Goal: Task Accomplishment & Management: Manage account settings

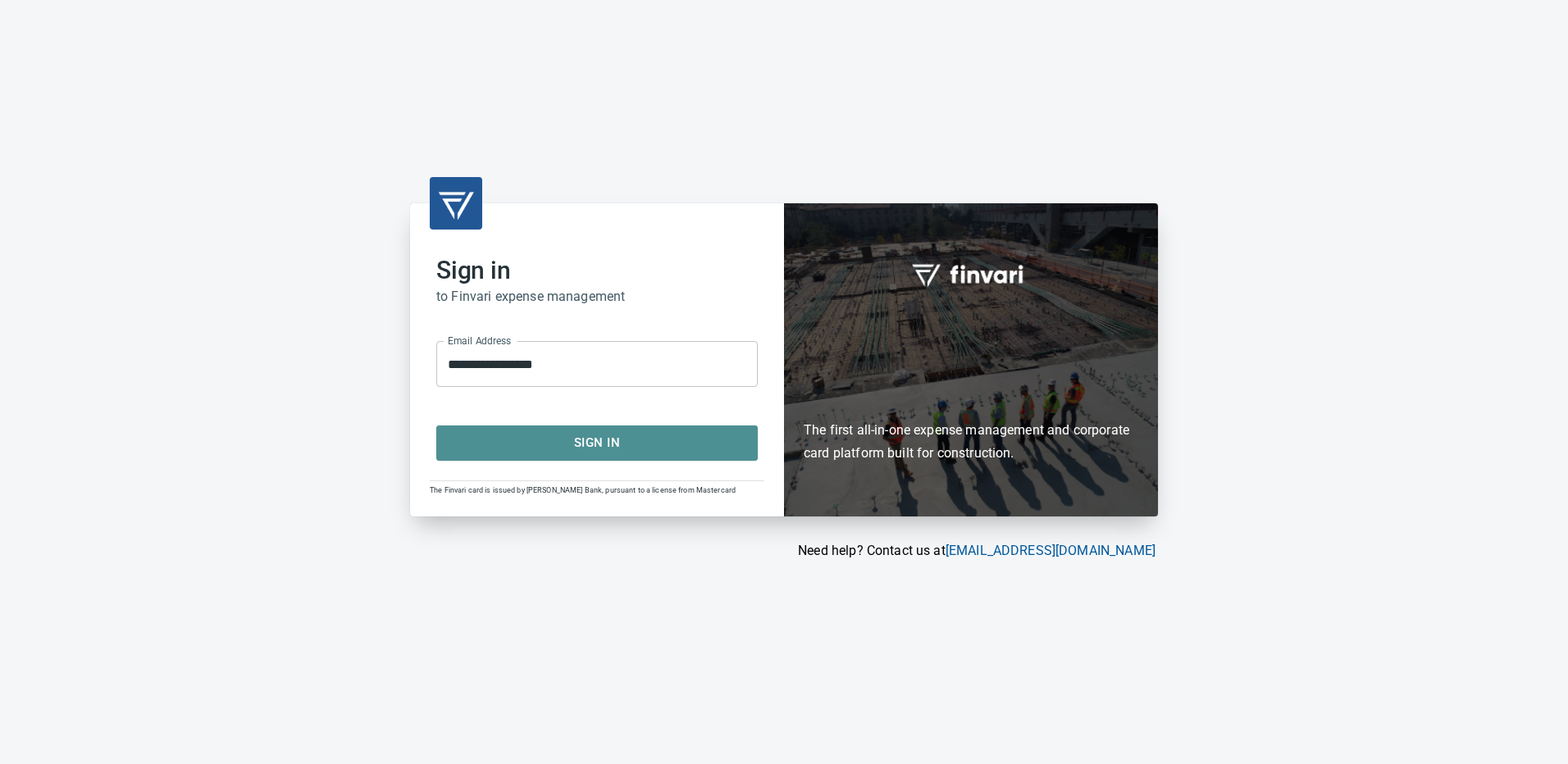
click at [604, 435] on span "Sign In" at bounding box center [597, 443] width 285 height 22
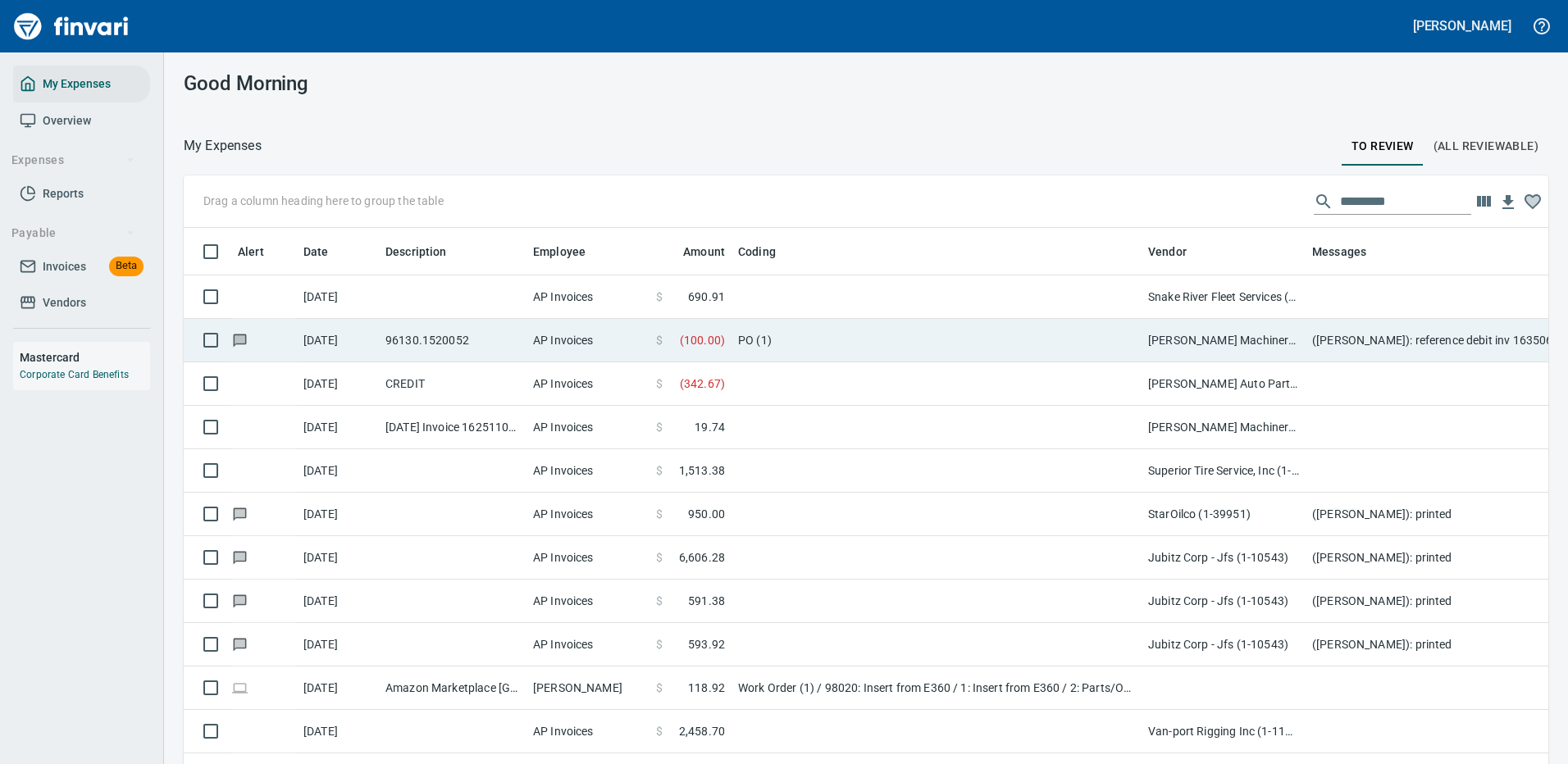
scroll to position [559, 1328]
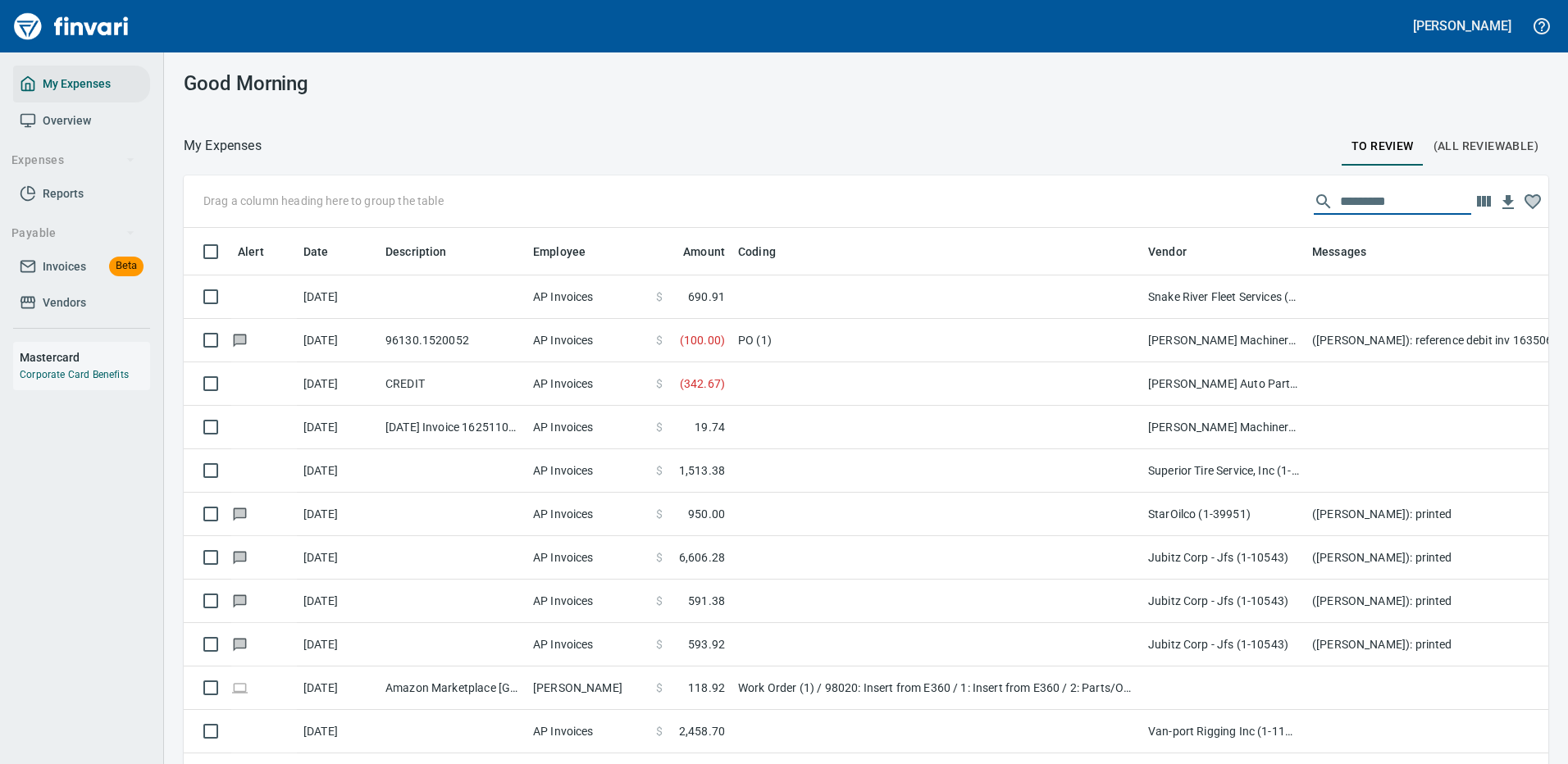
click at [1340, 200] on input "text" at bounding box center [1405, 202] width 131 height 27
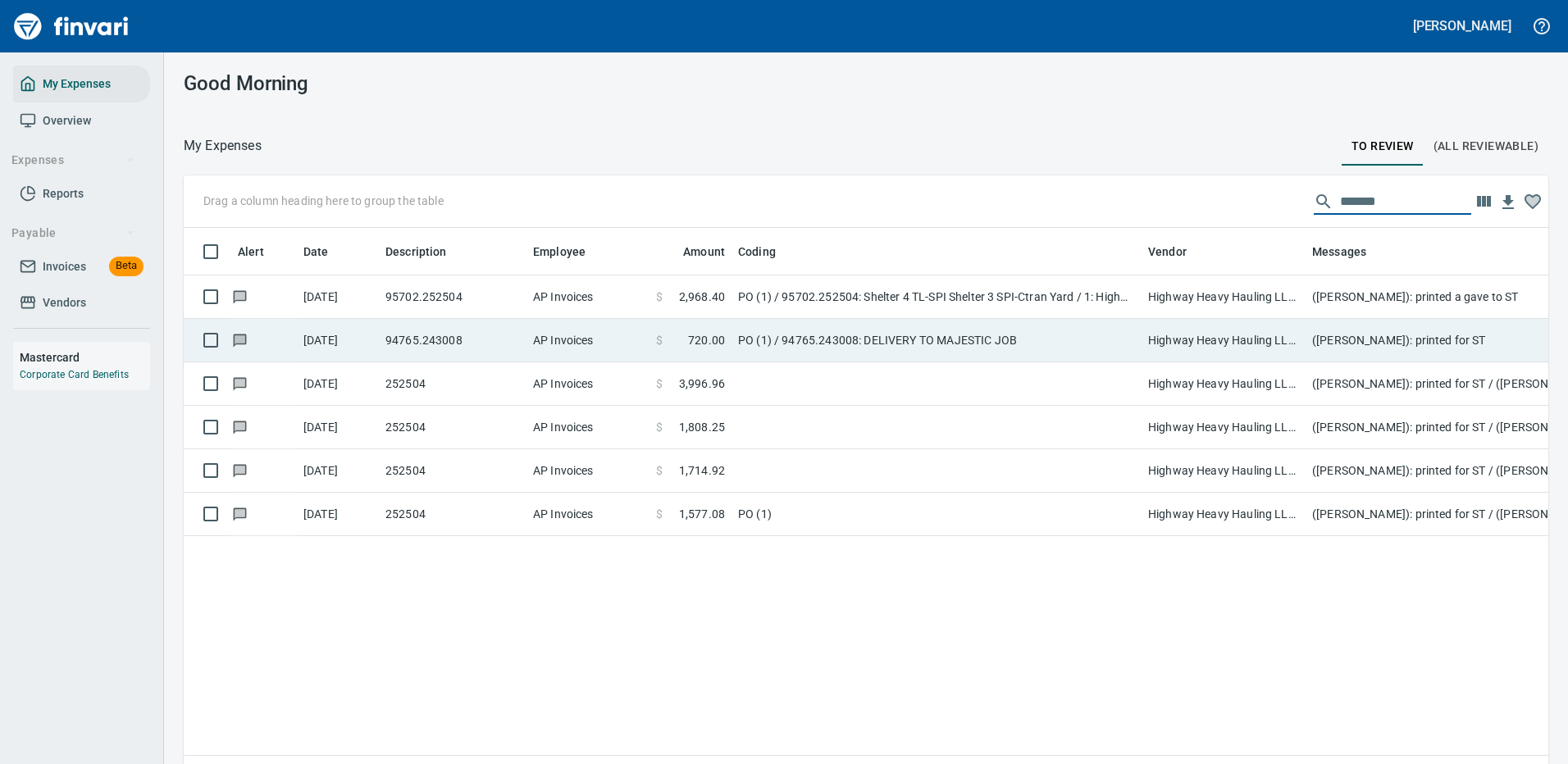
drag, startPoint x: 1172, startPoint y: 295, endPoint x: 1193, endPoint y: 292, distance: 21.2
click at [1172, 295] on td "Highway Heavy Hauling LLC (1-22471)" at bounding box center [1223, 297] width 164 height 43
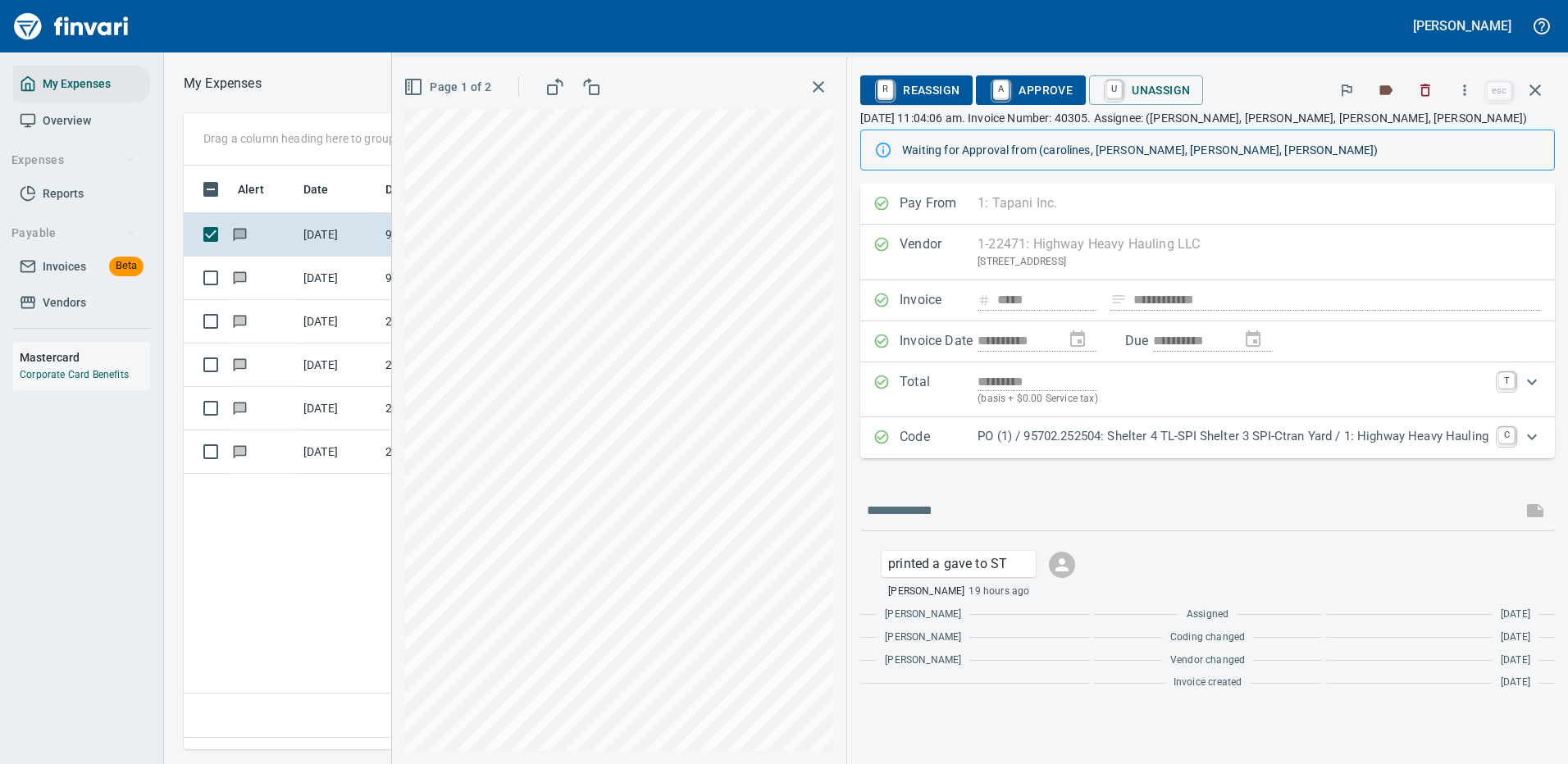
scroll to position [559, 942]
click at [1470, 90] on icon "button" at bounding box center [1465, 90] width 17 height 17
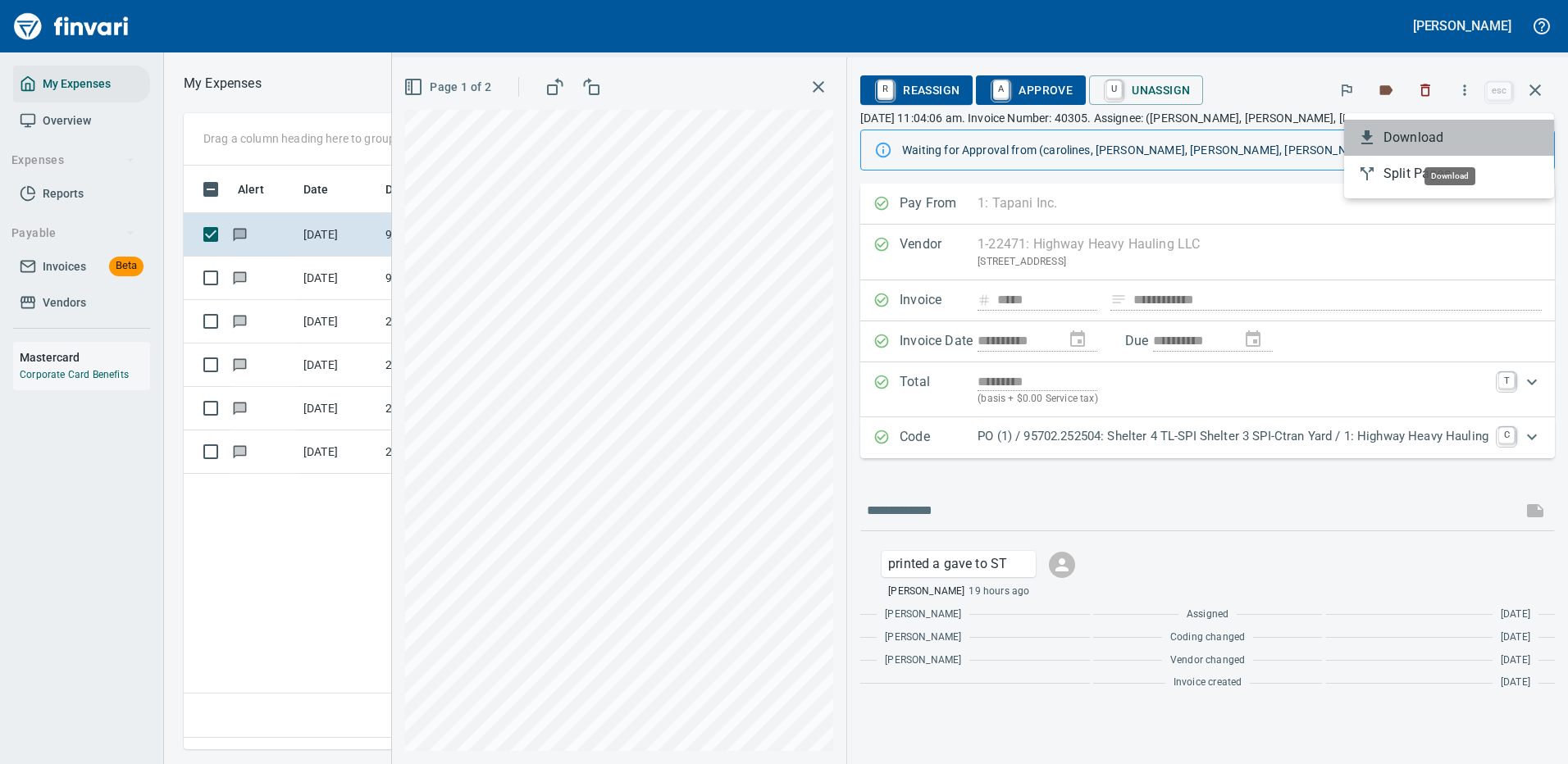
click at [1409, 136] on span "Download" at bounding box center [1462, 138] width 157 height 20
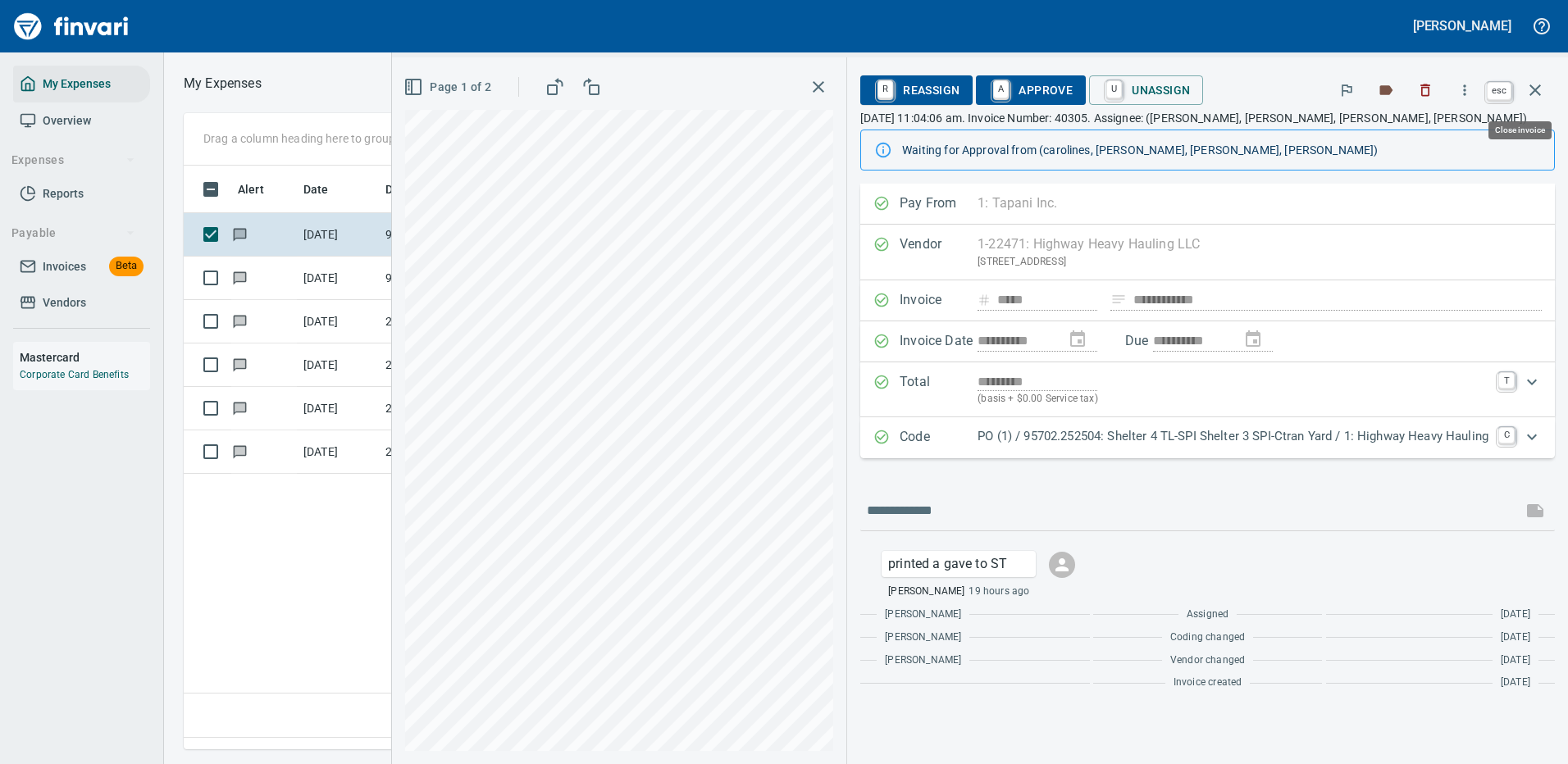
click at [1531, 82] on icon "button" at bounding box center [1536, 91] width 20 height 20
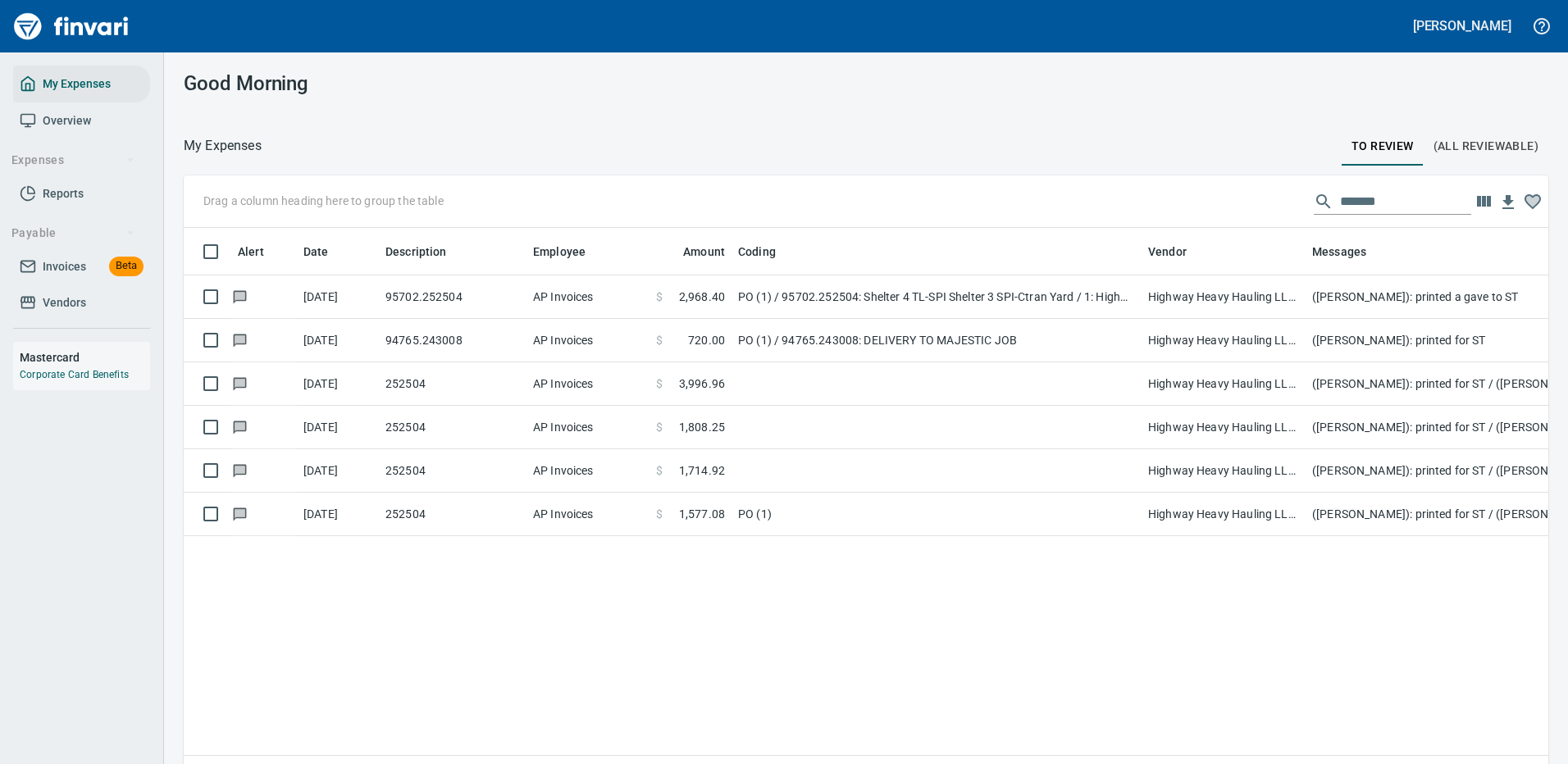
scroll to position [559, 1340]
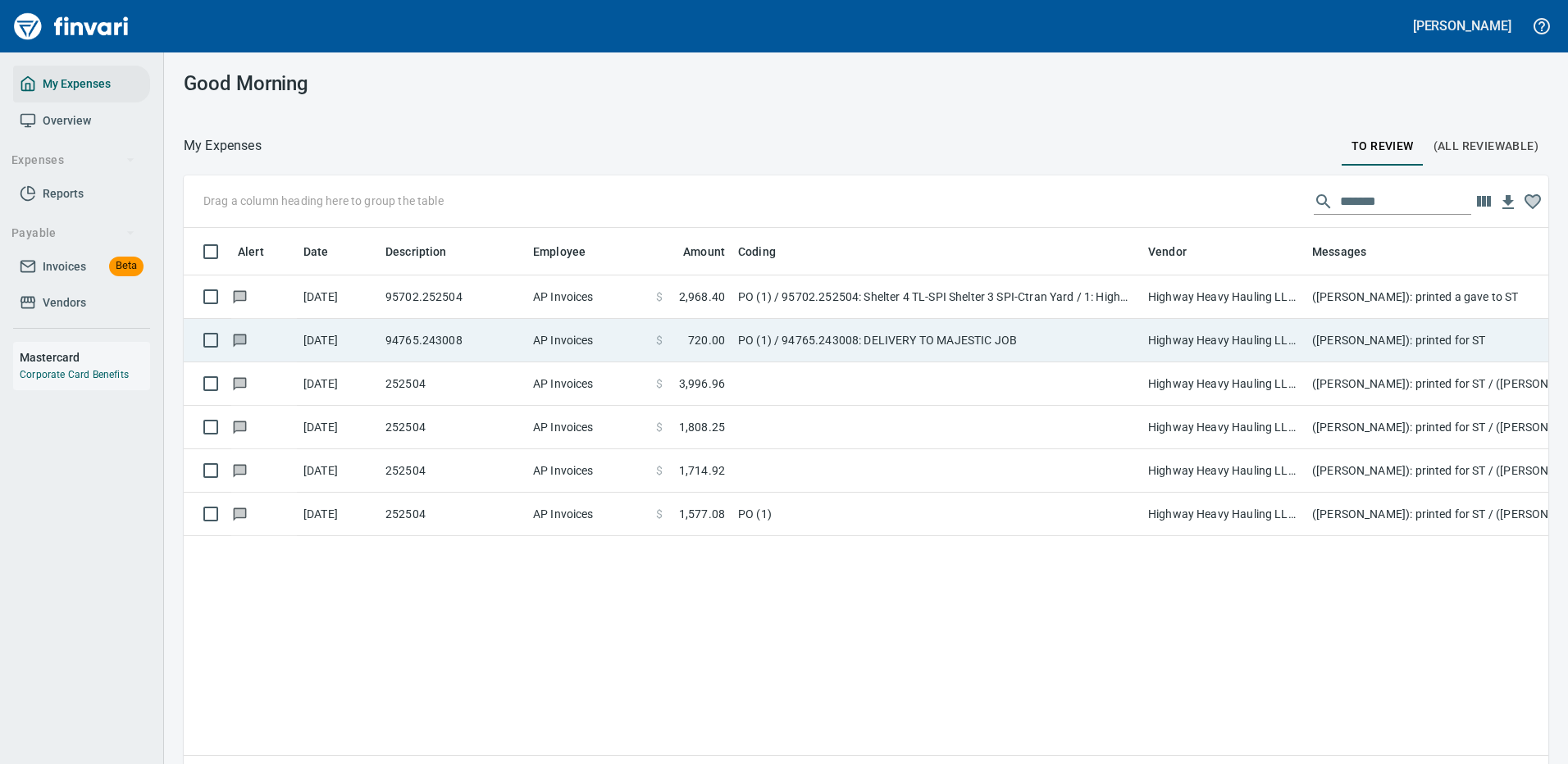
click at [809, 346] on td "PO (1) / 94765.243008: DELIVERY TO MAJESTIC JOB" at bounding box center [936, 341] width 410 height 43
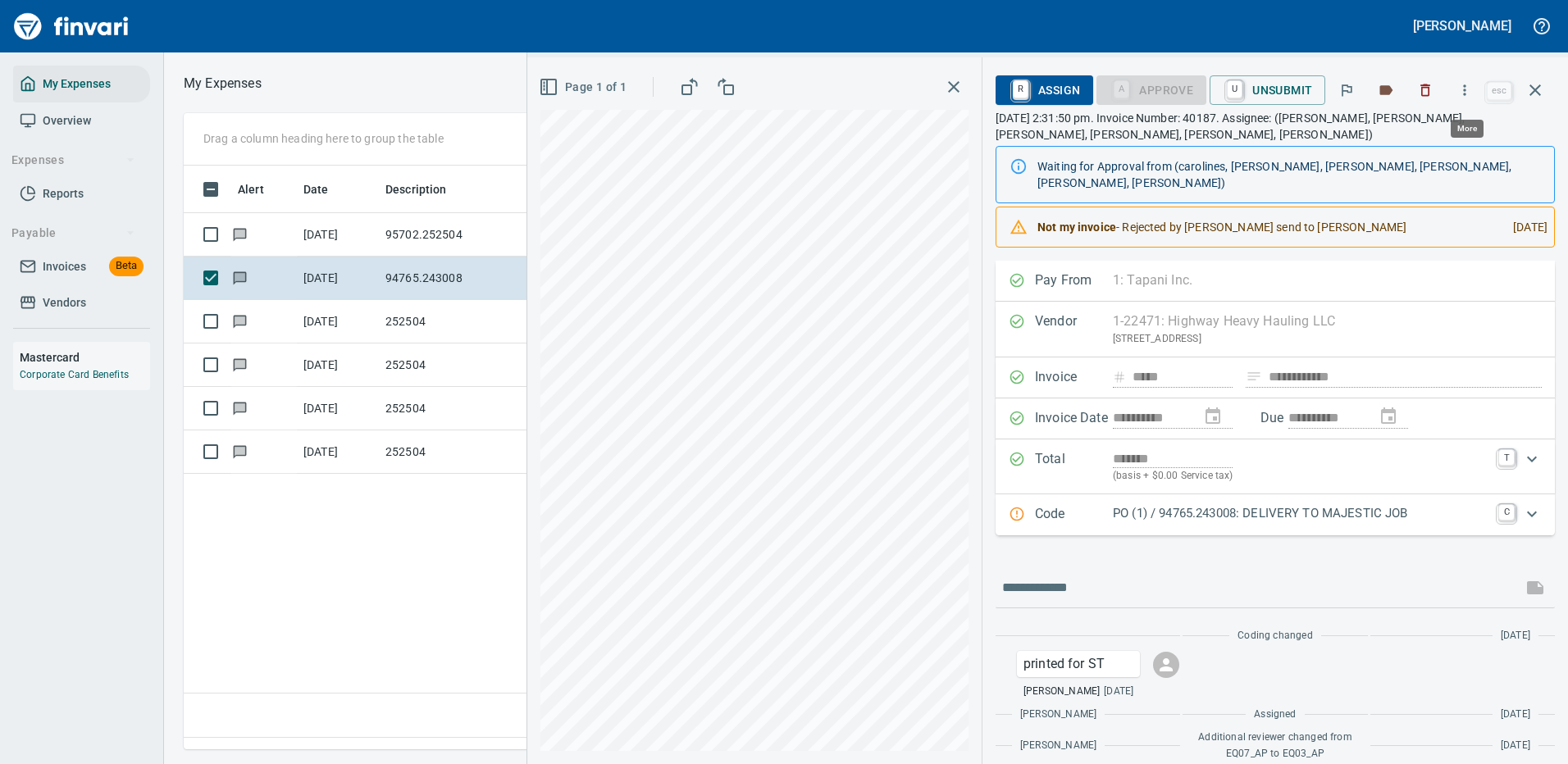
scroll to position [559, 942]
click at [1470, 92] on icon "button" at bounding box center [1465, 90] width 17 height 17
click at [1439, 135] on span "Download" at bounding box center [1462, 138] width 157 height 20
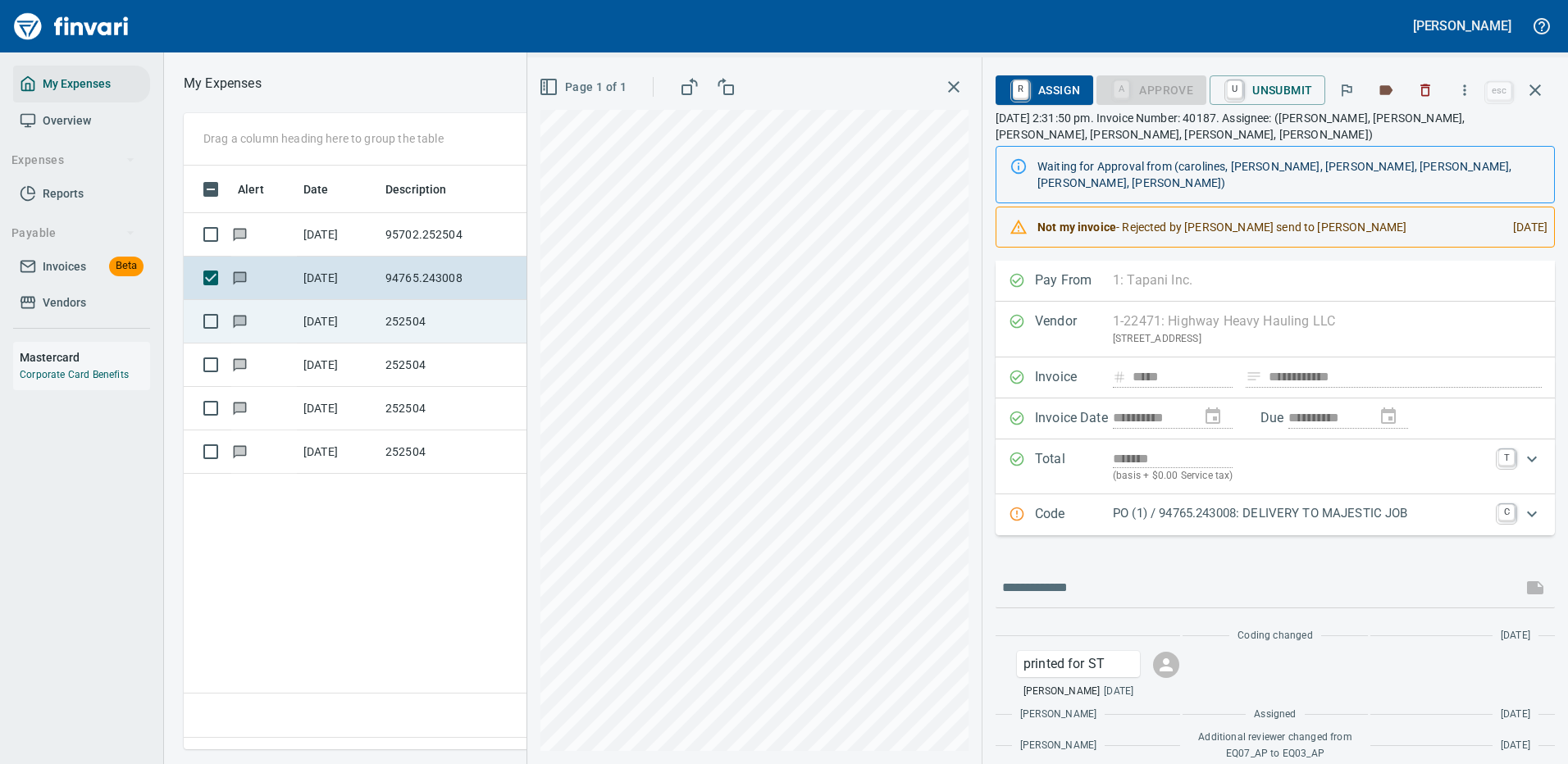
click at [431, 328] on td "252504" at bounding box center [453, 322] width 148 height 43
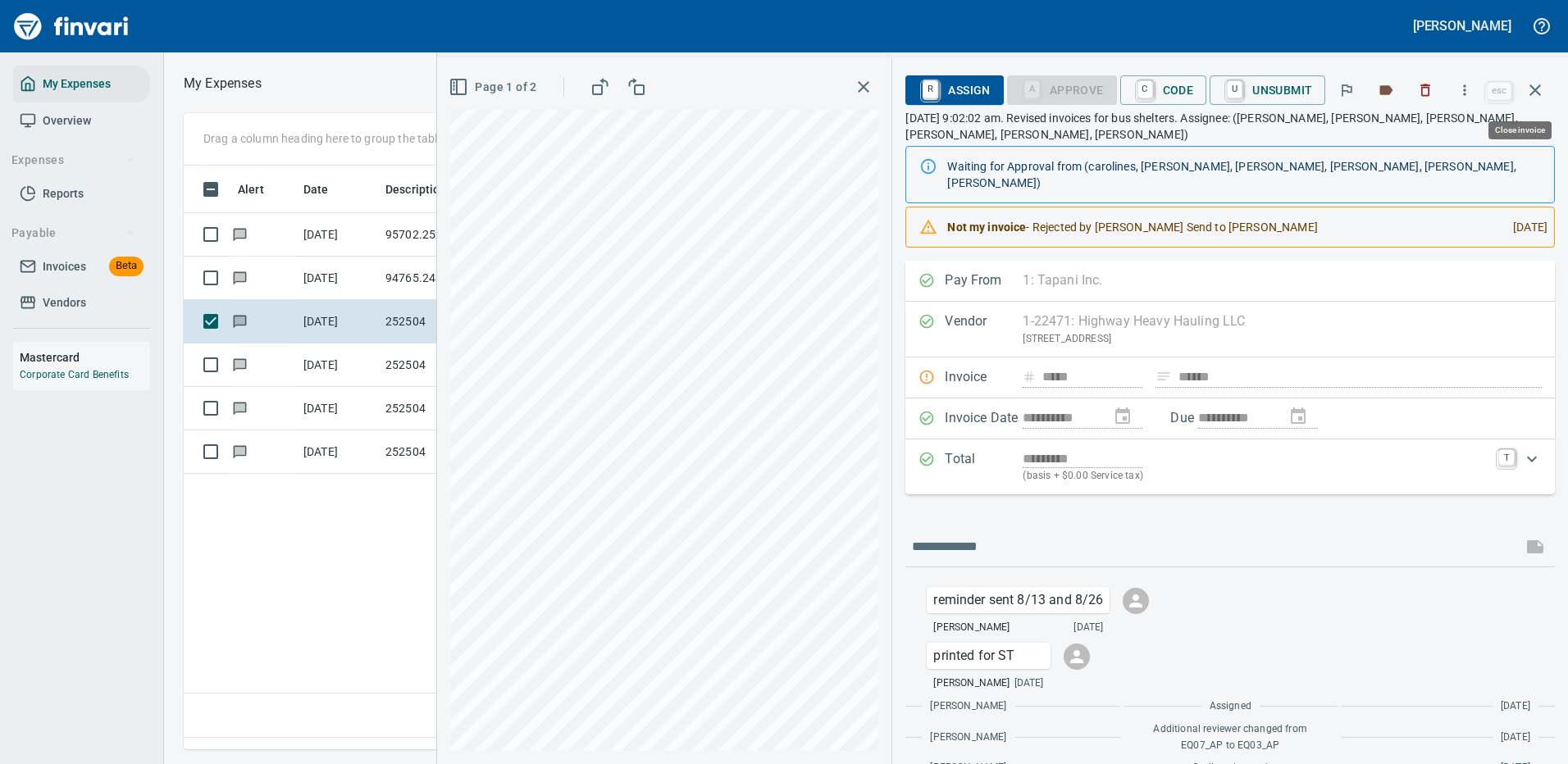
scroll to position [559, 942]
click at [1465, 90] on icon "button" at bounding box center [1465, 90] width 17 height 17
click at [1413, 137] on span "Download" at bounding box center [1462, 138] width 157 height 20
click at [1536, 88] on icon "button" at bounding box center [1536, 91] width 20 height 20
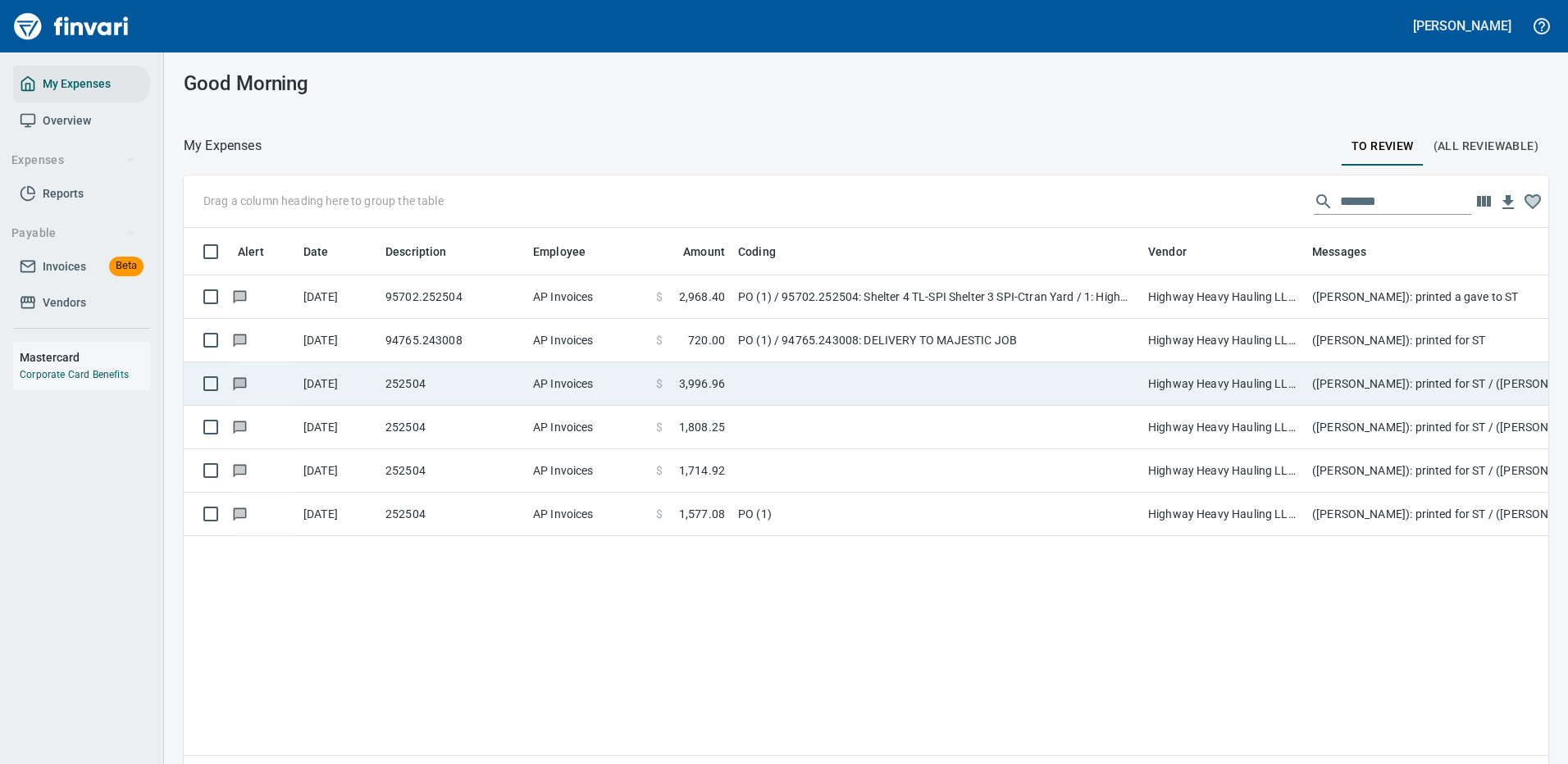
scroll to position [559, 1340]
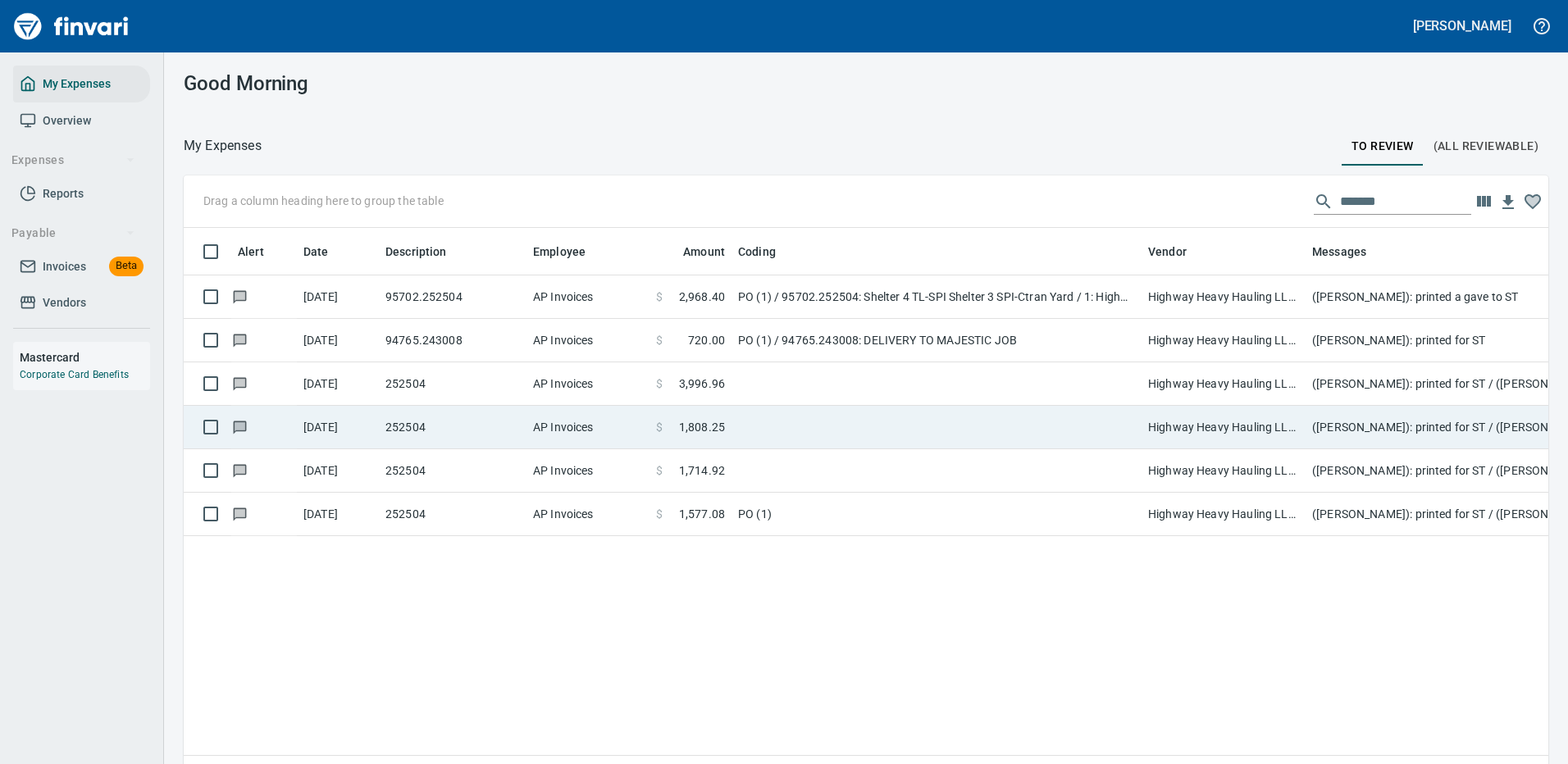
click at [332, 425] on td "[DATE]" at bounding box center [338, 427] width 82 height 43
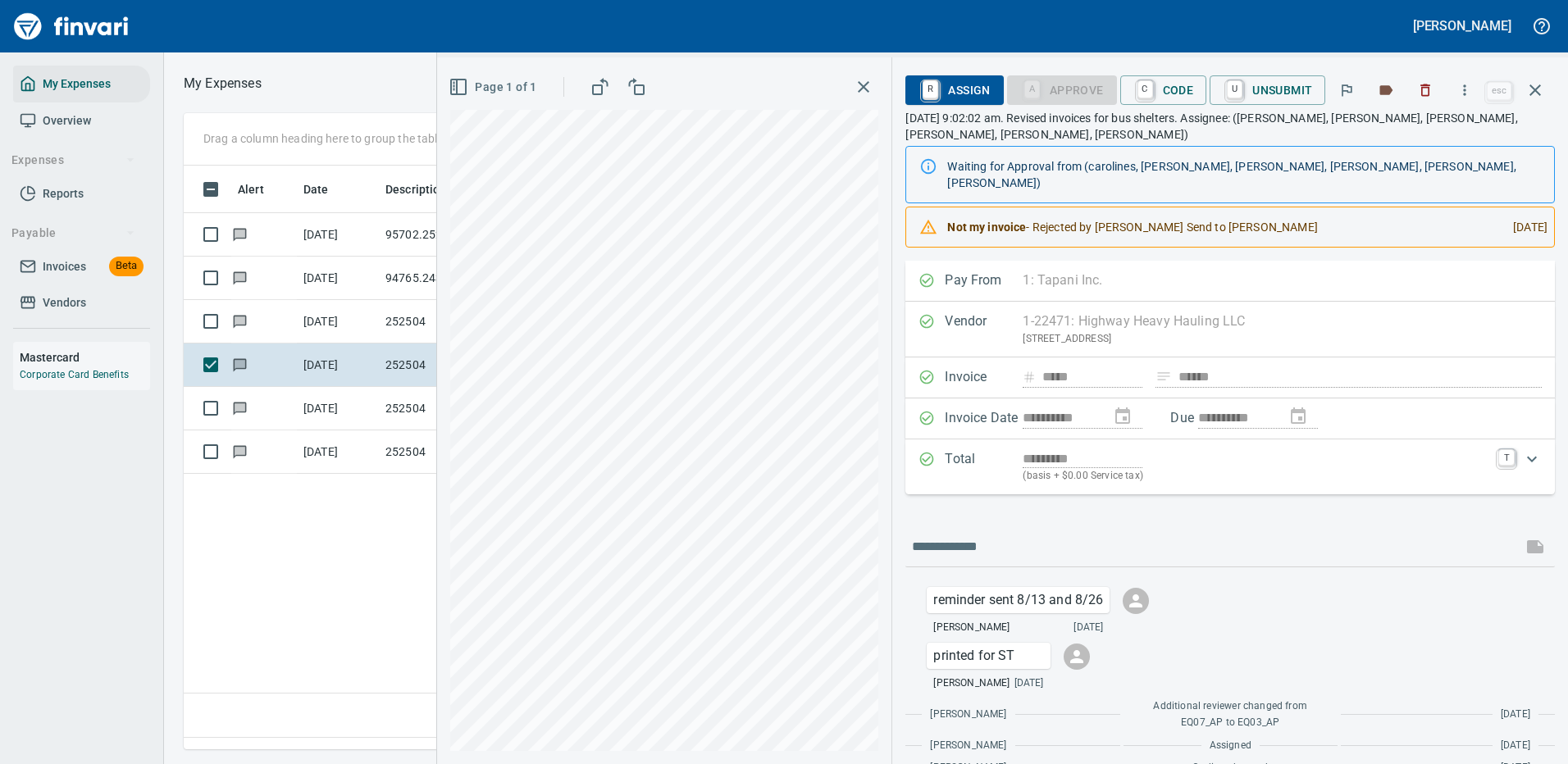
scroll to position [559, 942]
click at [1469, 89] on icon "button" at bounding box center [1465, 90] width 17 height 17
click at [1403, 140] on span "Download" at bounding box center [1462, 138] width 157 height 20
click at [297, 411] on tr "[DATE] 252504 AP Invoices $ 1,714.92 Highway Heavy Hauling LLC (1-22471)" at bounding box center [1073, 409] width 1778 height 43
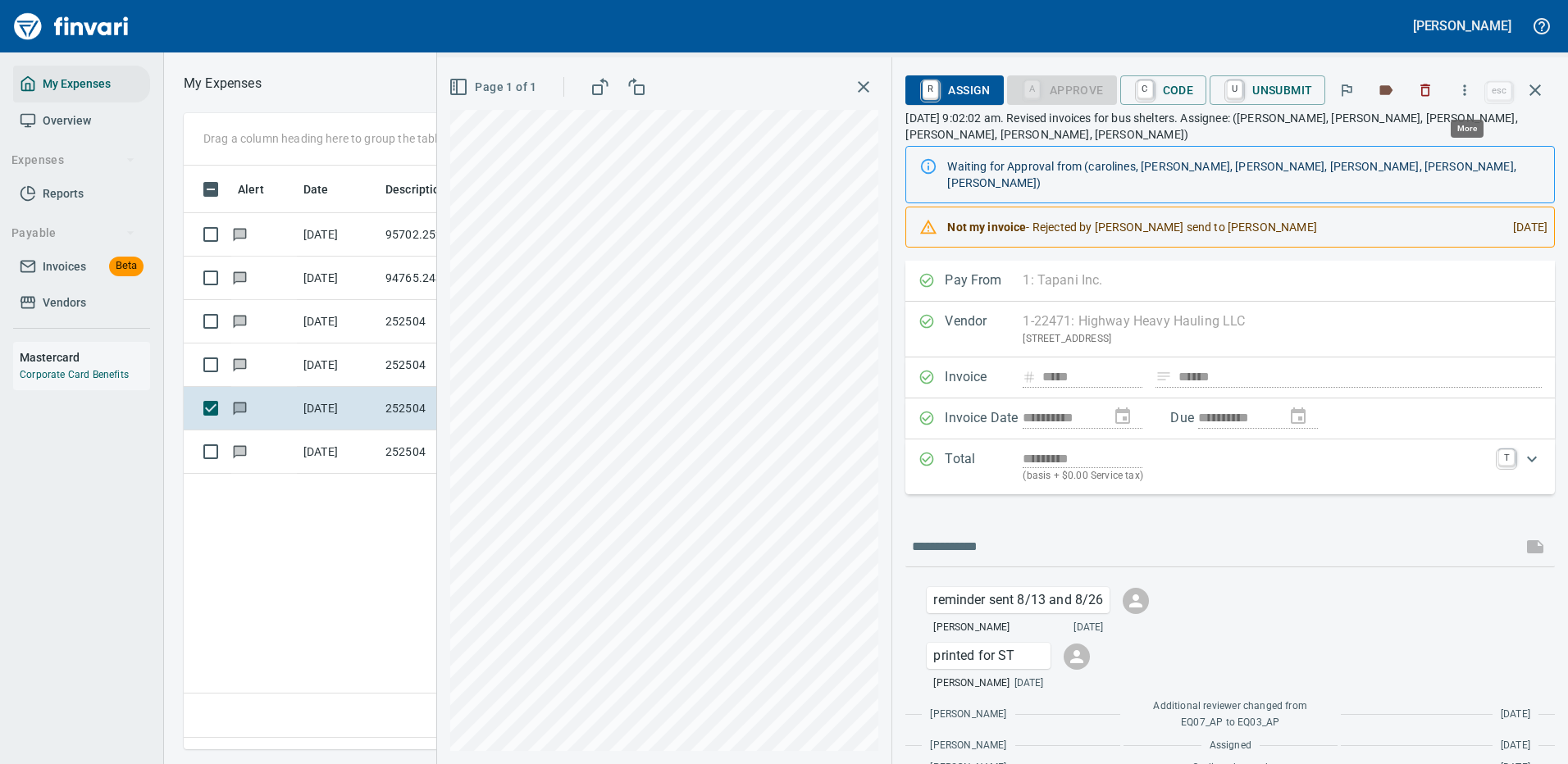
scroll to position [559, 942]
click at [1468, 90] on icon "button" at bounding box center [1465, 90] width 17 height 17
click at [1422, 141] on span "Download" at bounding box center [1462, 138] width 157 height 20
click at [331, 449] on td "[DATE]" at bounding box center [338, 452] width 82 height 43
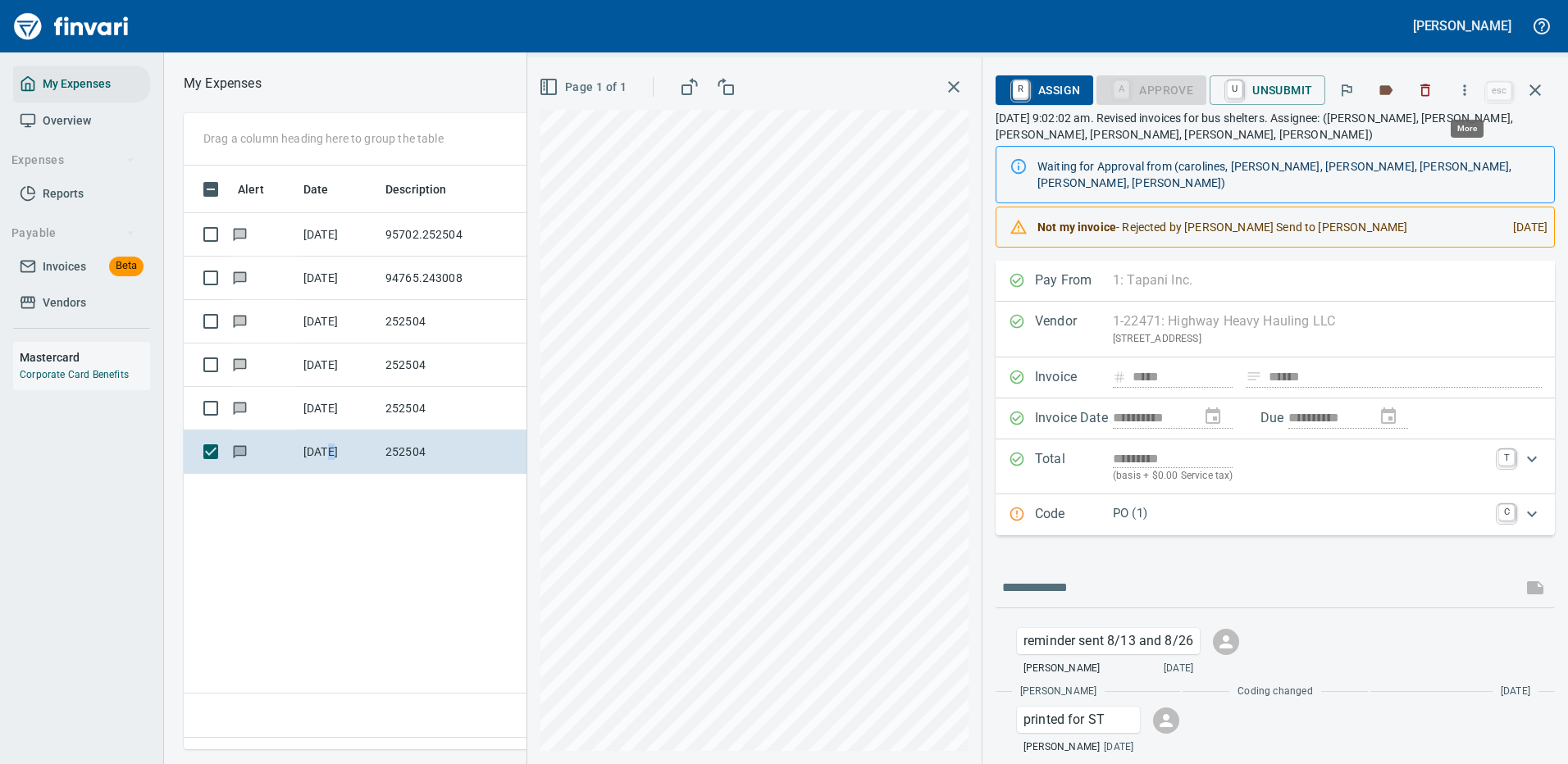
scroll to position [559, 942]
click at [1465, 91] on icon "button" at bounding box center [1465, 90] width 17 height 17
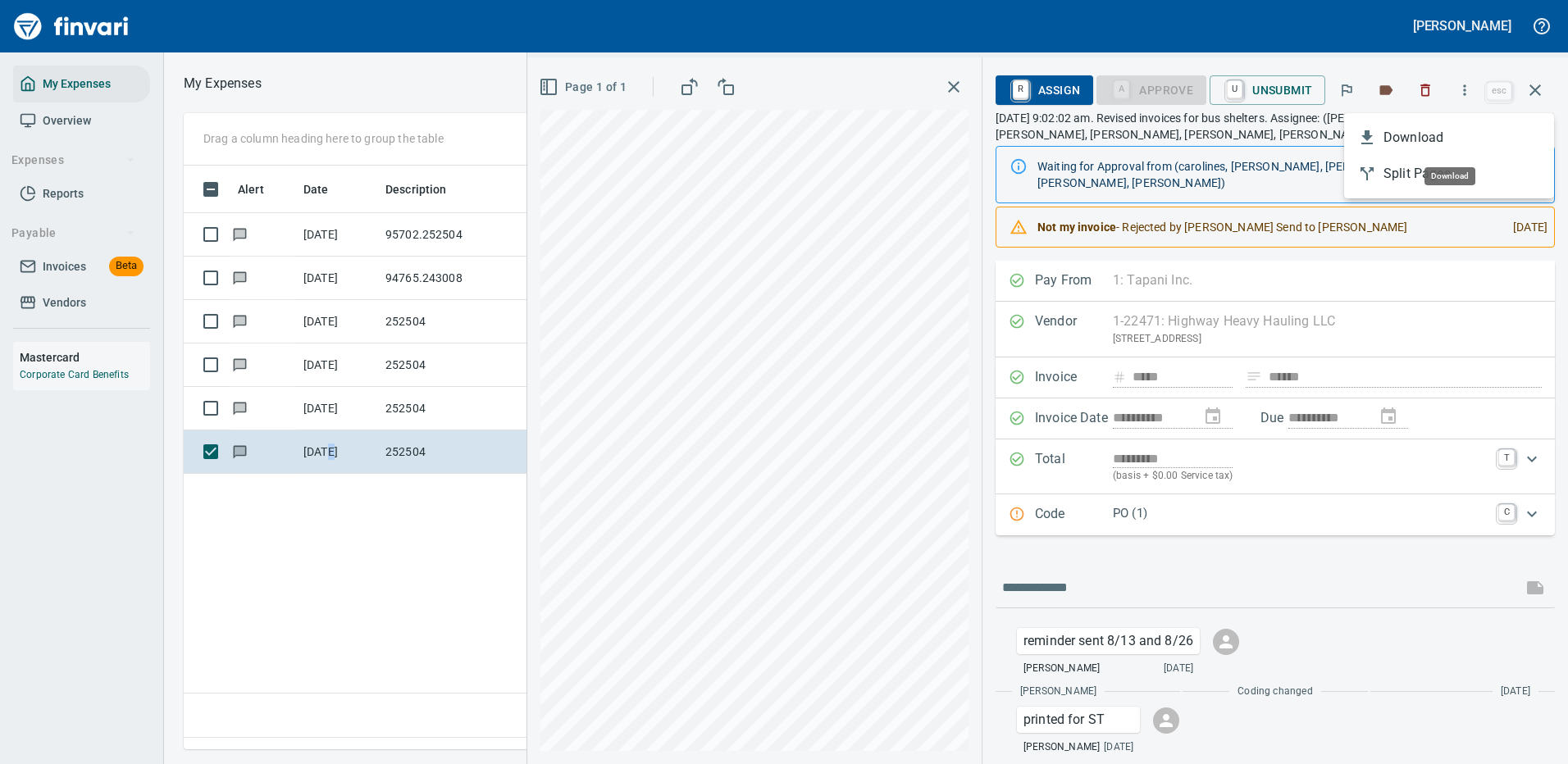
click at [1393, 145] on span "Download" at bounding box center [1462, 138] width 157 height 20
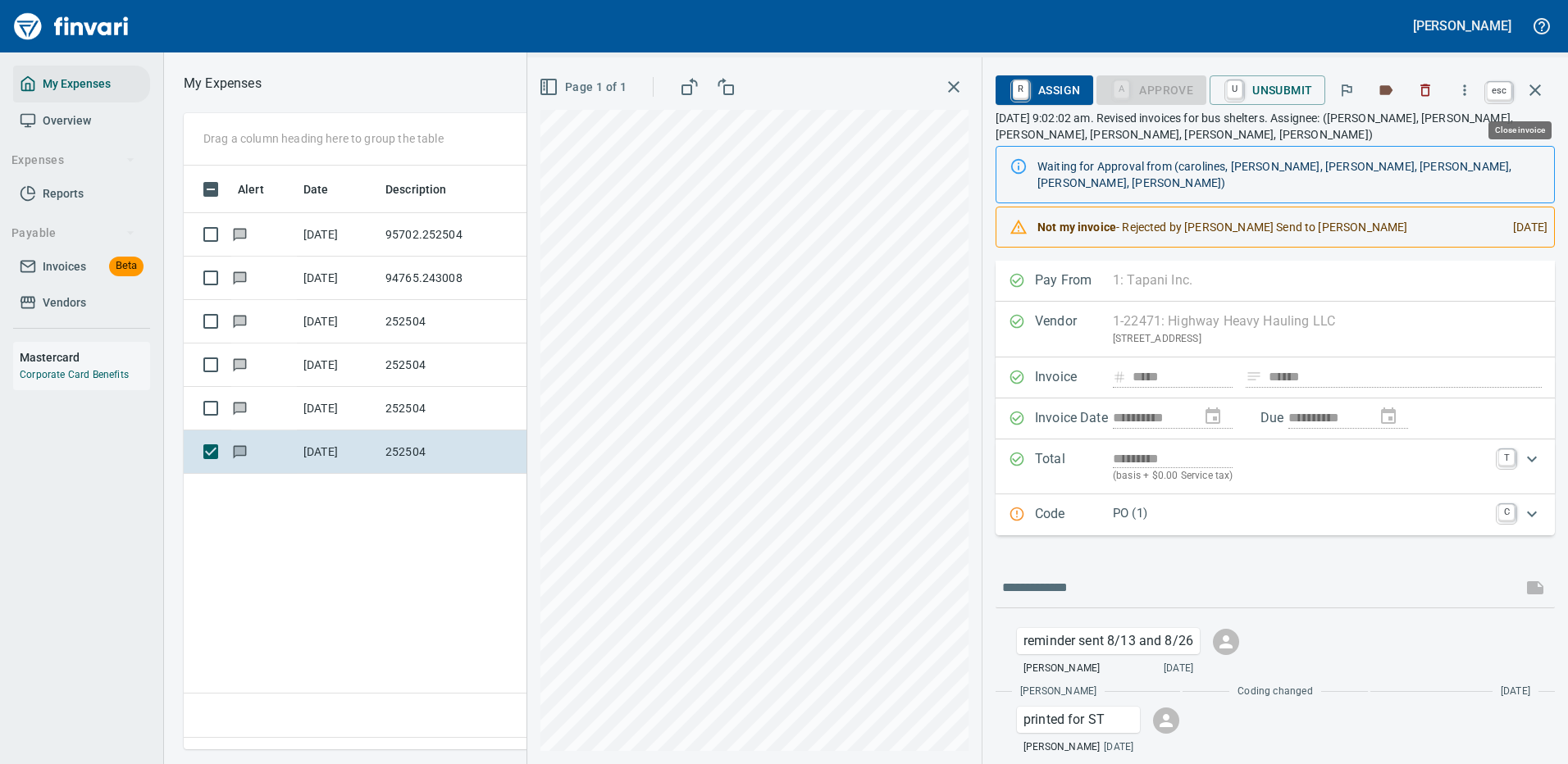
click at [1539, 86] on icon "button" at bounding box center [1536, 91] width 12 height 12
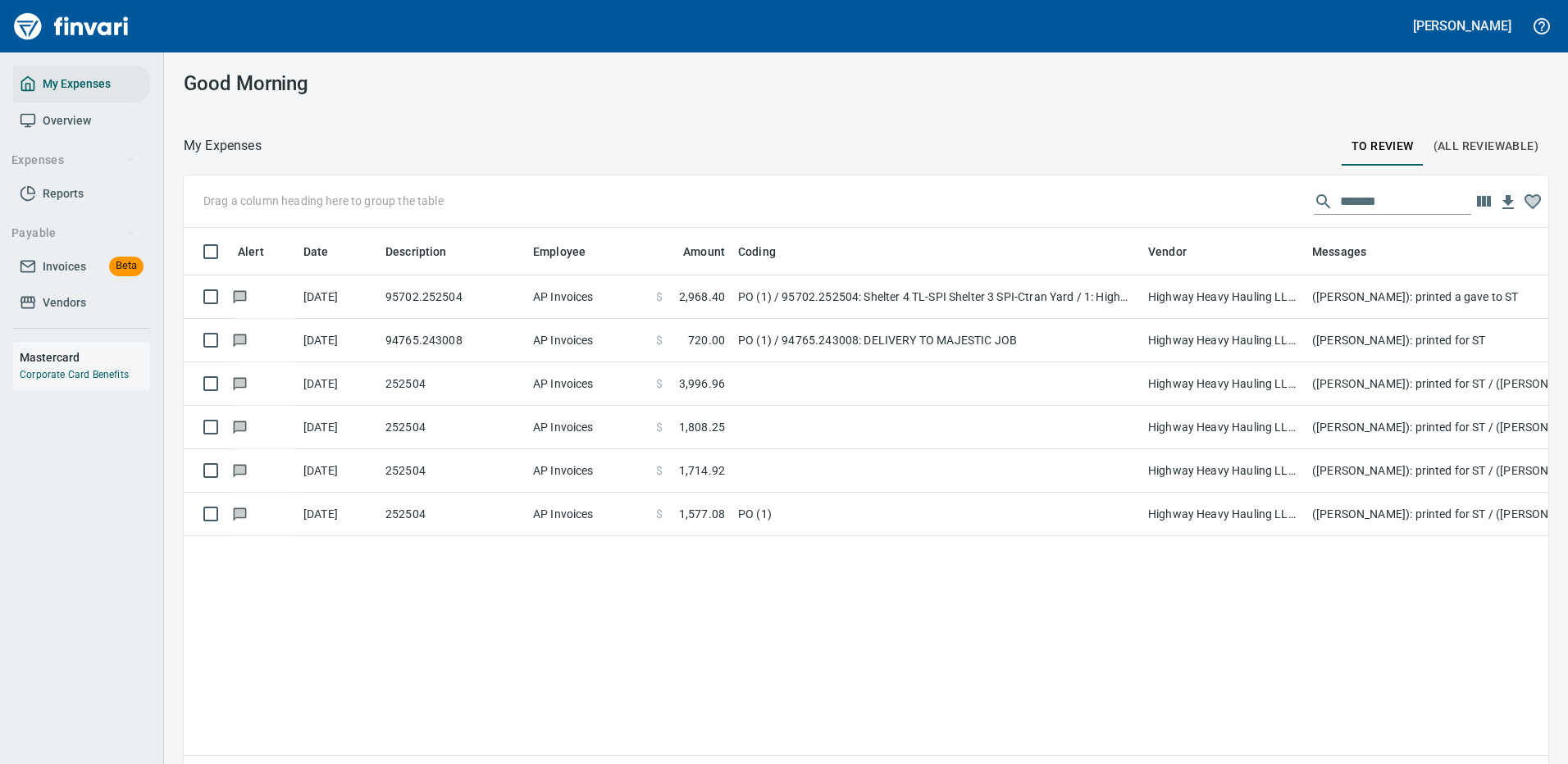
scroll to position [559, 1330]
drag, startPoint x: 1373, startPoint y: 199, endPoint x: 1244, endPoint y: 198, distance: 129.0
click at [1249, 200] on div "Drag a column heading here to group the table *******" at bounding box center [866, 201] width 1364 height 52
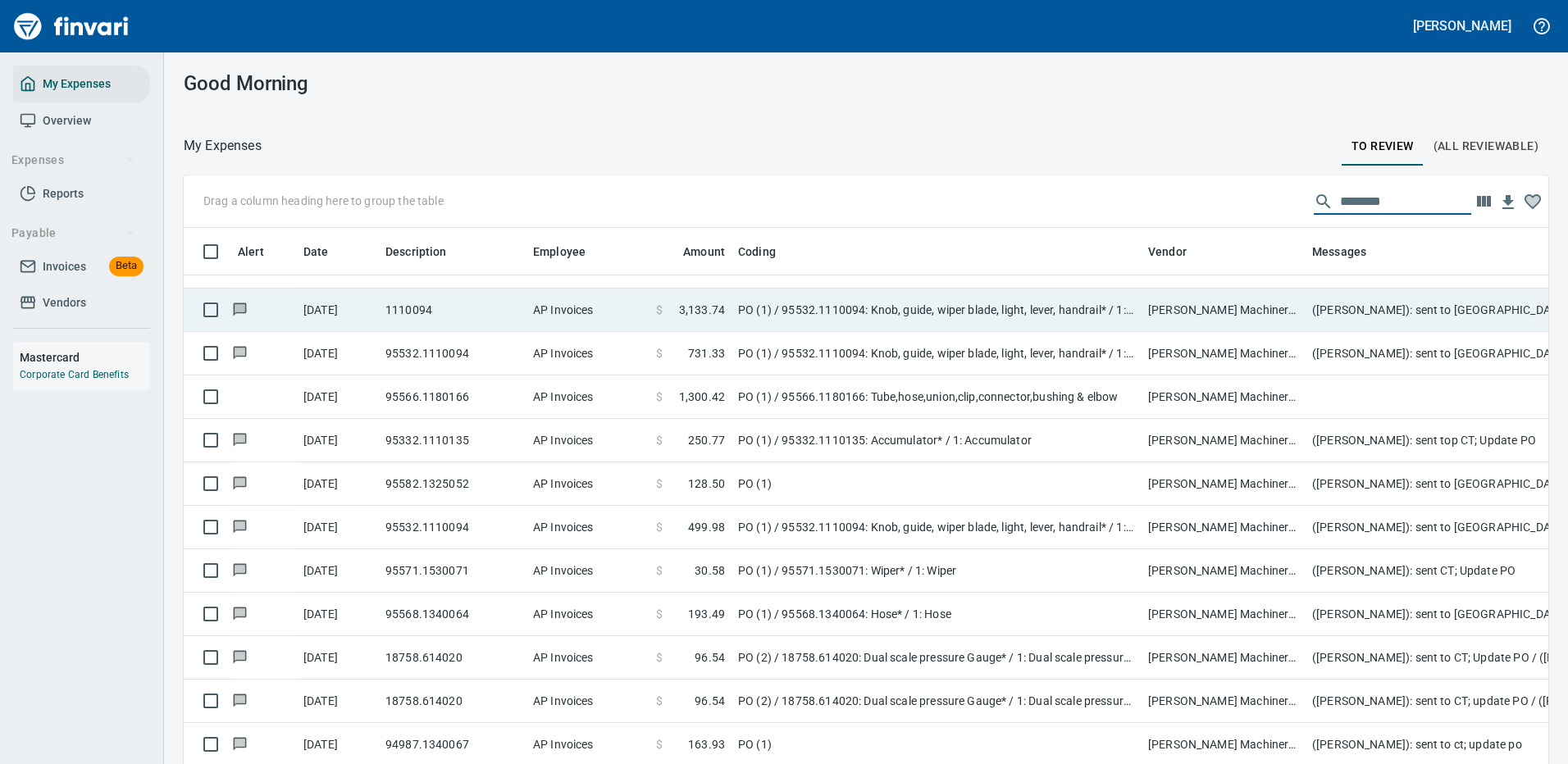
scroll to position [617, 0]
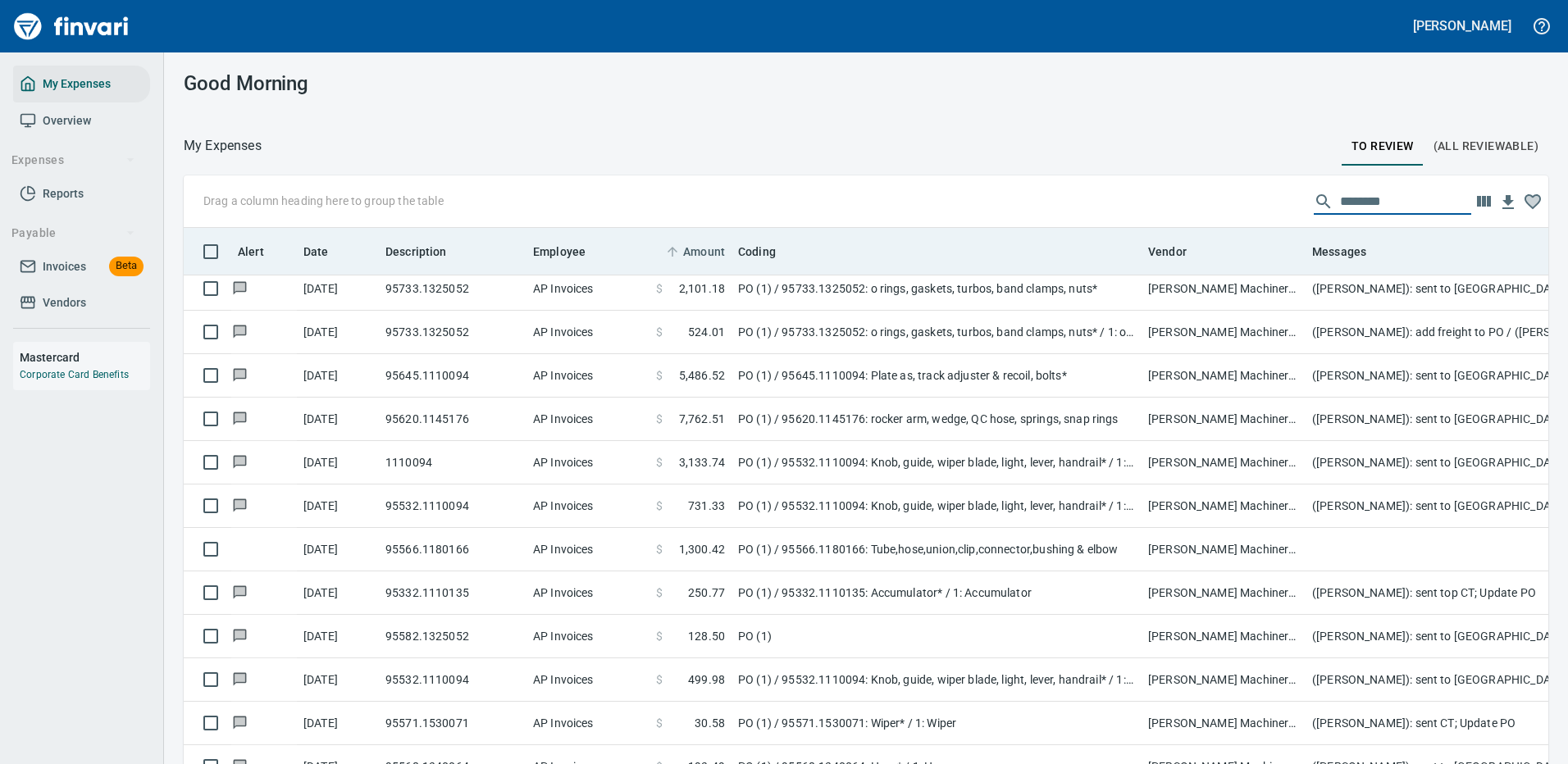
click at [705, 251] on span "Amount" at bounding box center [704, 252] width 41 height 20
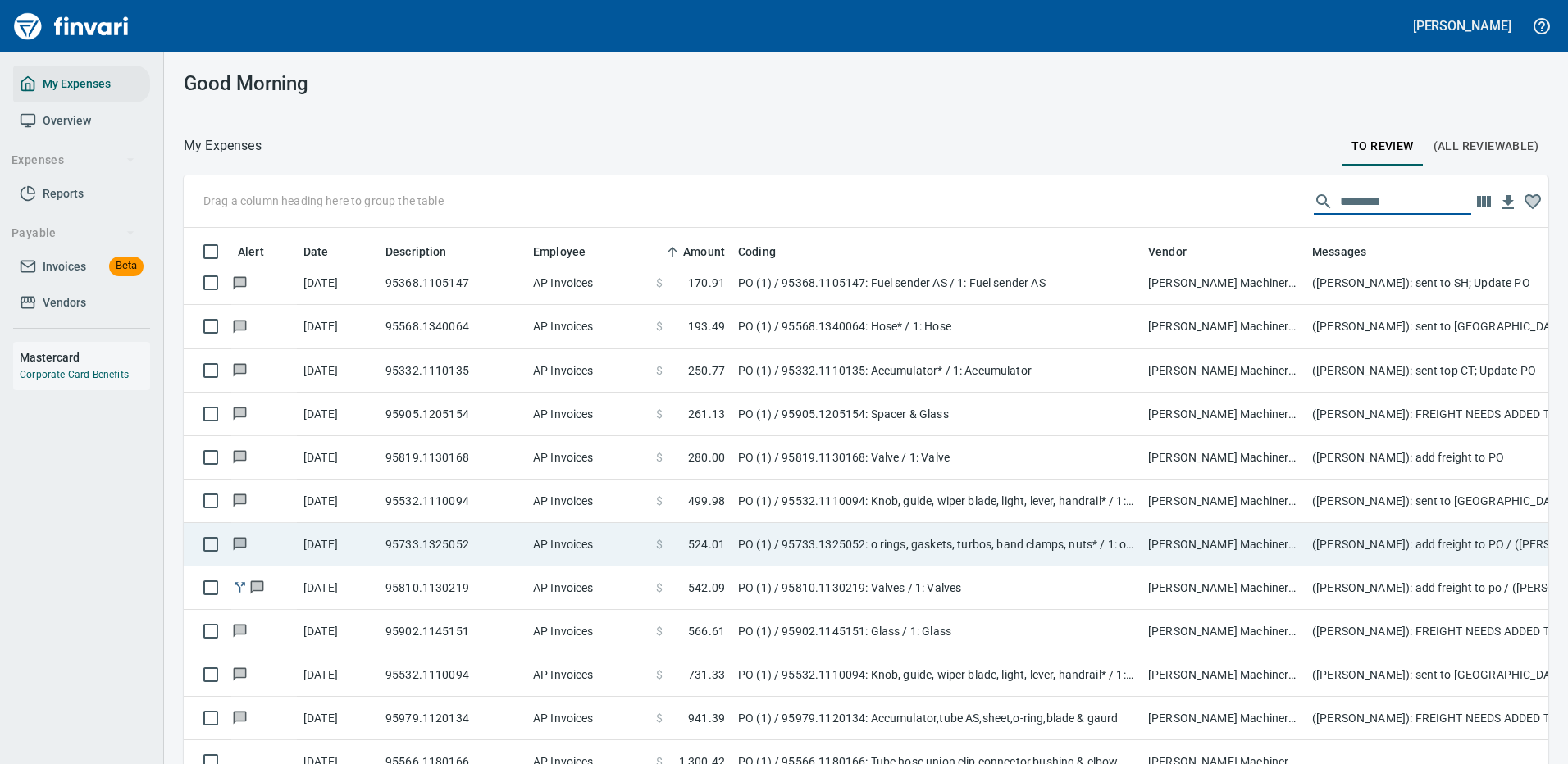
scroll to position [454, 0]
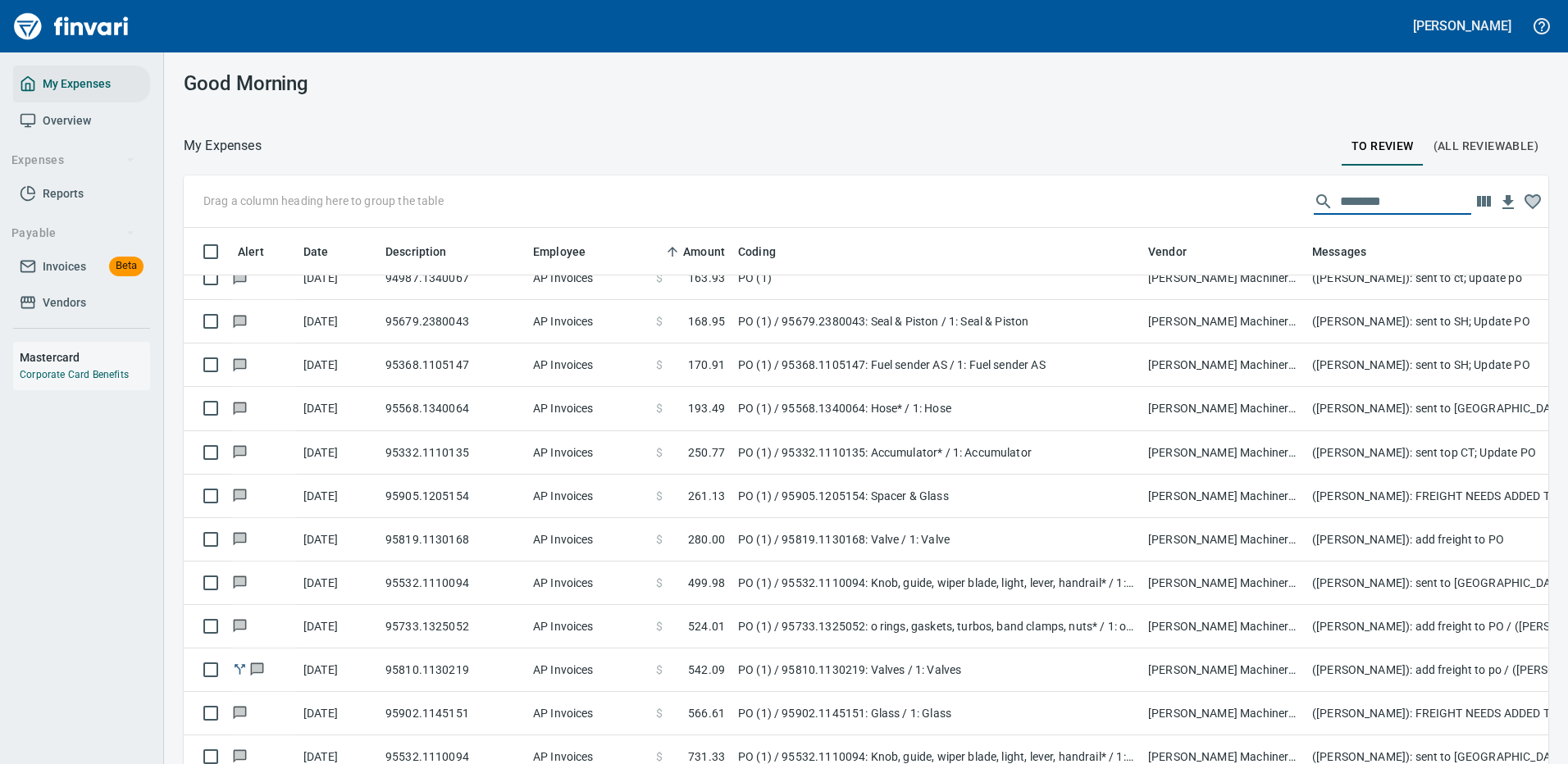
drag, startPoint x: 1378, startPoint y: 200, endPoint x: 1286, endPoint y: 210, distance: 92.5
click at [1286, 210] on div "Drag a column heading here to group the table ********" at bounding box center [866, 201] width 1364 height 52
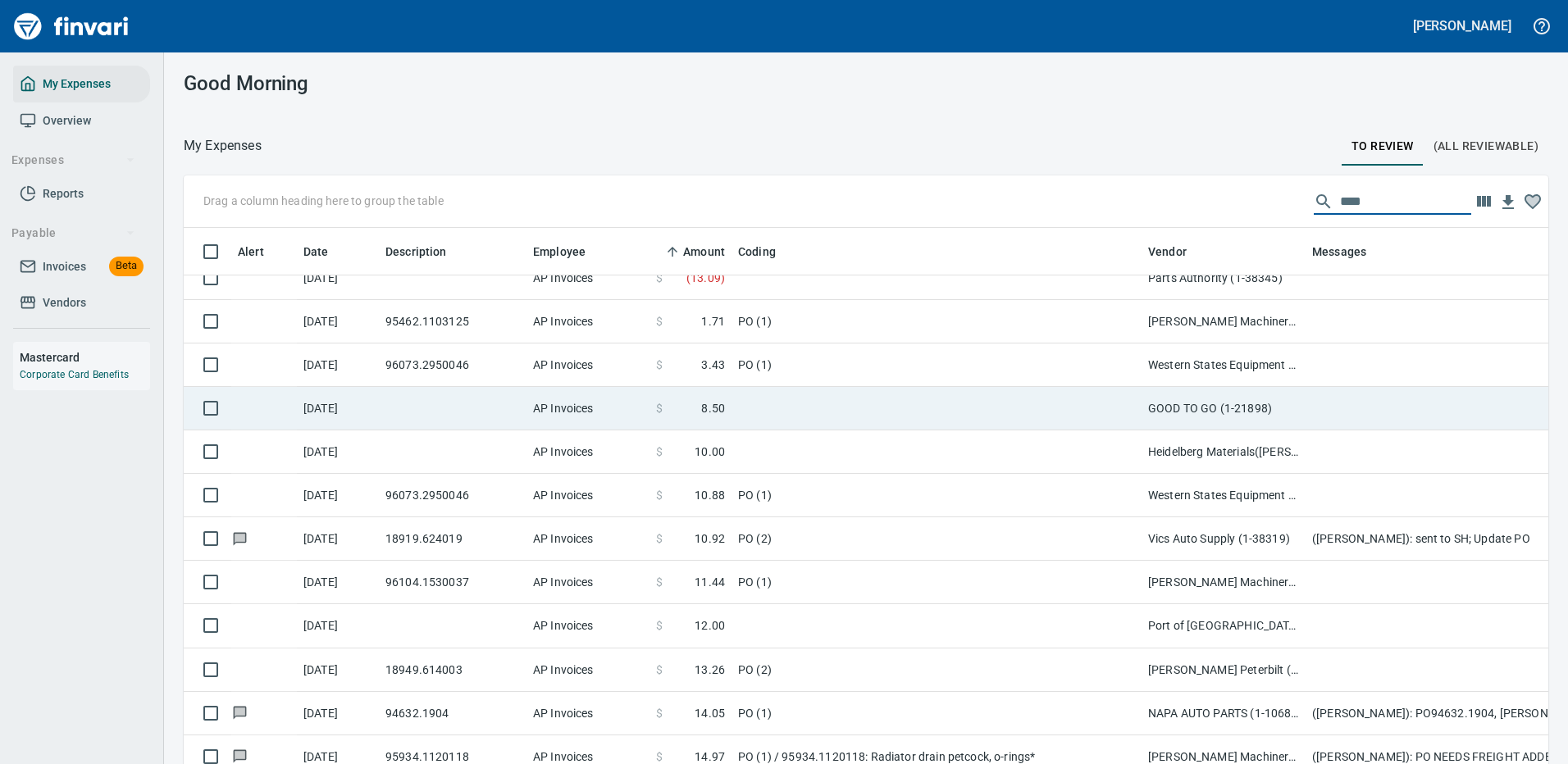
type input "****"
click at [909, 405] on td at bounding box center [936, 409] width 410 height 43
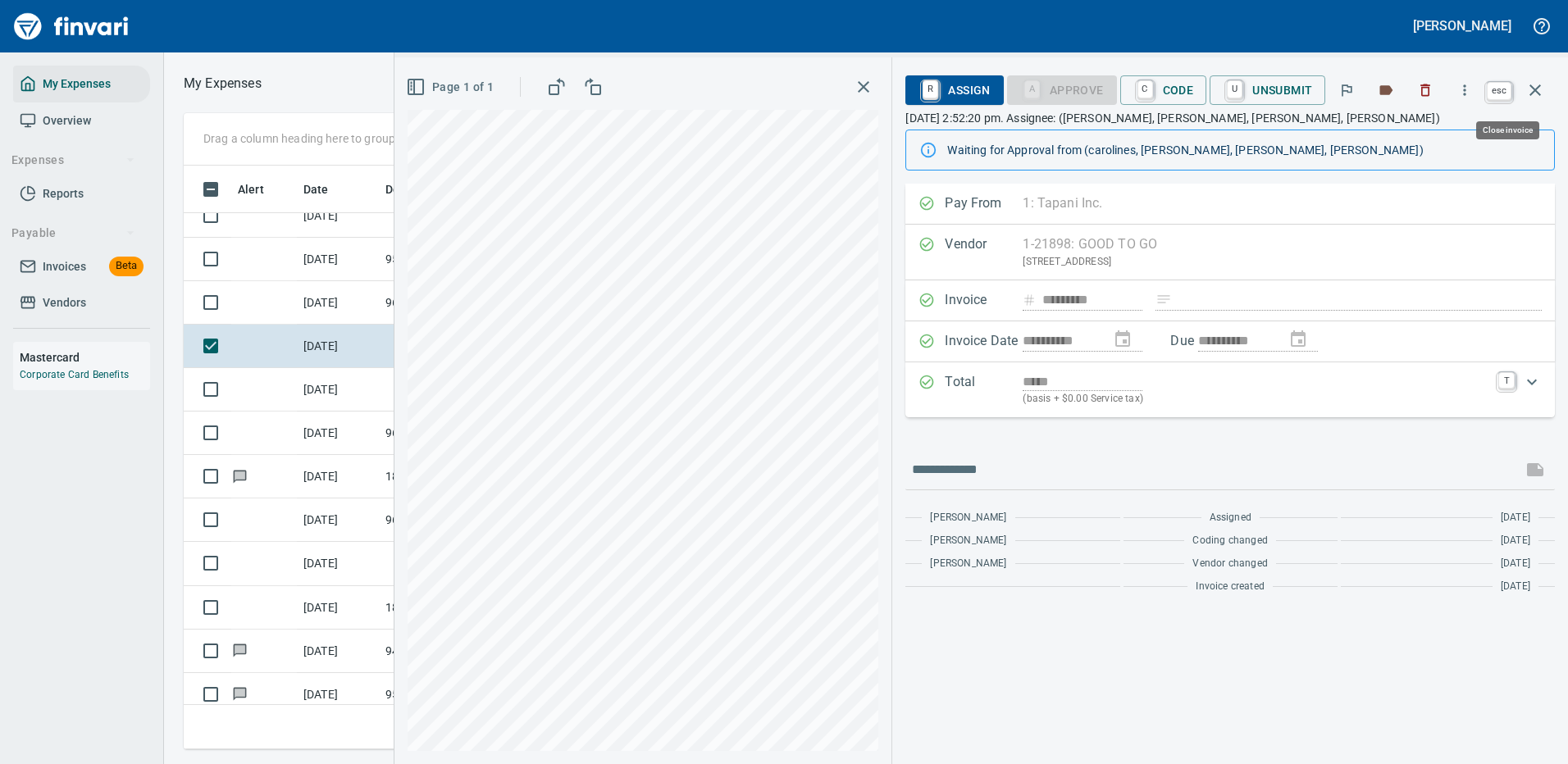
scroll to position [559, 930]
click at [1537, 84] on icon "button" at bounding box center [1536, 91] width 20 height 20
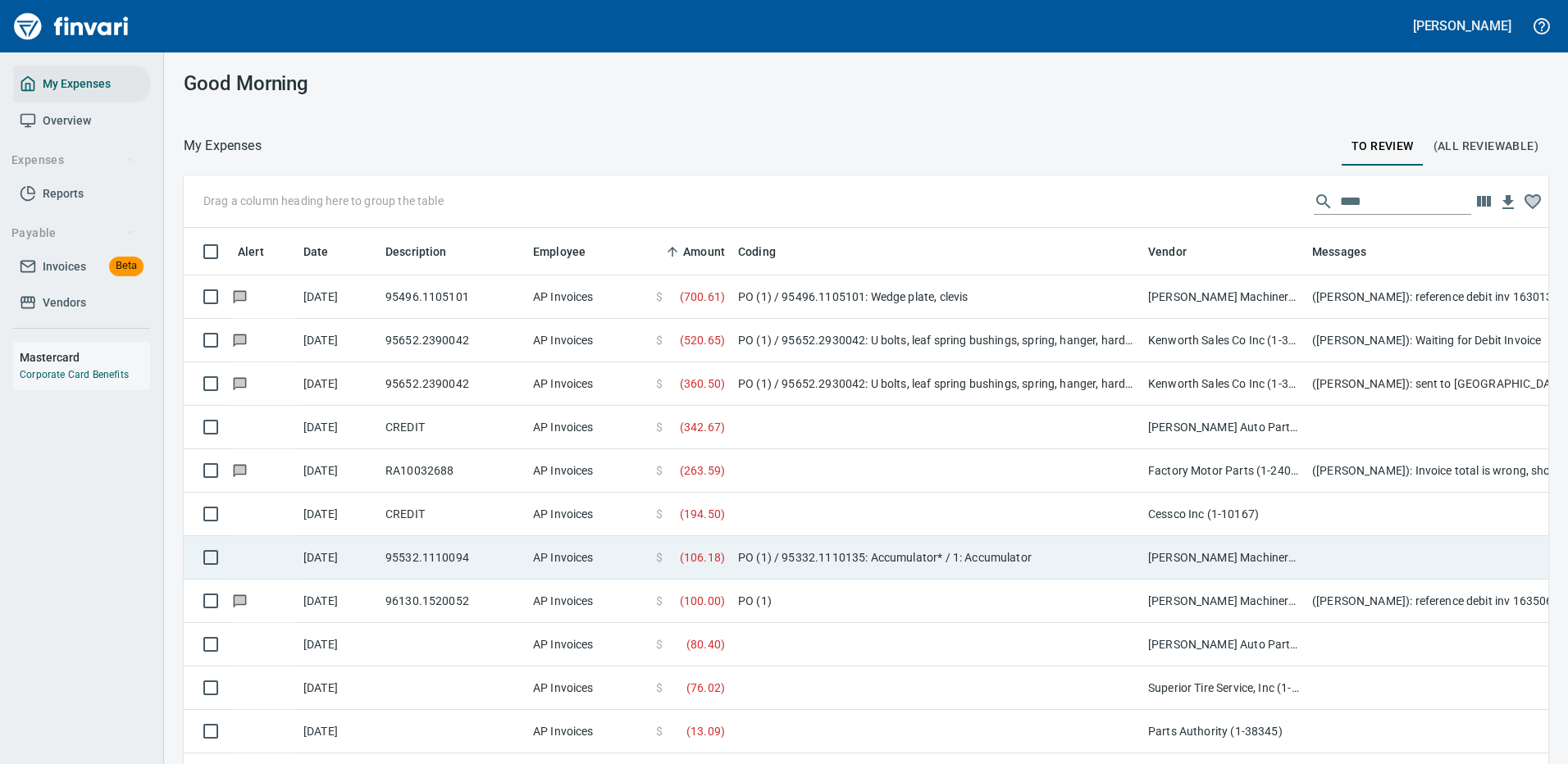
click at [1061, 556] on td "PO (1) / 95332.1110135: Accumulator* / 1: Accumulator" at bounding box center [936, 558] width 410 height 43
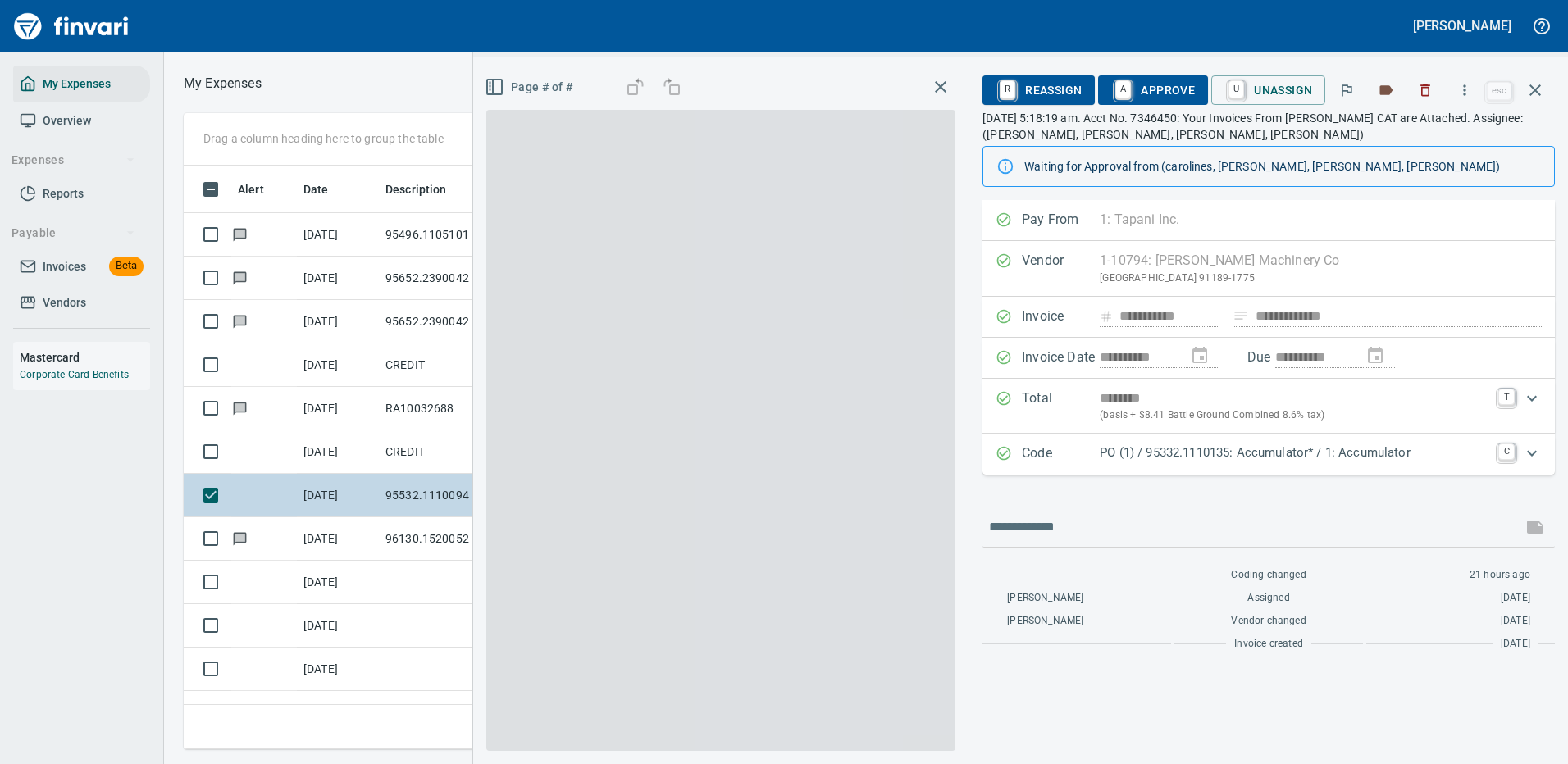
scroll to position [559, 930]
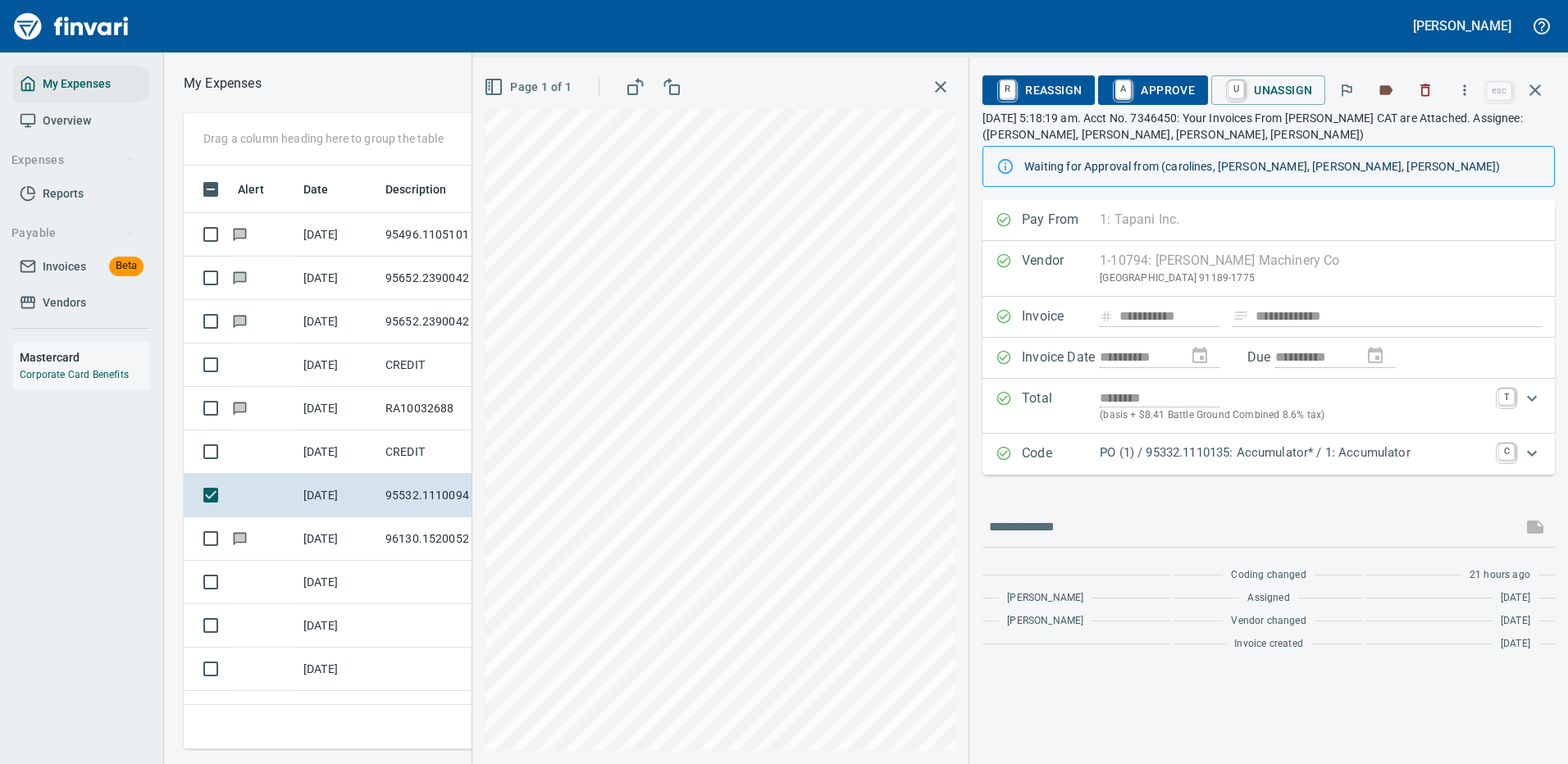
click at [1530, 452] on icon "Expand" at bounding box center [1532, 454] width 20 height 20
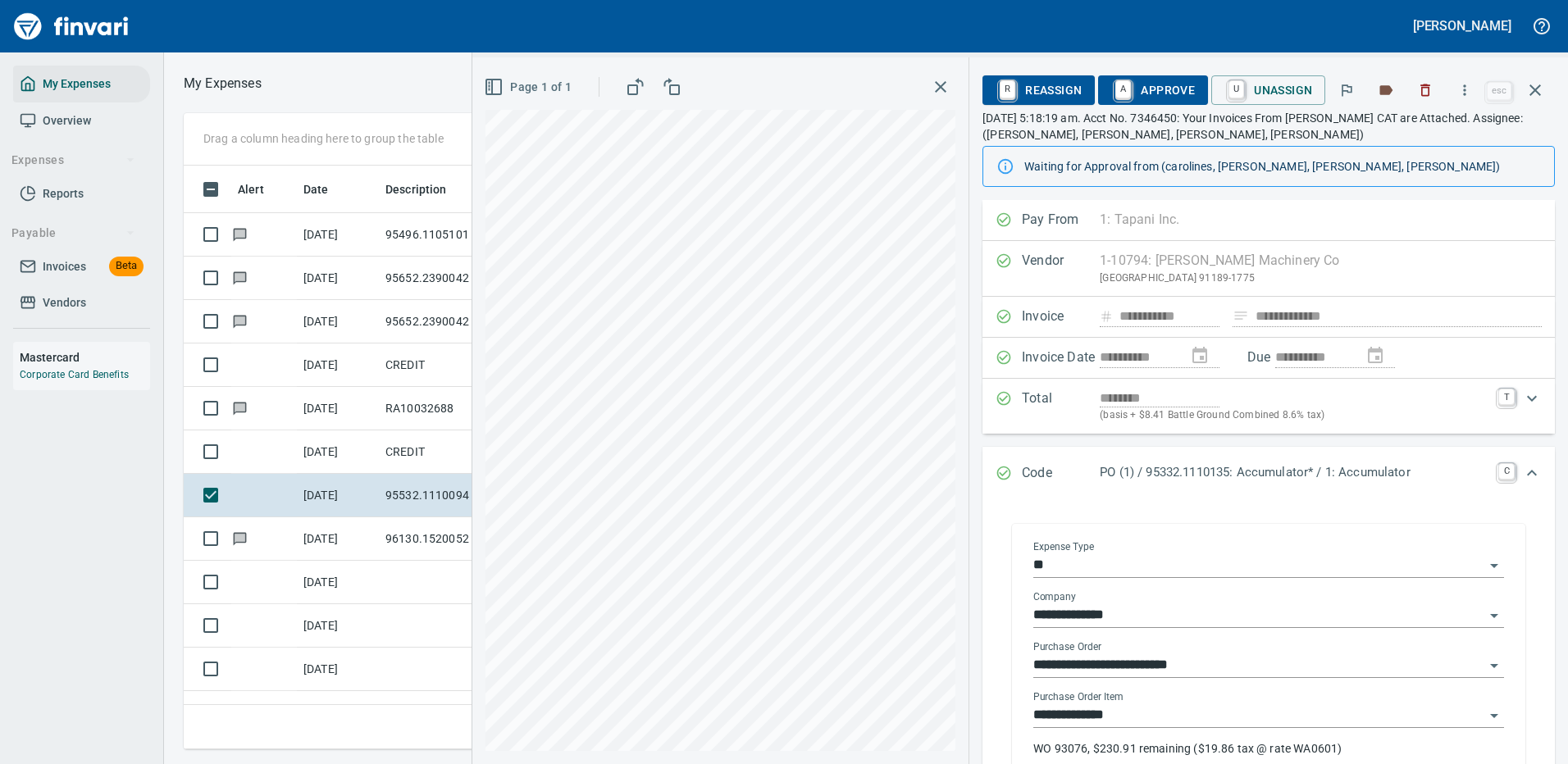
scroll to position [246, 0]
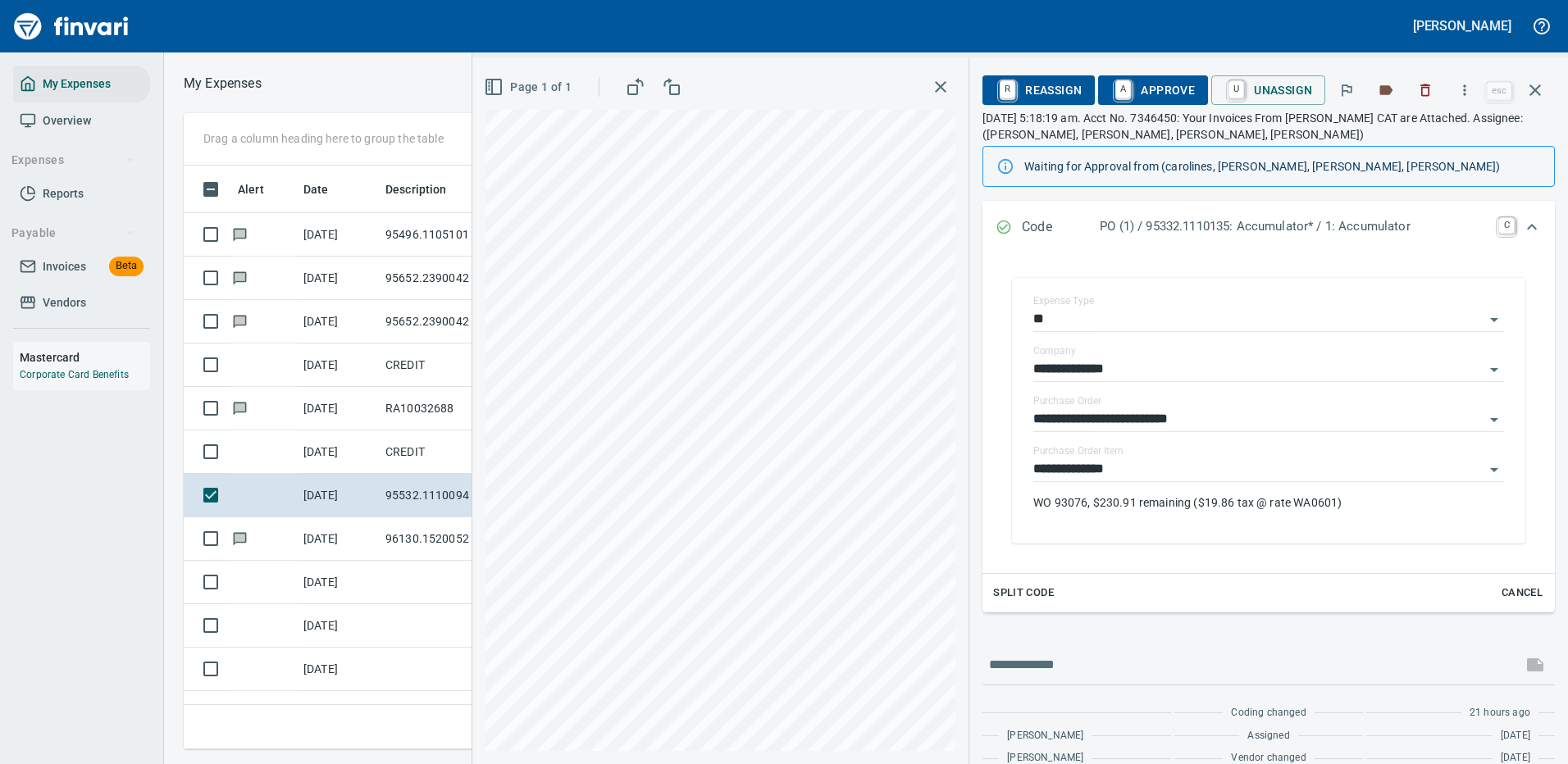
drag, startPoint x: 1174, startPoint y: 88, endPoint x: 961, endPoint y: 160, distance: 224.8
click at [1174, 87] on span "A Approve" at bounding box center [1153, 90] width 84 height 28
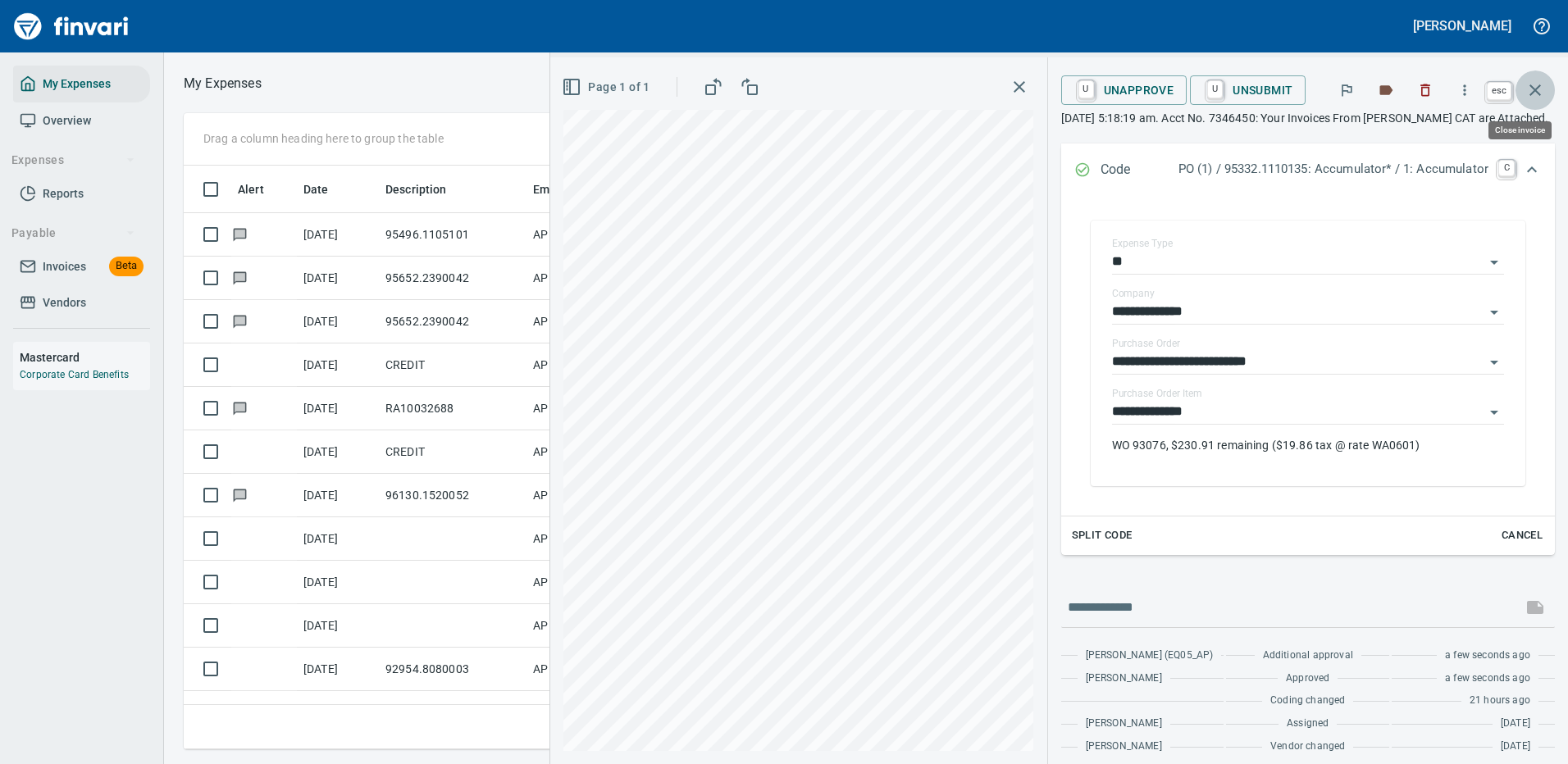
click at [1536, 89] on icon "button" at bounding box center [1536, 91] width 20 height 20
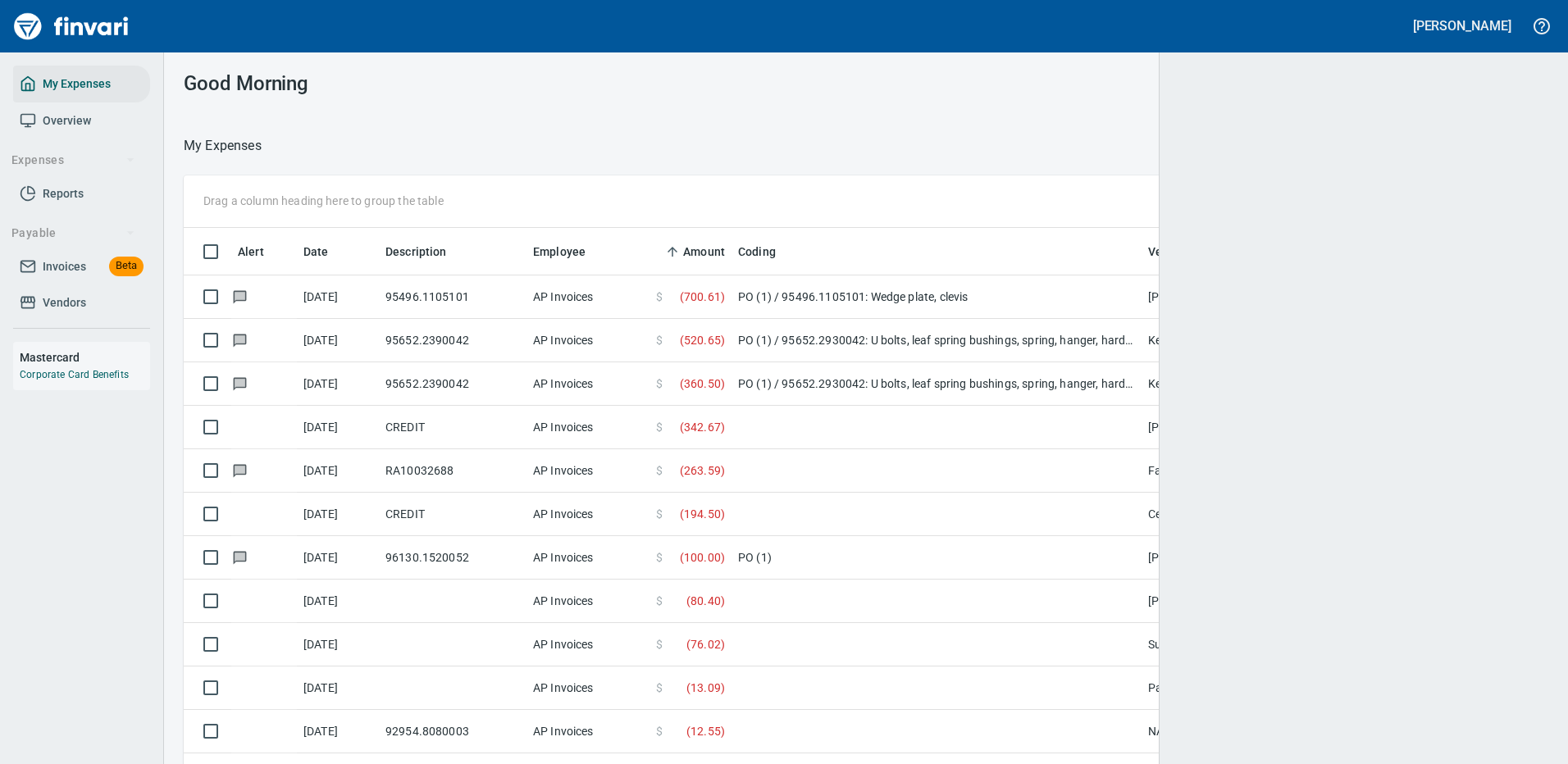
scroll to position [559, 1328]
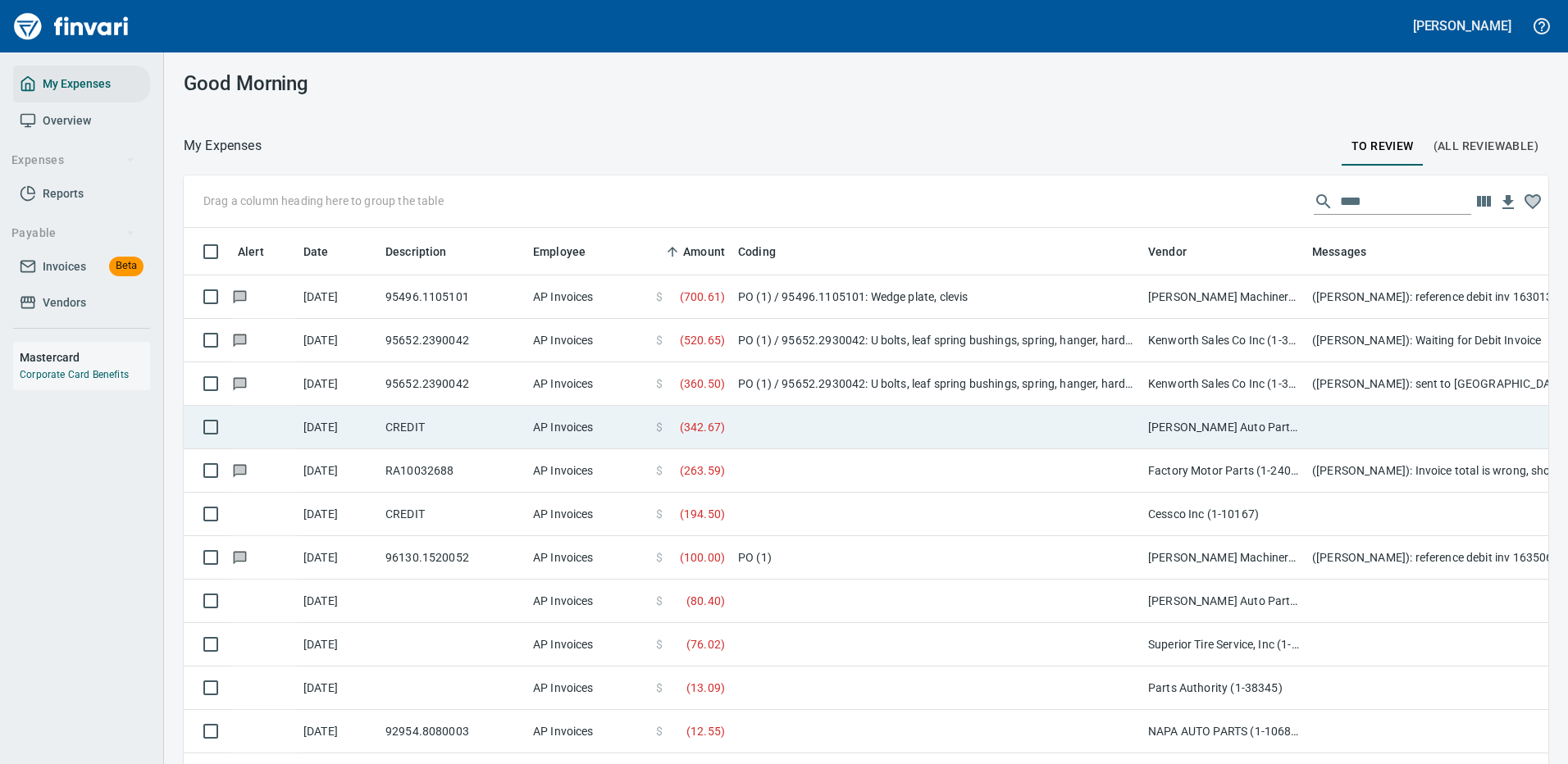
click at [879, 415] on td at bounding box center [936, 427] width 410 height 43
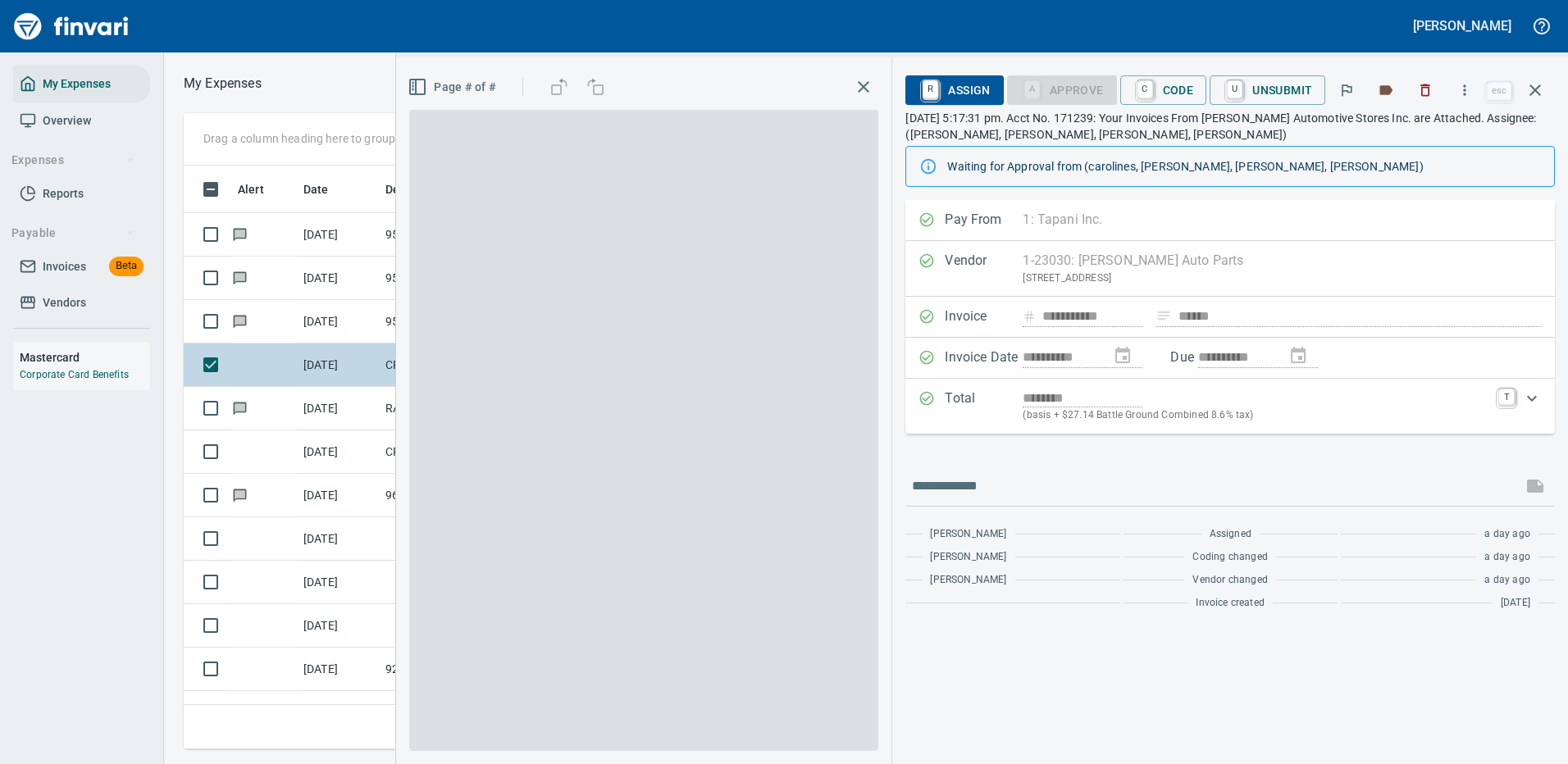
scroll to position [559, 930]
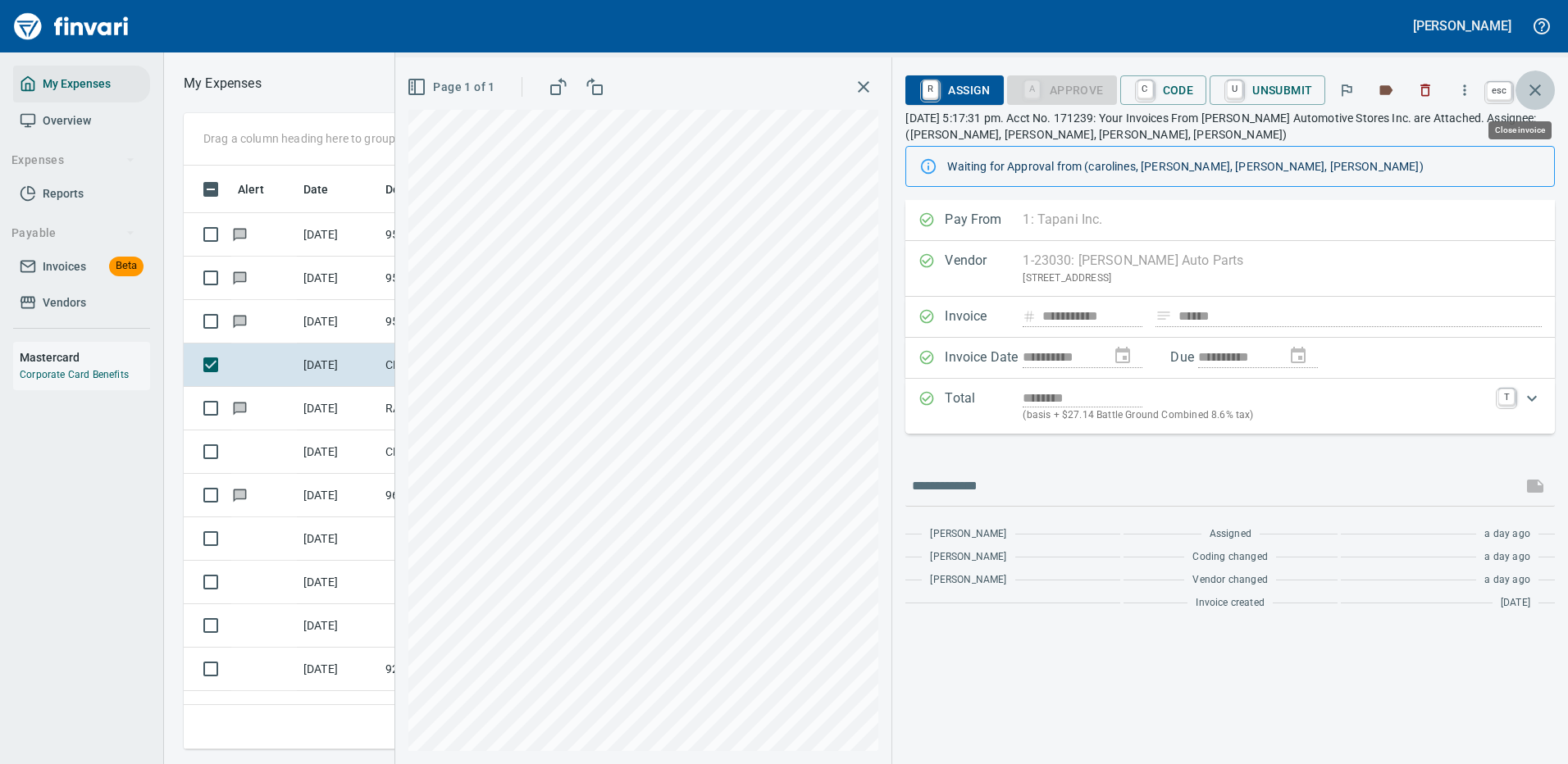
click at [1532, 89] on icon "button" at bounding box center [1536, 91] width 20 height 20
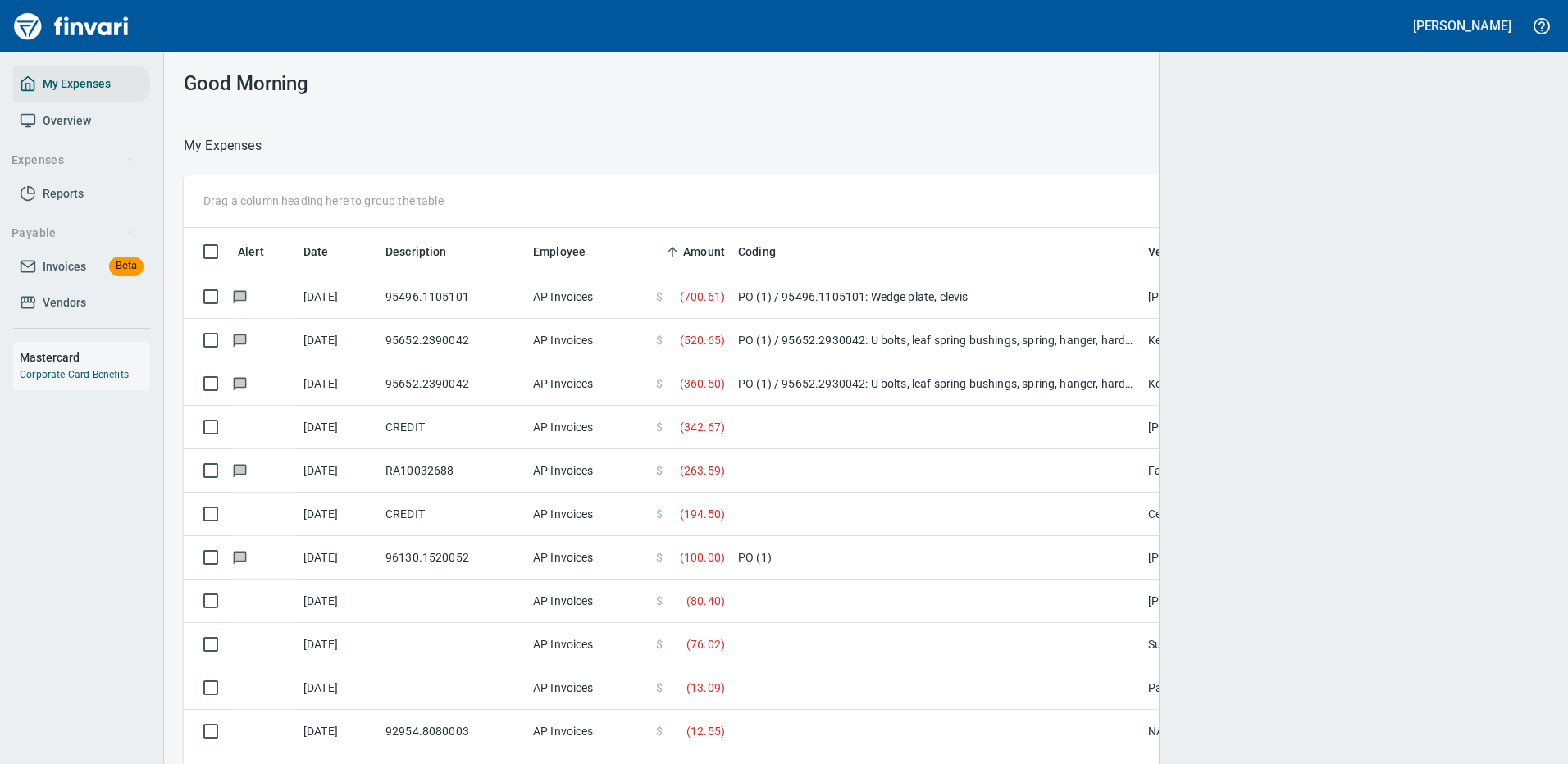
scroll to position [559, 1328]
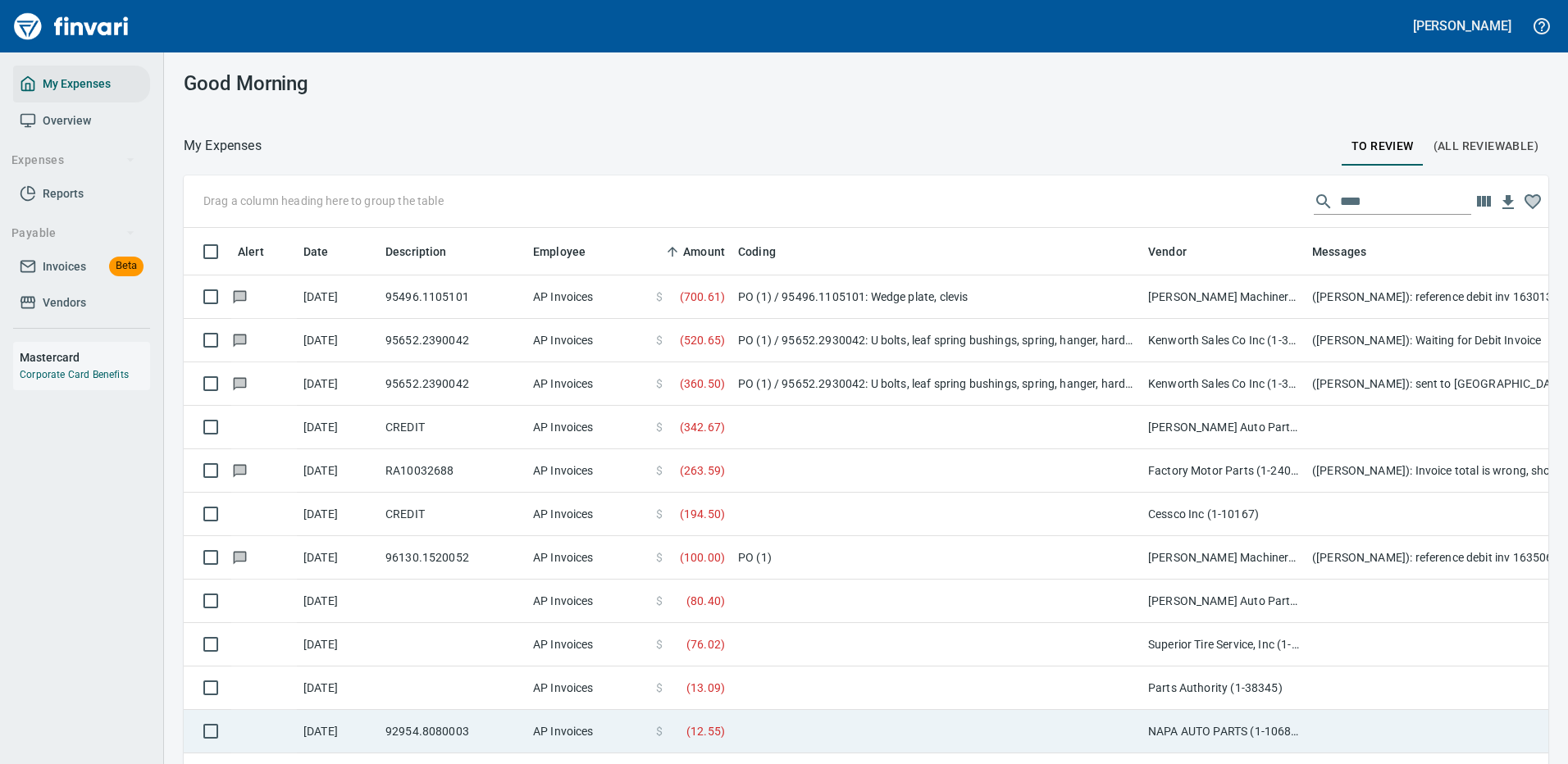
click at [774, 732] on td at bounding box center [936, 732] width 410 height 43
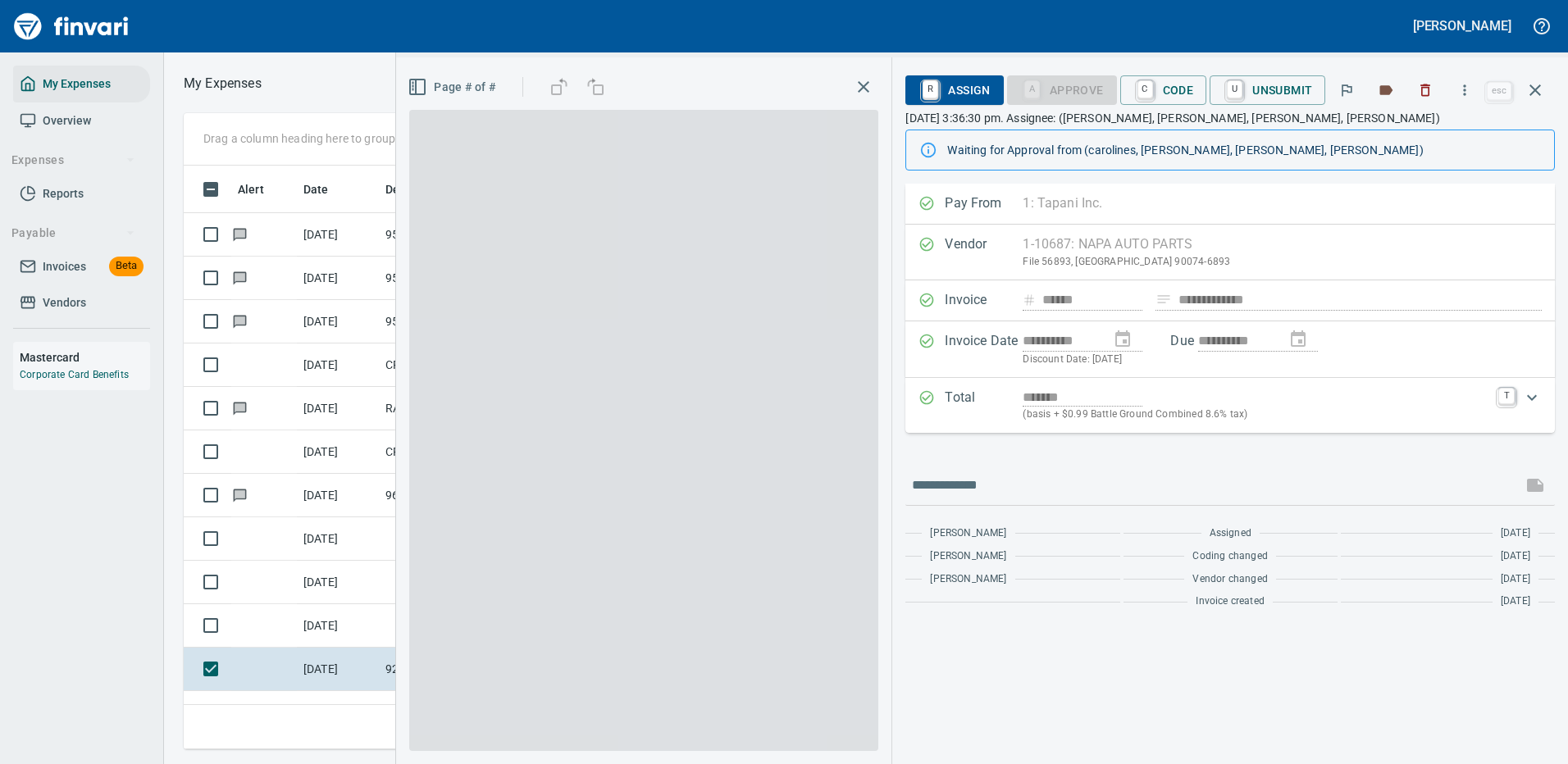
scroll to position [559, 930]
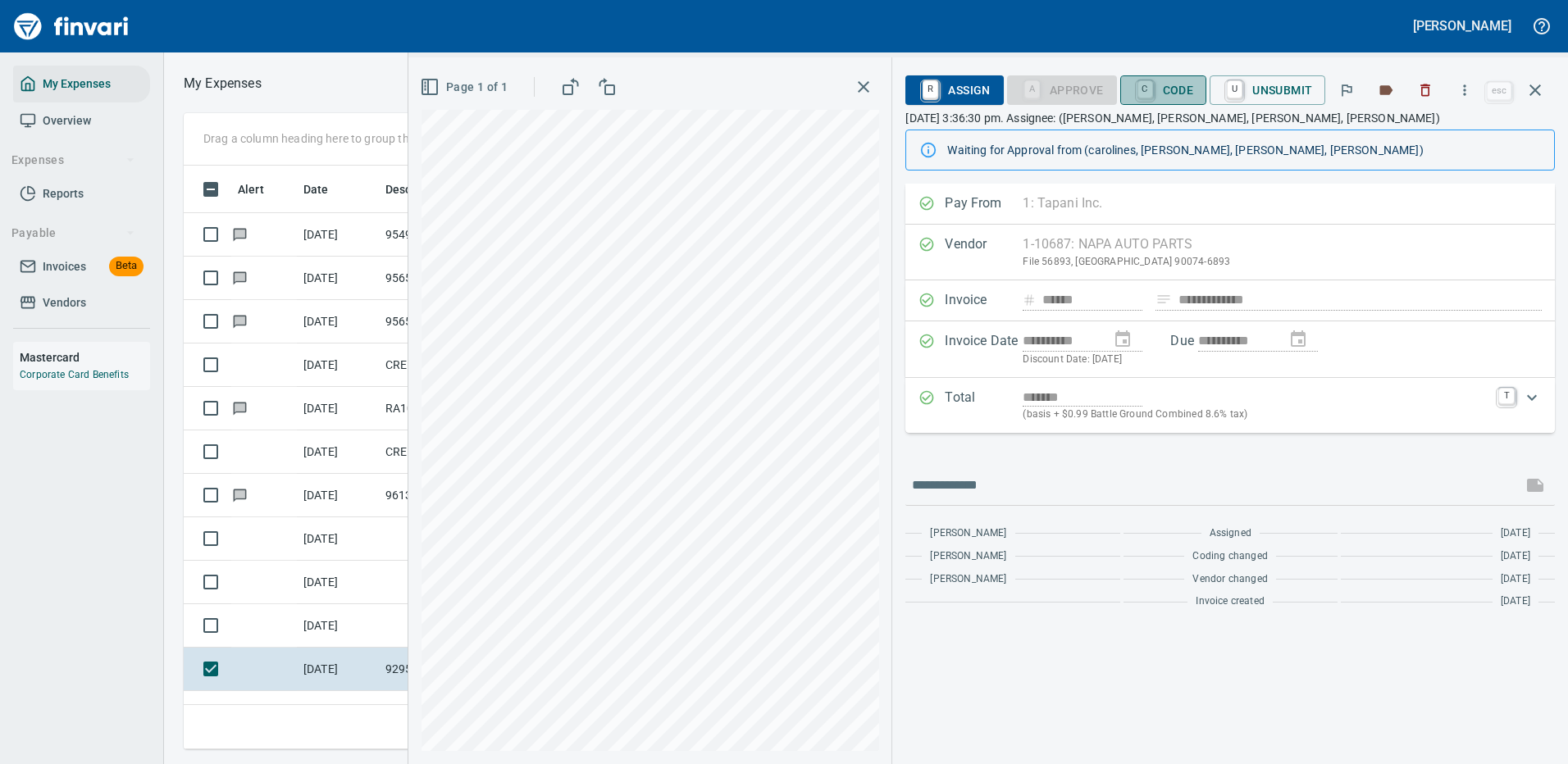
click at [1173, 83] on span "C Code" at bounding box center [1163, 90] width 61 height 28
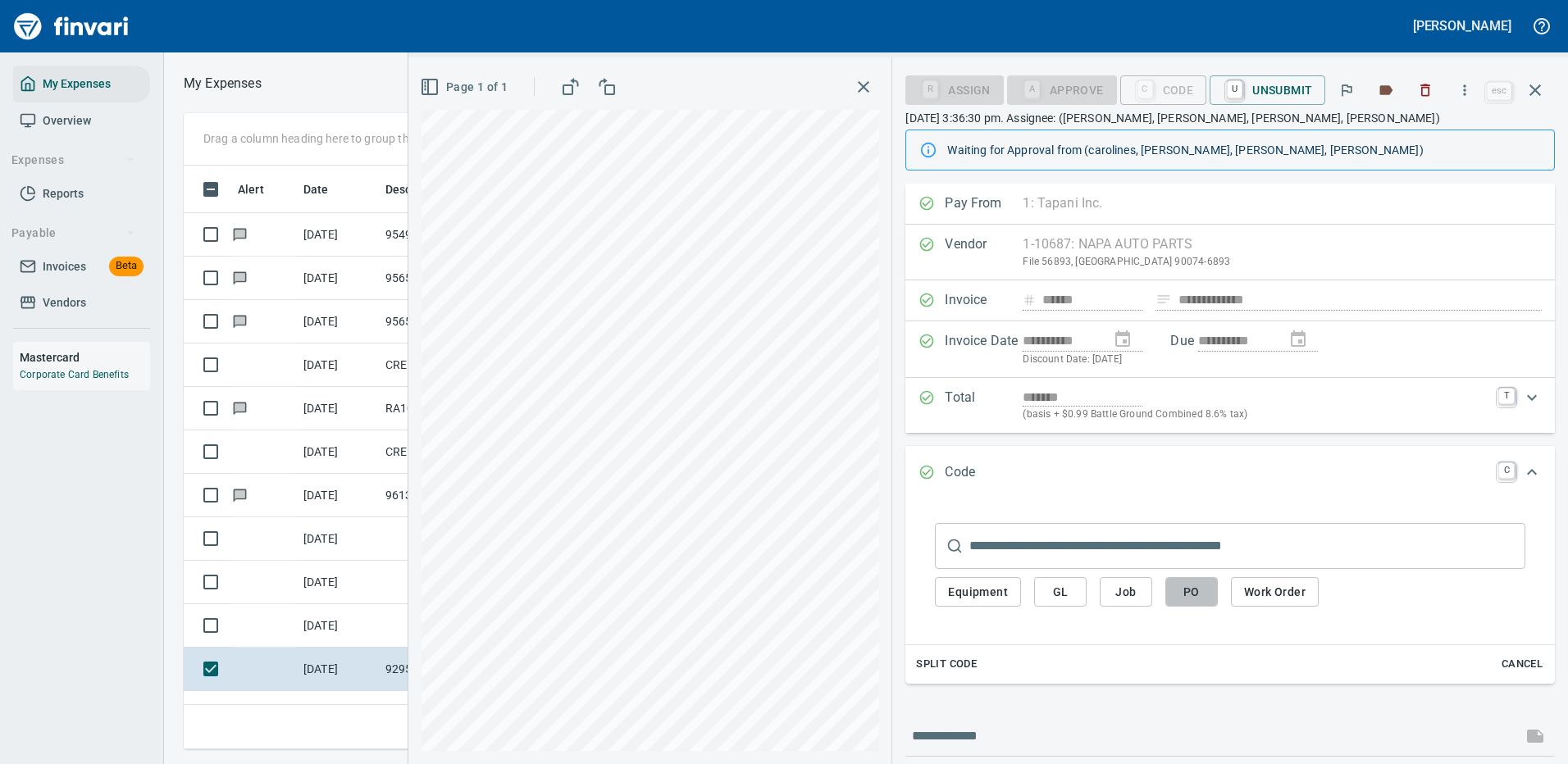
click at [1185, 594] on span "PO" at bounding box center [1191, 593] width 27 height 21
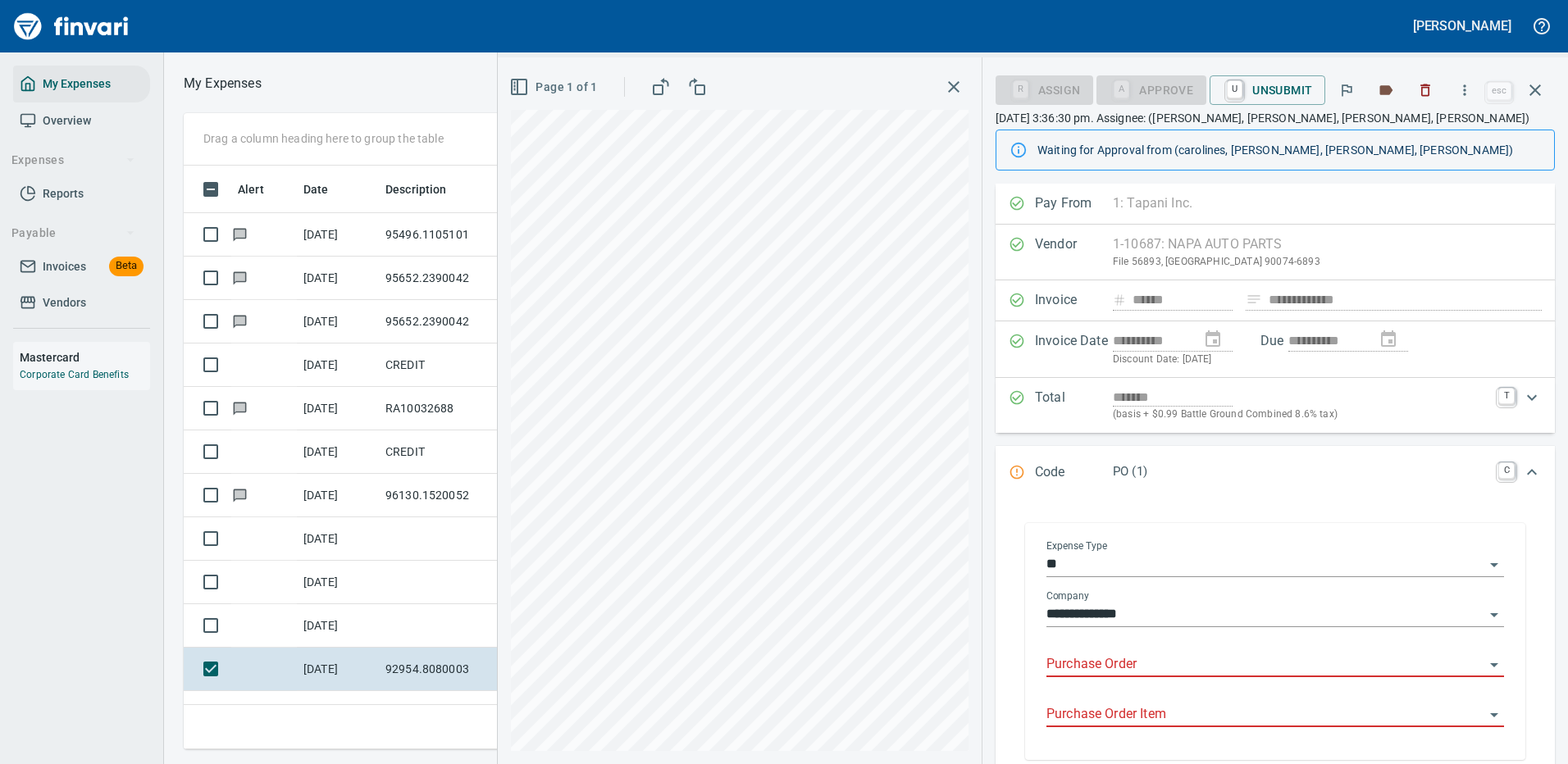
click at [1113, 656] on input "Purchase Order" at bounding box center [1265, 665] width 438 height 23
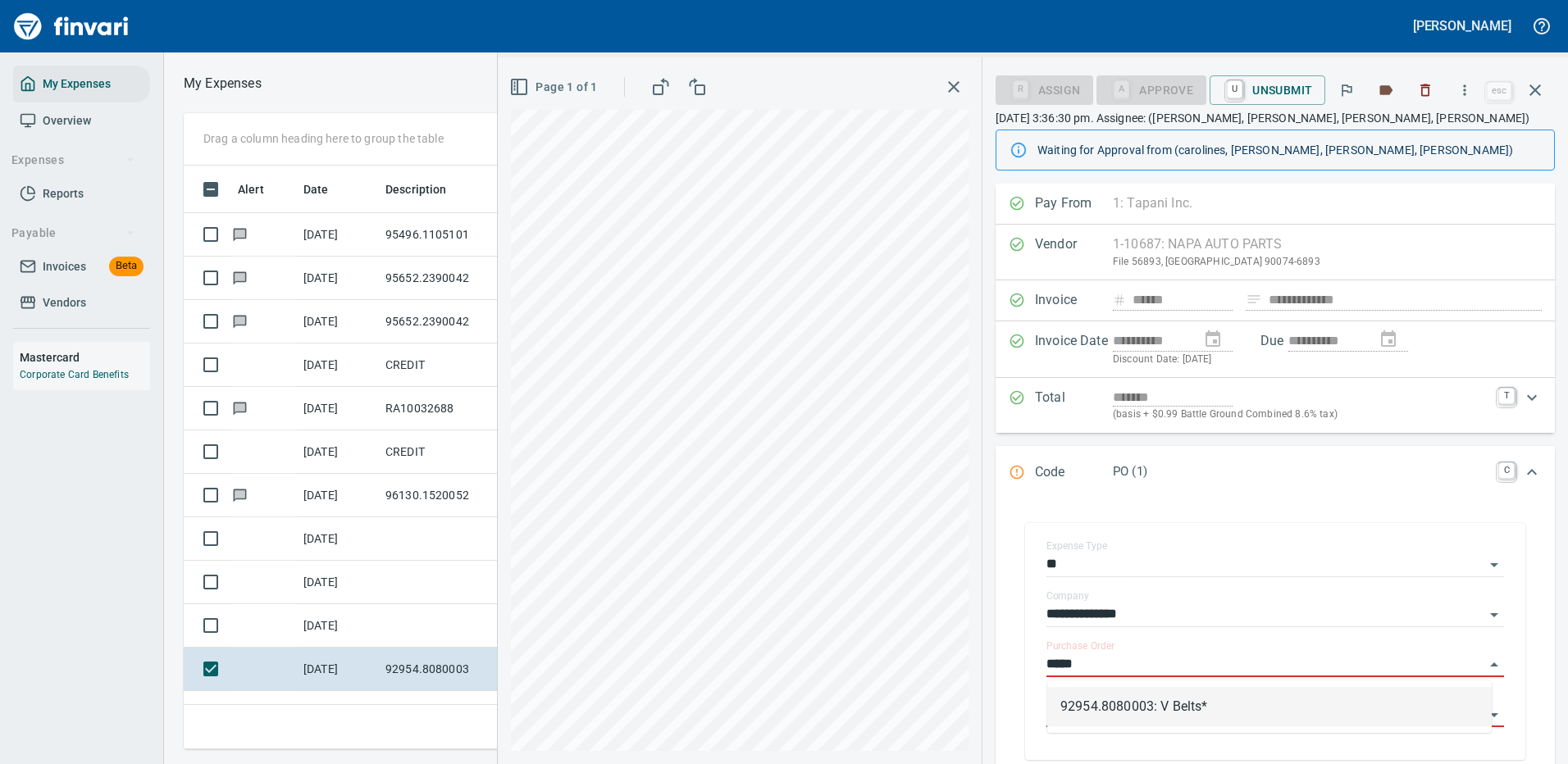
click at [1178, 706] on li "92954.8080003: V Belts*" at bounding box center [1270, 707] width 445 height 39
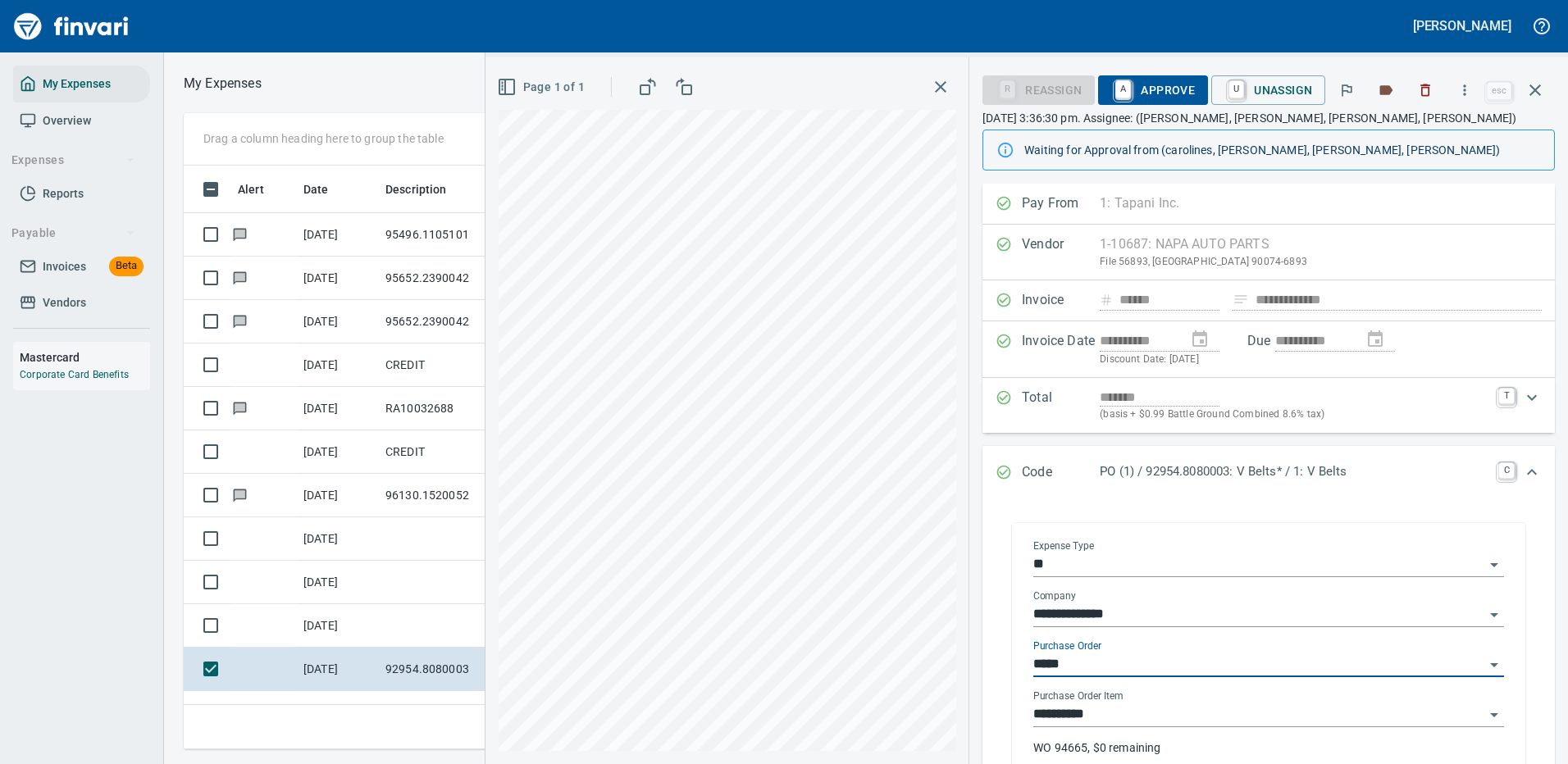
type input "**********"
click at [1154, 717] on input "**********" at bounding box center [1259, 715] width 451 height 23
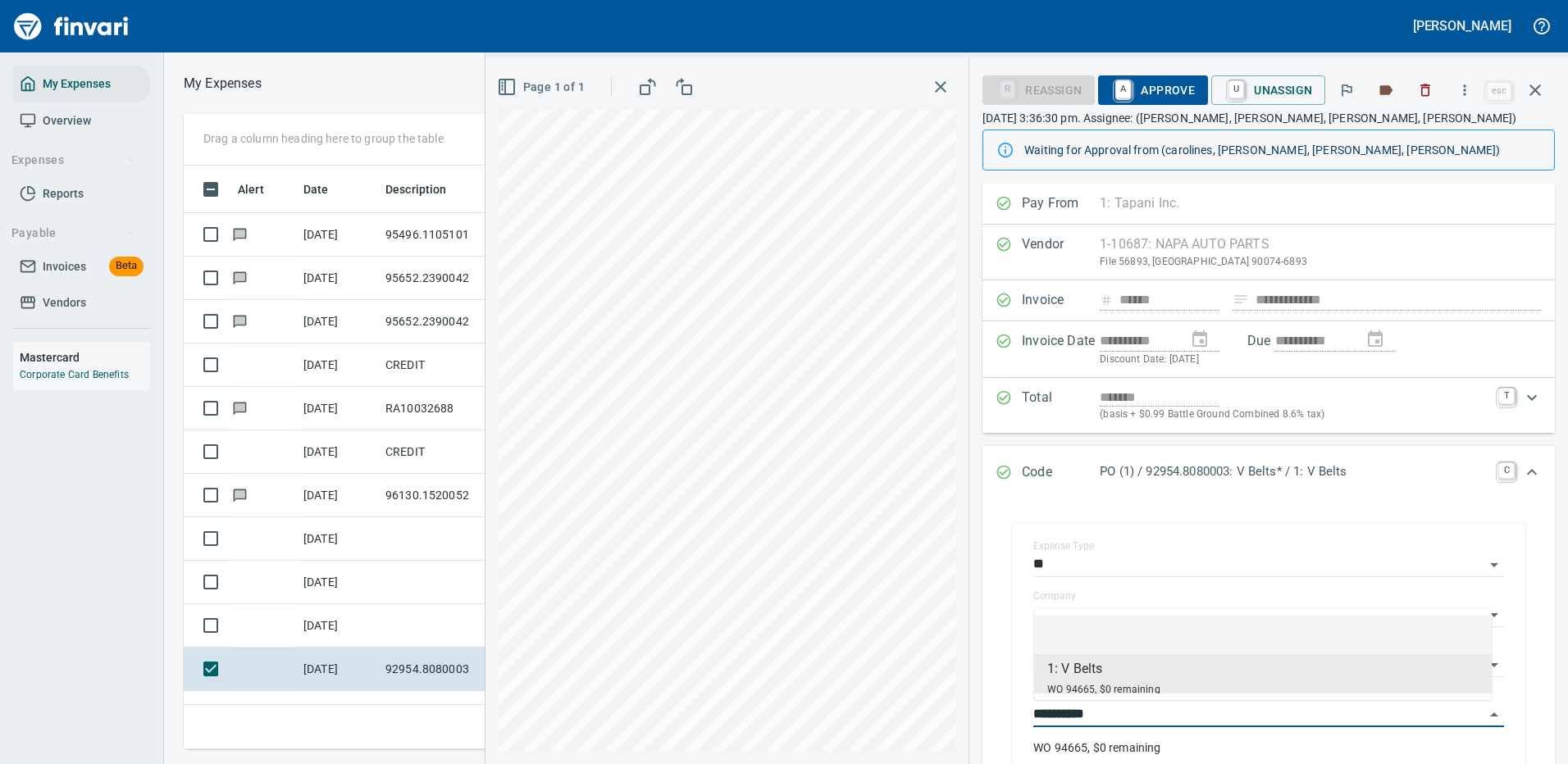
click at [1153, 87] on span "A Approve" at bounding box center [1153, 90] width 84 height 28
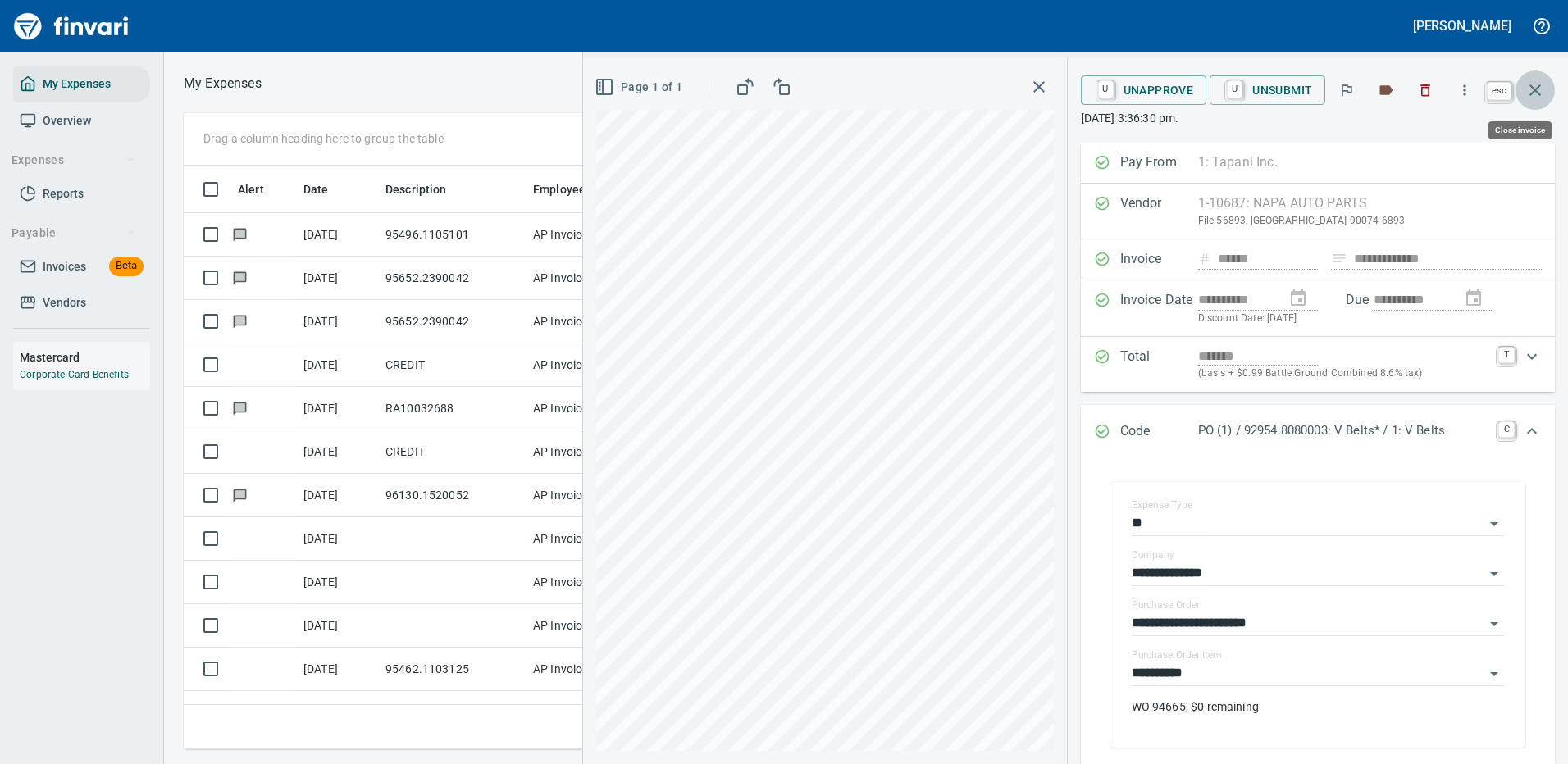
click at [1537, 91] on icon "button" at bounding box center [1536, 91] width 20 height 20
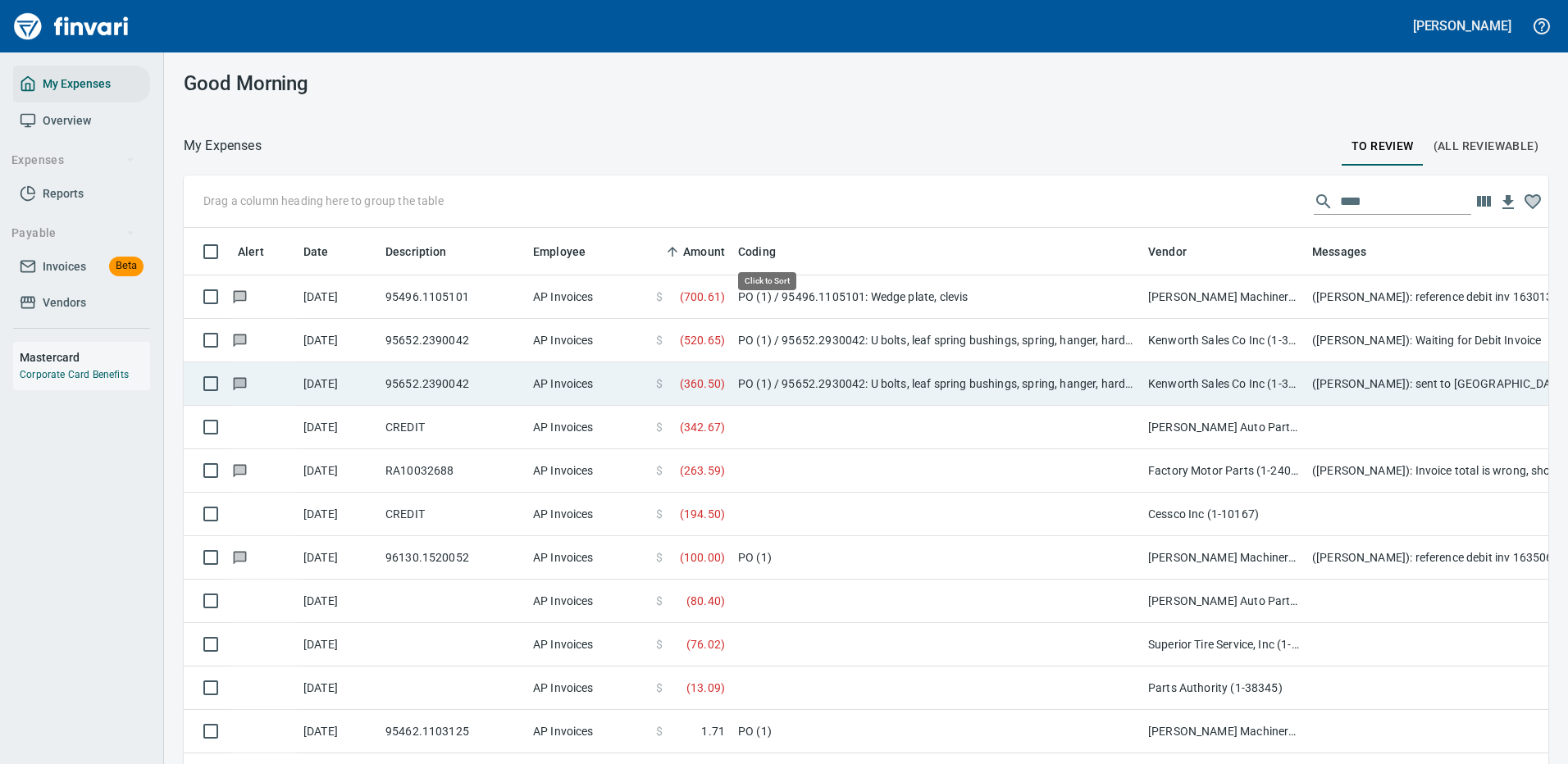
scroll to position [559, 1328]
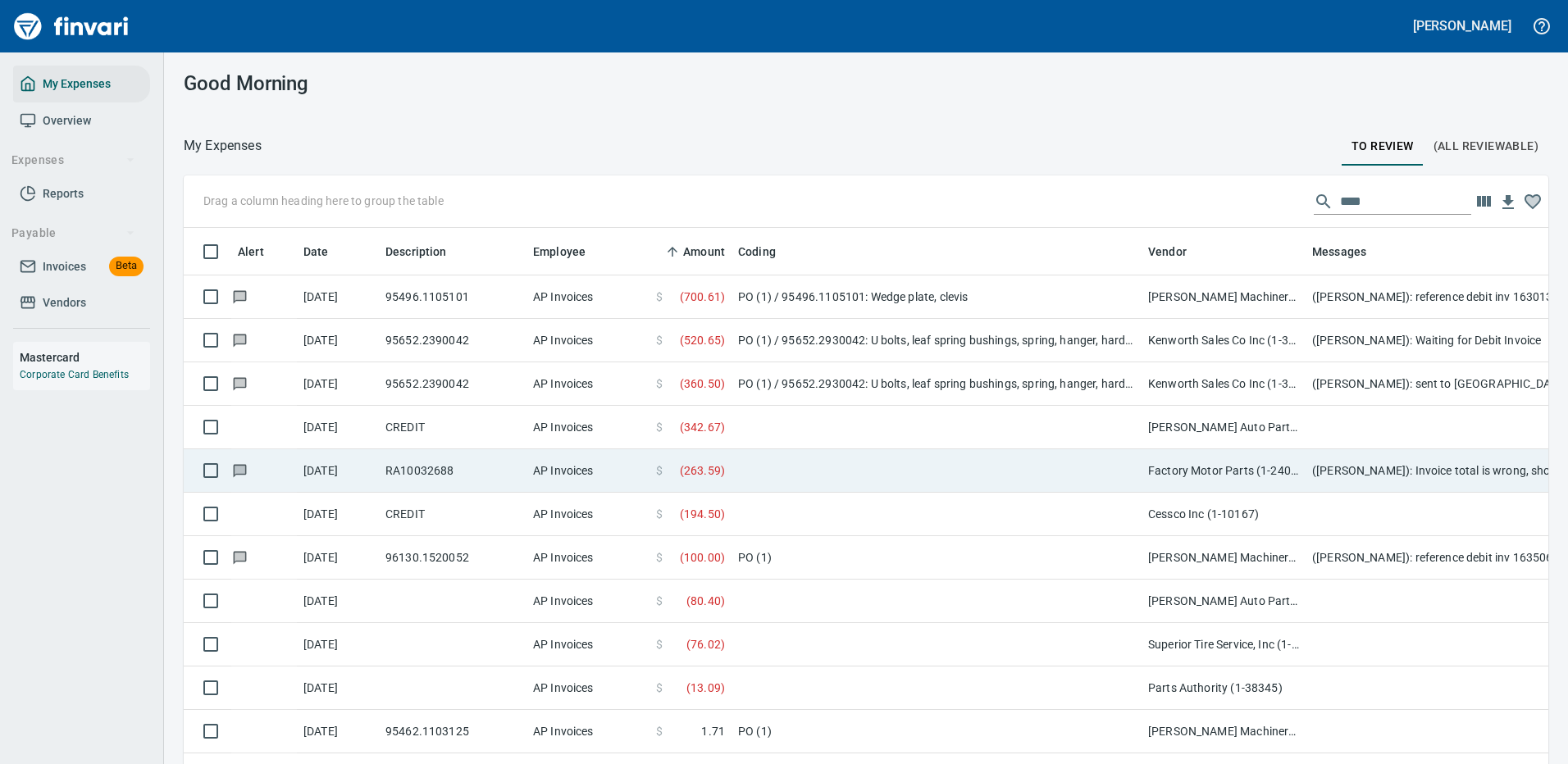
click at [792, 457] on td at bounding box center [936, 472] width 410 height 43
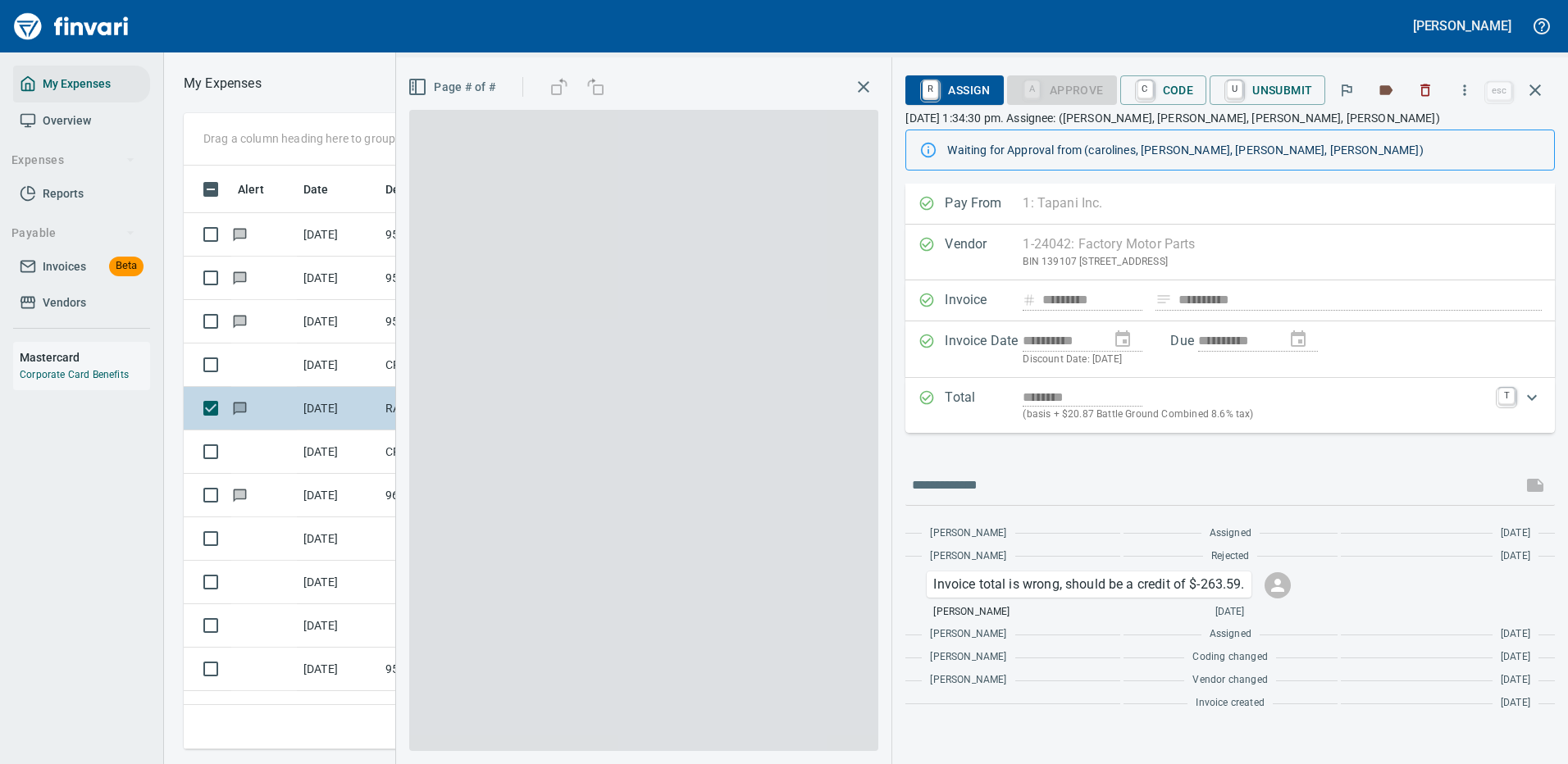
scroll to position [559, 930]
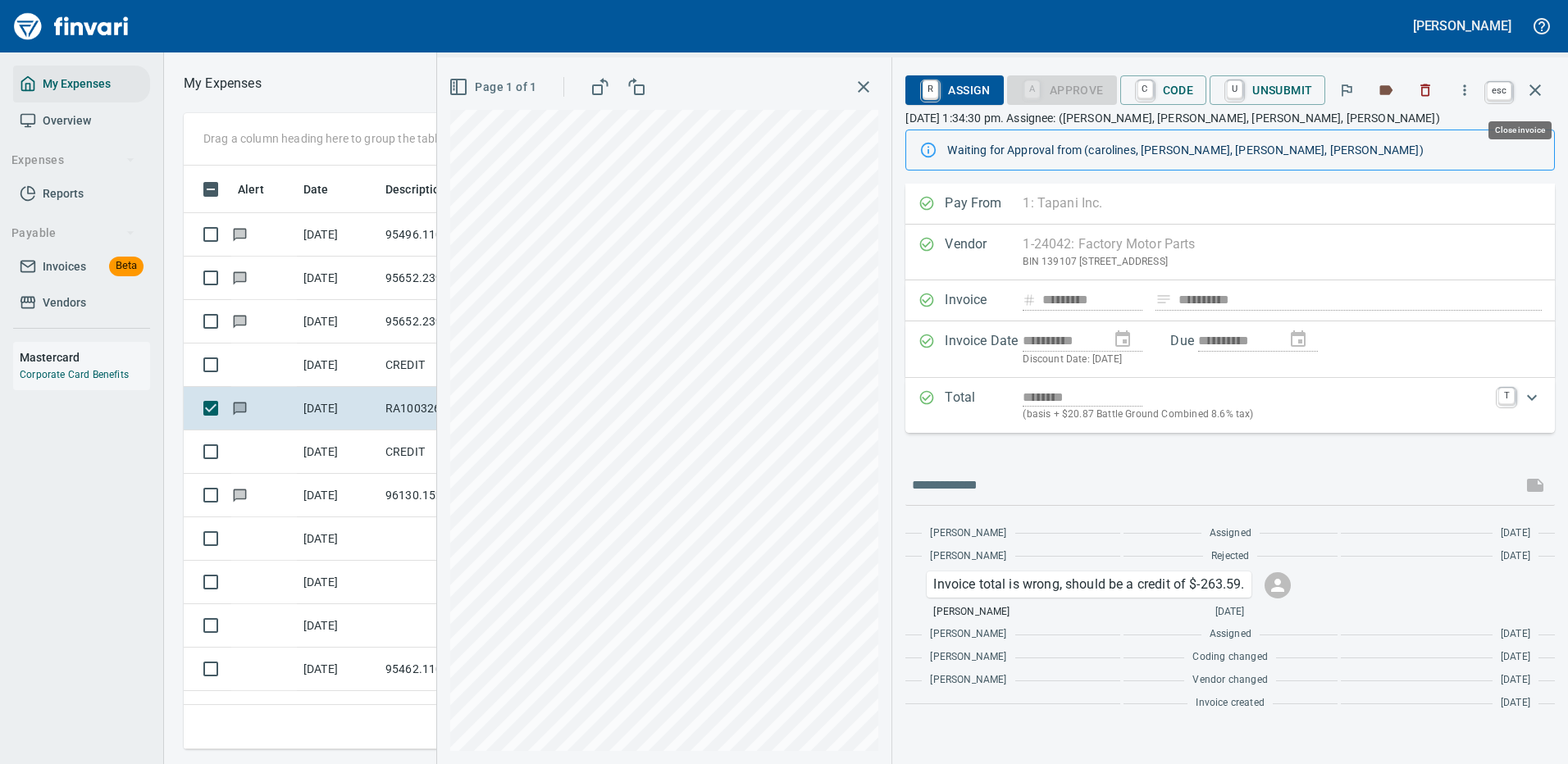
click at [1538, 87] on icon "button" at bounding box center [1536, 91] width 12 height 12
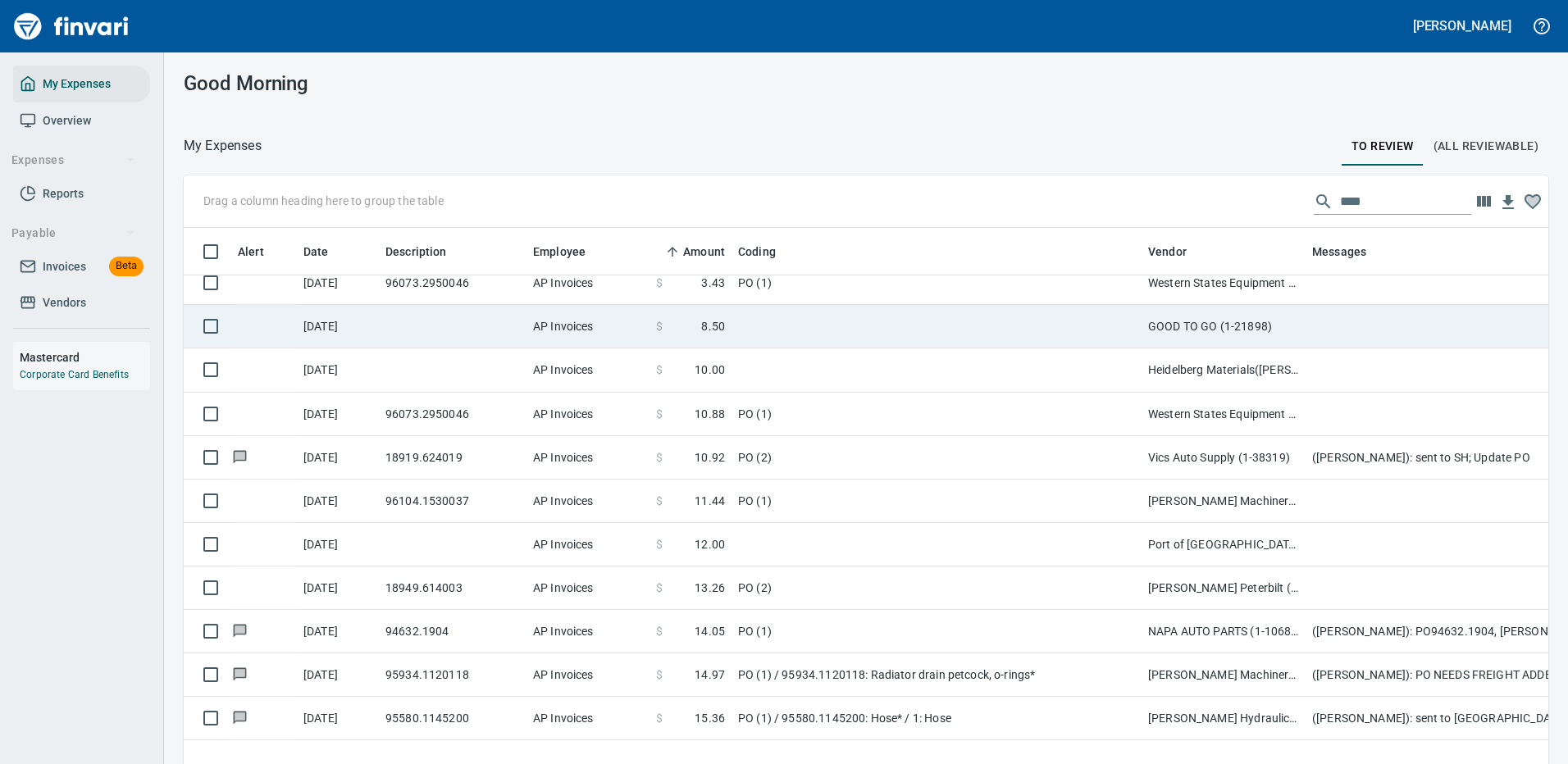
scroll to position [328, 0]
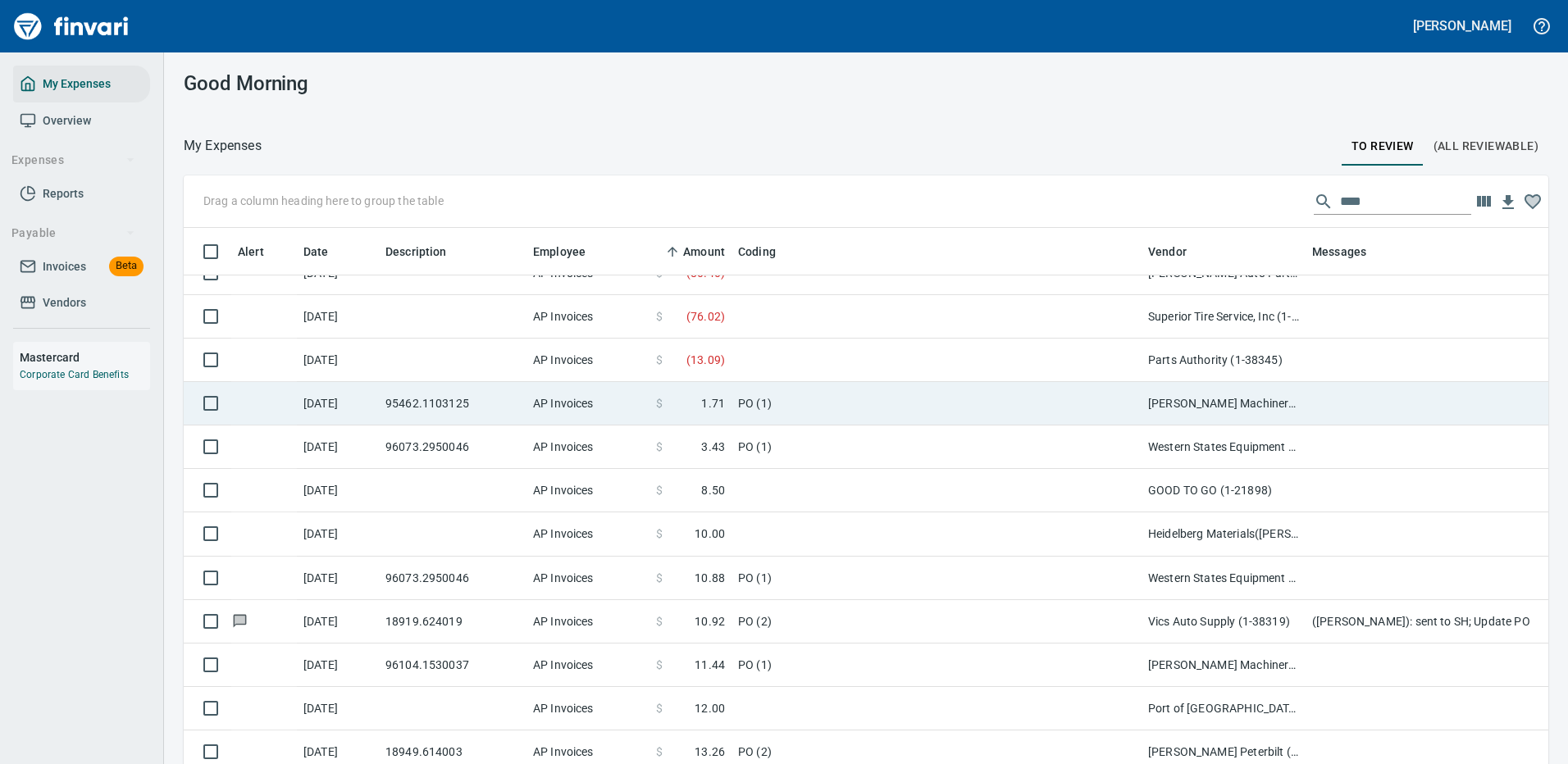
click at [825, 396] on td "PO (1)" at bounding box center [936, 404] width 410 height 43
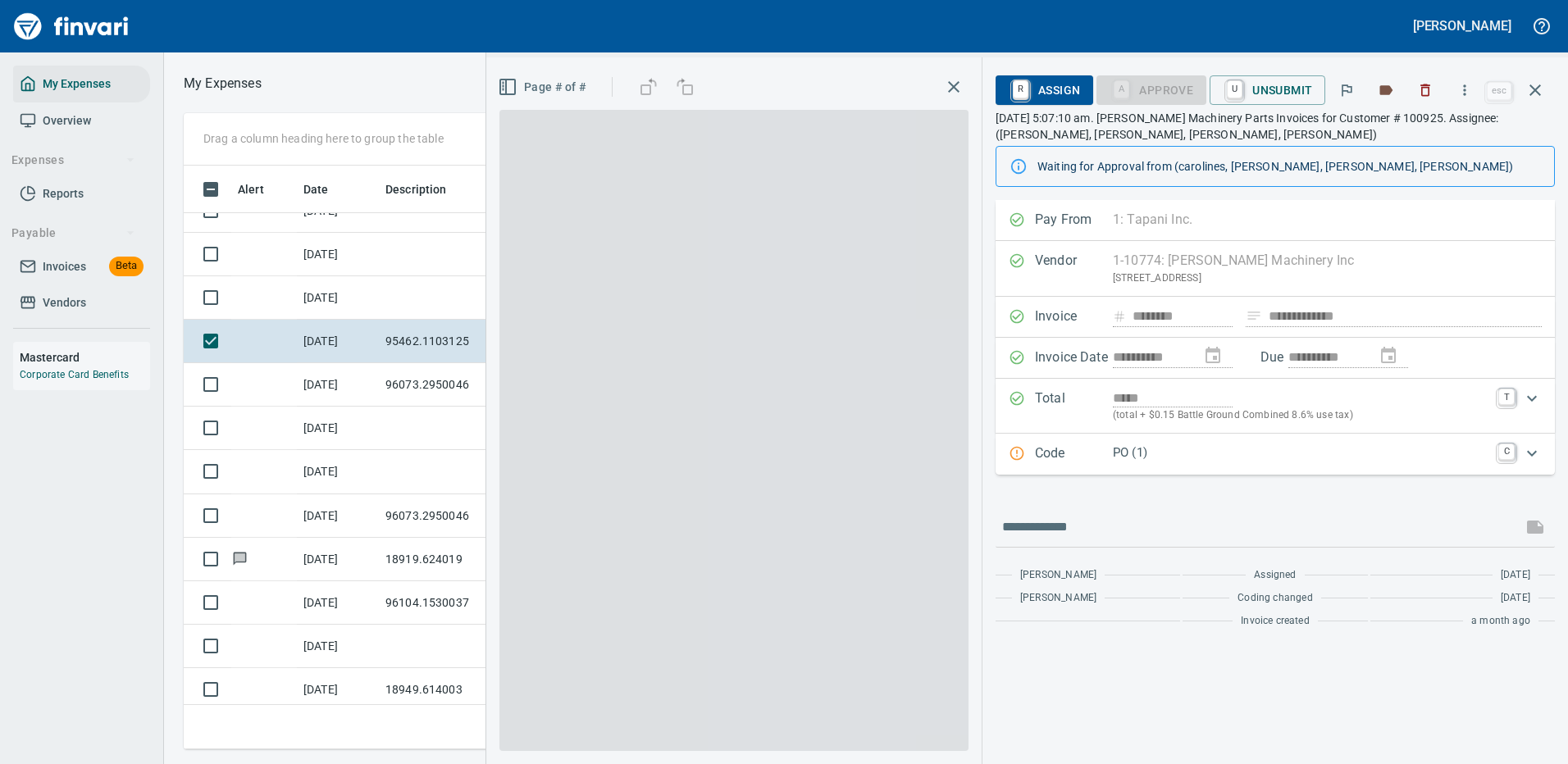
scroll to position [559, 930]
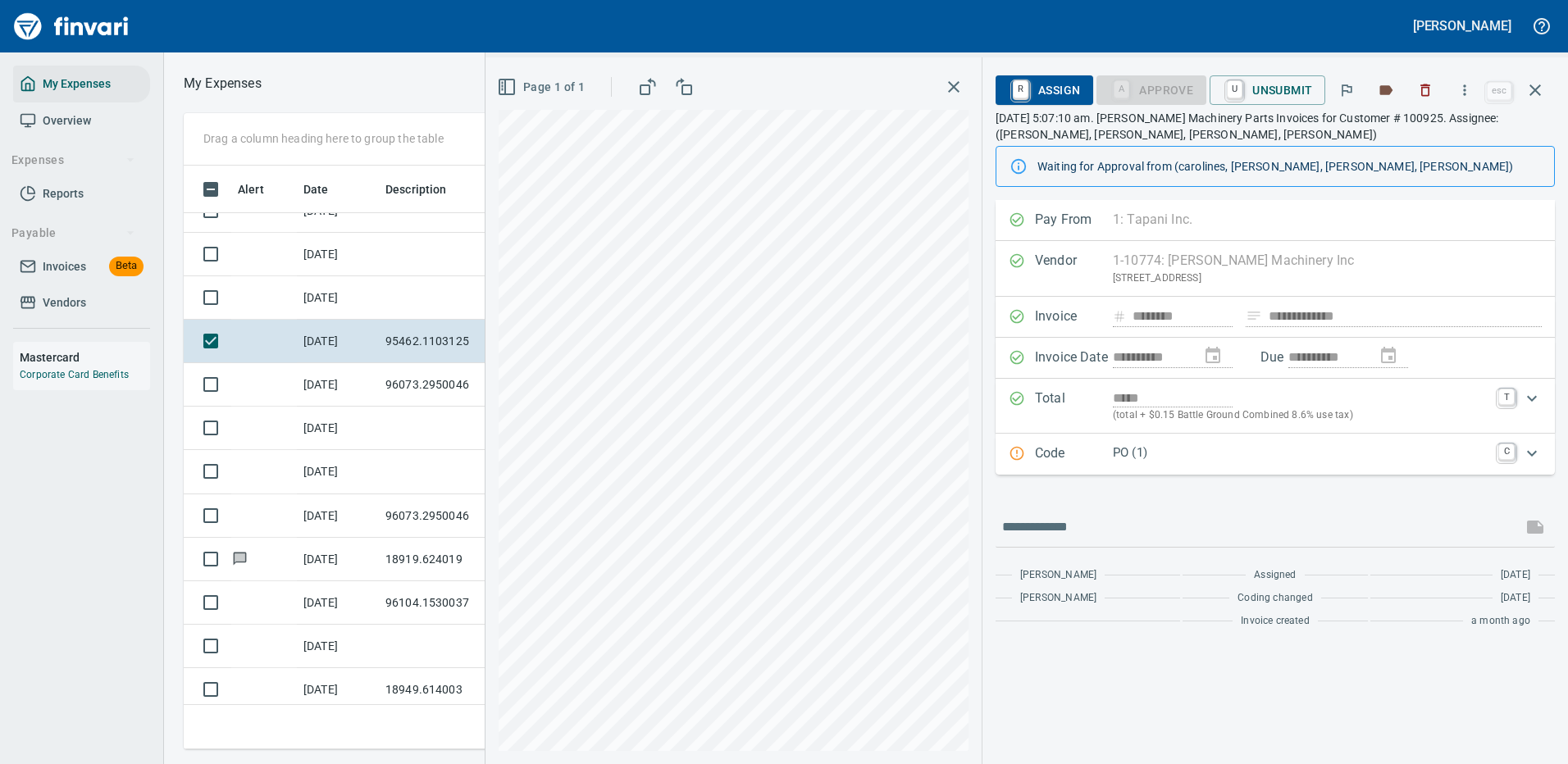
click at [1236, 455] on p "PO (1)" at bounding box center [1301, 453] width 376 height 19
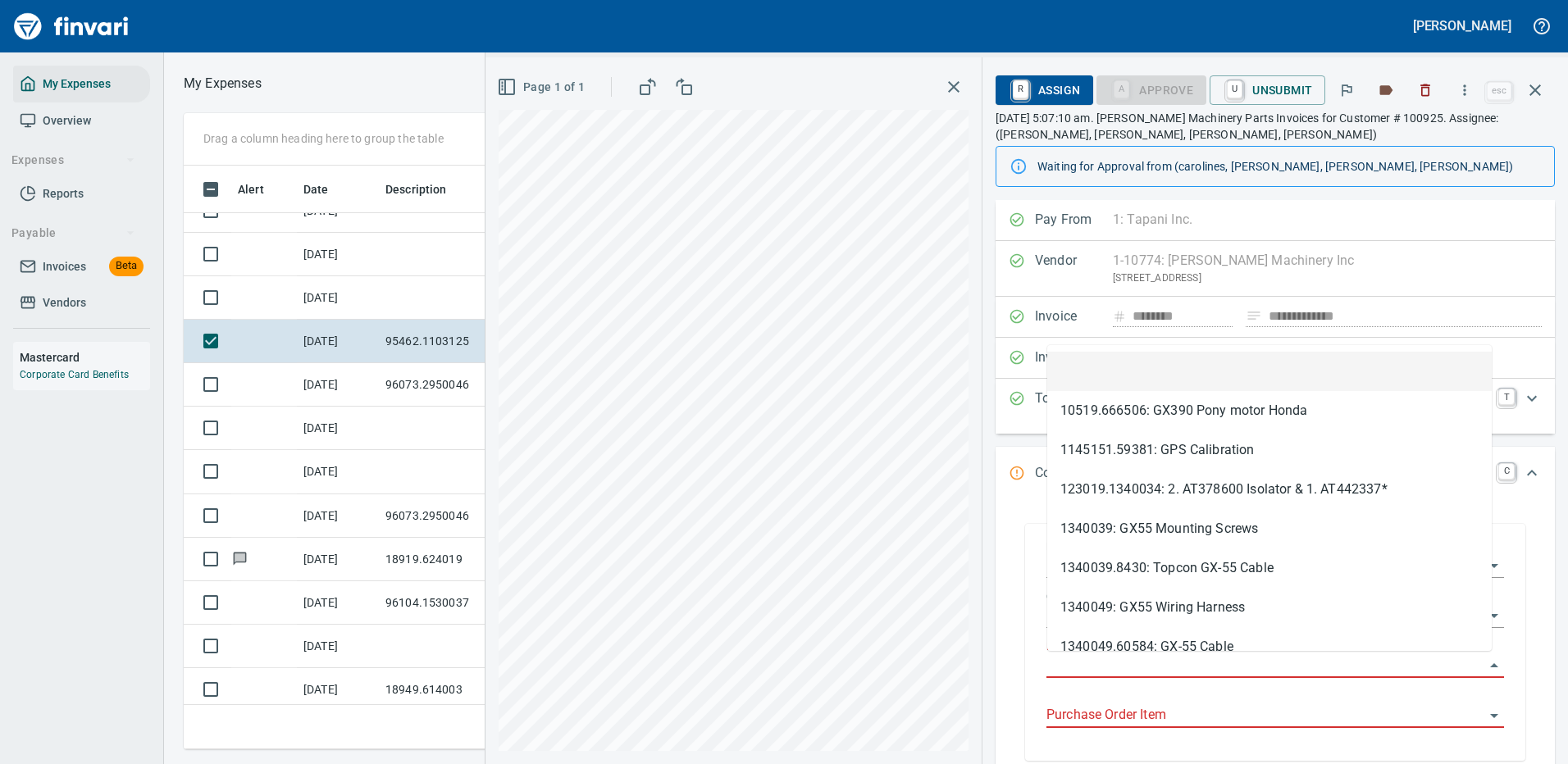
click at [1083, 659] on input "Purchase Order" at bounding box center [1265, 666] width 438 height 23
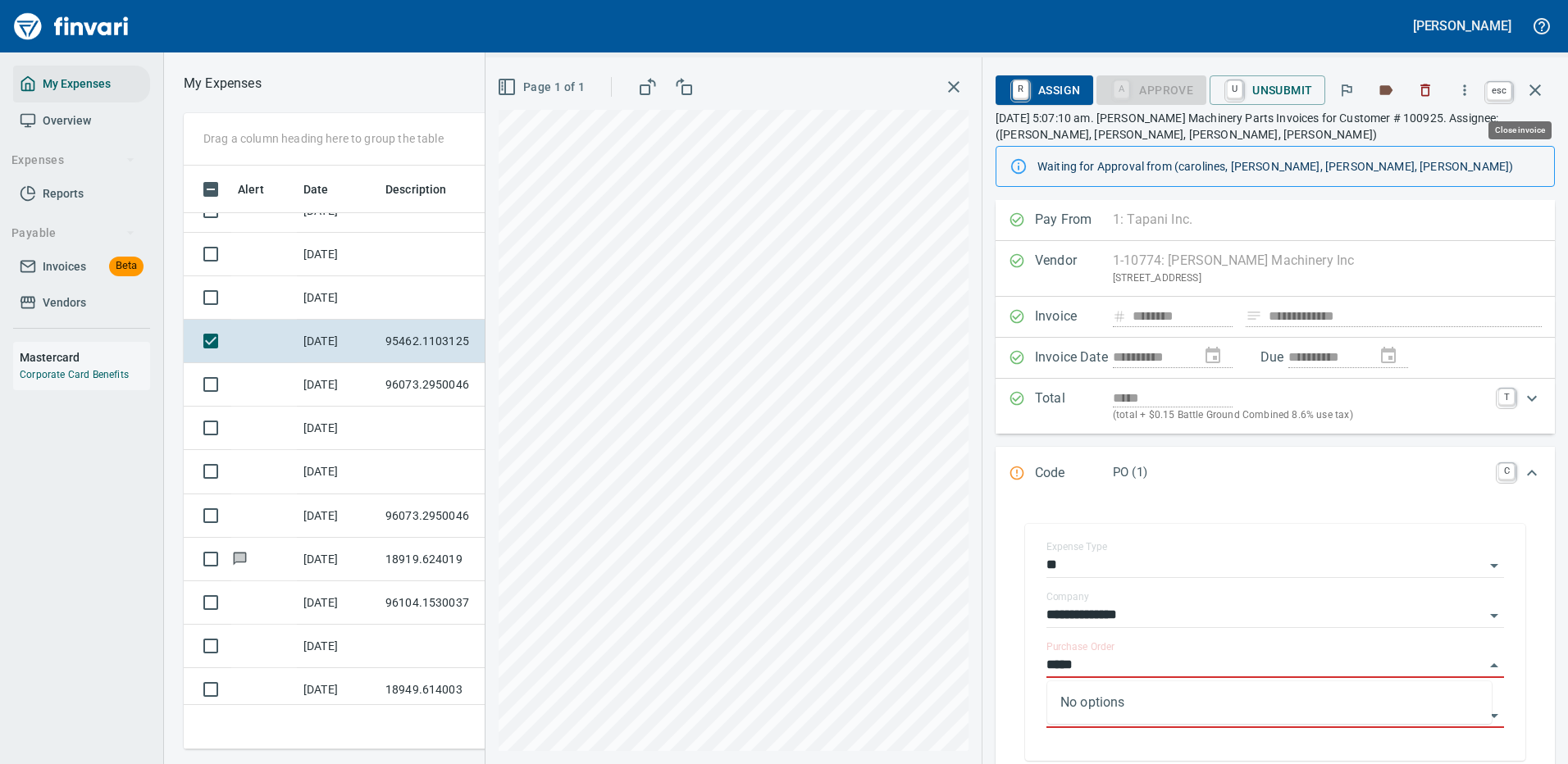
type input "*****"
click at [1537, 83] on icon "button" at bounding box center [1536, 91] width 20 height 20
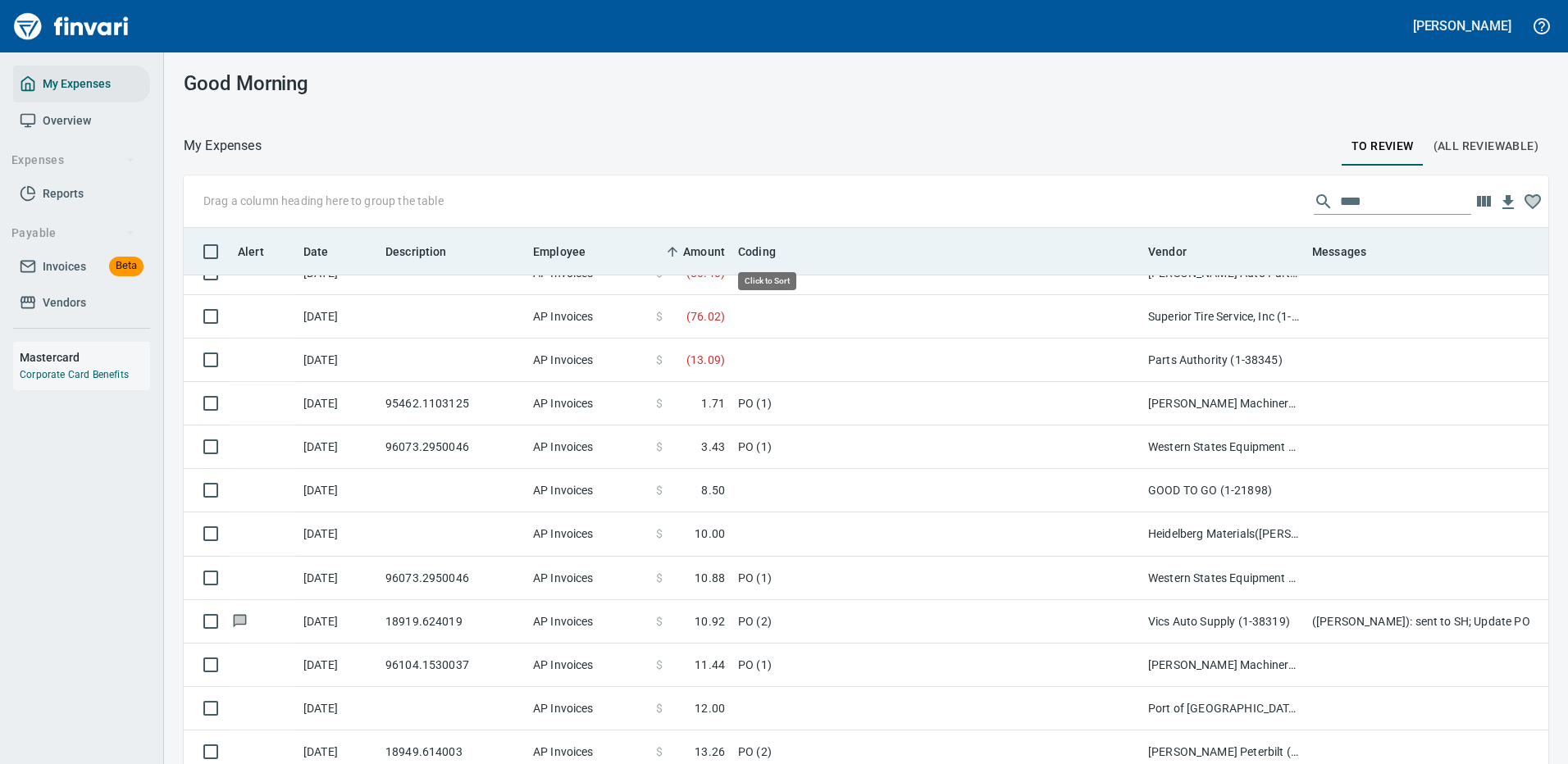
scroll to position [559, 1328]
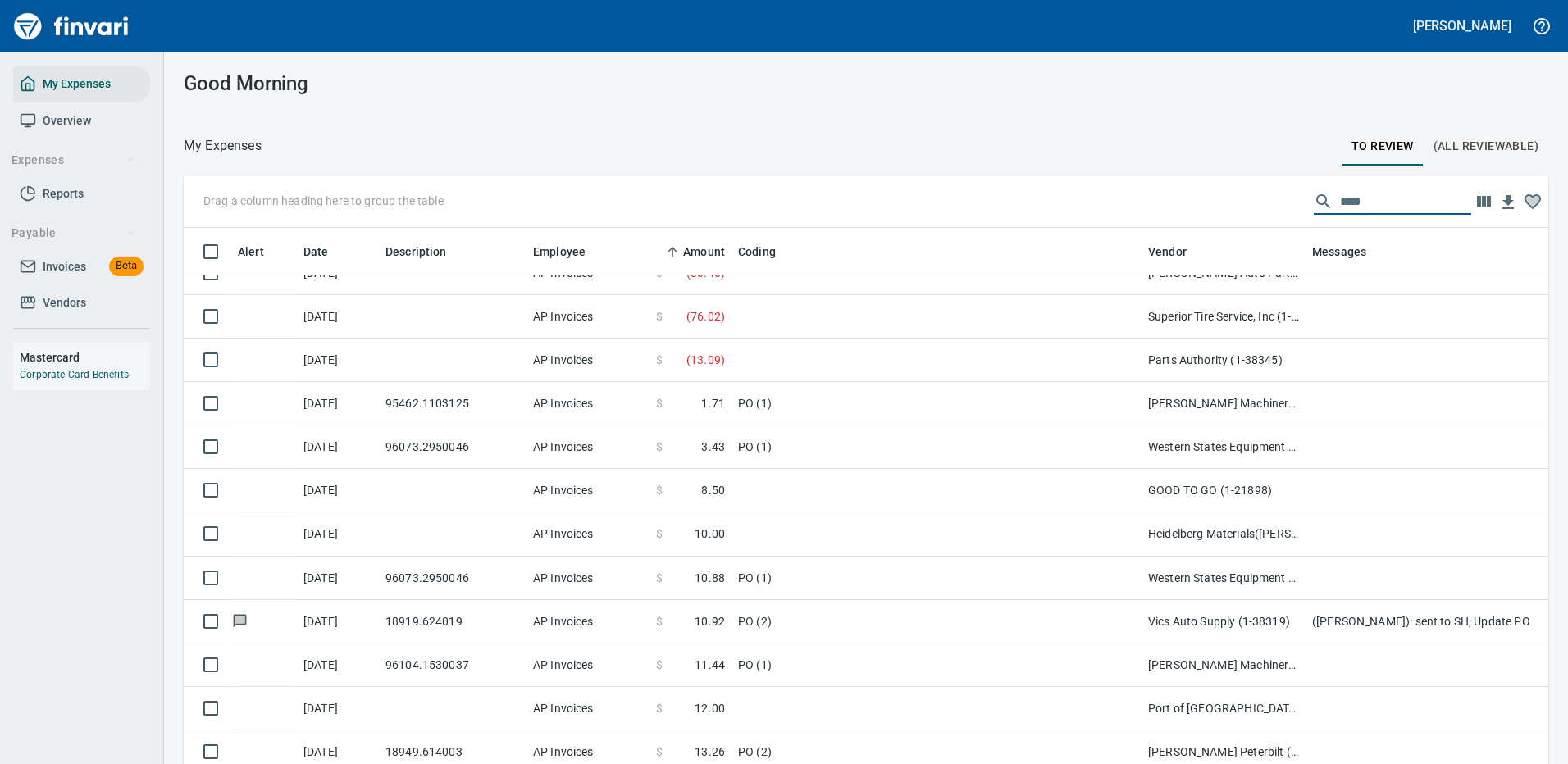
drag, startPoint x: 1363, startPoint y: 204, endPoint x: 1260, endPoint y: 209, distance: 103.1
click at [1260, 209] on div "Drag a column heading here to group the table ****" at bounding box center [866, 201] width 1364 height 52
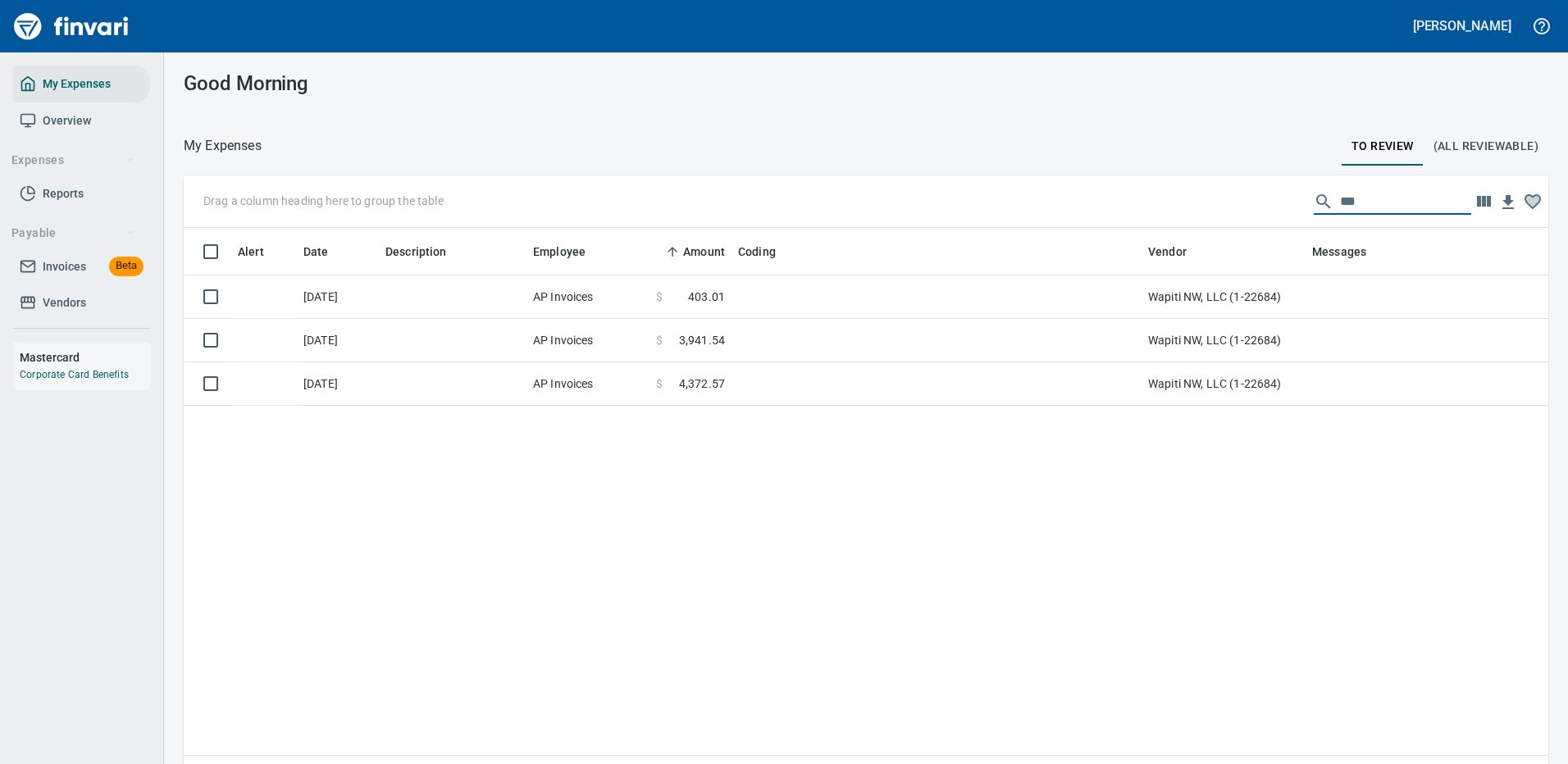
scroll to position [0, 0]
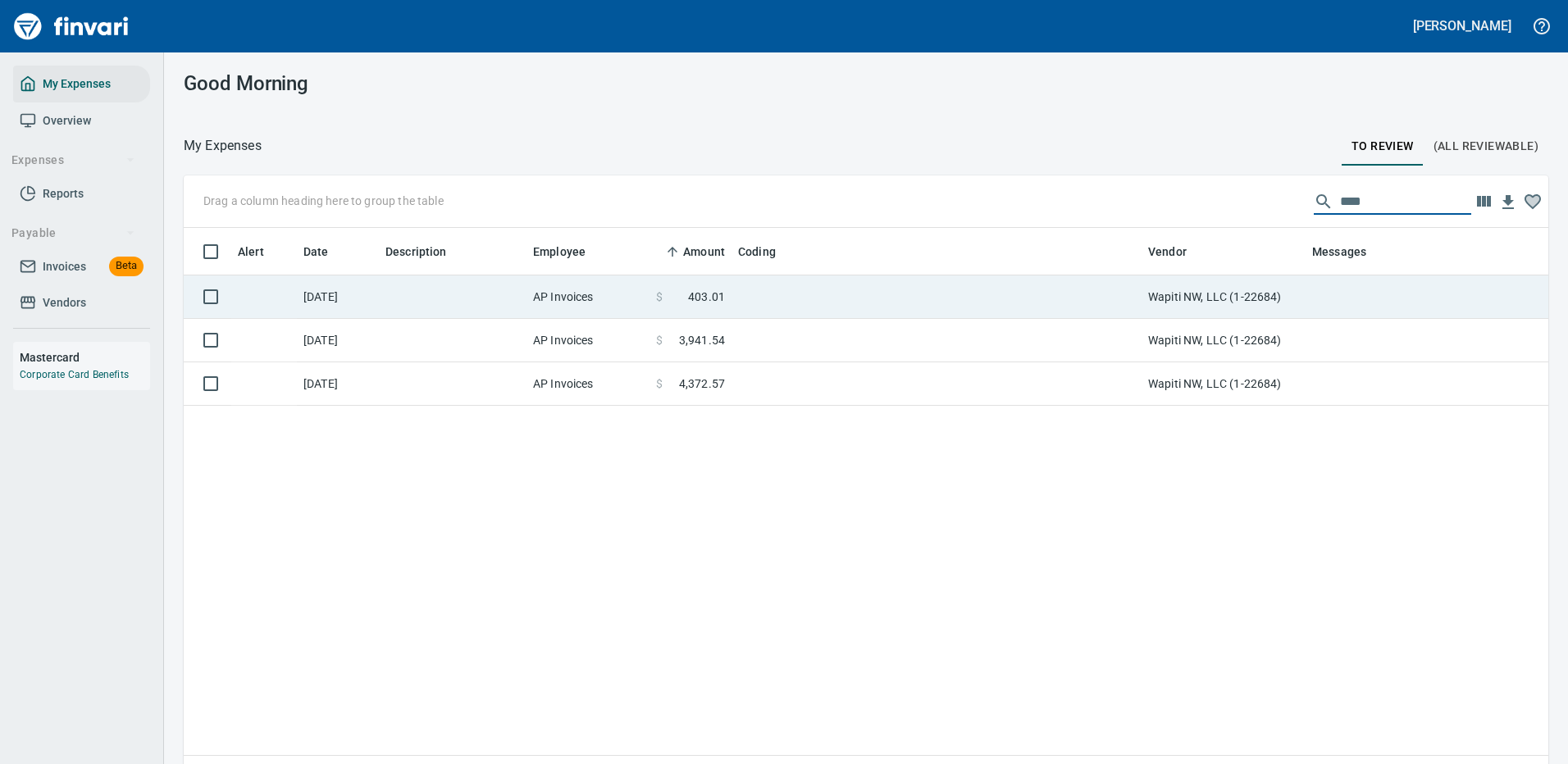
type input "****"
click at [813, 297] on td at bounding box center [936, 297] width 410 height 43
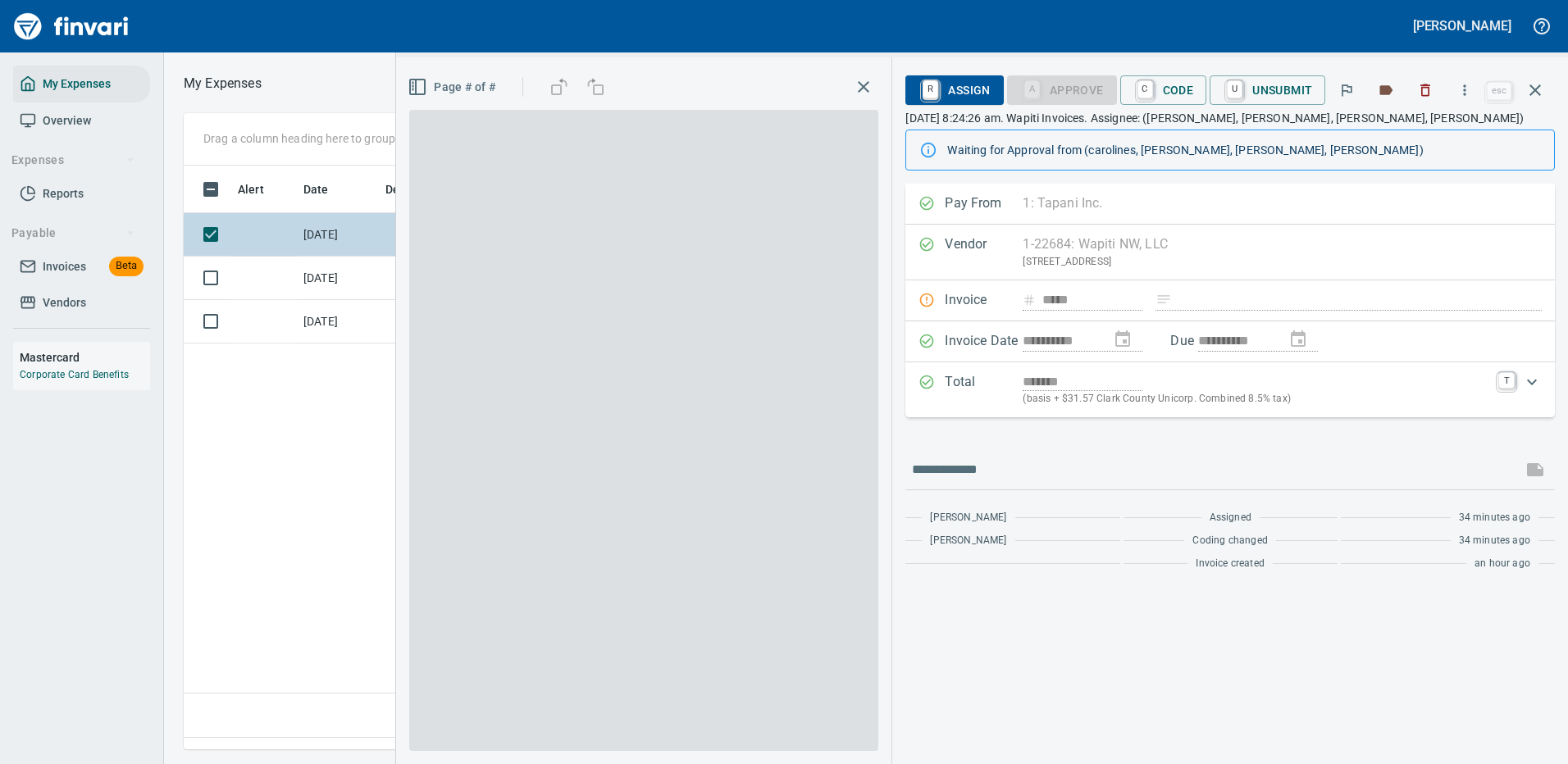
scroll to position [559, 942]
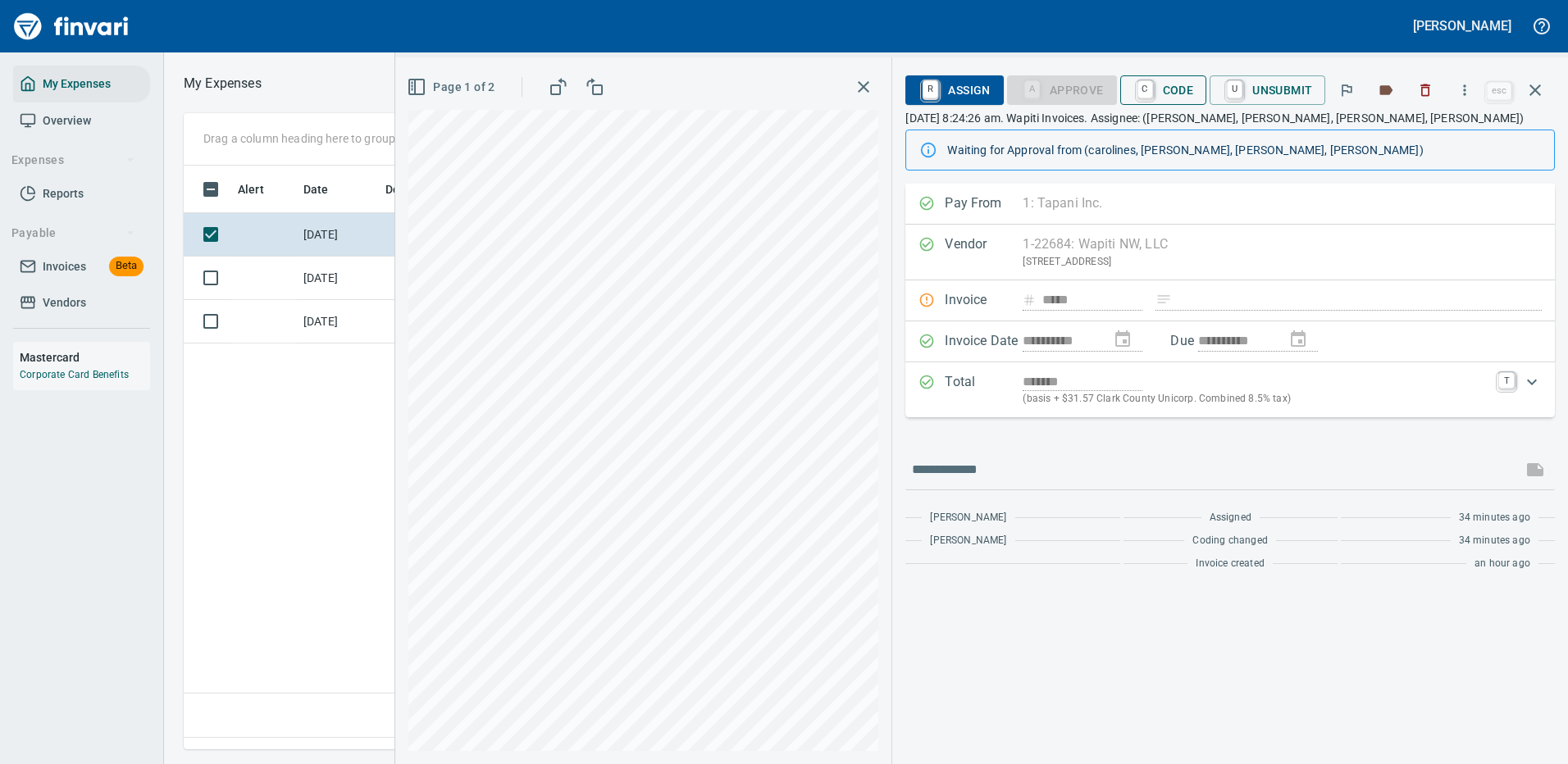
click at [1177, 88] on span "C Code" at bounding box center [1163, 90] width 61 height 28
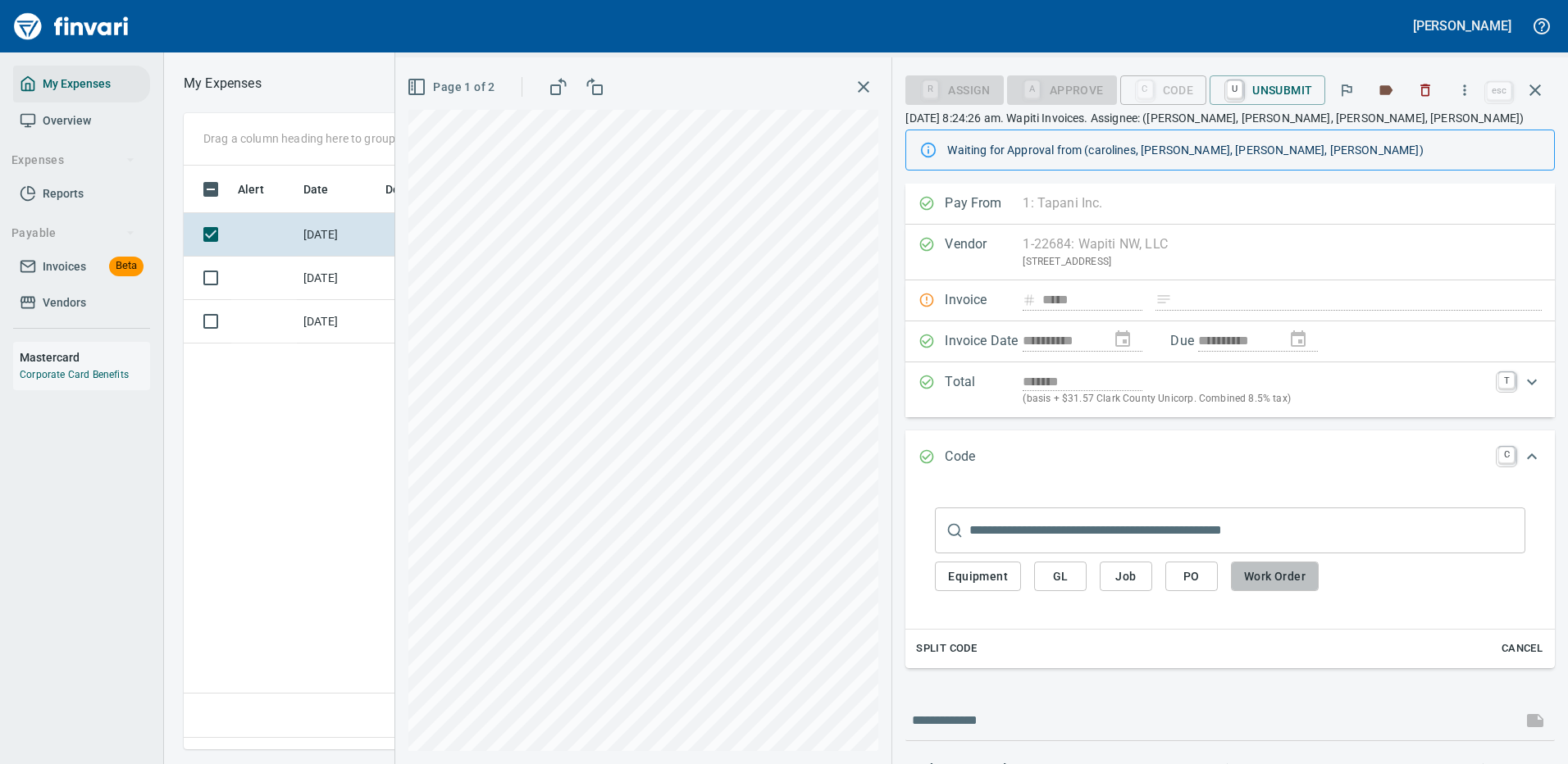
click at [1263, 575] on span "Work Order" at bounding box center [1275, 577] width 61 height 21
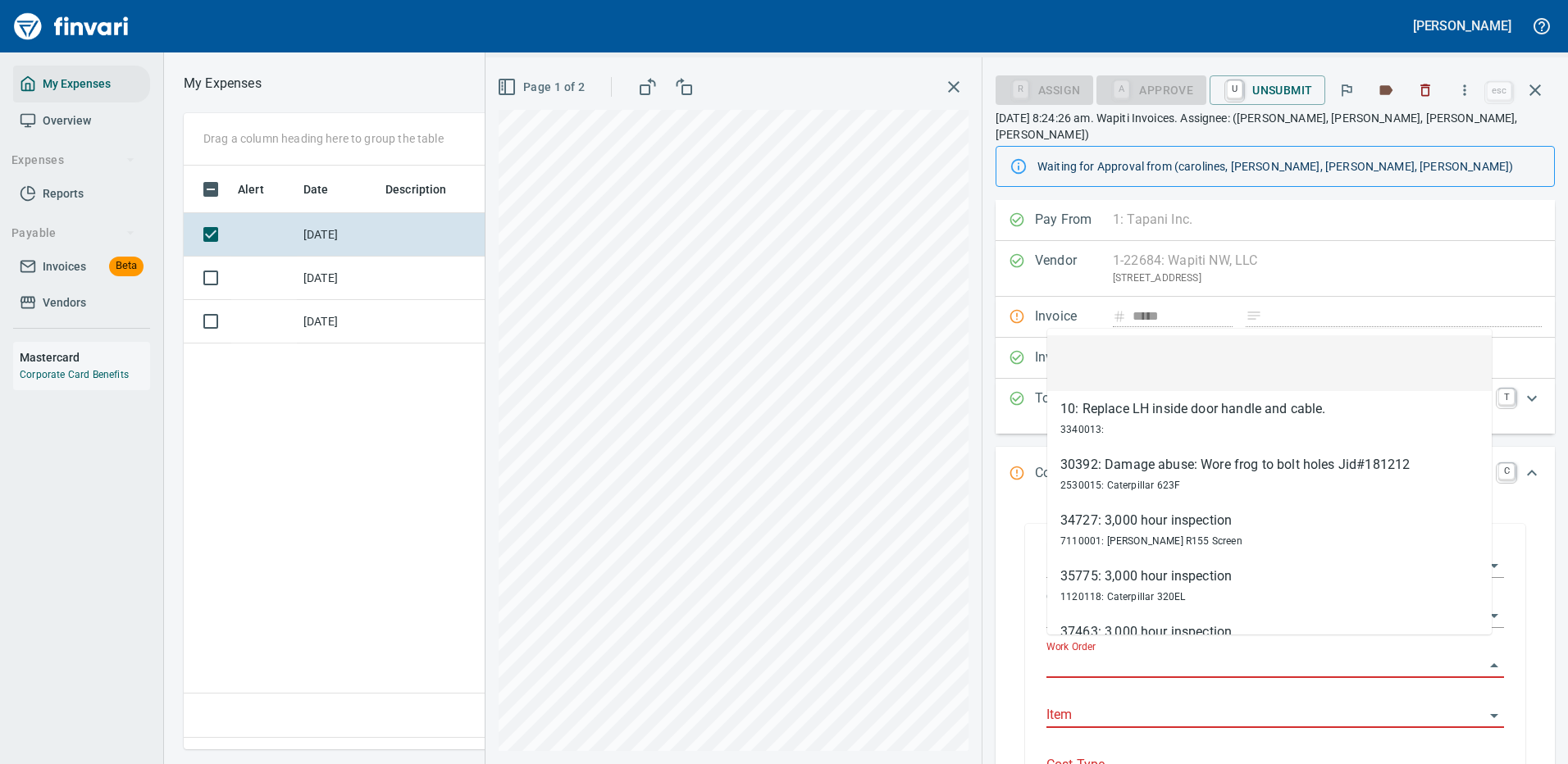
click at [1096, 655] on input "Work Order" at bounding box center [1265, 666] width 438 height 23
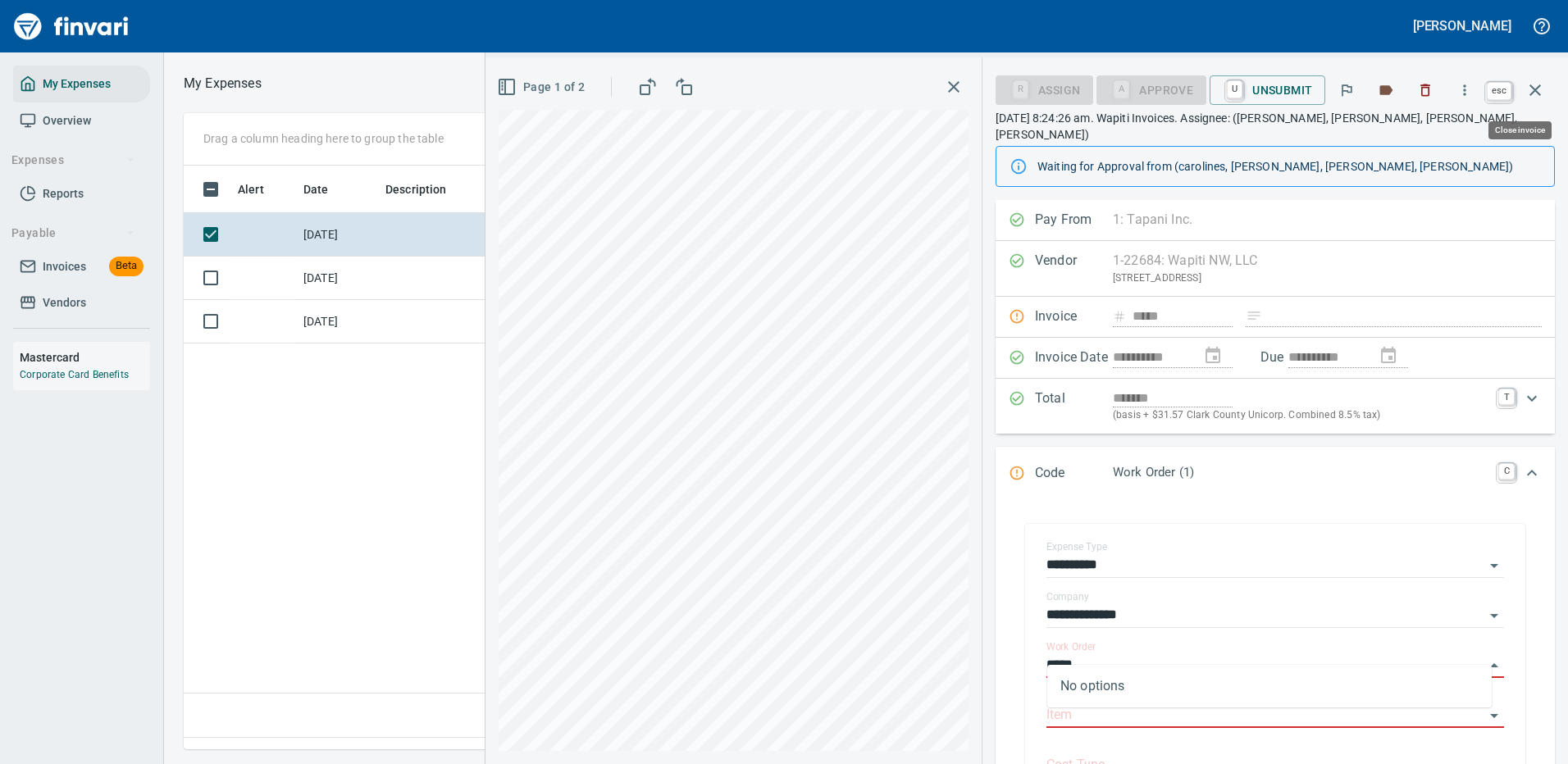
type input "*****"
click at [1539, 87] on icon "button" at bounding box center [1536, 91] width 12 height 12
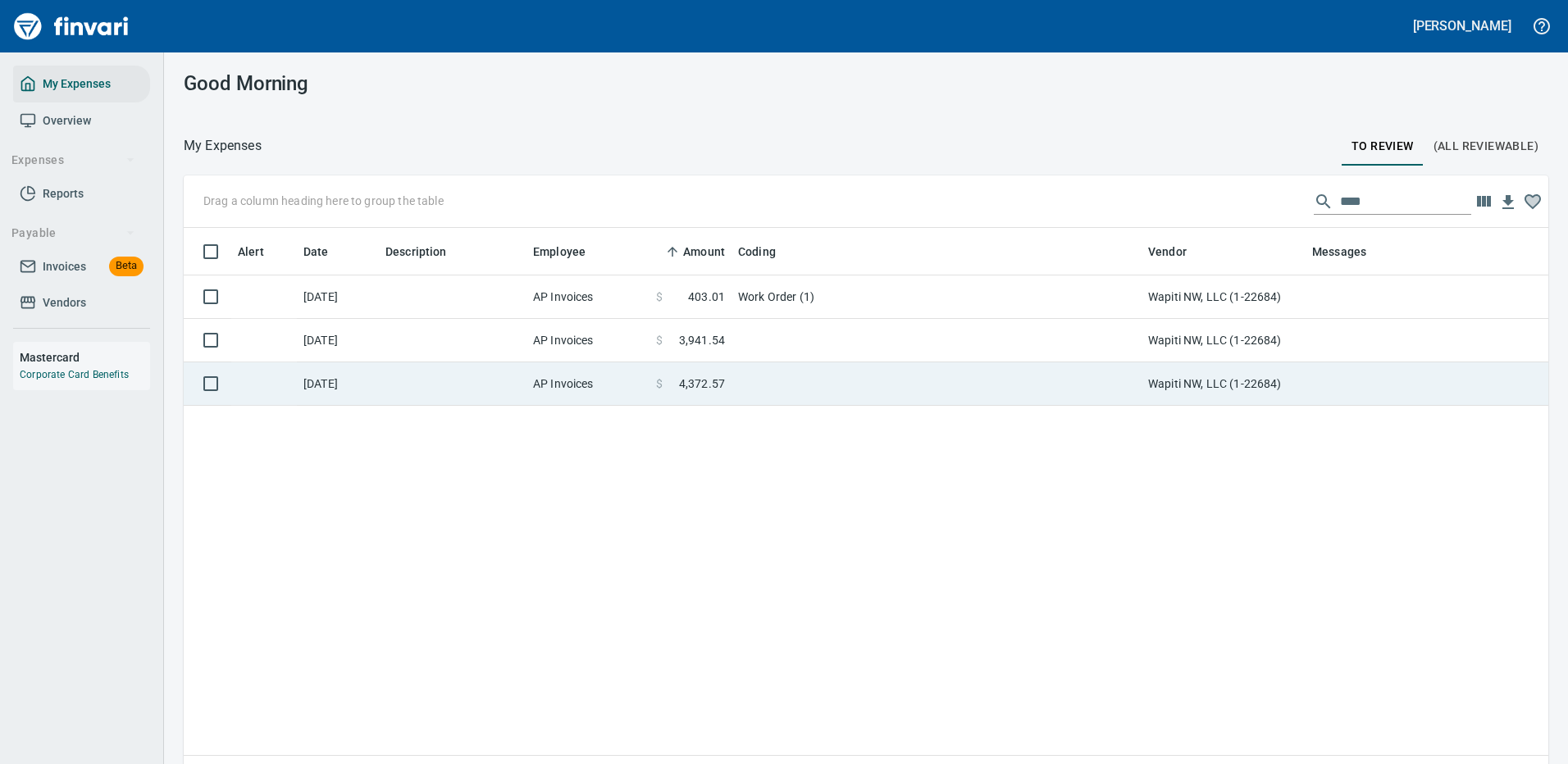
scroll to position [559, 1340]
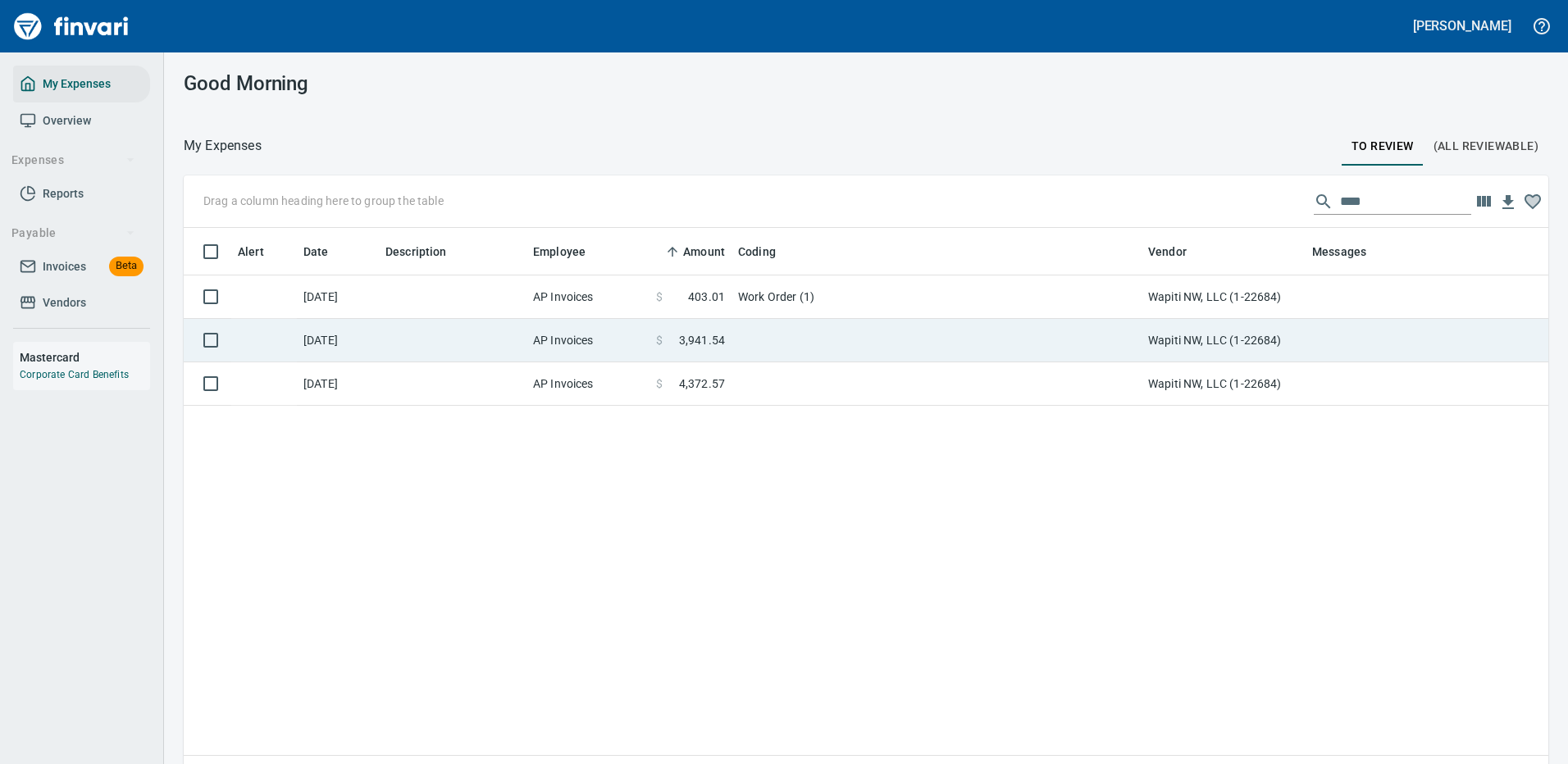
click at [844, 294] on td "Work Order (1)" at bounding box center [936, 297] width 410 height 43
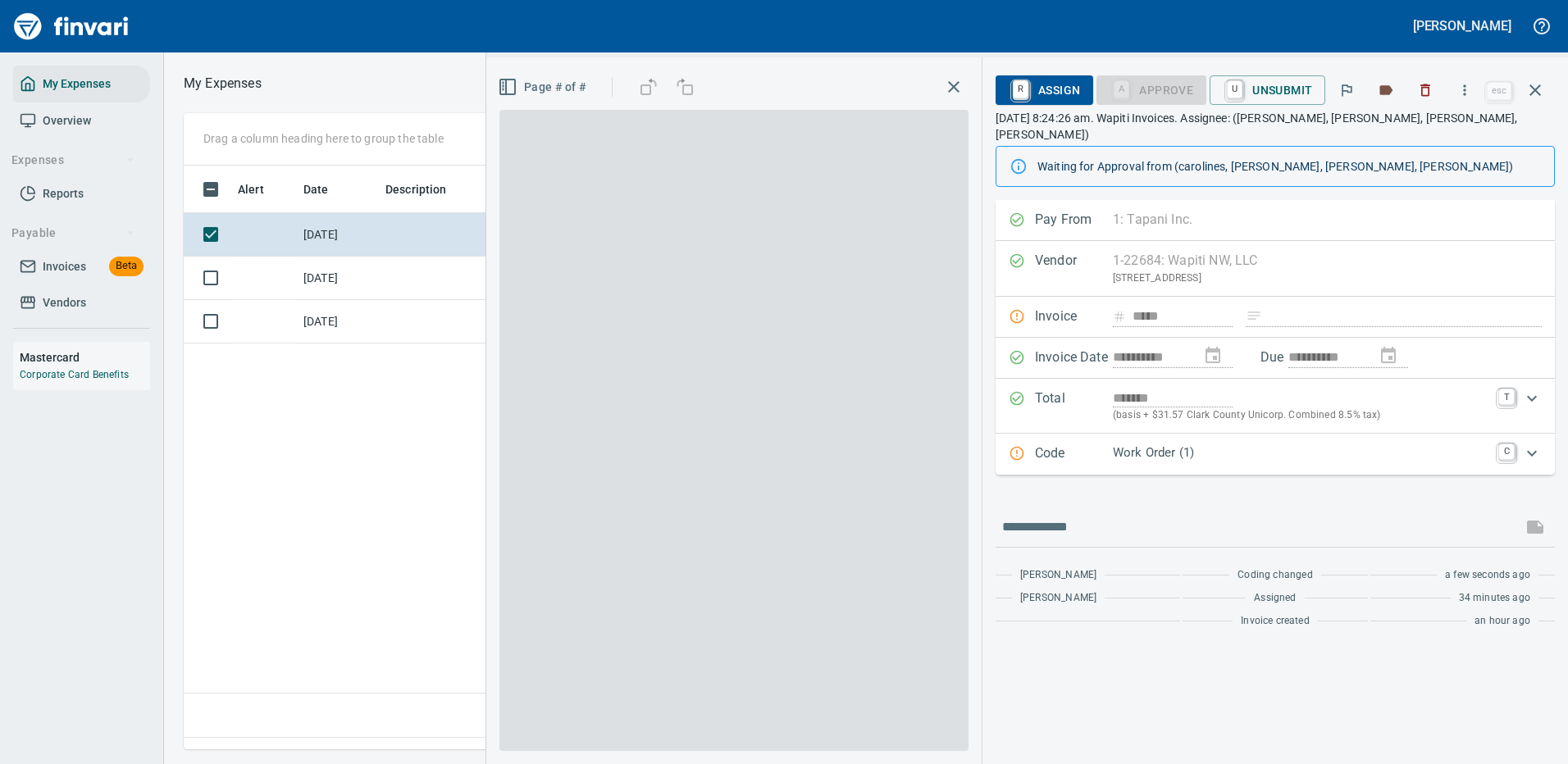
scroll to position [559, 942]
click at [1064, 522] on input "text" at bounding box center [1259, 527] width 514 height 27
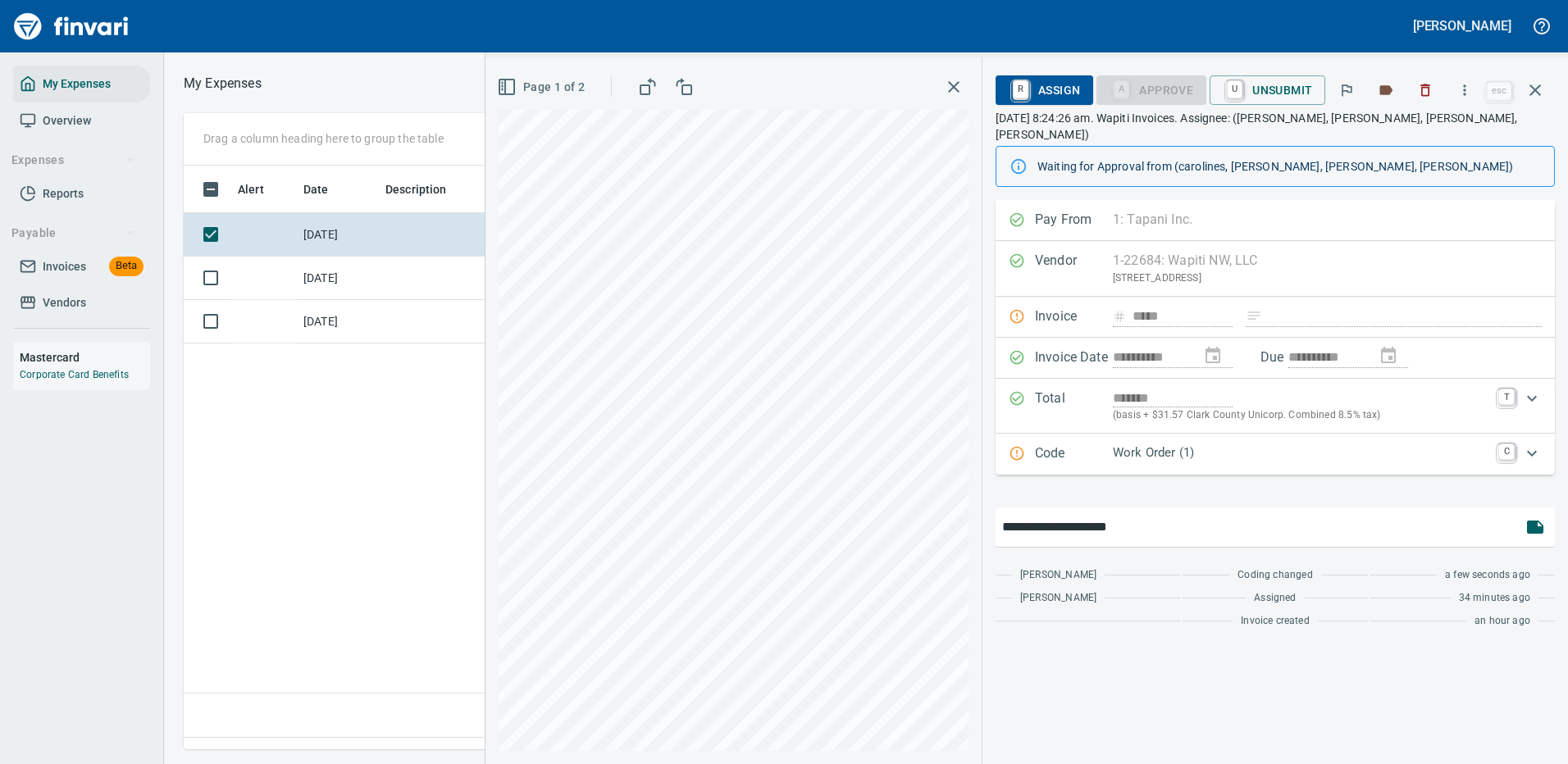
type input "**********"
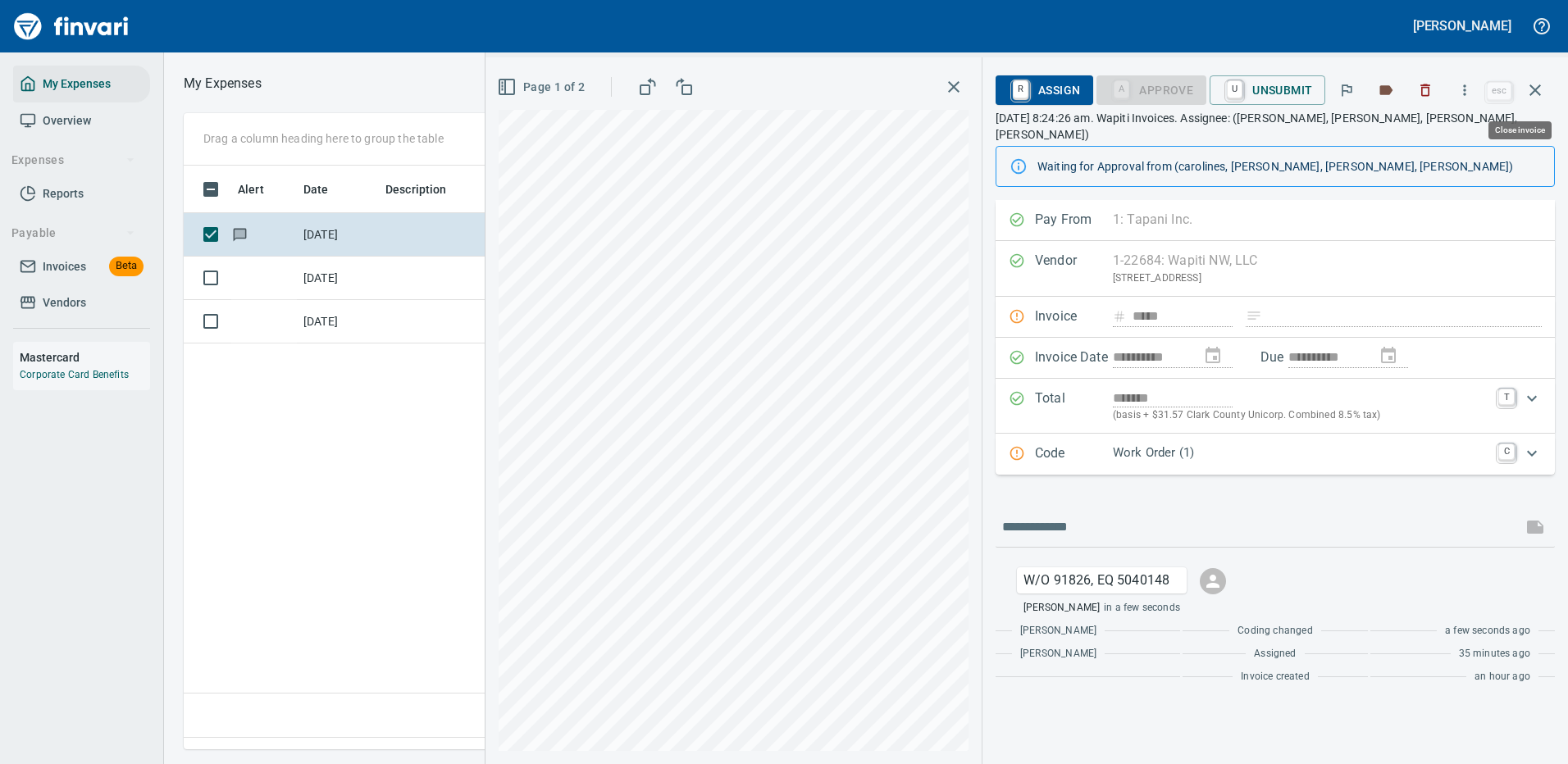
click at [1536, 87] on icon "button" at bounding box center [1536, 91] width 20 height 20
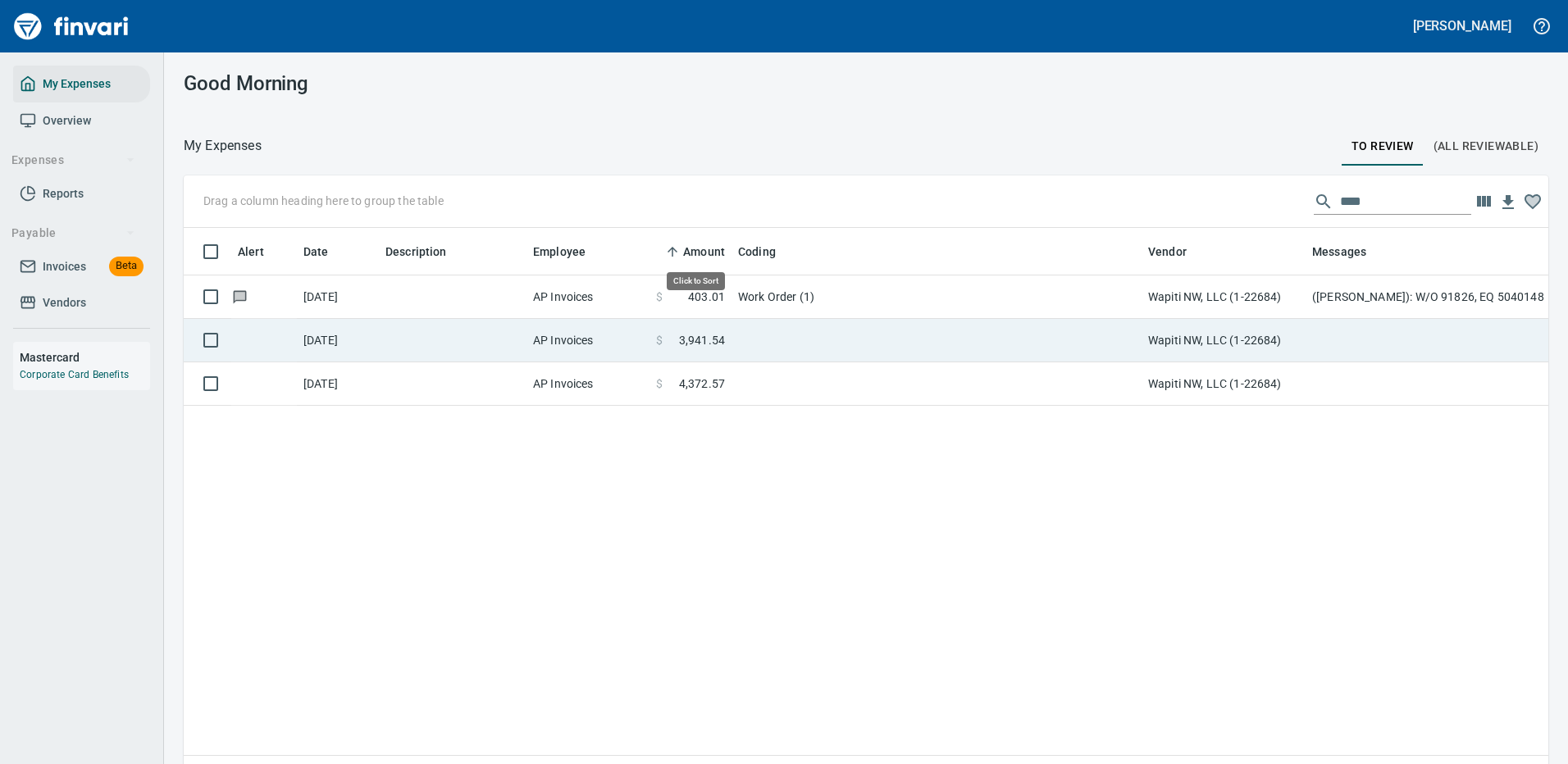
scroll to position [559, 1340]
click at [755, 346] on td at bounding box center [936, 341] width 410 height 43
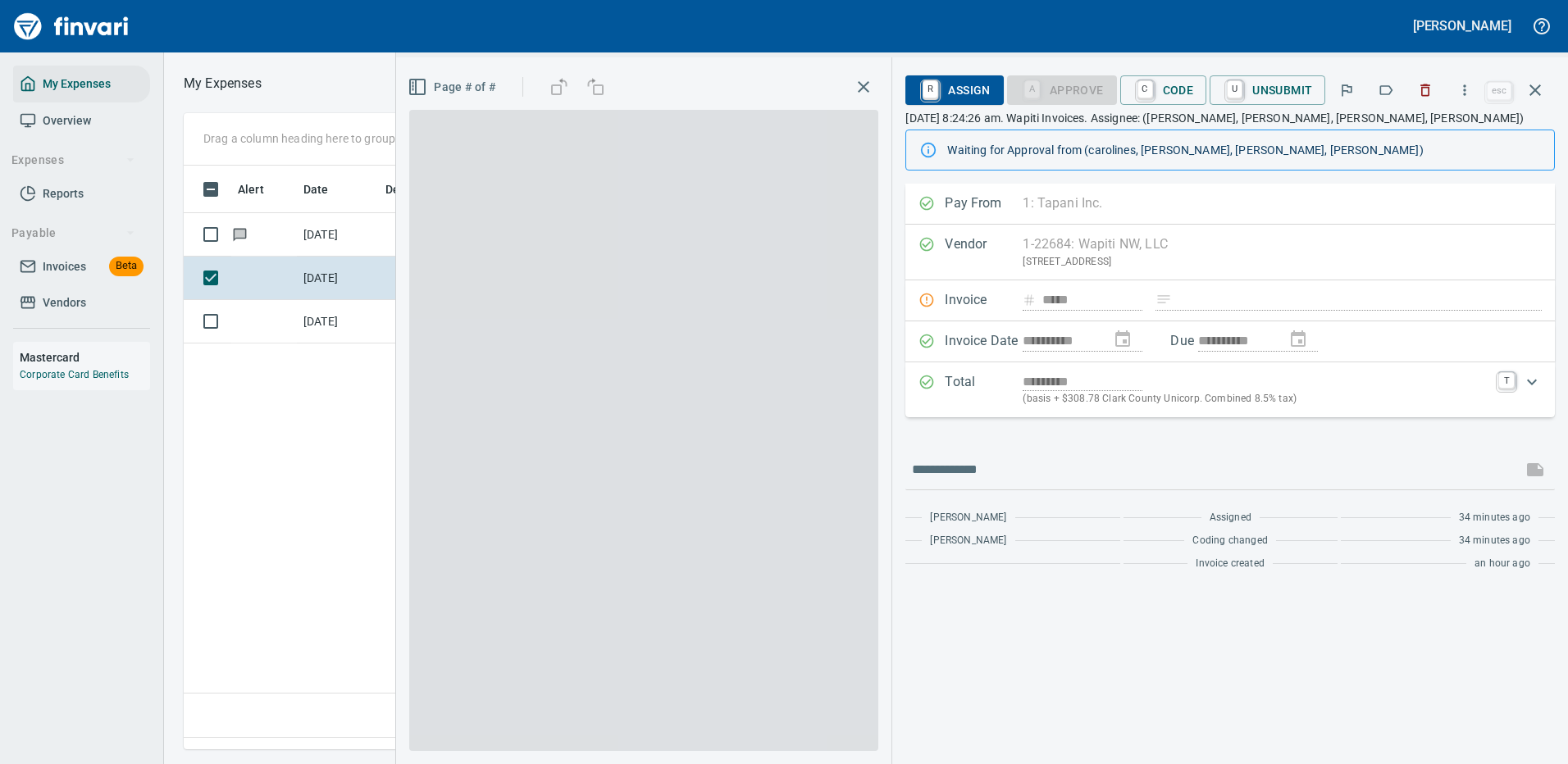
scroll to position [559, 942]
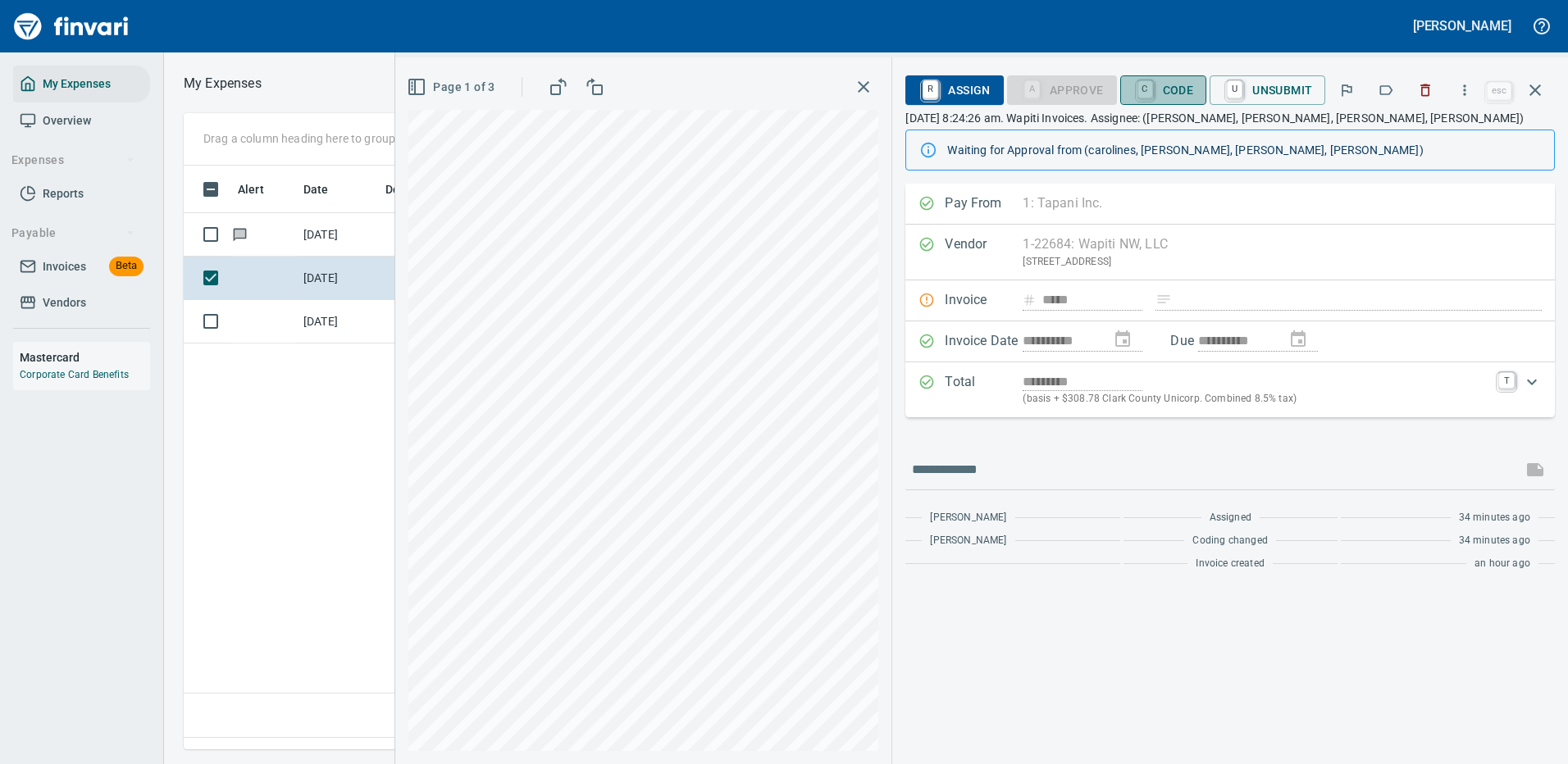
click at [1158, 91] on span "C Code" at bounding box center [1163, 90] width 61 height 28
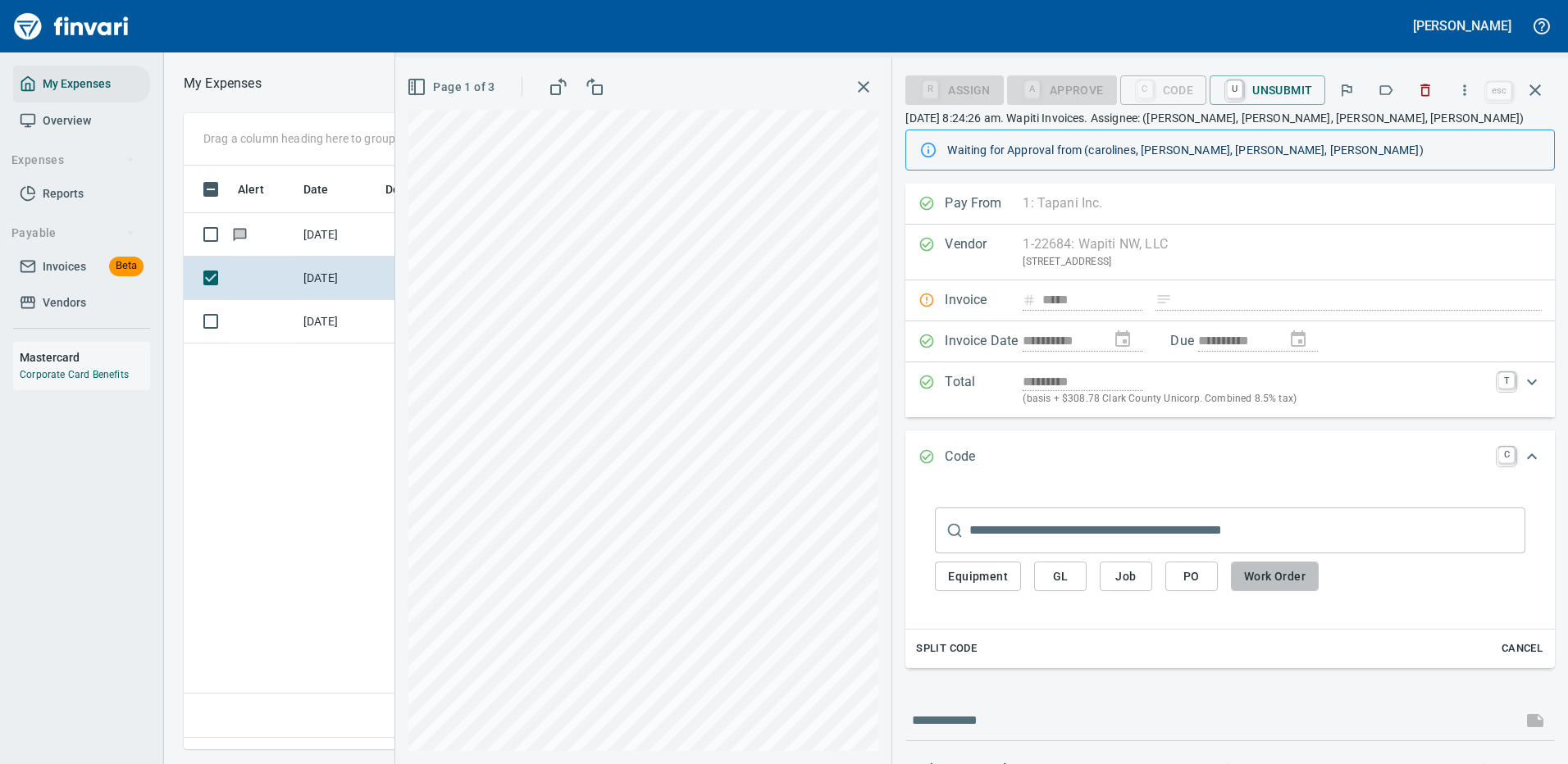
click at [1265, 575] on span "Work Order" at bounding box center [1275, 577] width 61 height 21
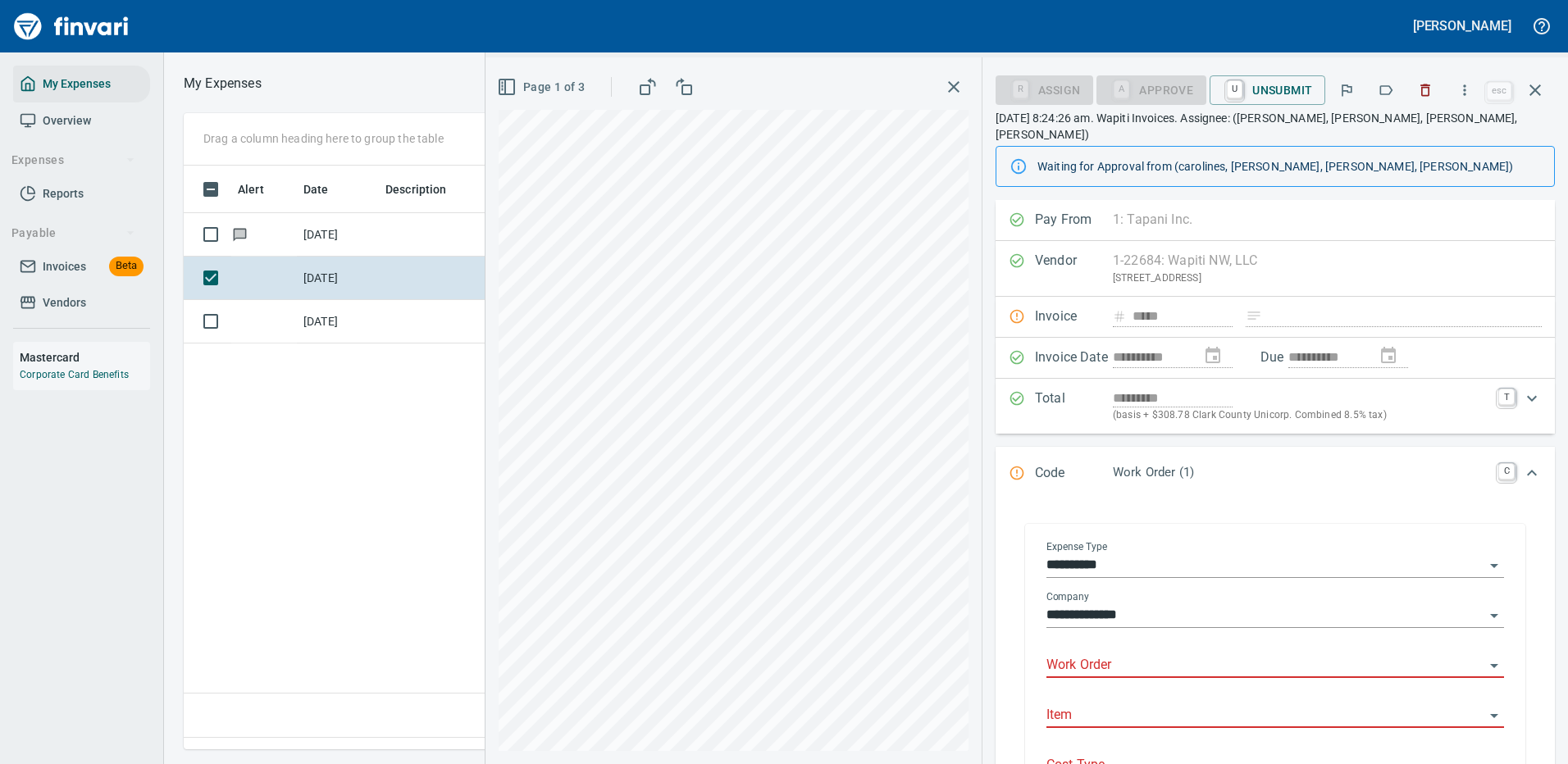
click at [1089, 642] on div "Work Order" at bounding box center [1275, 660] width 458 height 36
type input "*****"
click at [1522, 464] on icon "Expand" at bounding box center [1532, 474] width 20 height 20
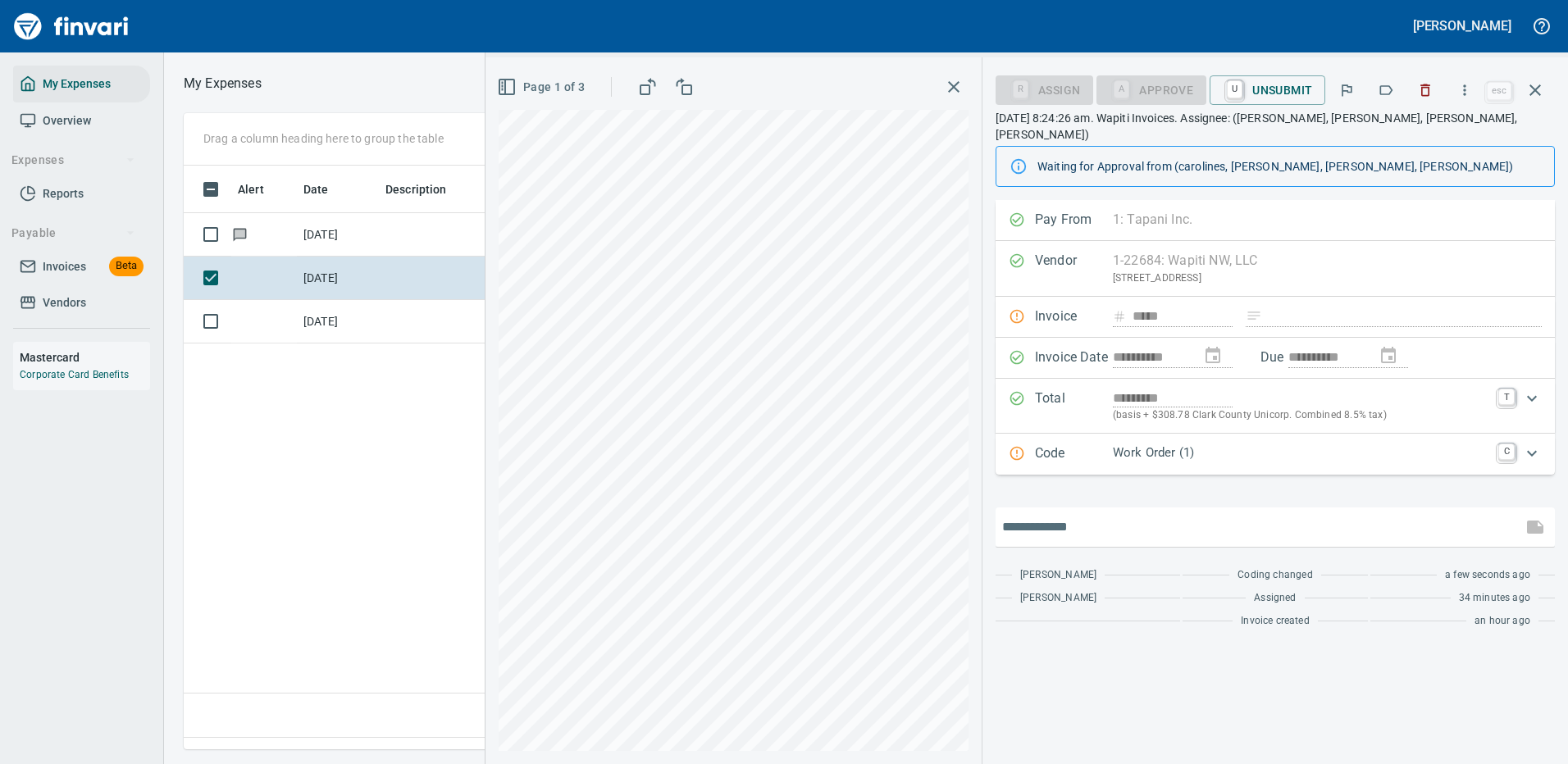
click at [1064, 514] on input "text" at bounding box center [1259, 527] width 514 height 27
type input "**********"
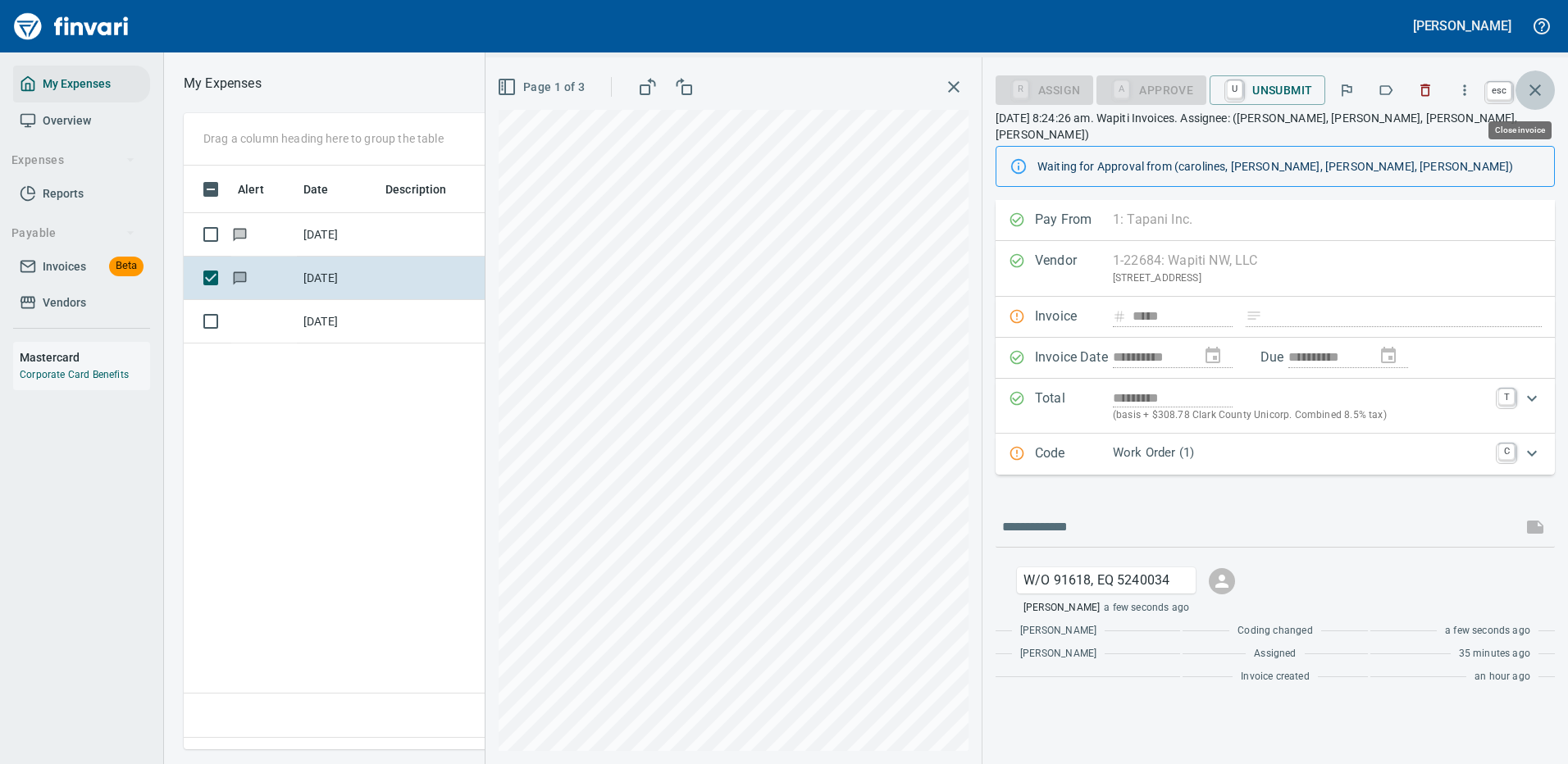
click at [1532, 86] on icon "button" at bounding box center [1536, 91] width 12 height 12
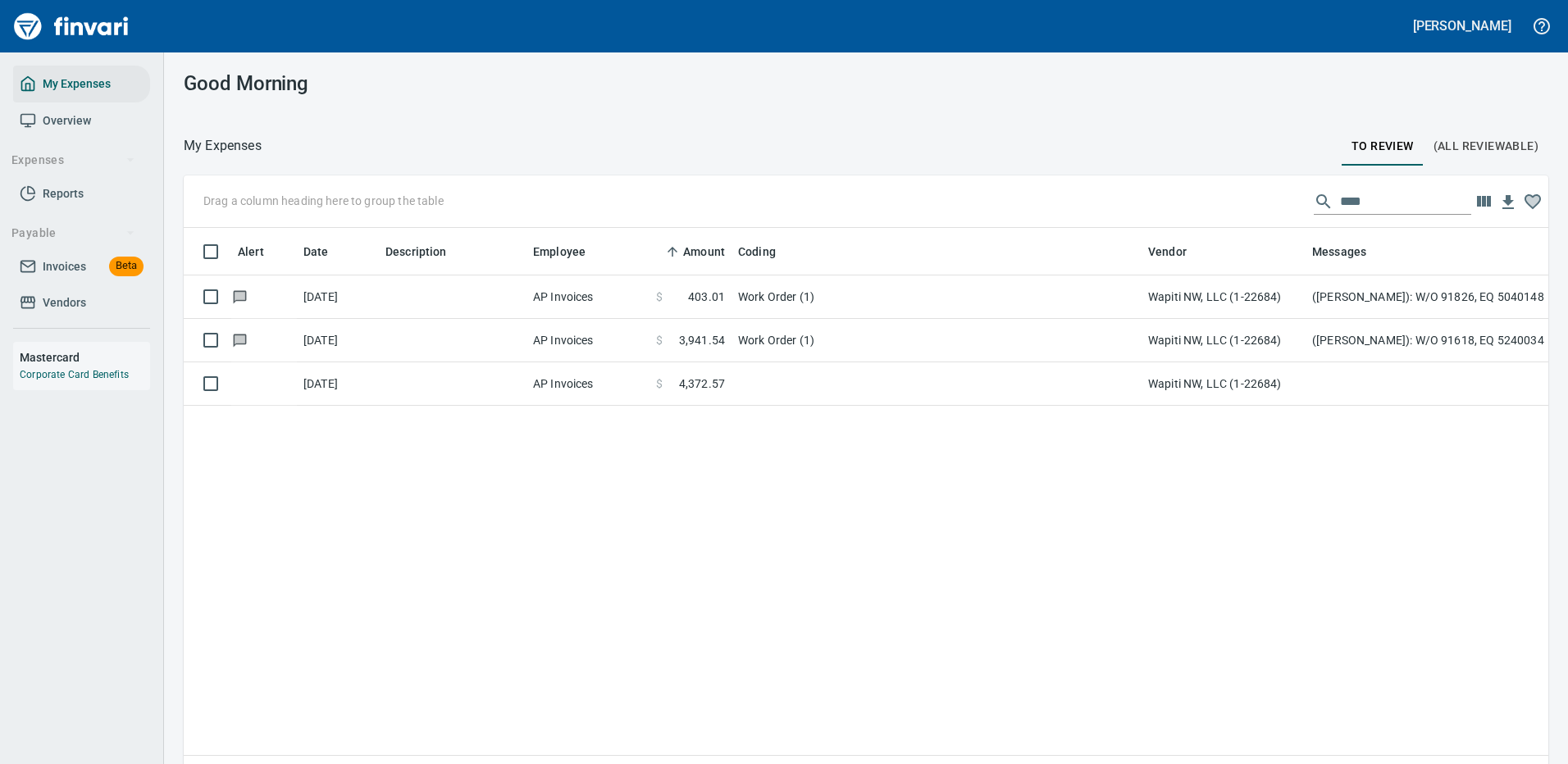
scroll to position [559, 1340]
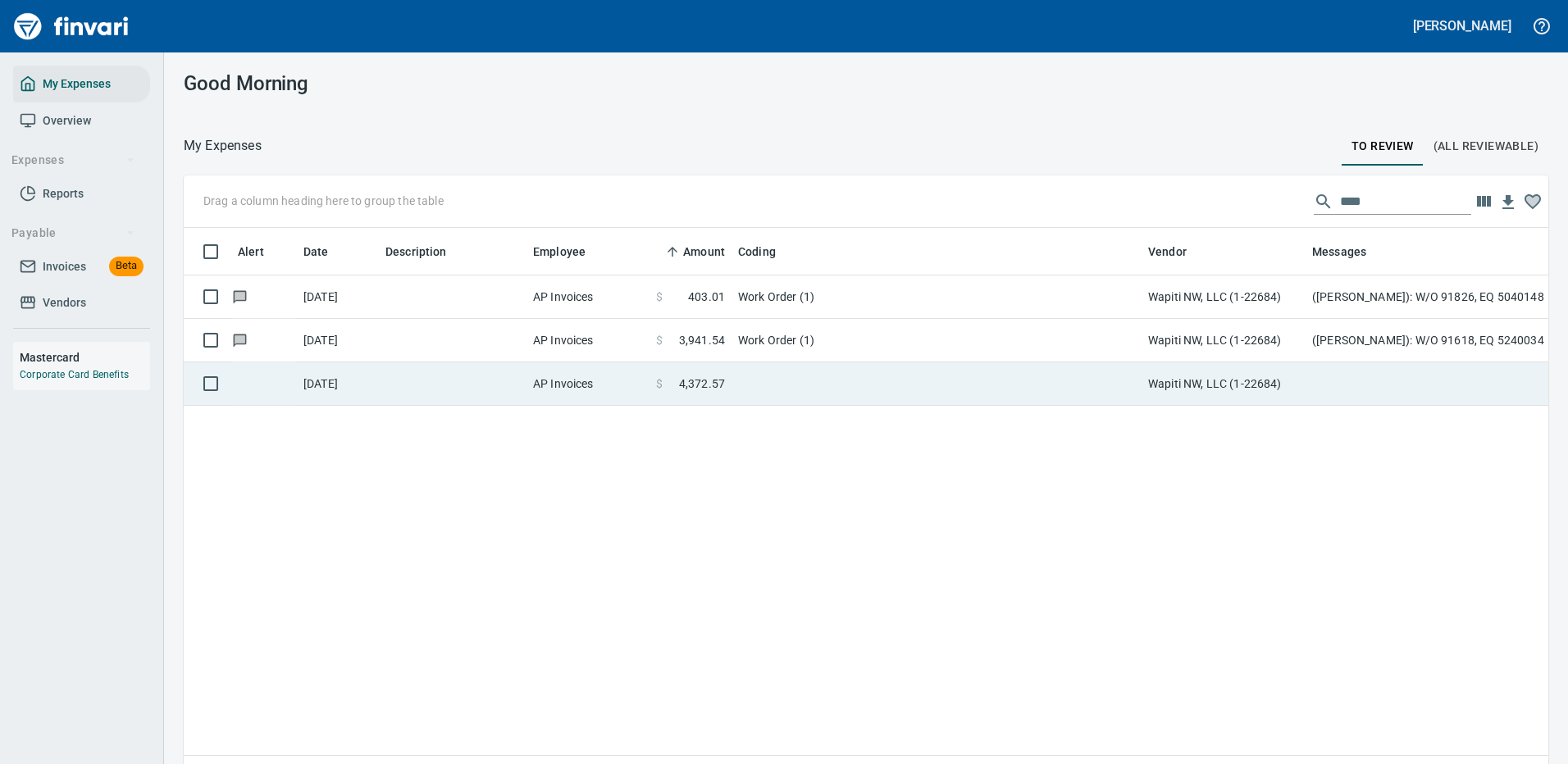
click at [915, 377] on td at bounding box center [936, 384] width 410 height 43
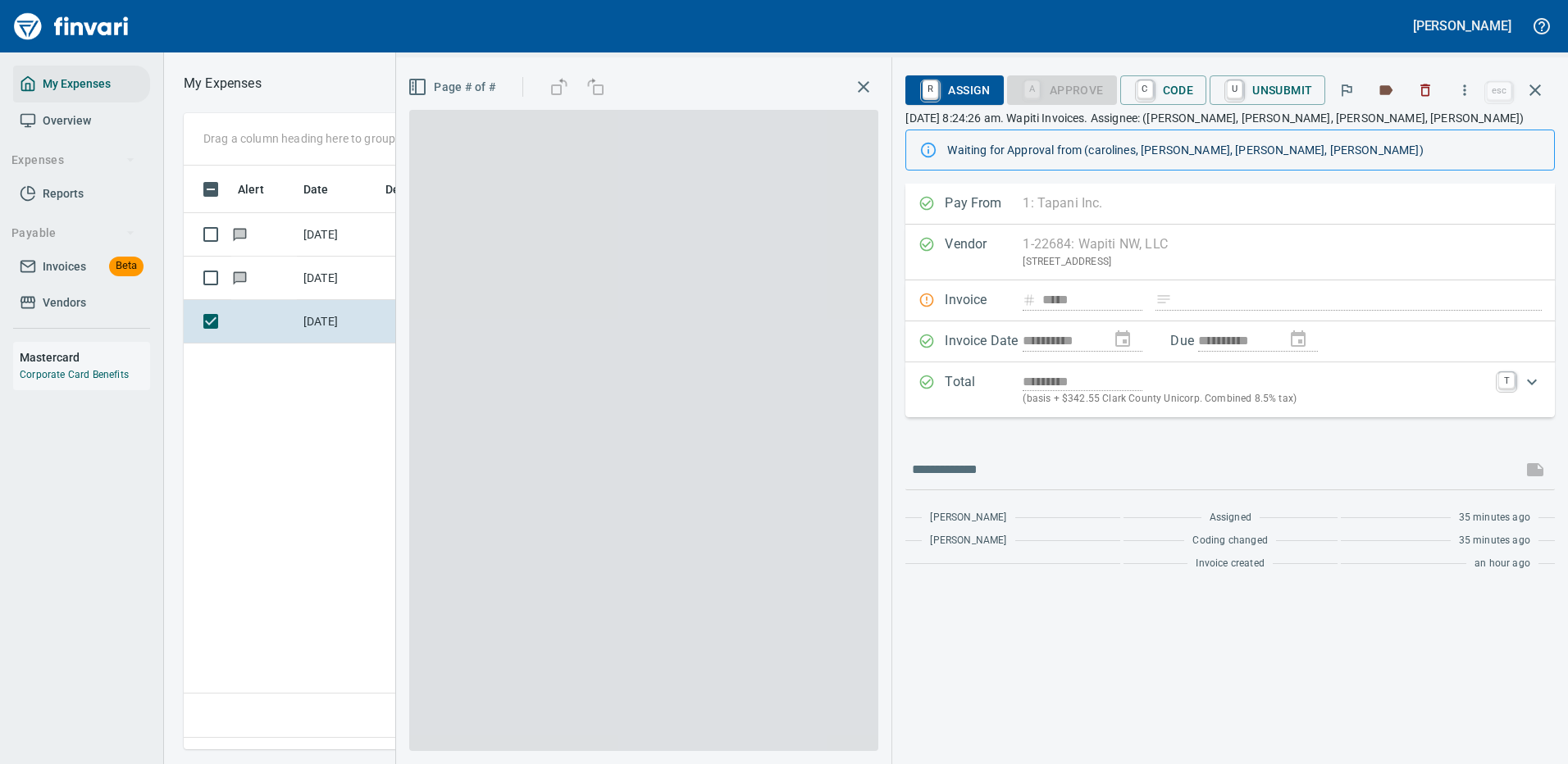
scroll to position [559, 942]
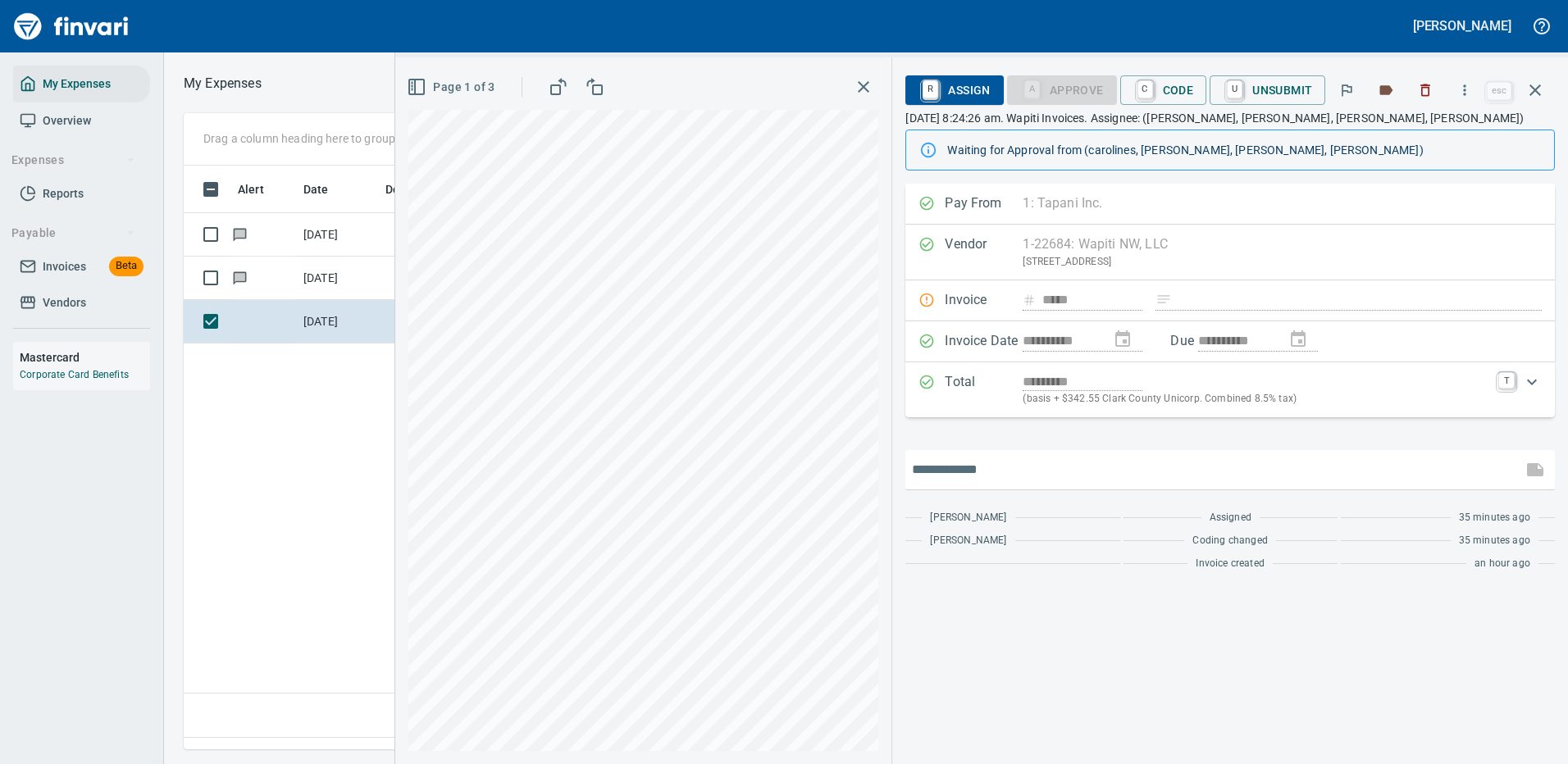
click at [996, 475] on input "text" at bounding box center [1213, 470] width 603 height 27
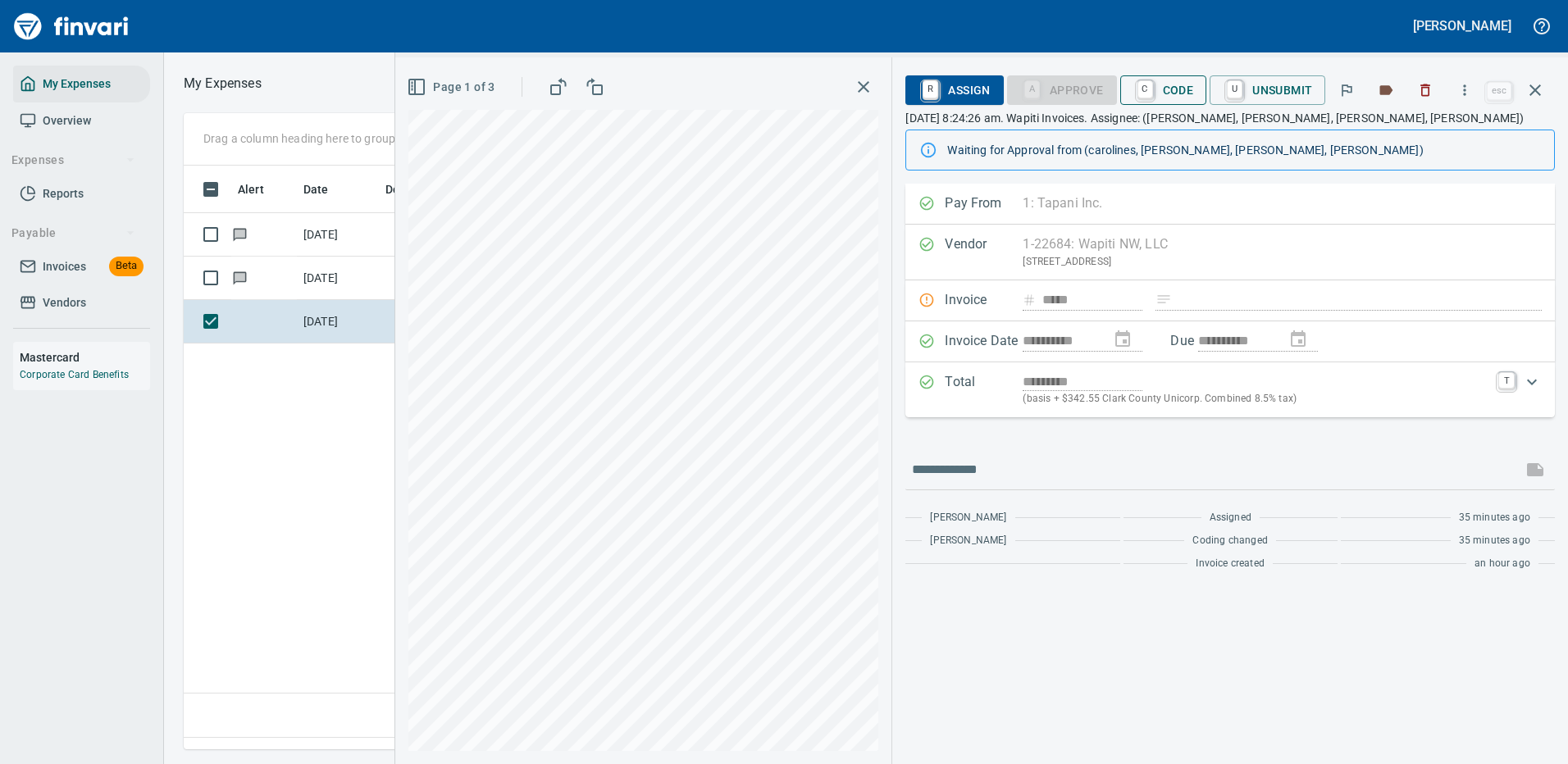
click at [1168, 90] on span "C Code" at bounding box center [1163, 90] width 61 height 28
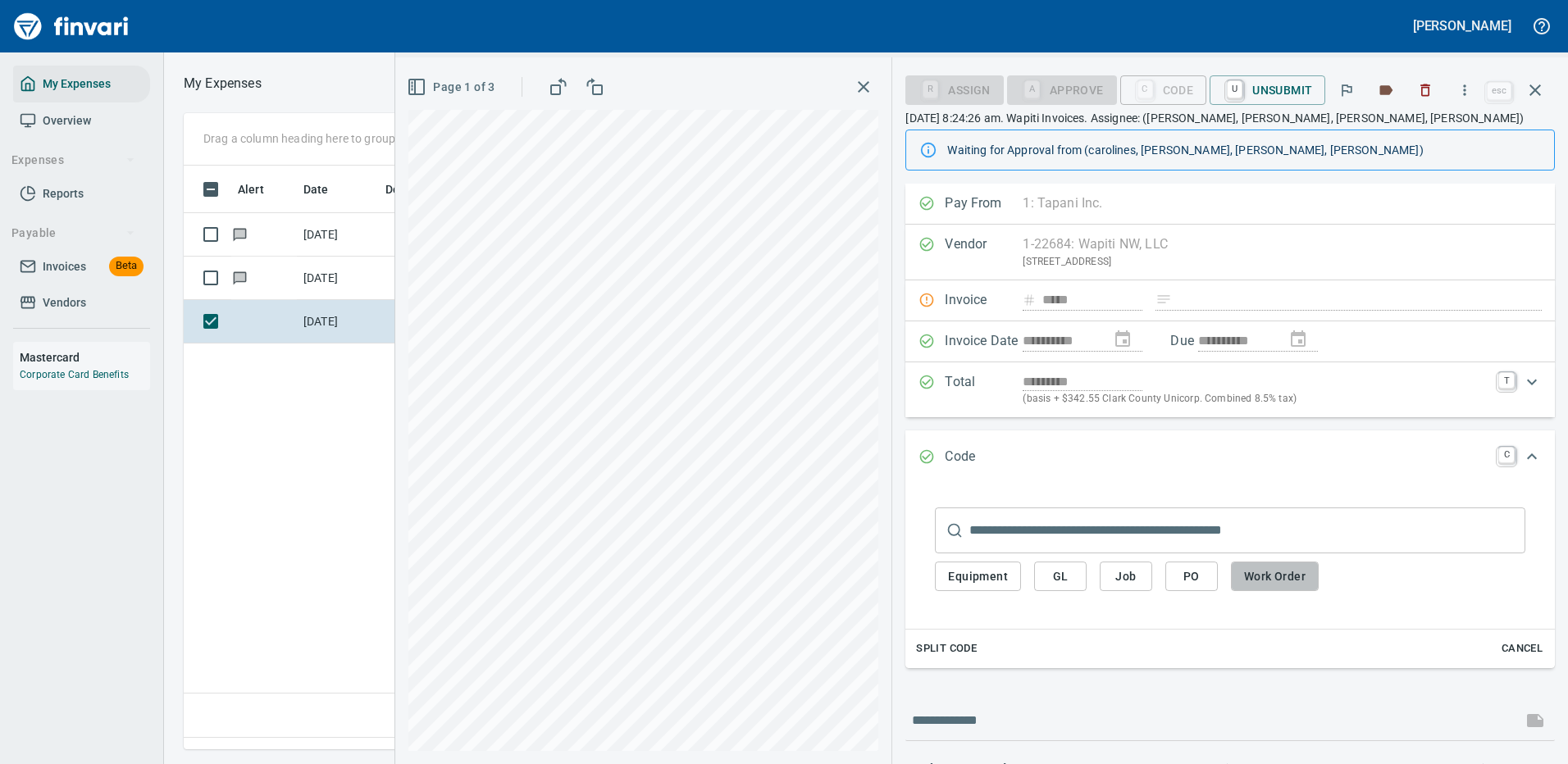
click at [1275, 578] on span "Work Order" at bounding box center [1275, 577] width 61 height 21
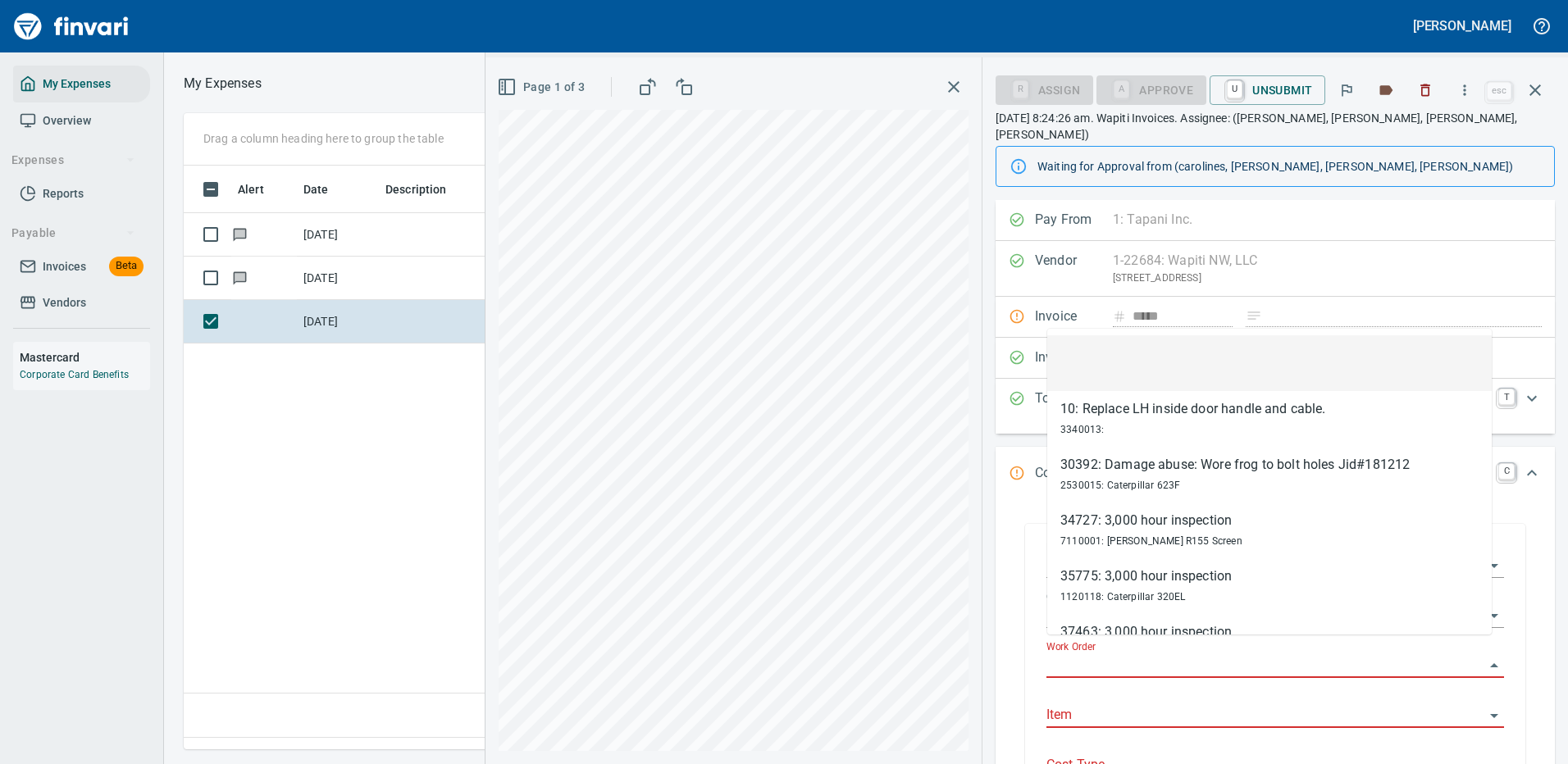
click at [1076, 655] on input "Work Order" at bounding box center [1265, 666] width 438 height 23
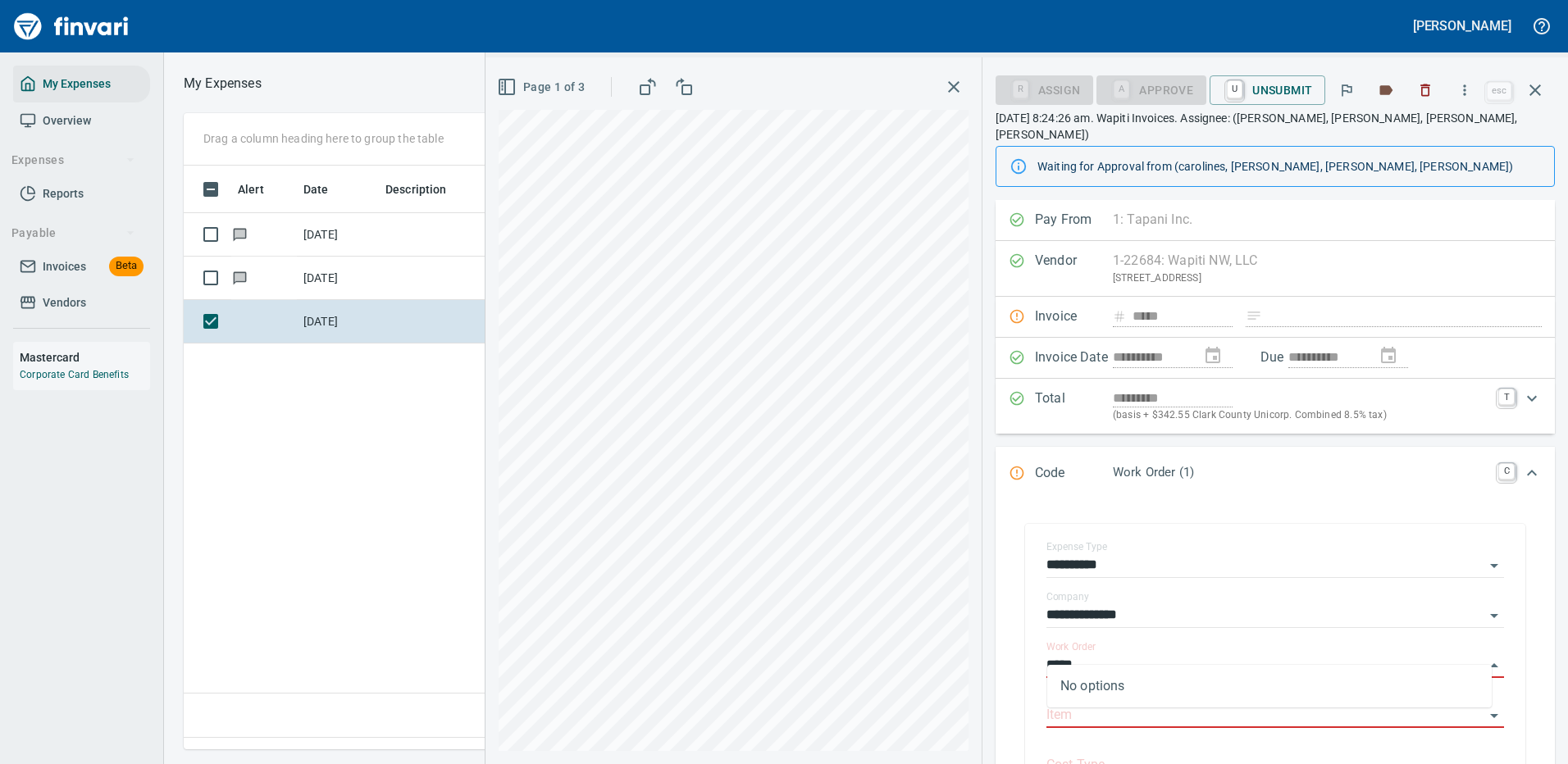
type input "*****"
click at [1522, 464] on icon "Expand" at bounding box center [1532, 474] width 20 height 20
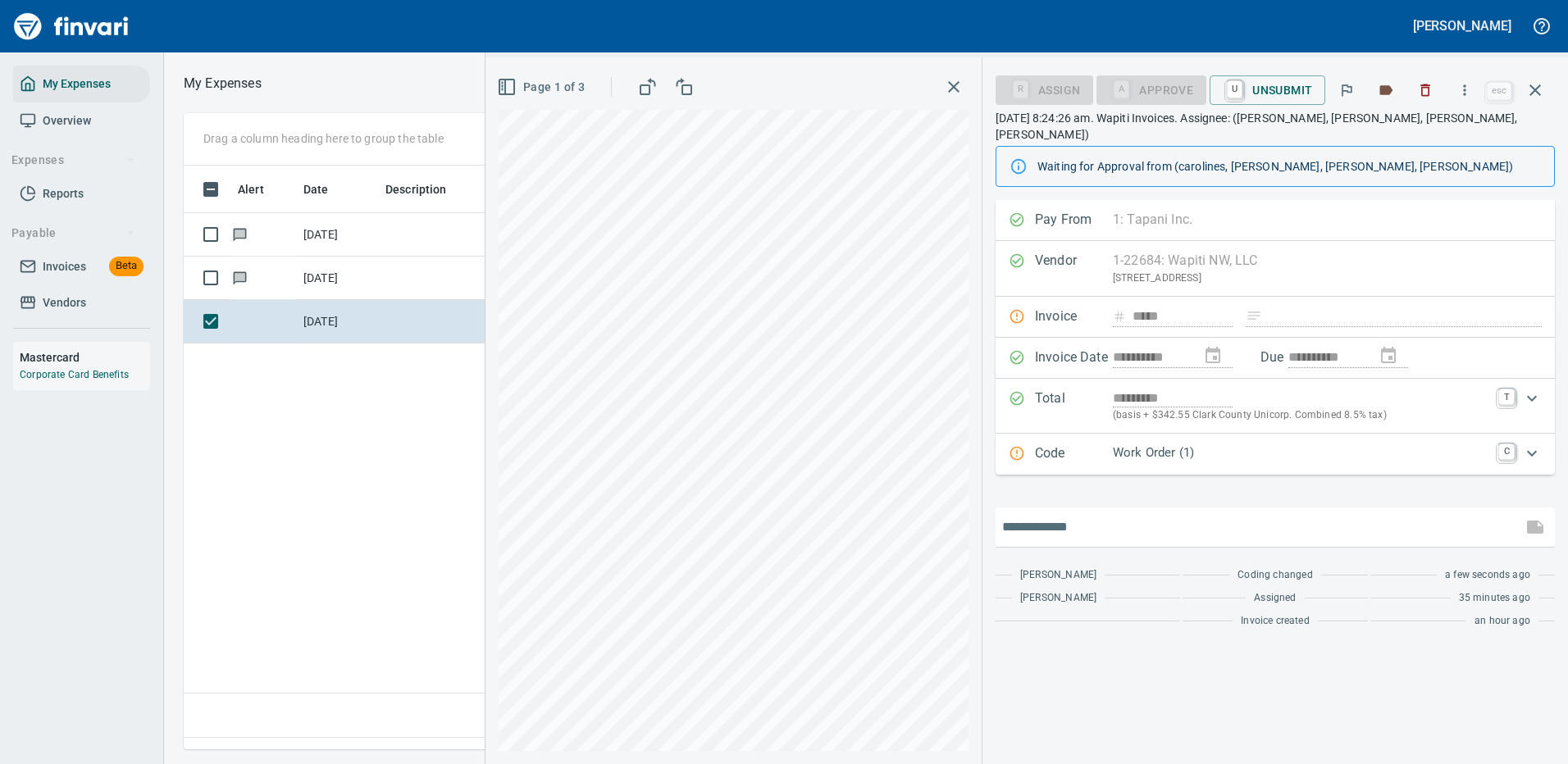
click at [1090, 514] on input "text" at bounding box center [1259, 527] width 514 height 27
type input "**********"
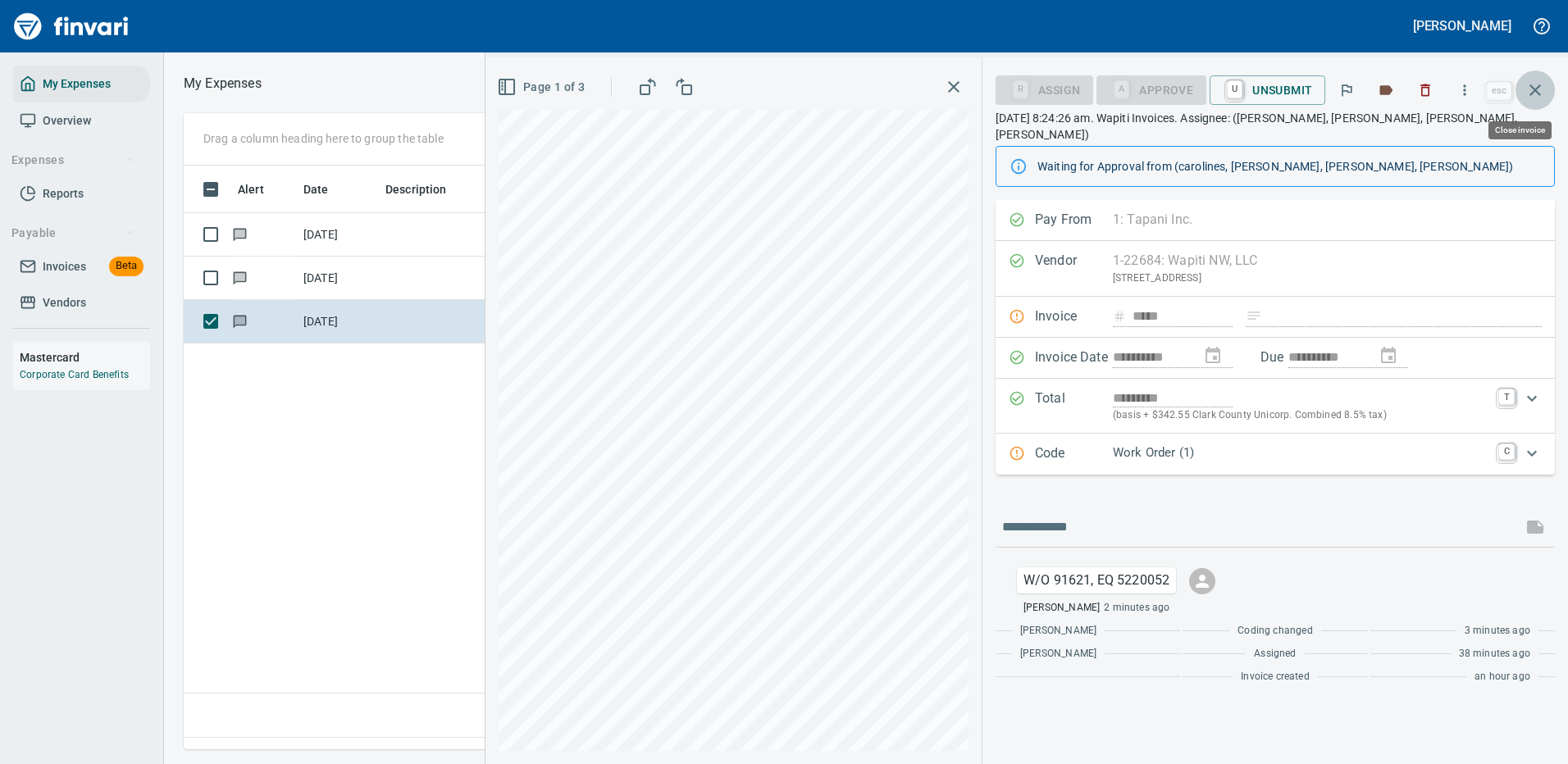
click at [1536, 87] on icon "button" at bounding box center [1536, 91] width 20 height 20
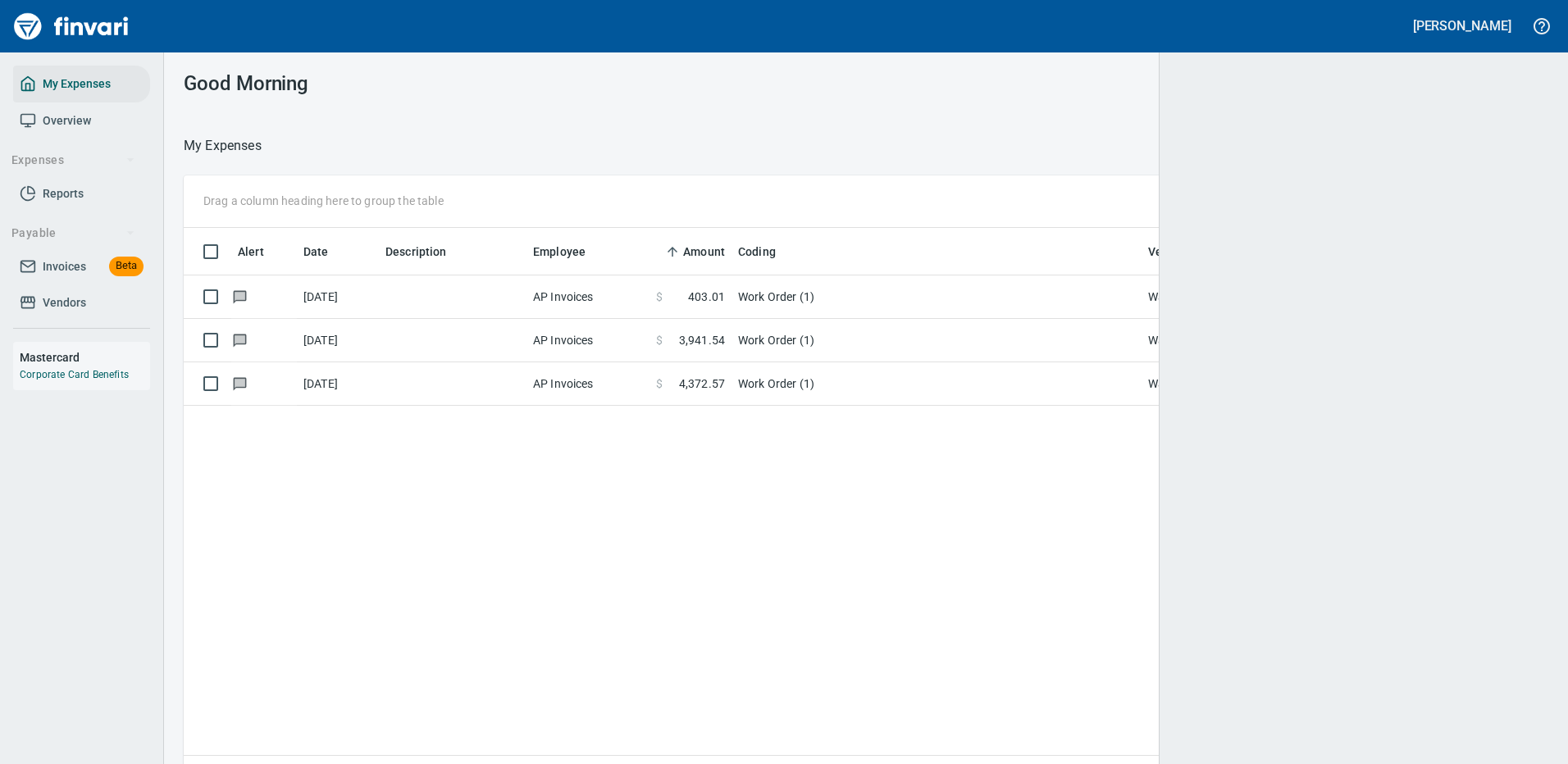
scroll to position [559, 1334]
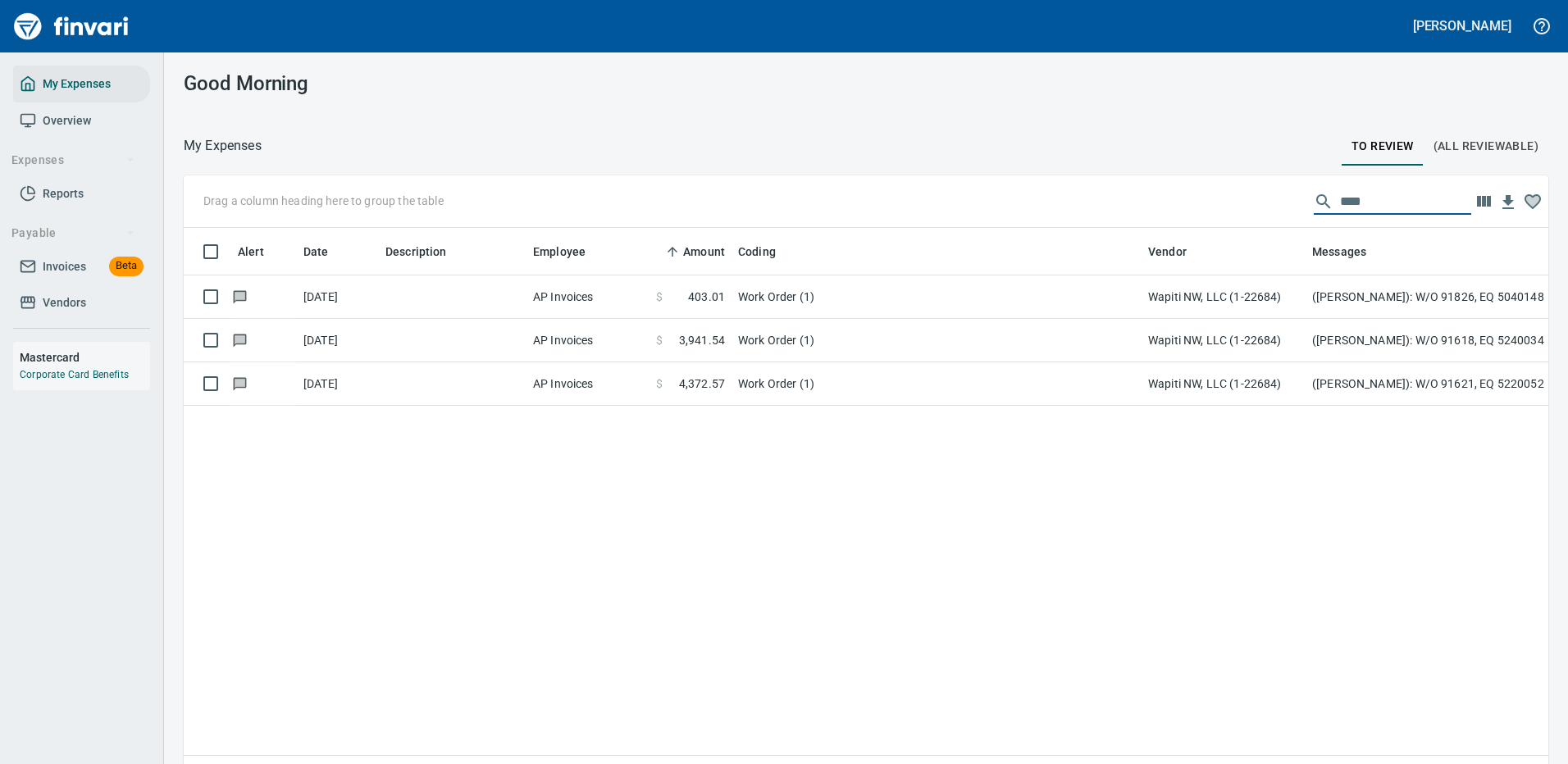
drag, startPoint x: 1365, startPoint y: 194, endPoint x: 1264, endPoint y: 200, distance: 101.2
click at [1264, 200] on div "Drag a column heading here to group the table ****" at bounding box center [866, 201] width 1364 height 52
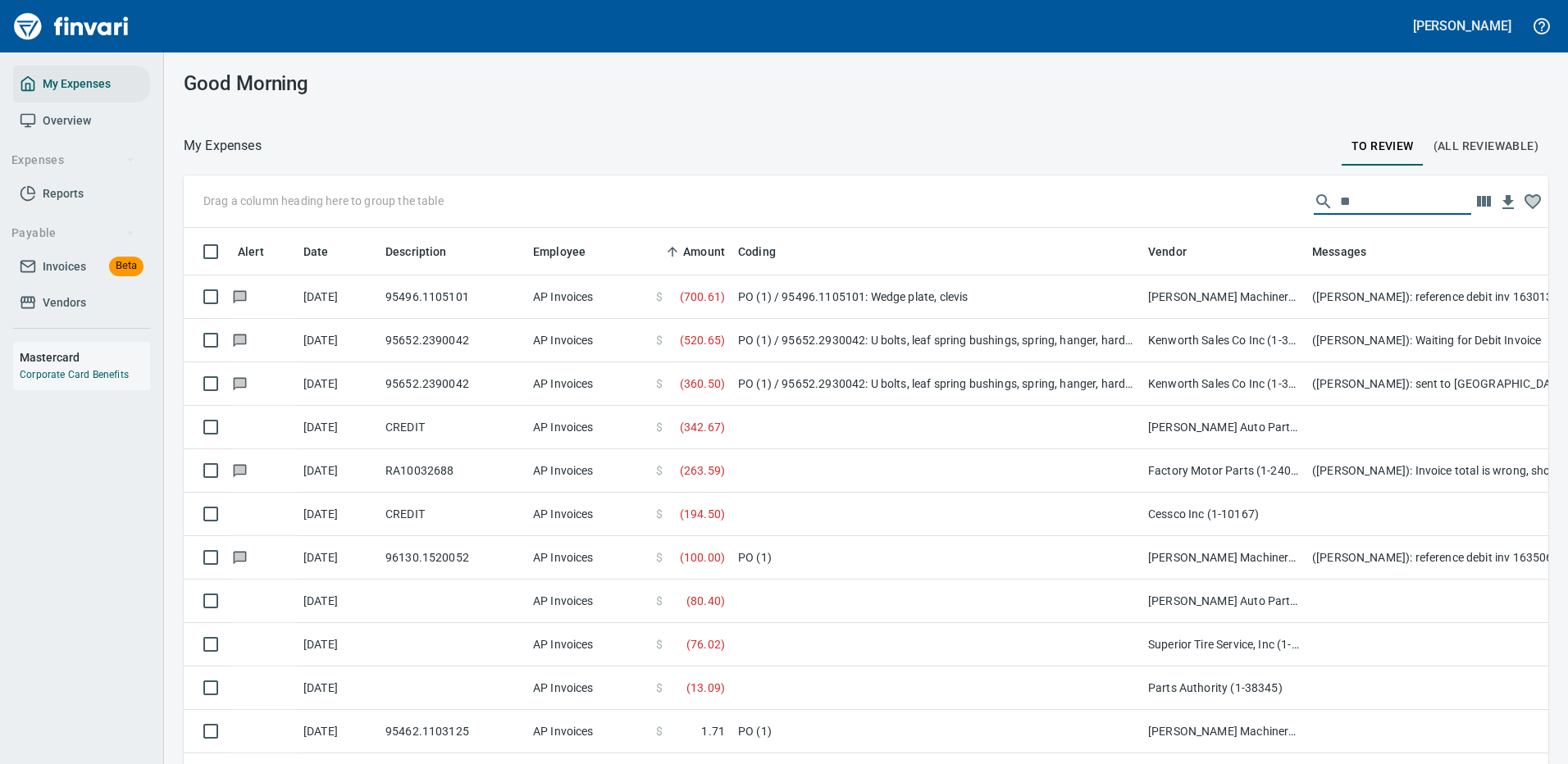
scroll to position [559, 1328]
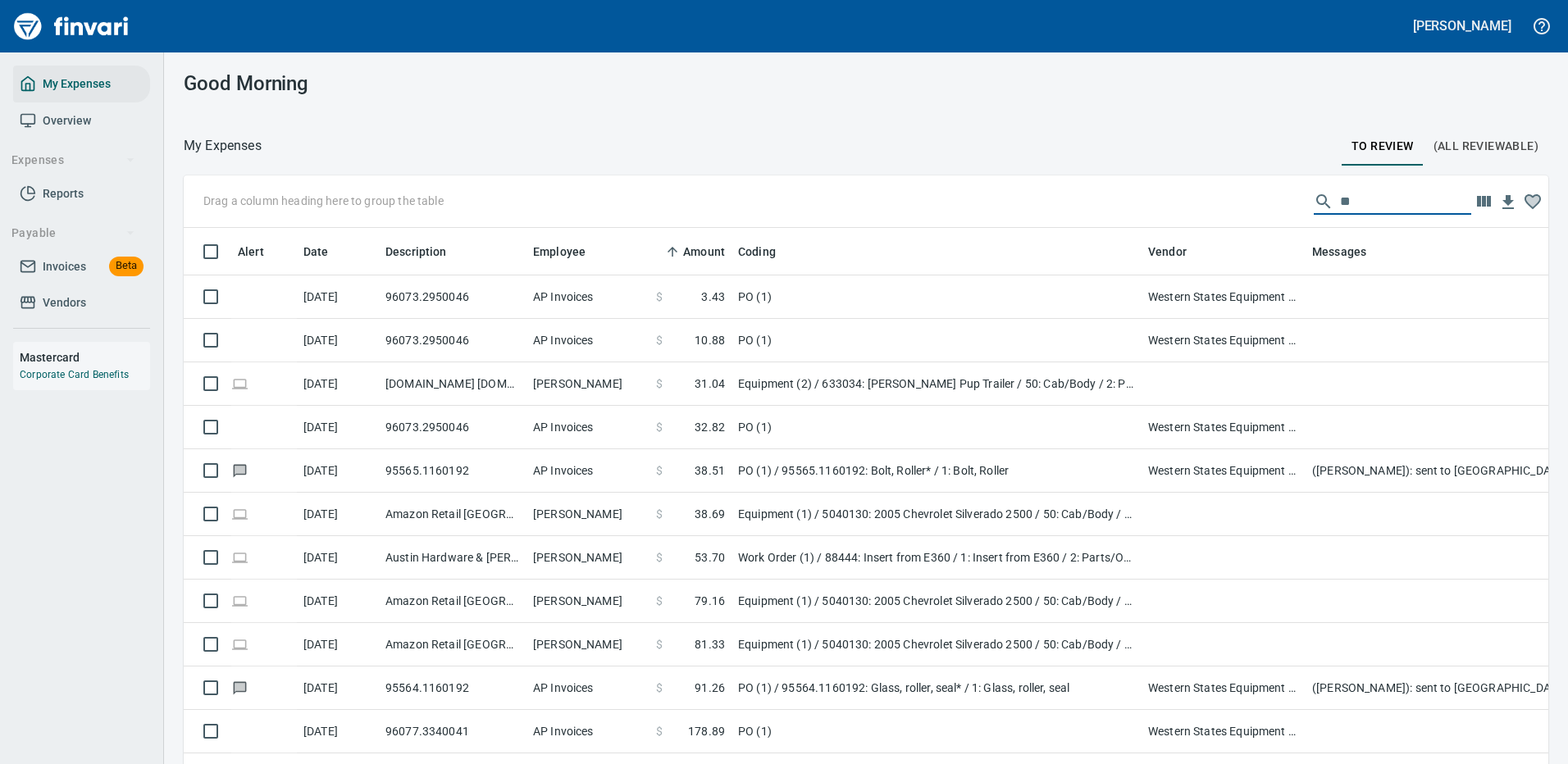
type input "*"
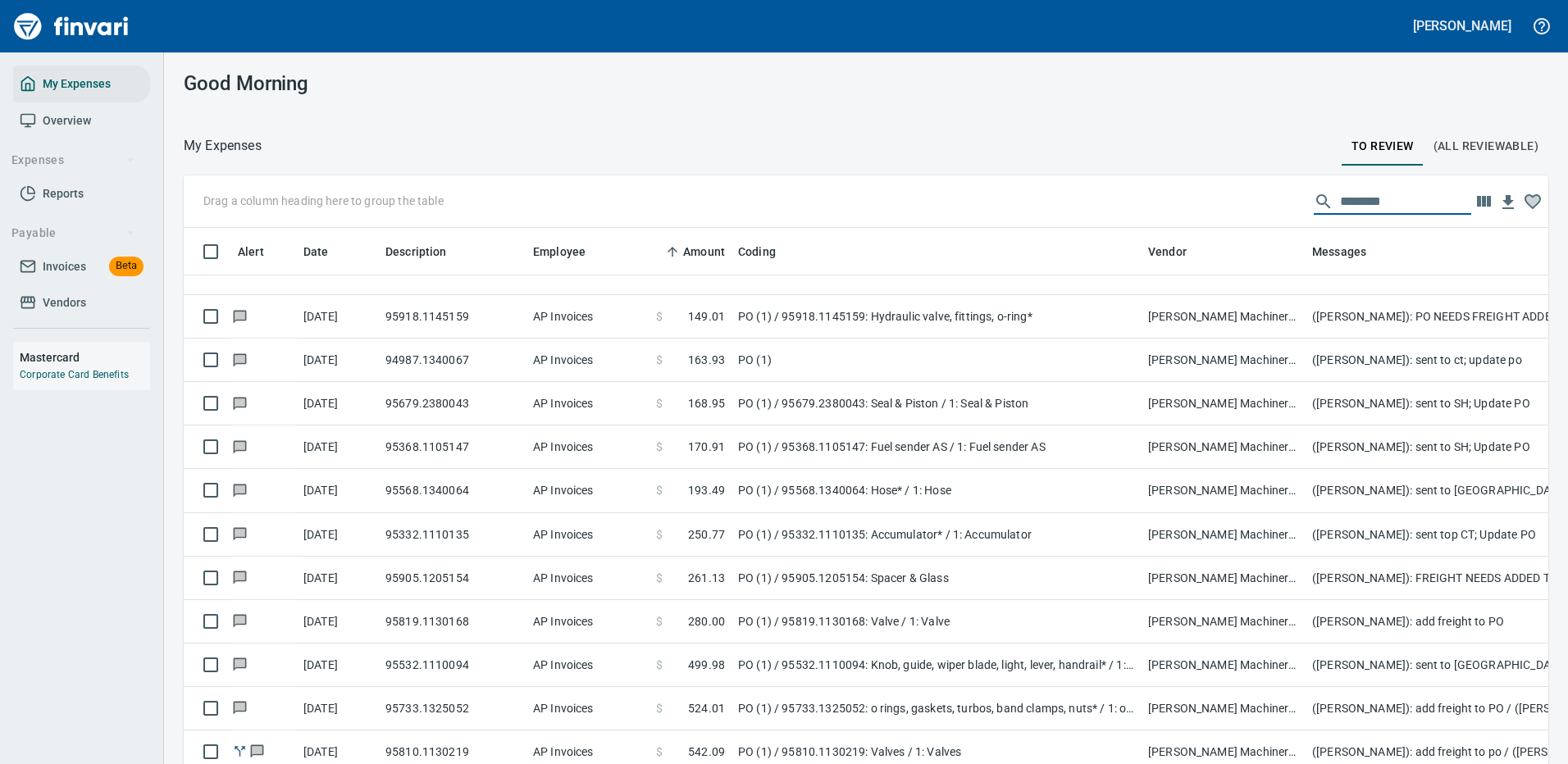
scroll to position [574, 0]
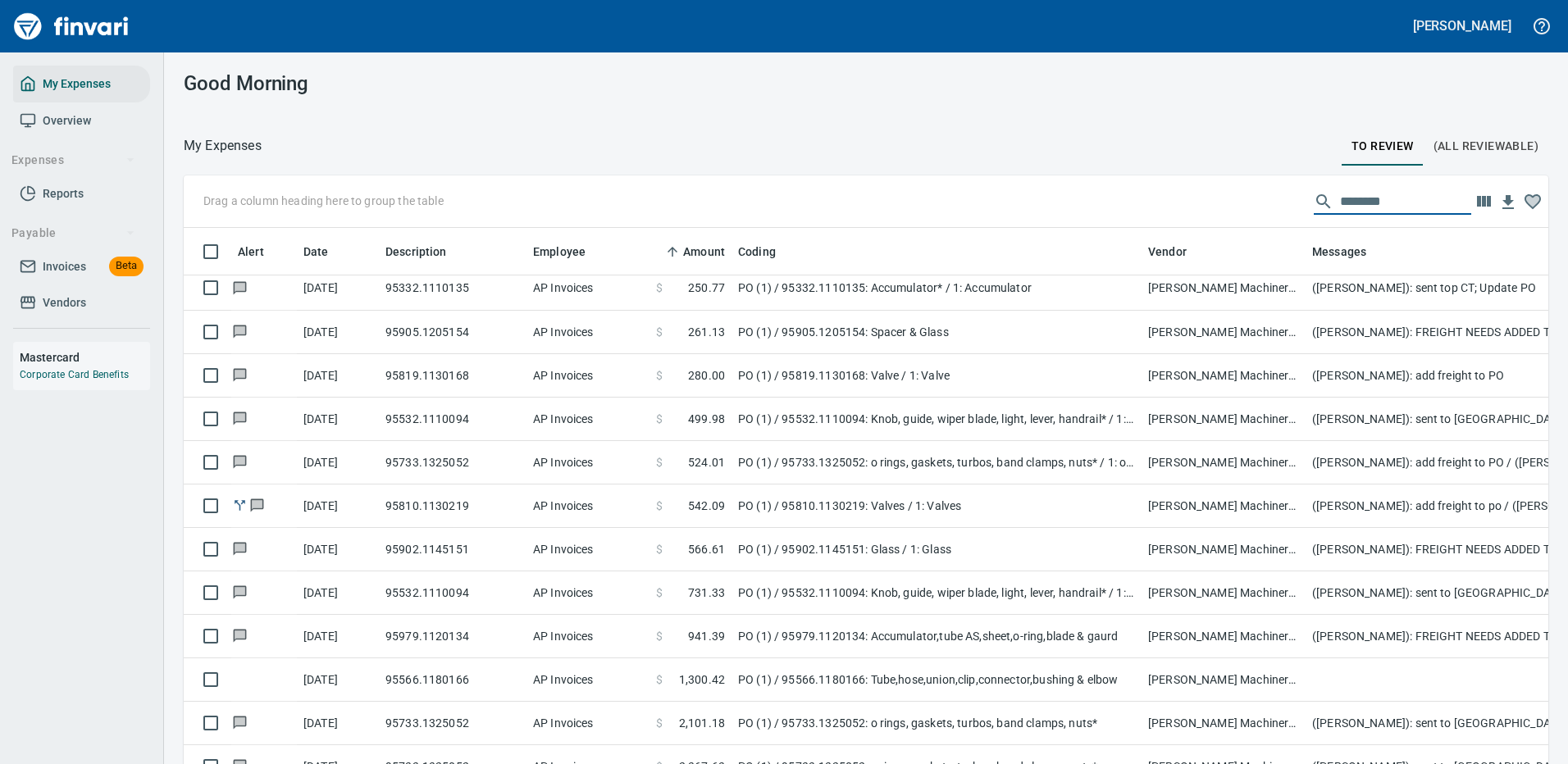
drag, startPoint x: 1398, startPoint y: 204, endPoint x: 1210, endPoint y: 196, distance: 188.2
click at [1210, 196] on div "Drag a column heading here to group the table ********" at bounding box center [866, 201] width 1364 height 52
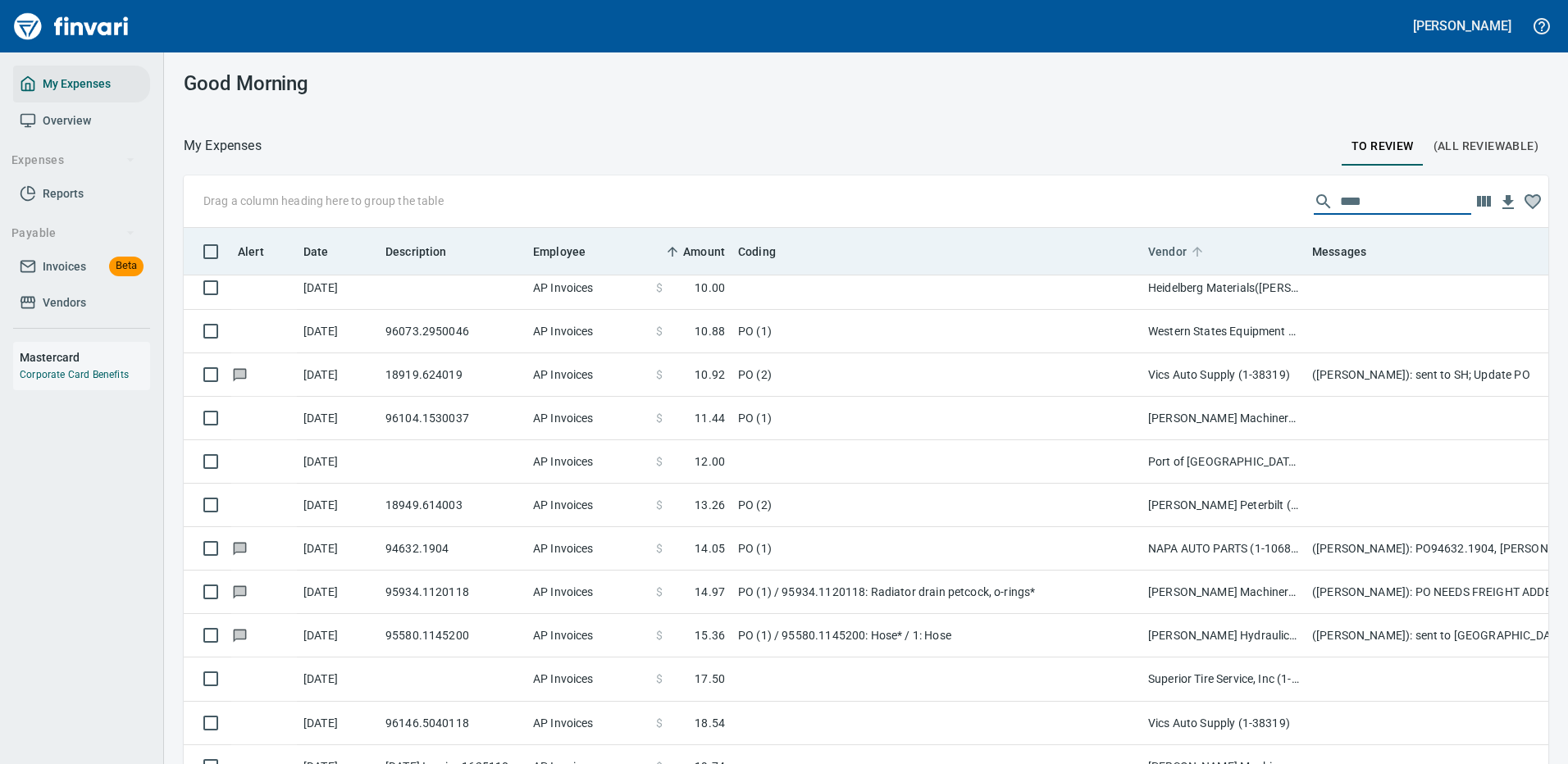
scroll to position [559, 1328]
type input "*"
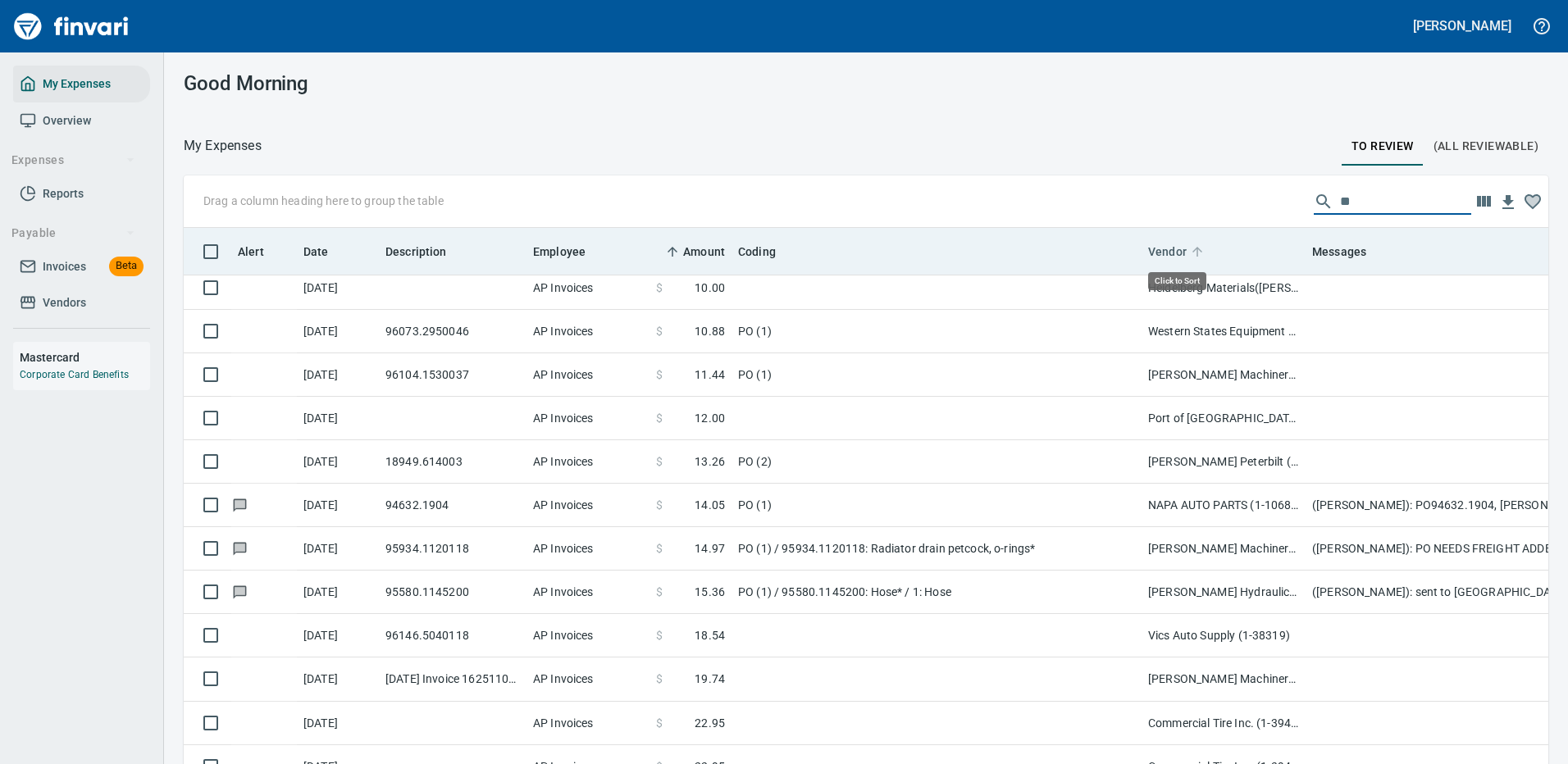
scroll to position [0, 0]
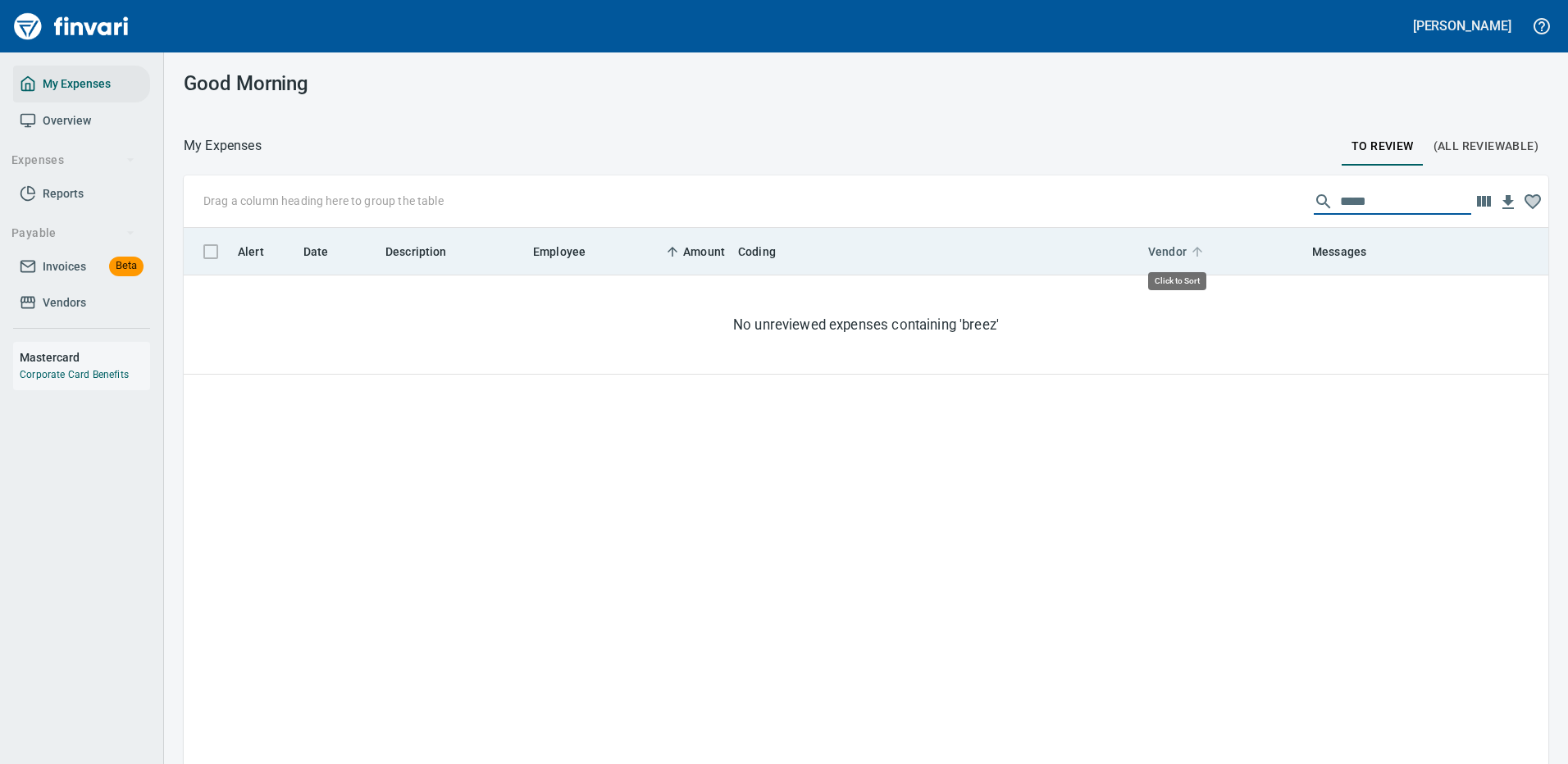
type input "******"
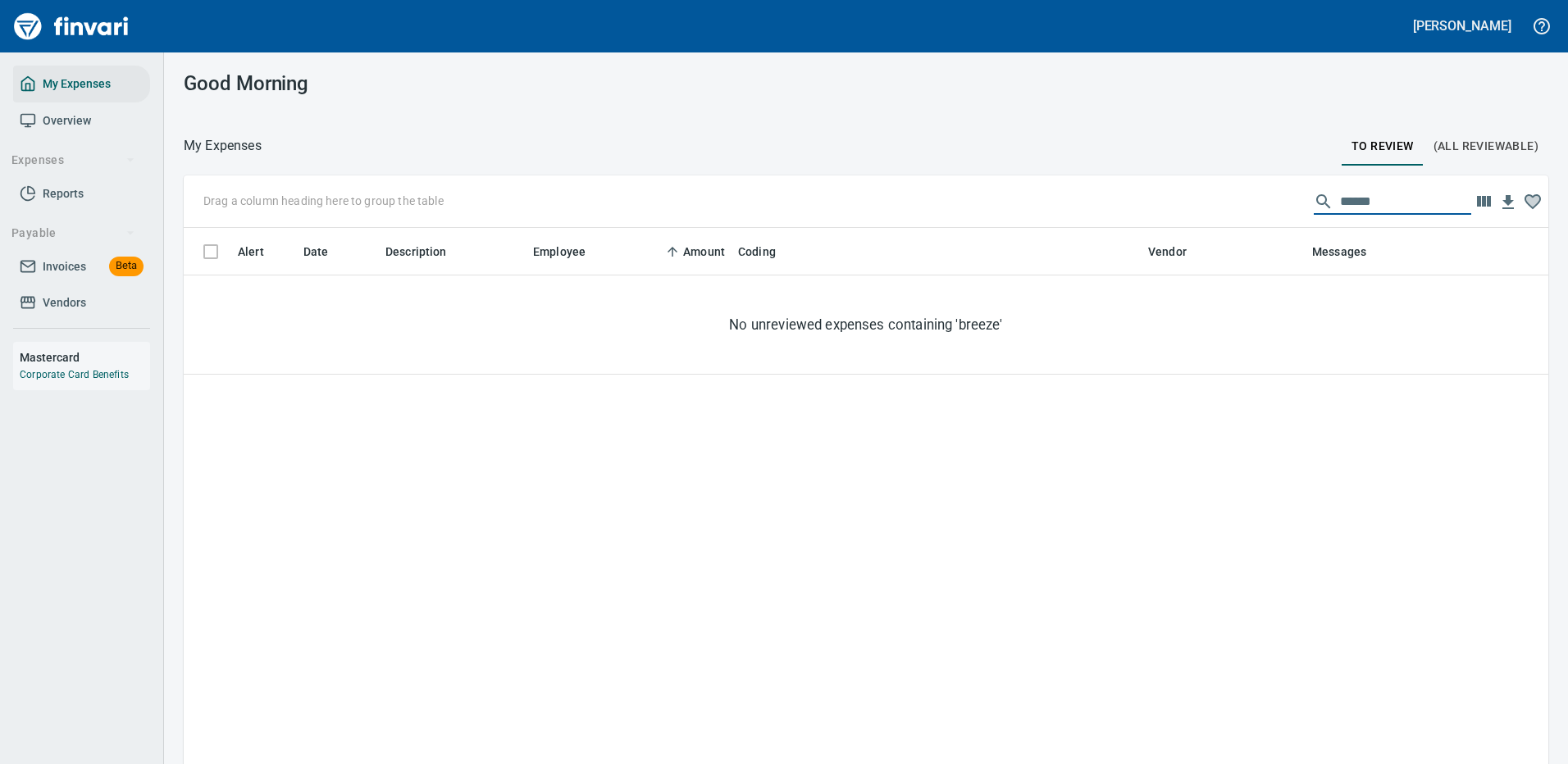
drag, startPoint x: 1375, startPoint y: 201, endPoint x: 1276, endPoint y: 200, distance: 99.0
click at [1279, 201] on div "Drag a column heading here to group the table ******" at bounding box center [866, 201] width 1364 height 52
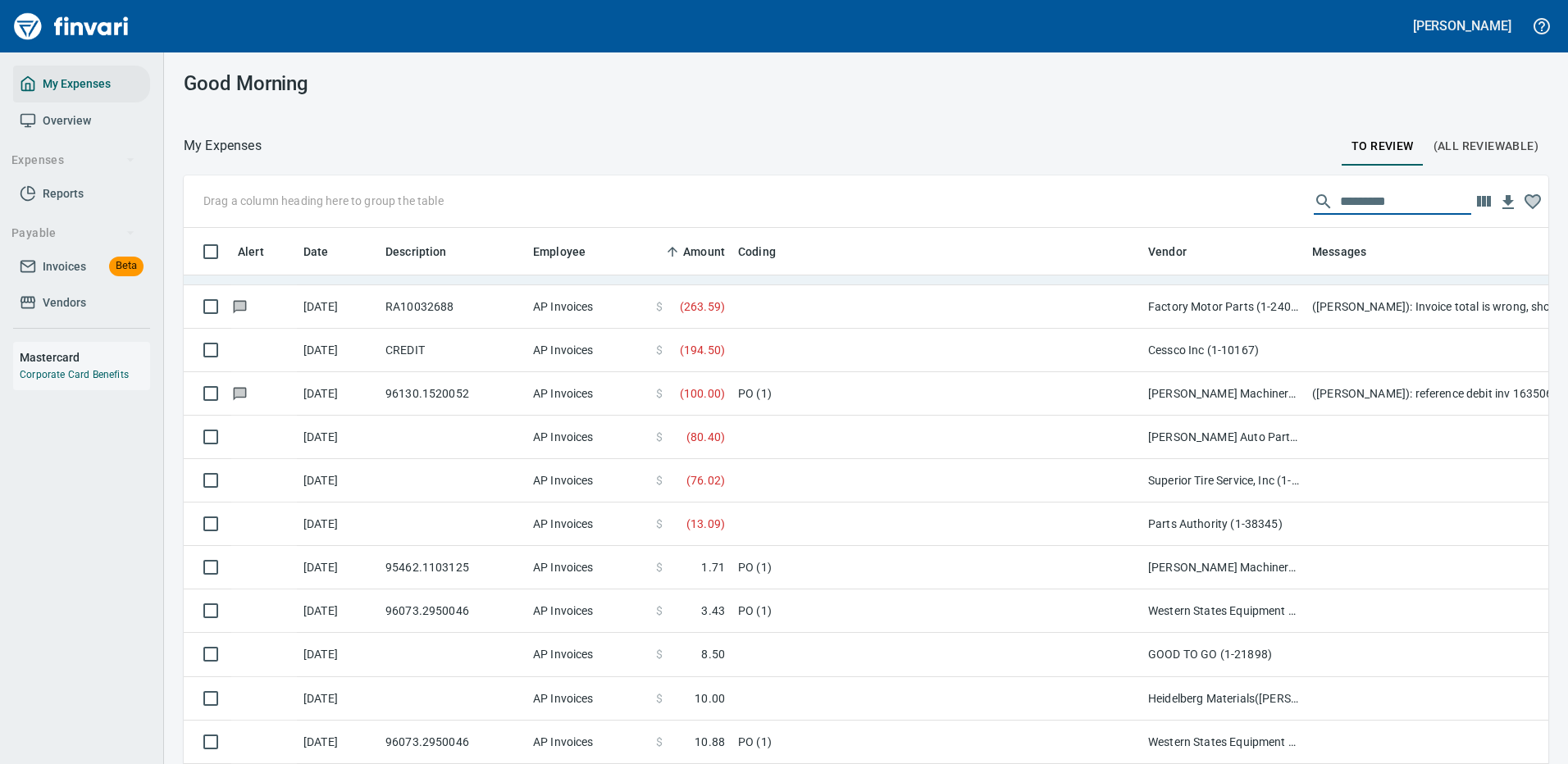
scroll to position [246, 0]
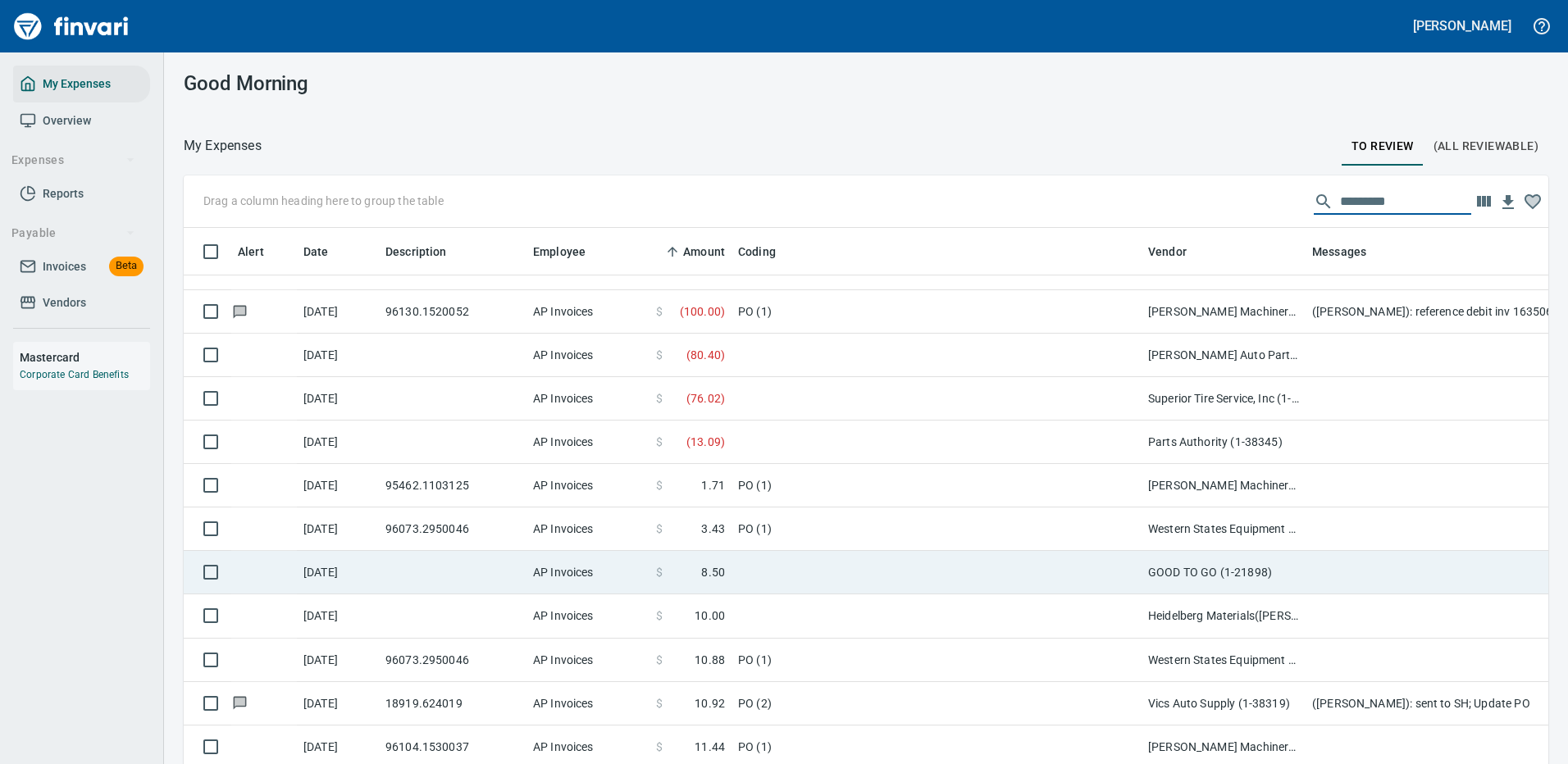
click at [936, 576] on td at bounding box center [936, 573] width 410 height 43
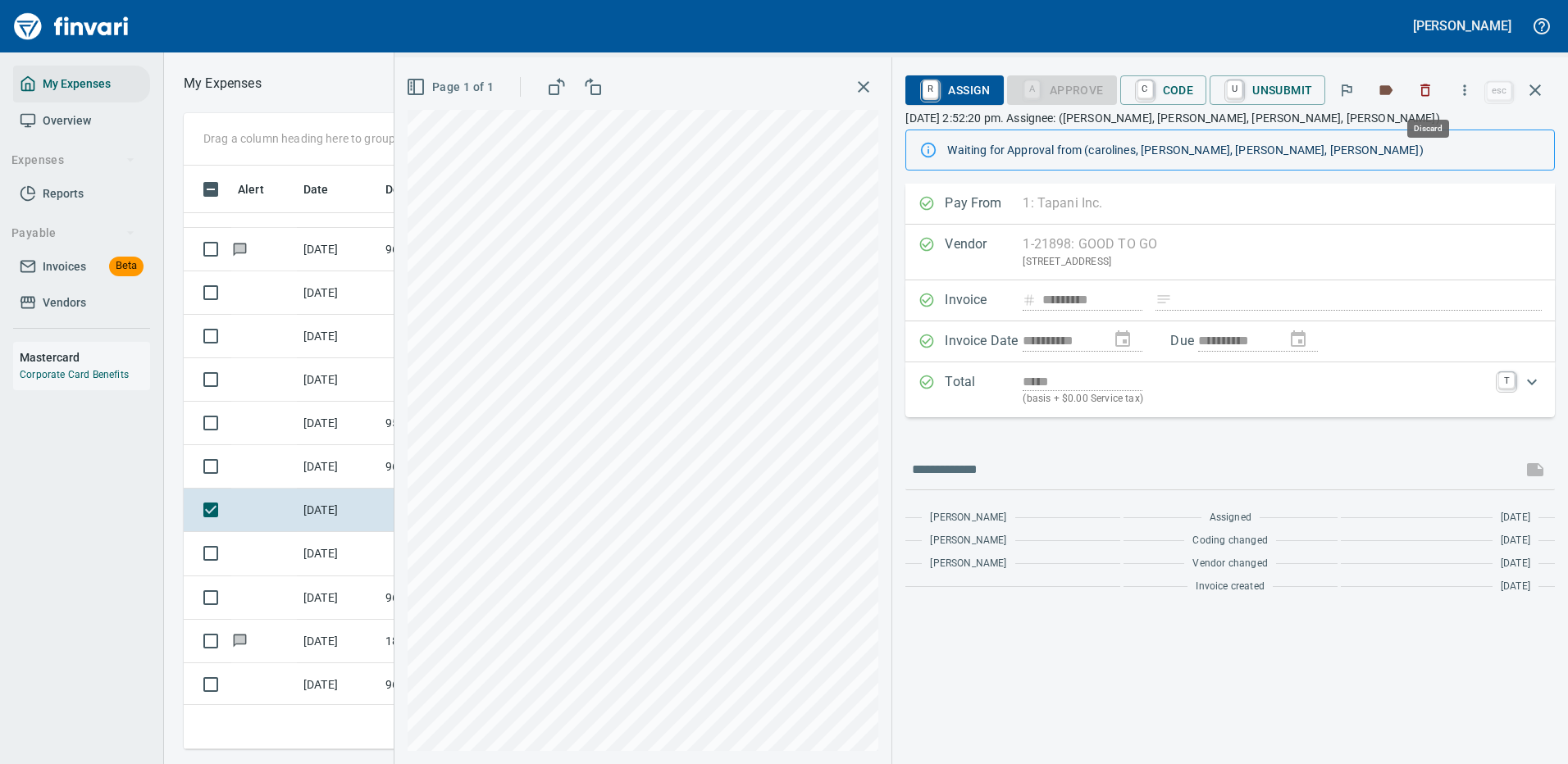
scroll to position [559, 930]
click at [1461, 85] on icon "button" at bounding box center [1465, 90] width 17 height 17
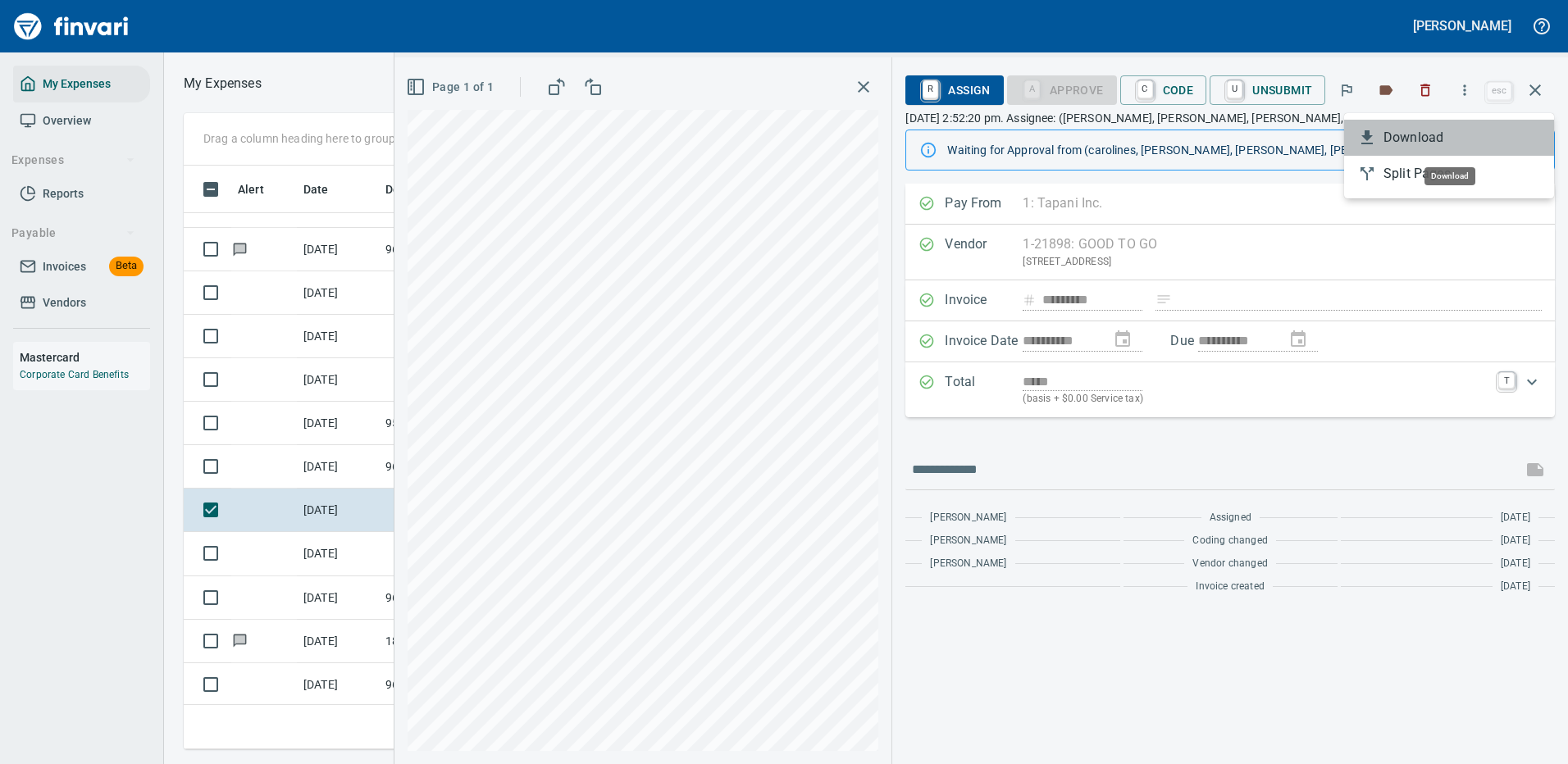
click at [1401, 140] on span "Download" at bounding box center [1462, 138] width 157 height 20
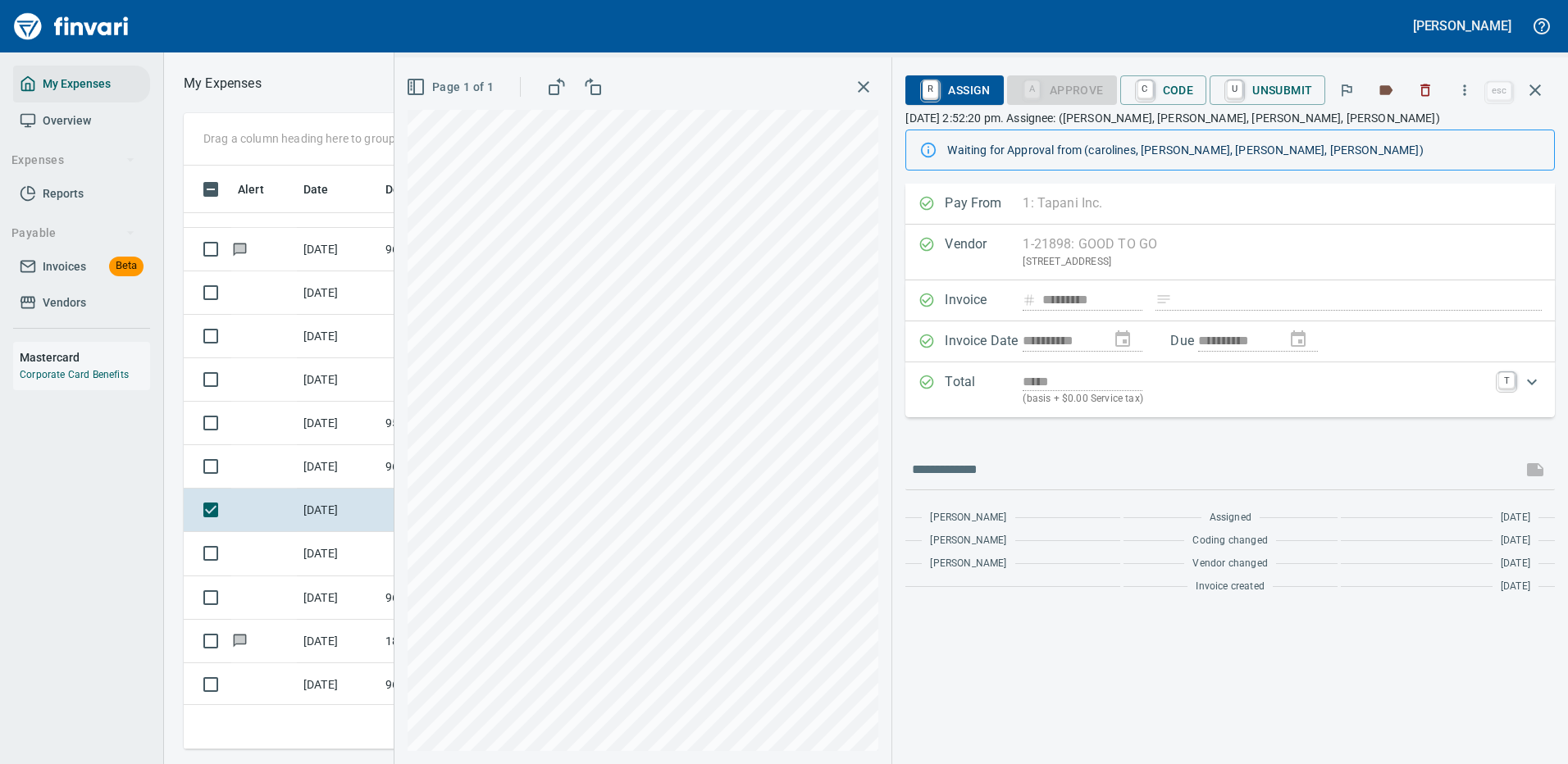
click at [776, 92] on div "Page 1 of 1" at bounding box center [643, 87] width 470 height 32
click at [1536, 86] on icon "button" at bounding box center [1536, 91] width 20 height 20
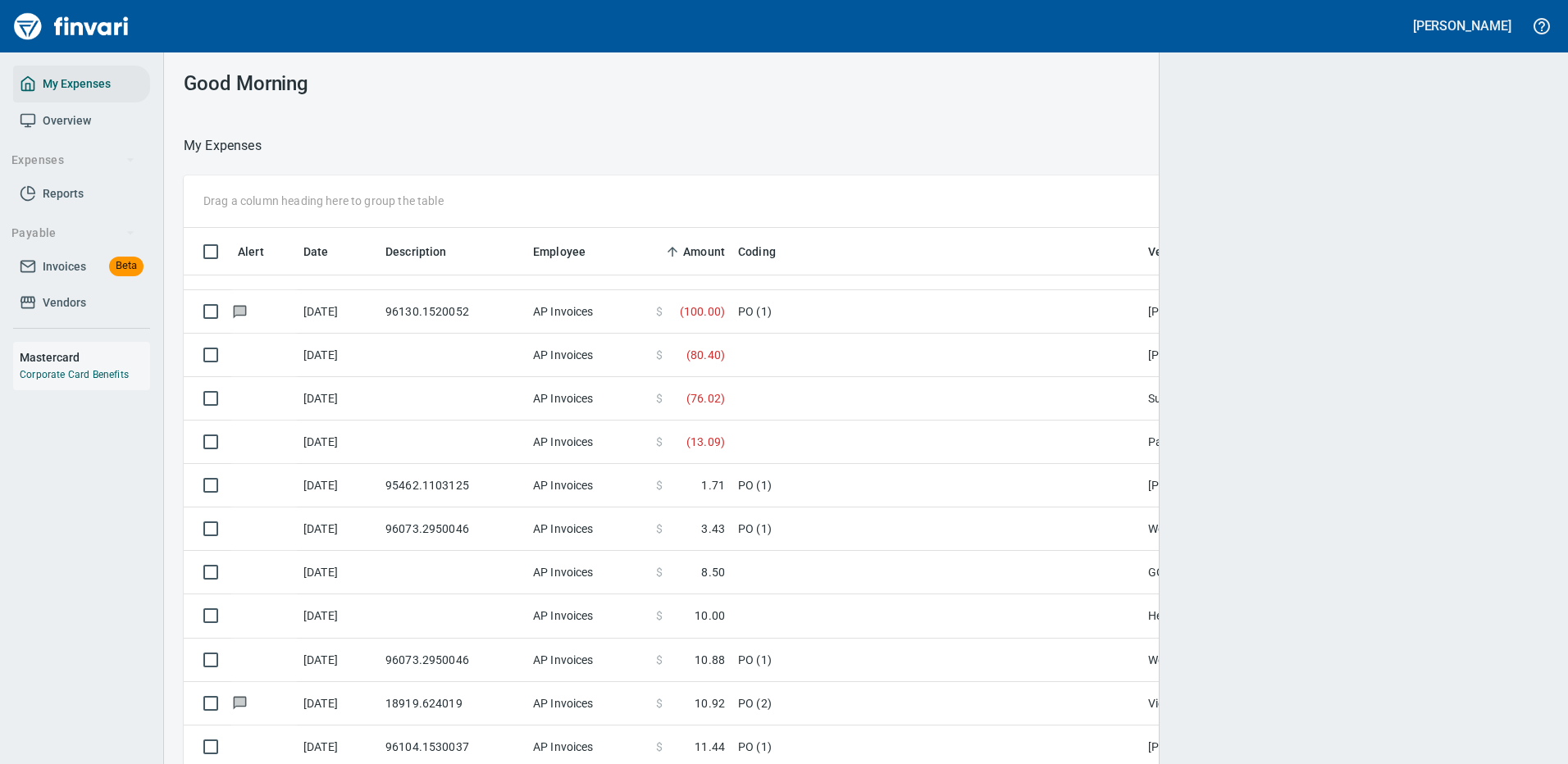
scroll to position [2, 2]
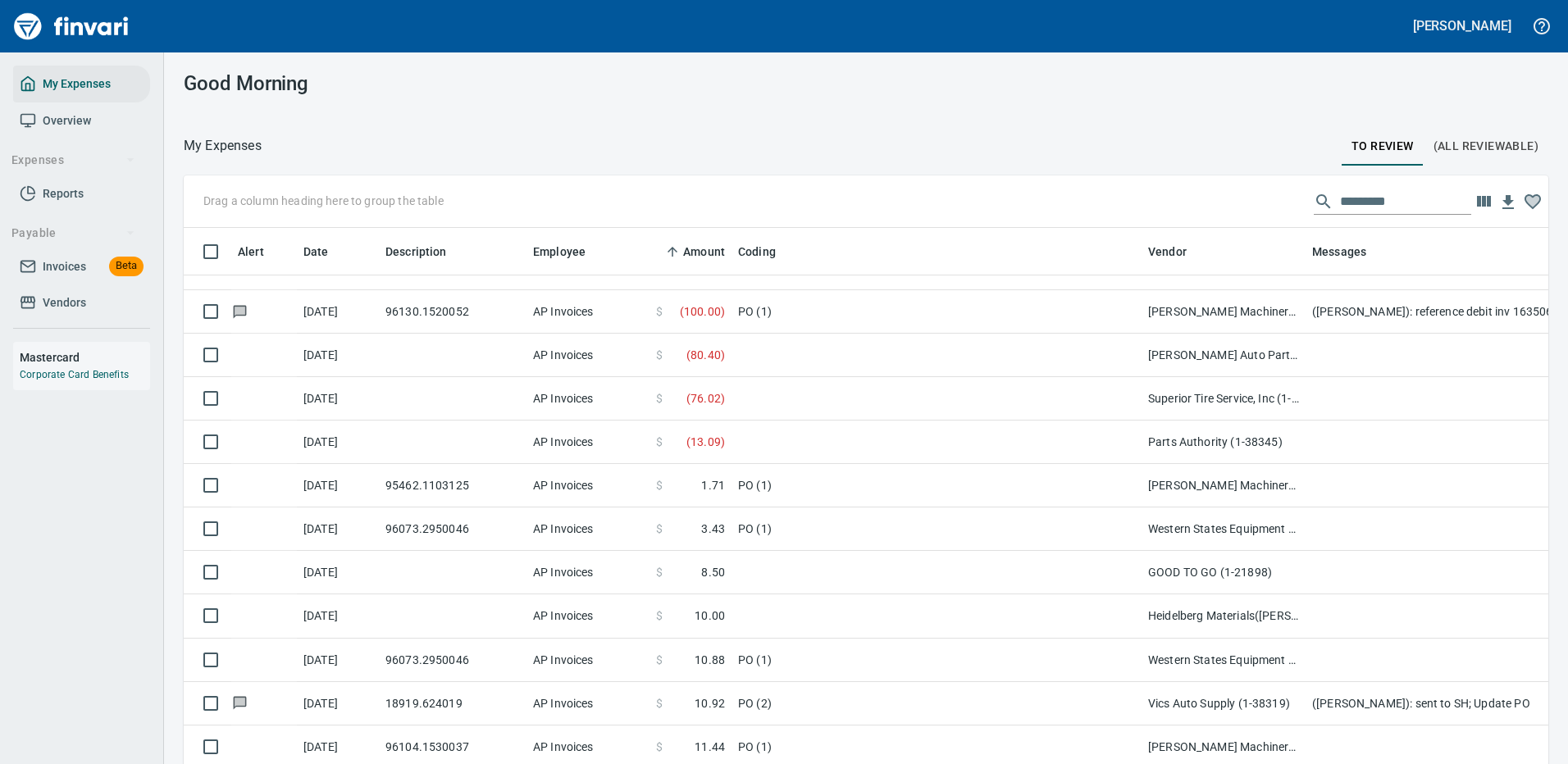
click at [1363, 202] on input "text" at bounding box center [1405, 202] width 131 height 27
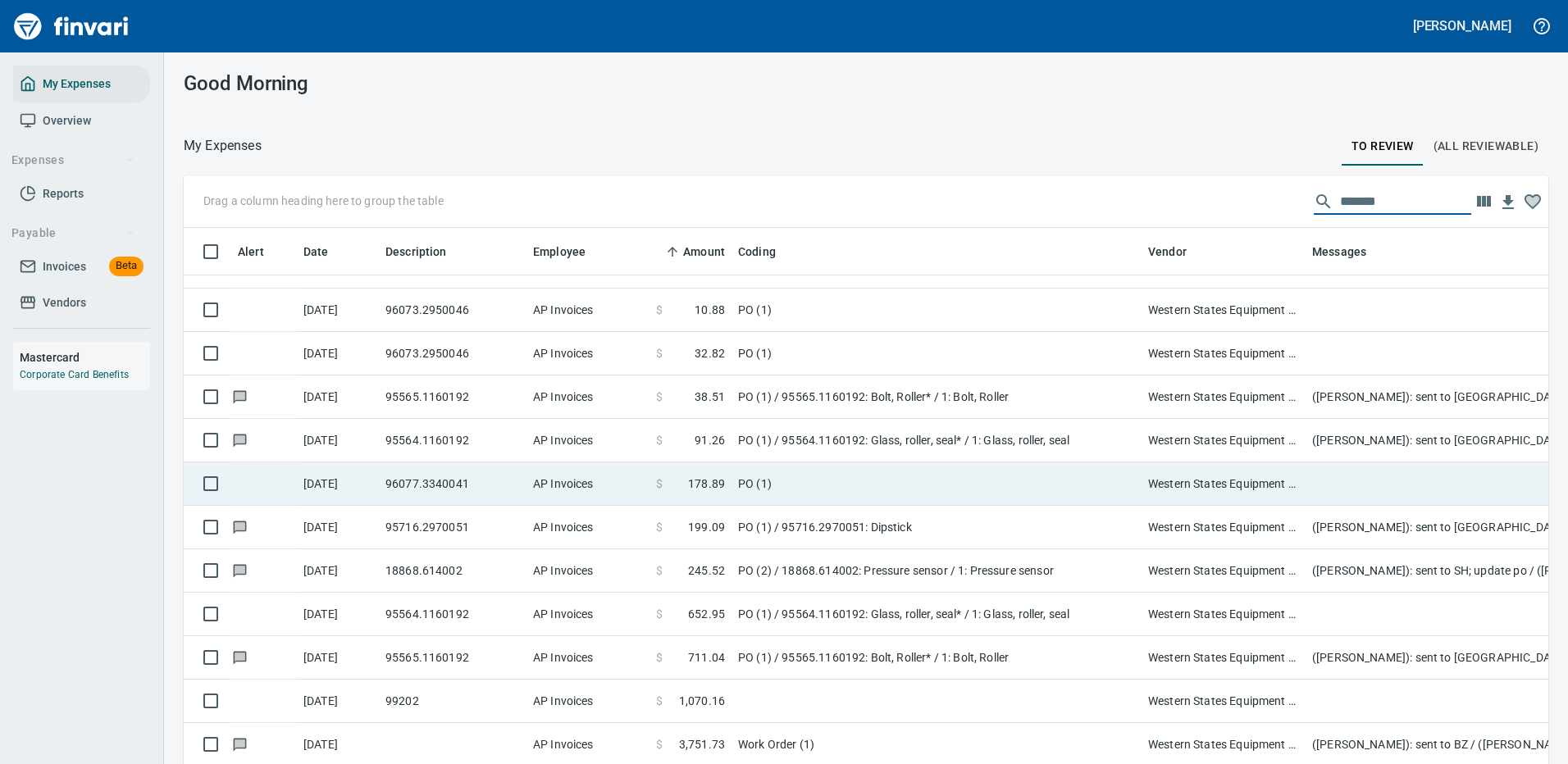
scroll to position [47, 0]
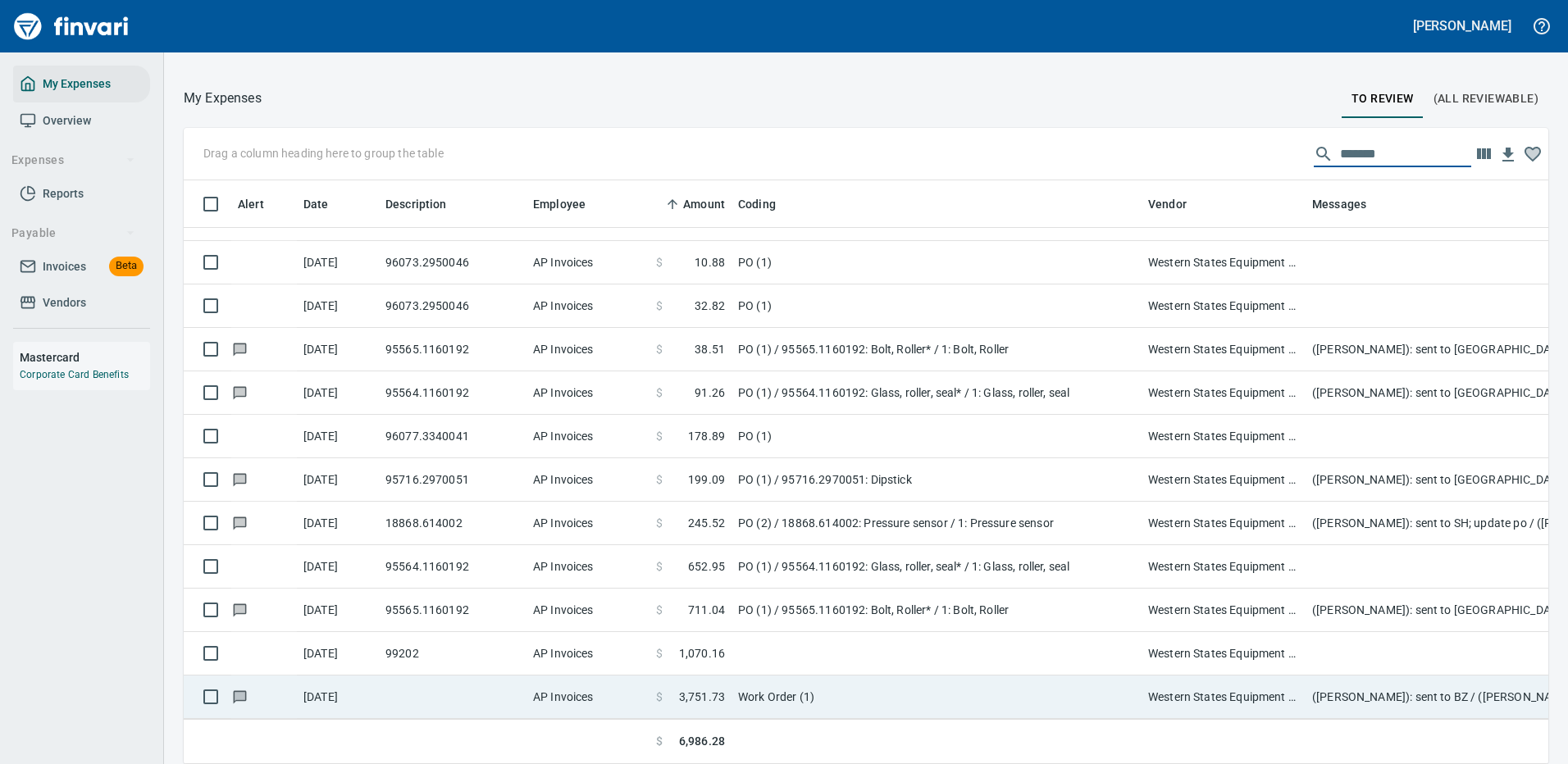
type input "*******"
click at [731, 687] on tr "[DATE] AP Invoices $ 3,751.73 Work Order (1) Western States Equipment Co. (1-11…" at bounding box center [1073, 697] width 1778 height 43
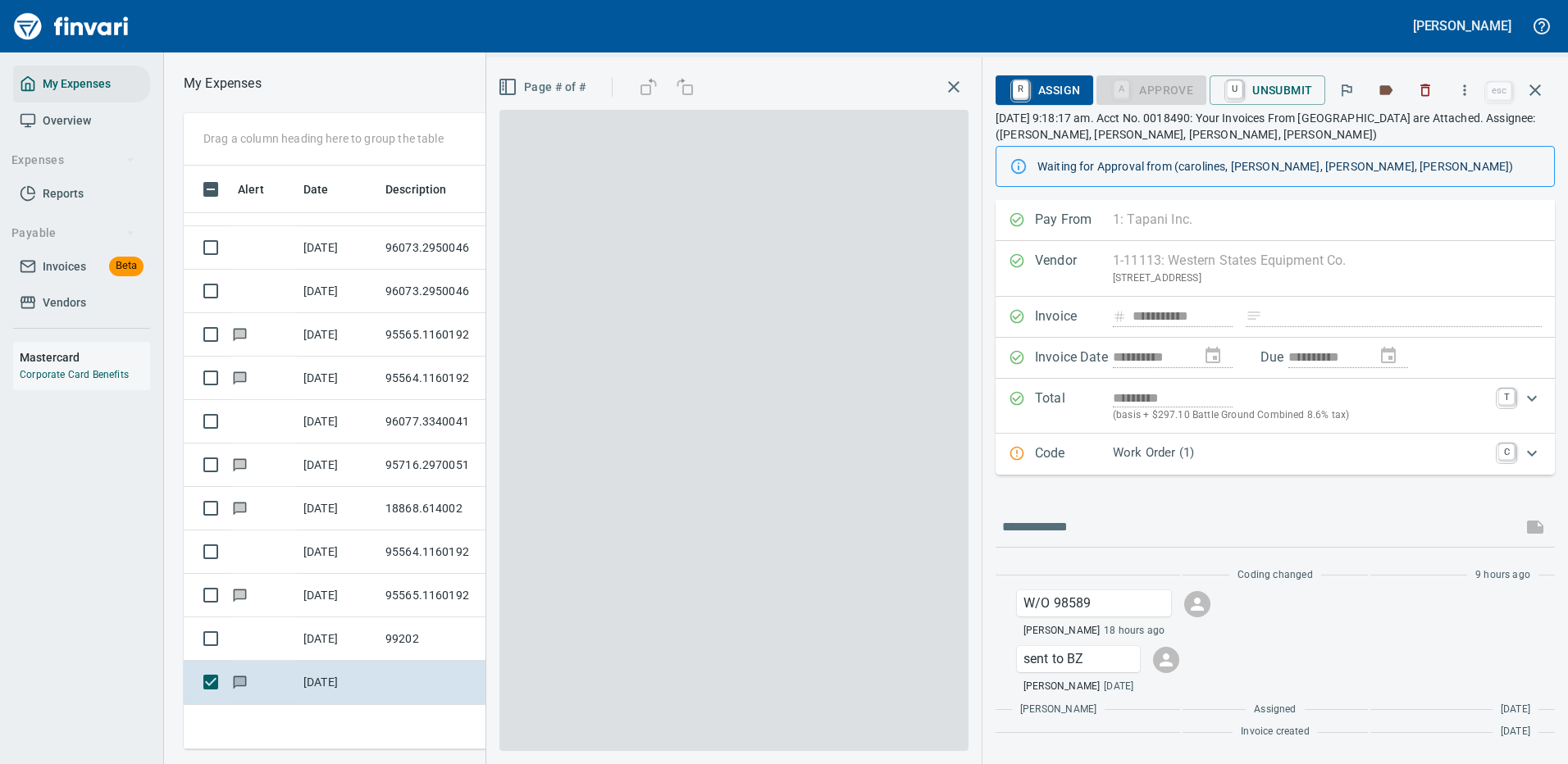
scroll to position [559, 930]
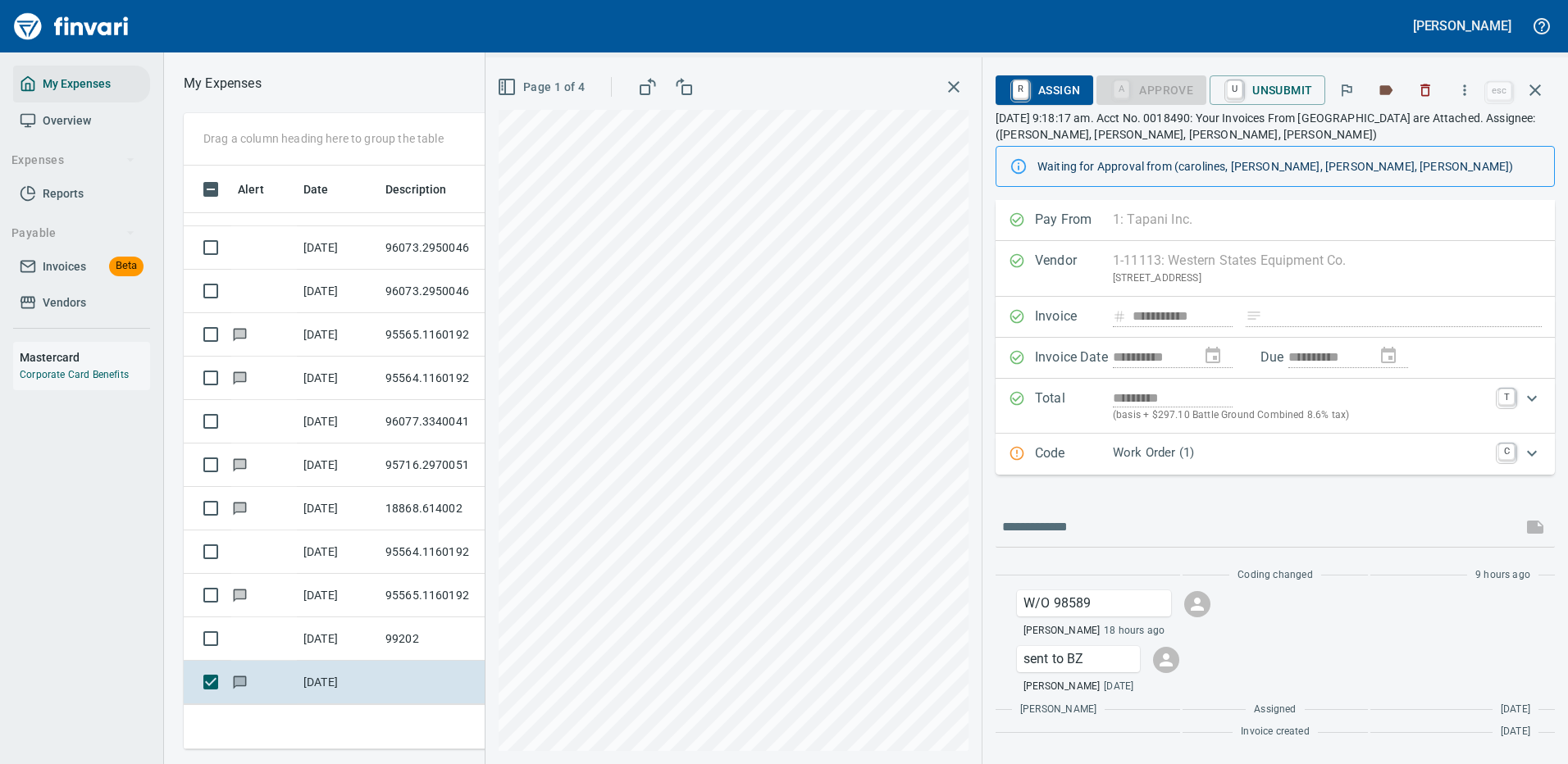
click at [1526, 456] on icon "Expand" at bounding box center [1532, 454] width 20 height 20
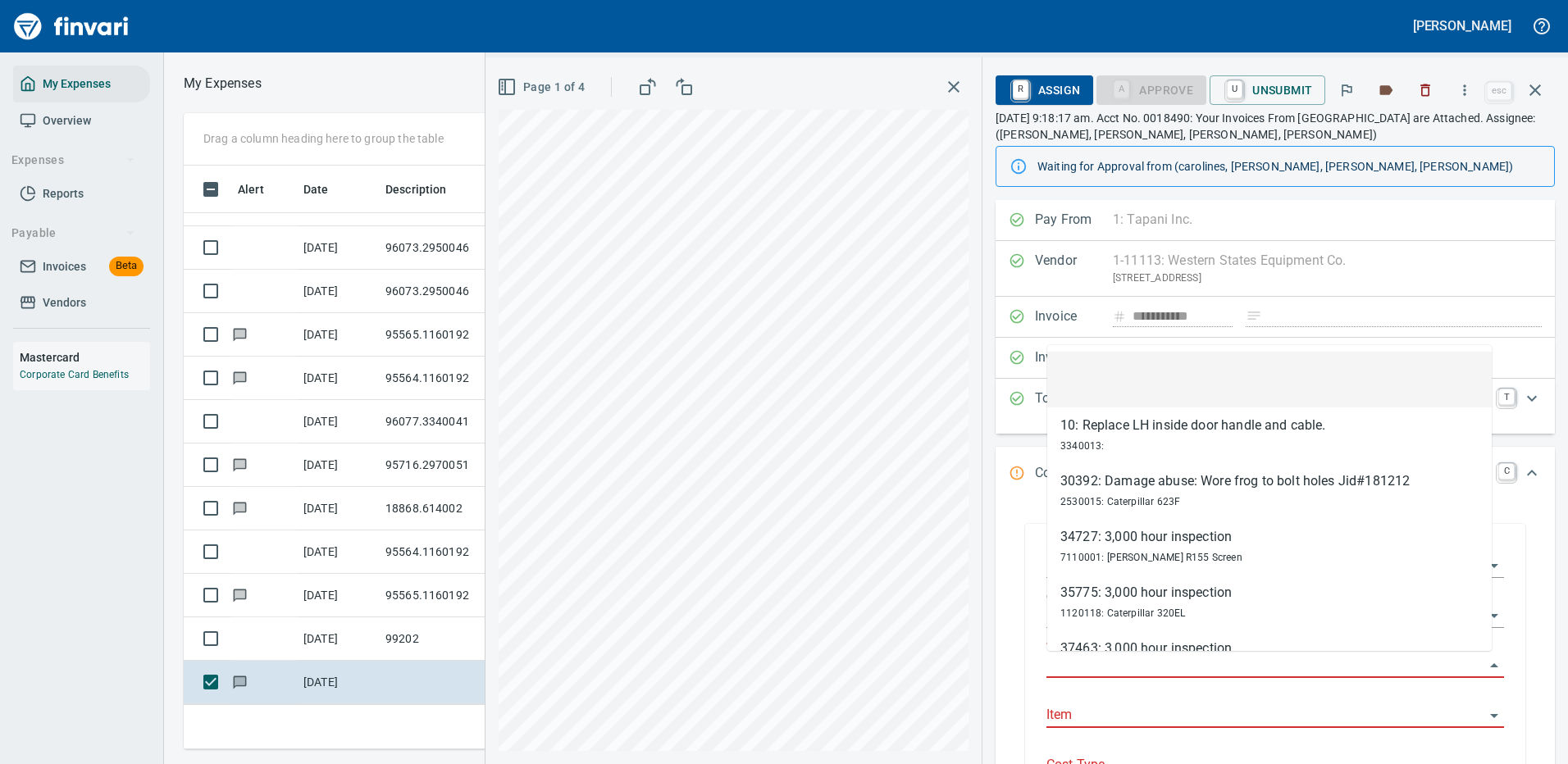
click at [1092, 666] on input "Work Order" at bounding box center [1265, 666] width 438 height 23
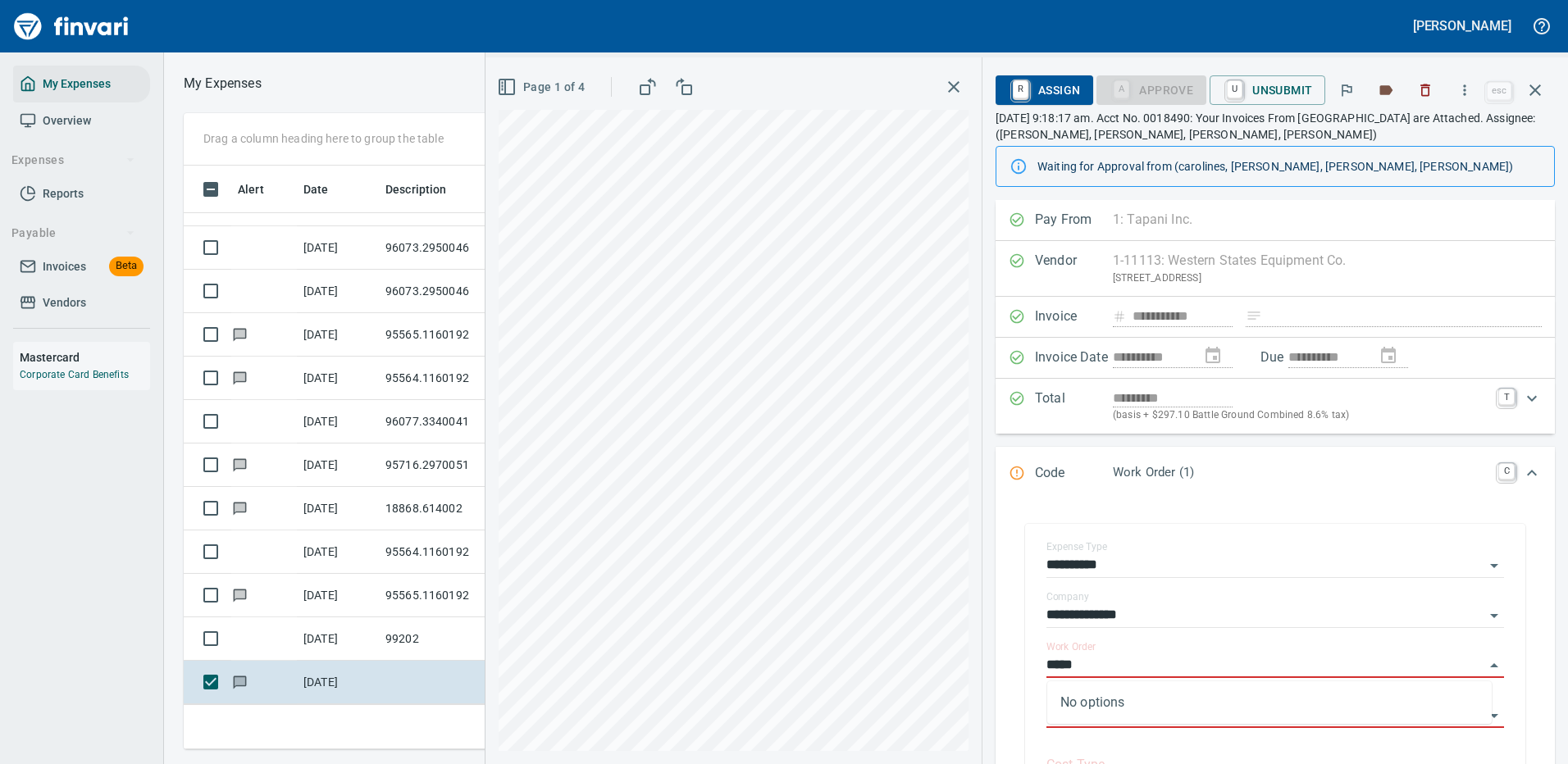
type input "*****"
click at [1531, 85] on icon "button" at bounding box center [1536, 91] width 20 height 20
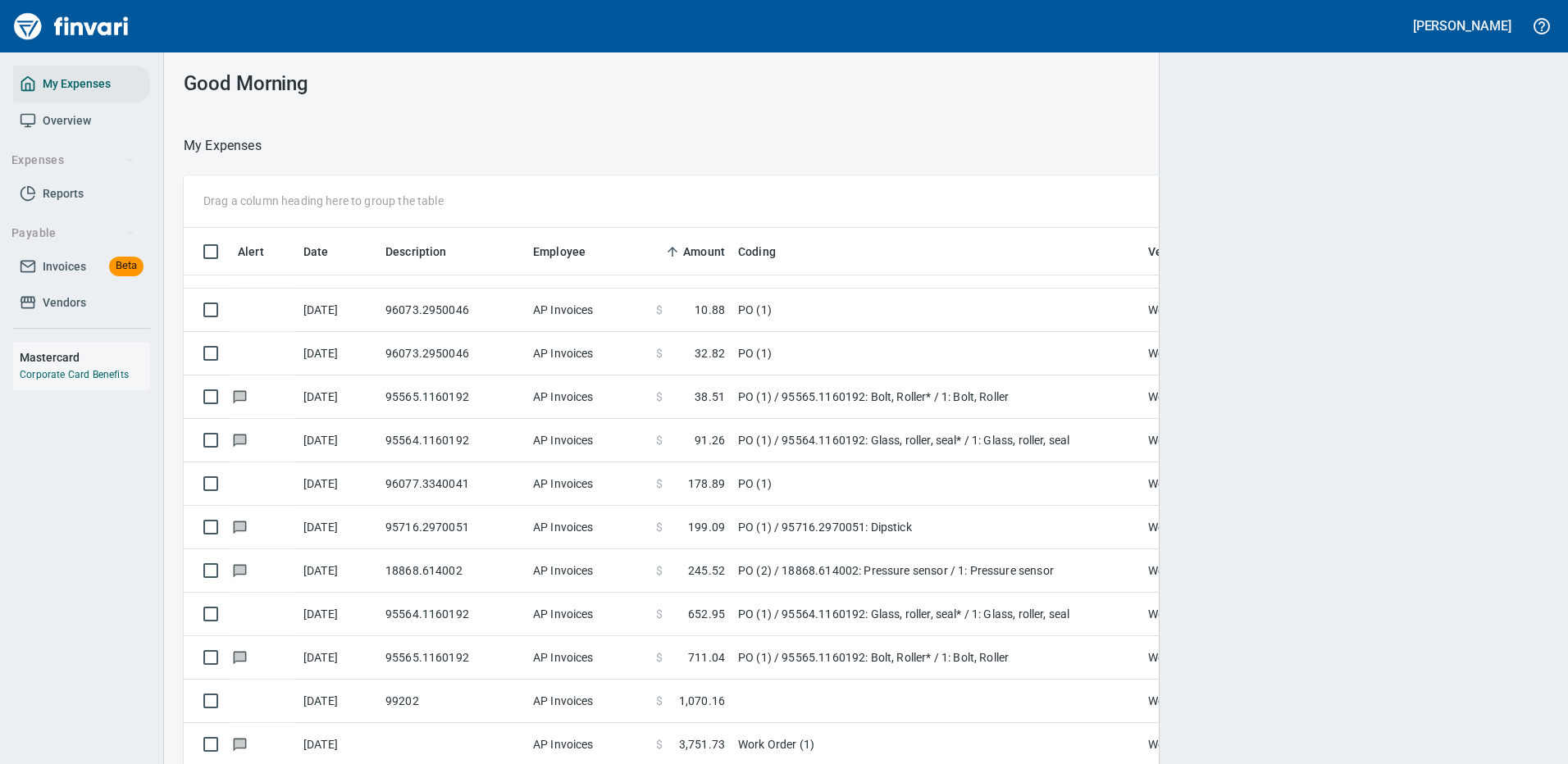
scroll to position [2, 2]
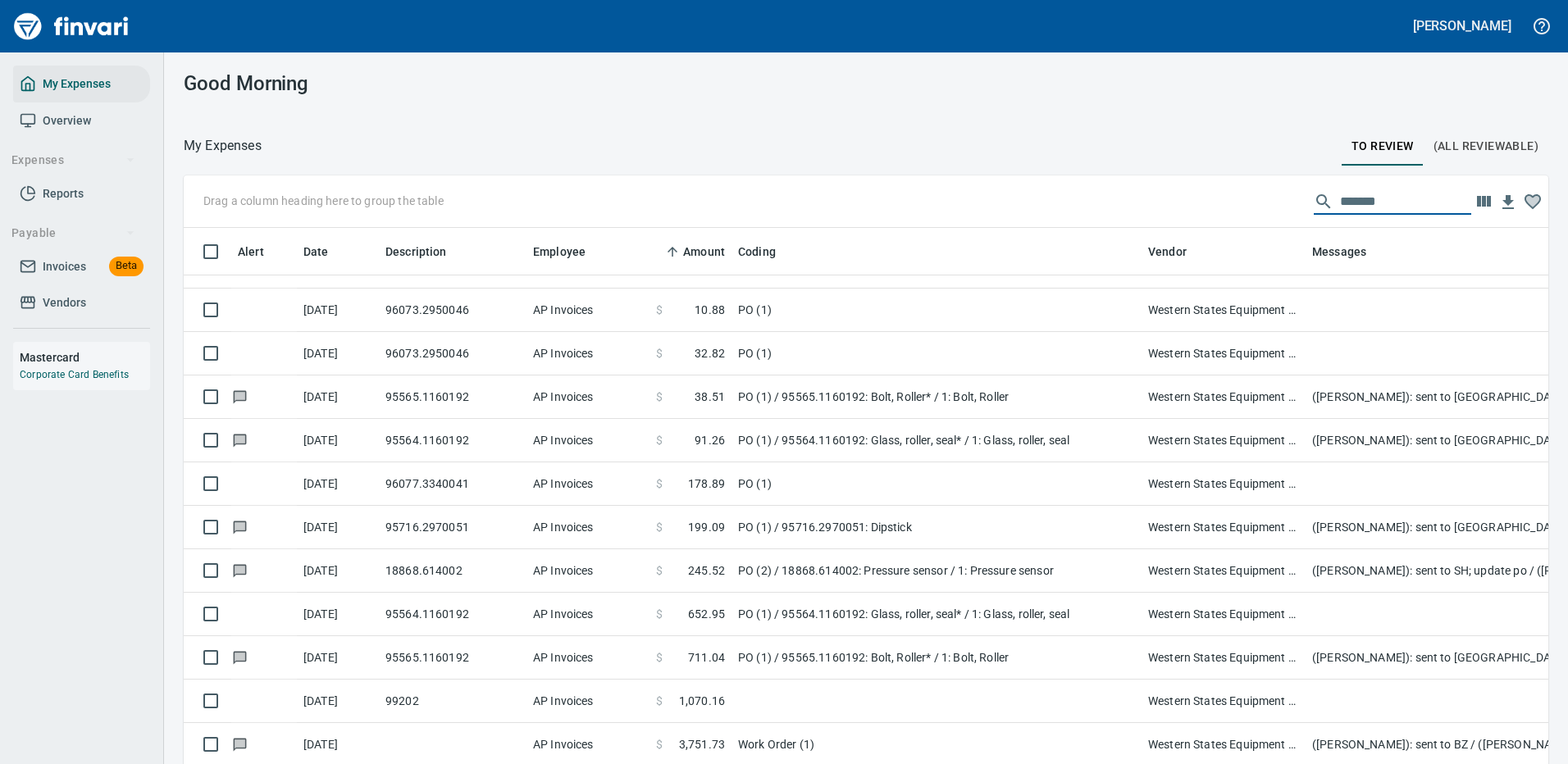
drag, startPoint x: 1371, startPoint y: 201, endPoint x: 1209, endPoint y: 226, distance: 163.9
click at [1209, 226] on div "Drag a column heading here to group the table *******" at bounding box center [866, 201] width 1364 height 52
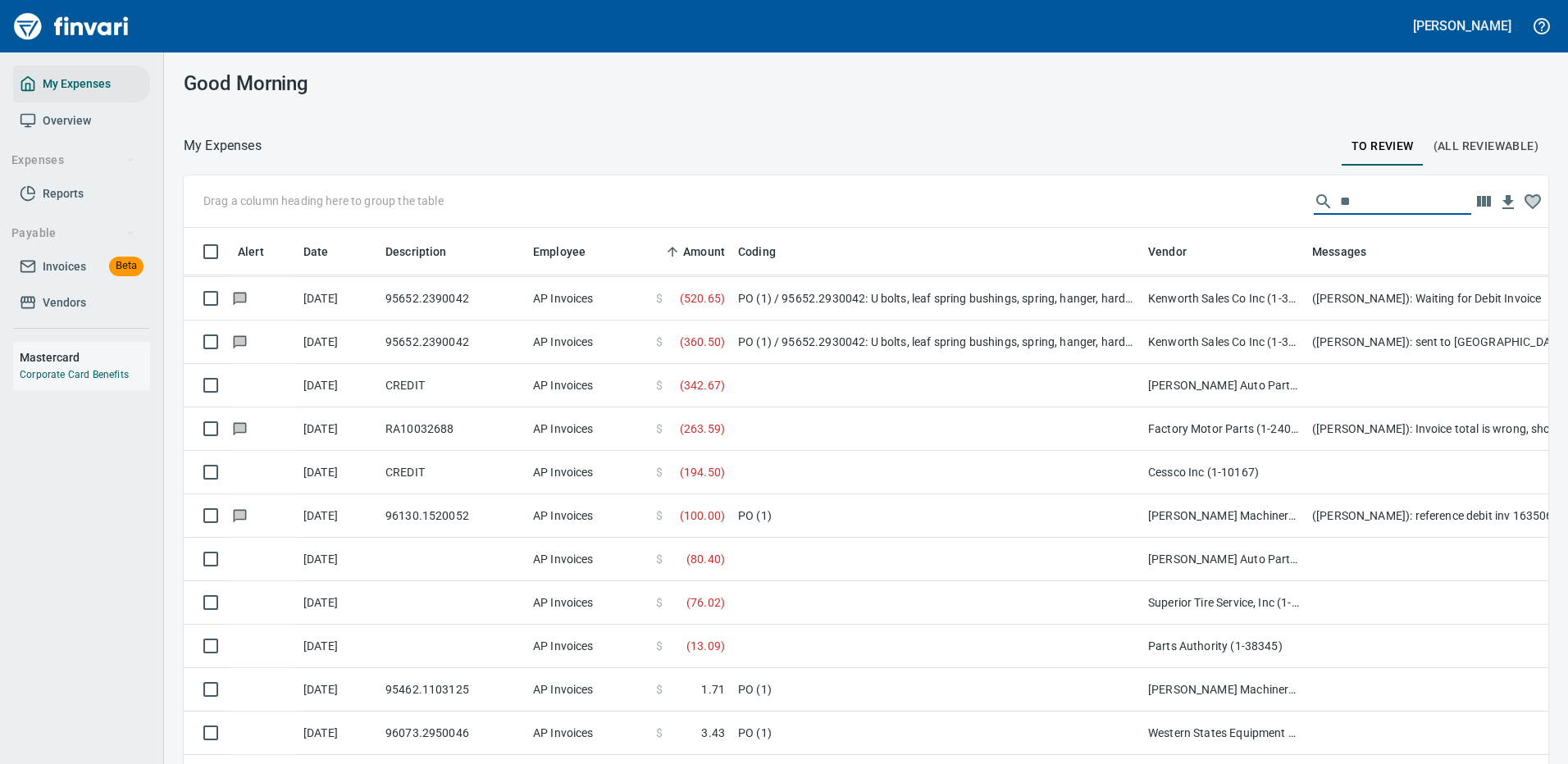
scroll to position [559, 1340]
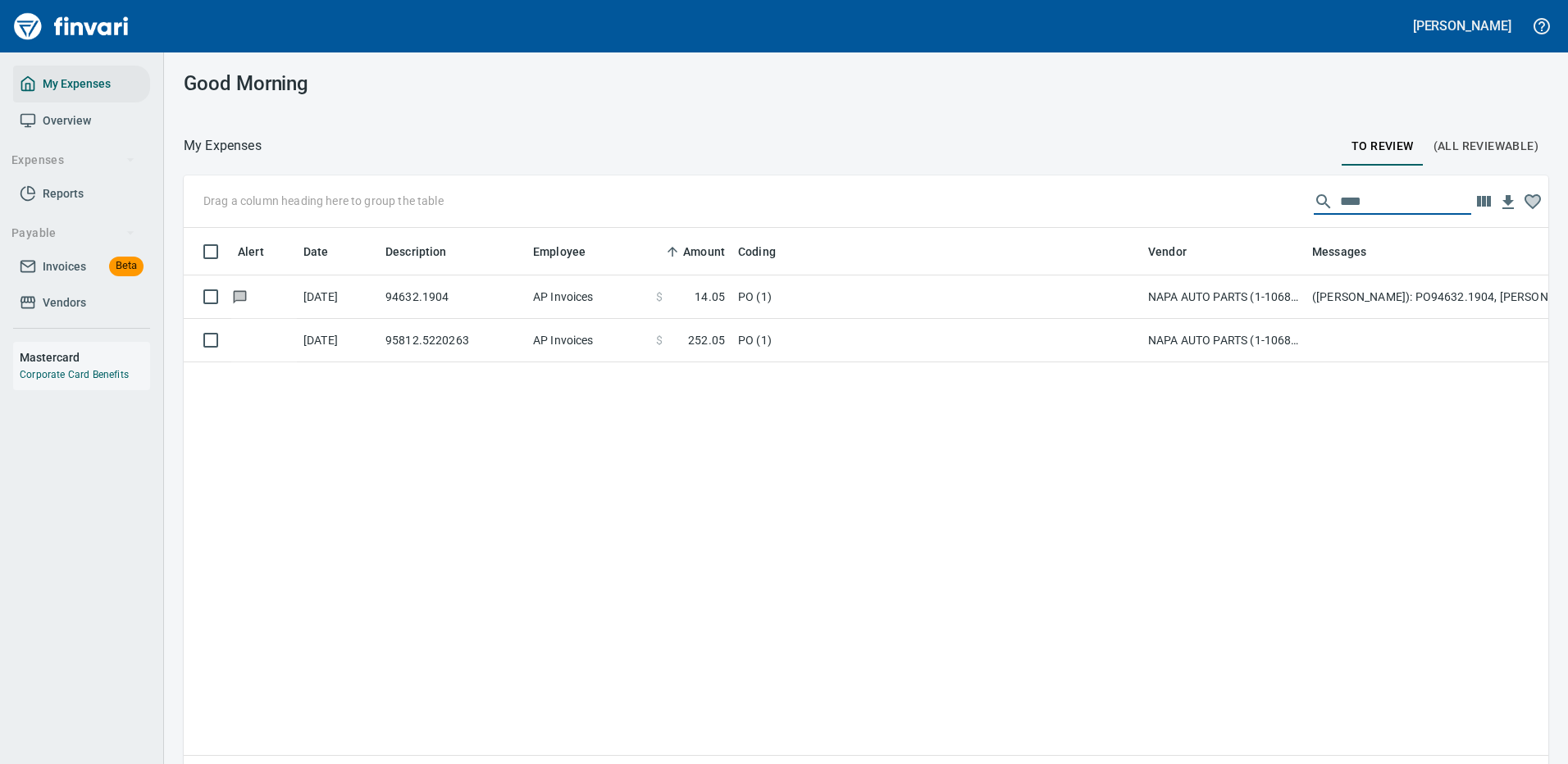
type input "****"
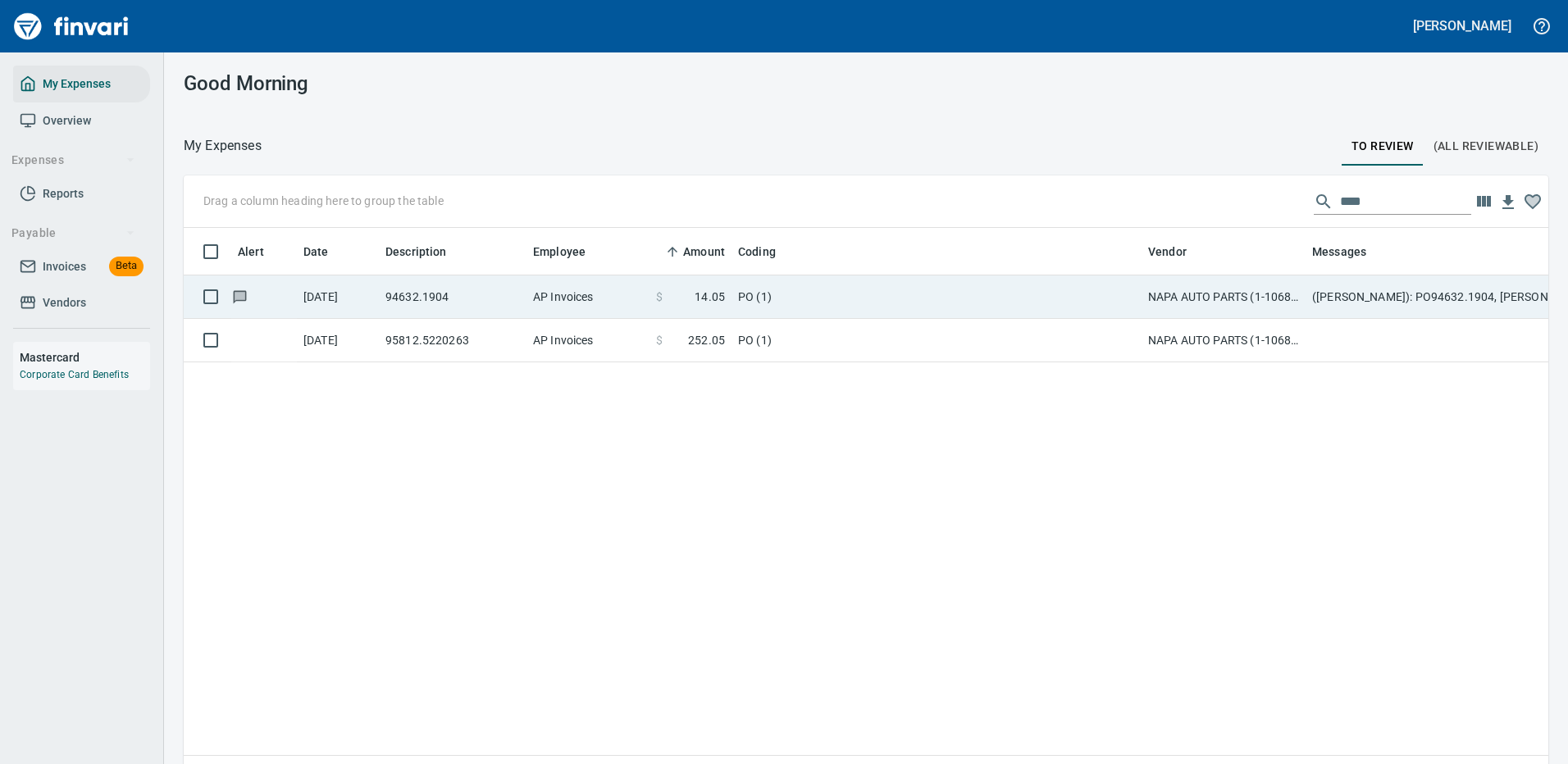
click at [846, 296] on td "PO (1)" at bounding box center [936, 297] width 410 height 43
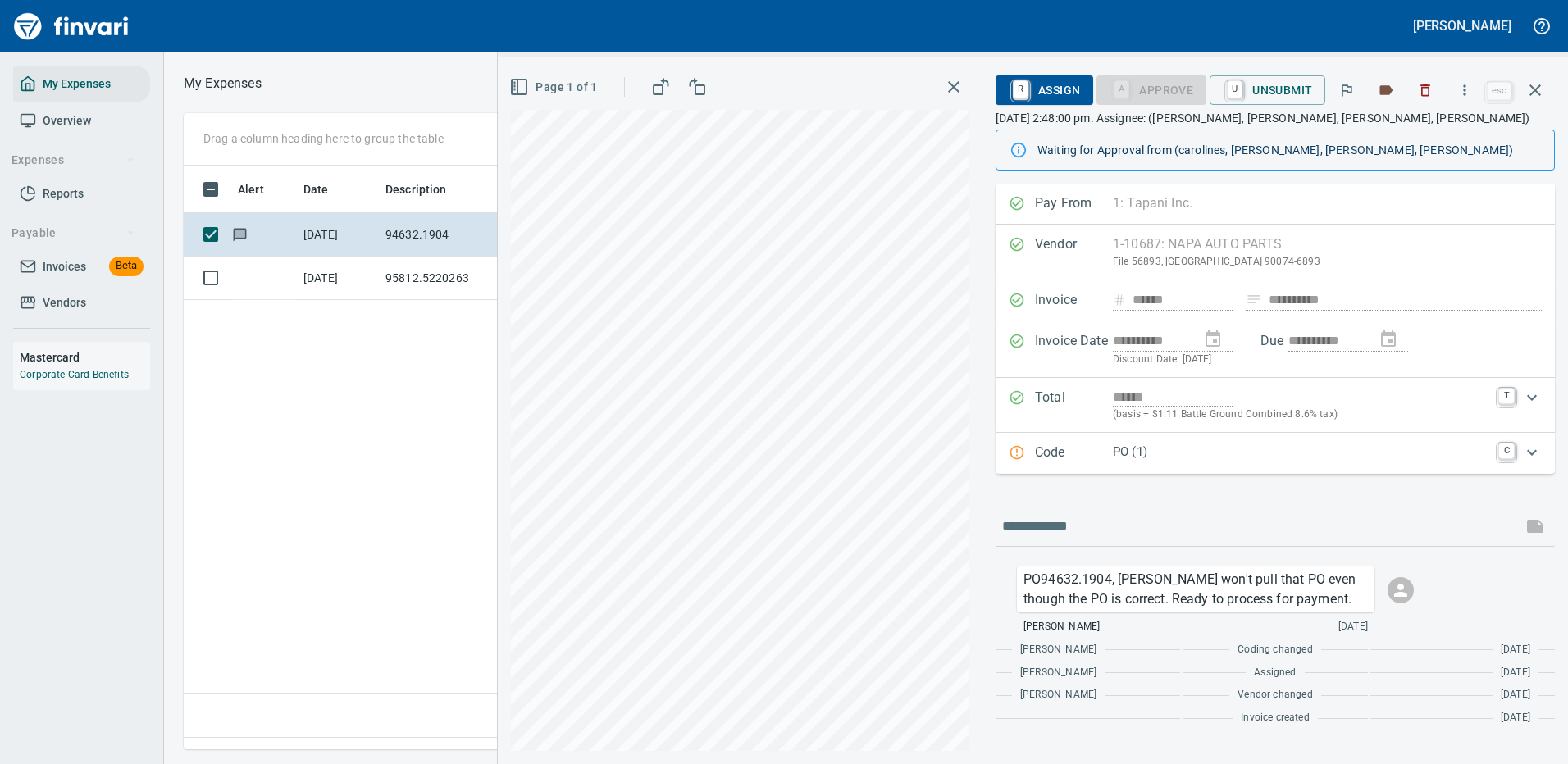
scroll to position [559, 942]
click at [1533, 451] on icon "Expand" at bounding box center [1532, 453] width 20 height 20
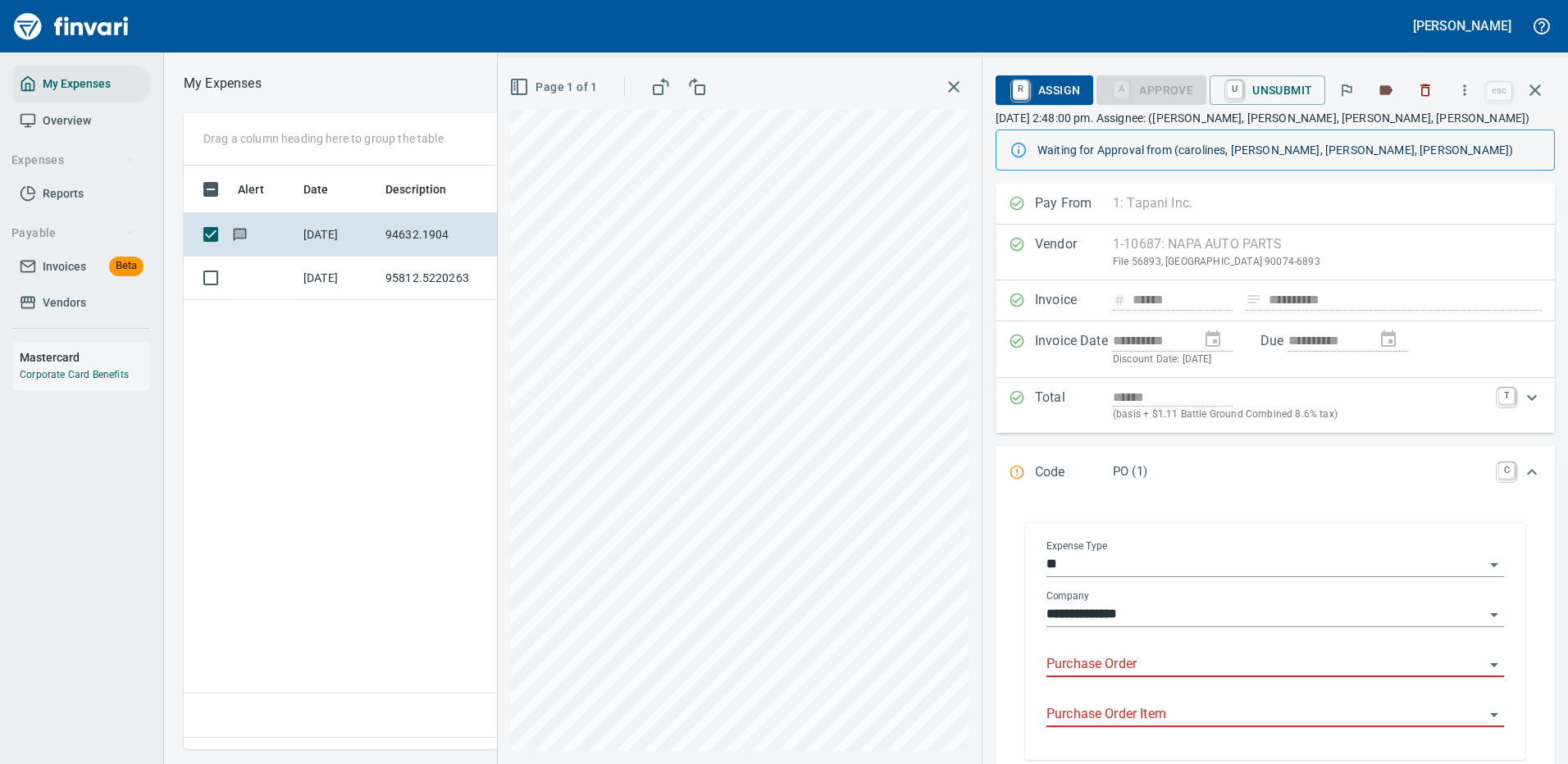
click at [1084, 662] on input "Purchase Order" at bounding box center [1265, 665] width 438 height 23
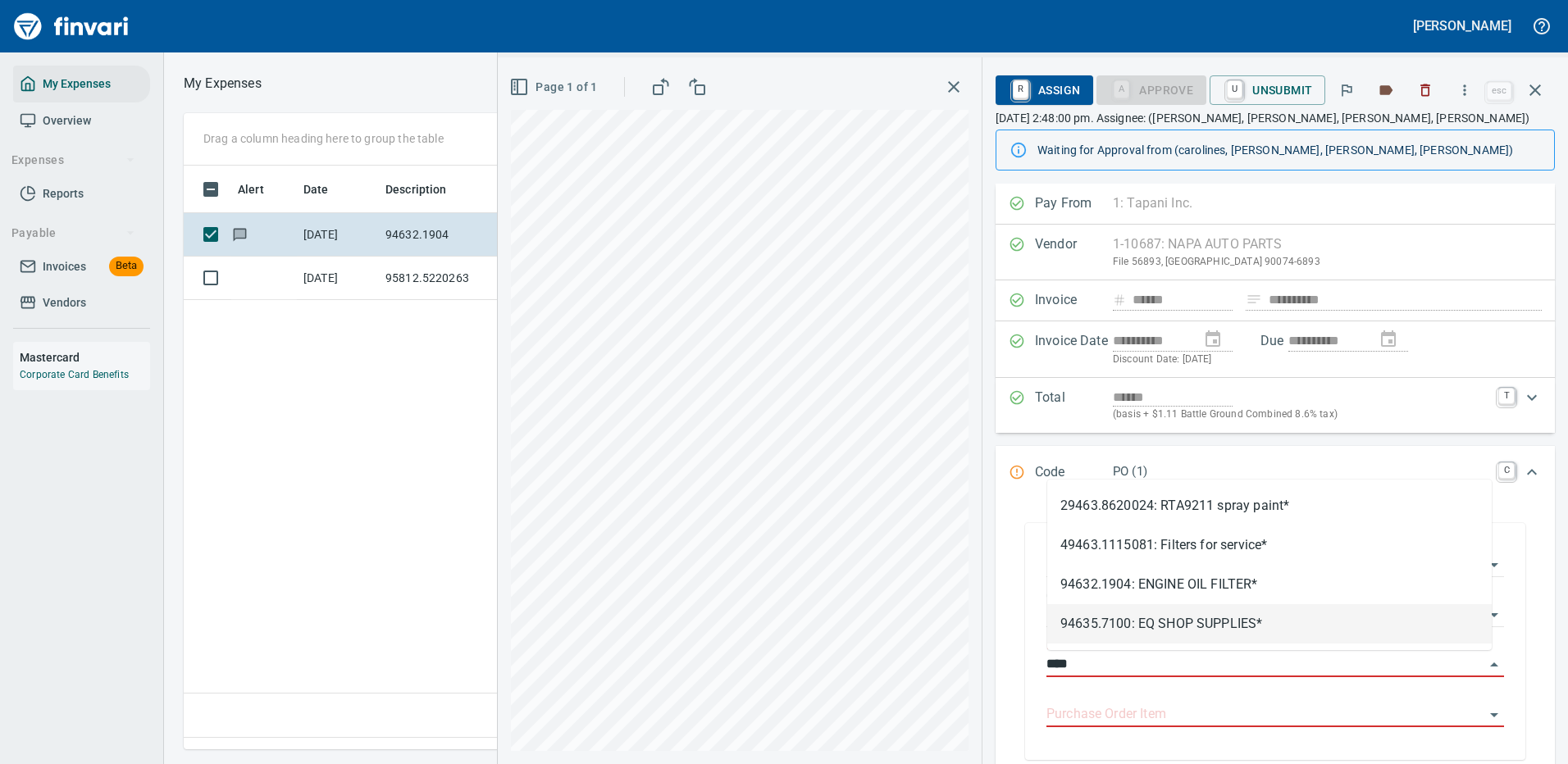
type input "*****"
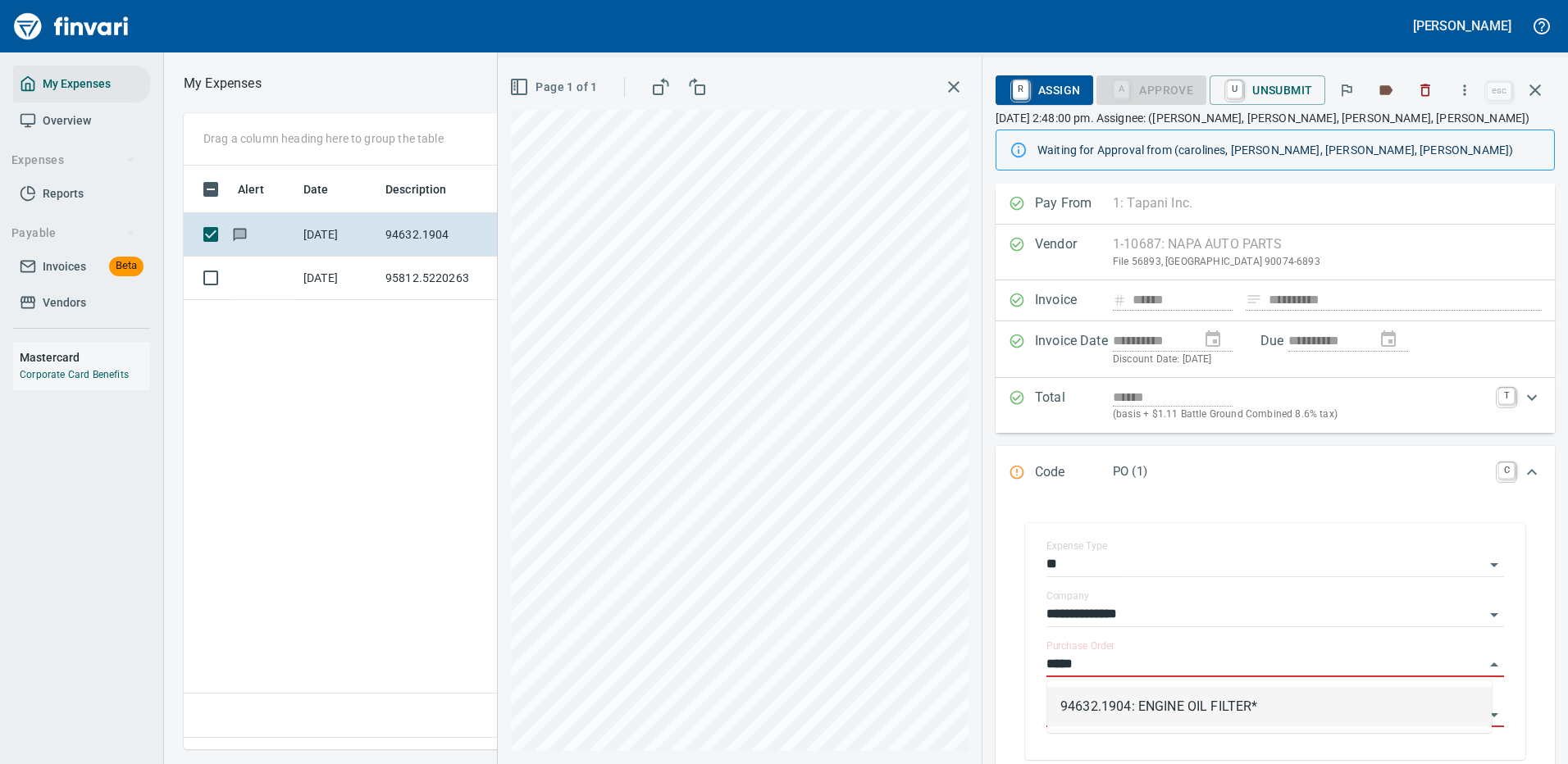
click at [1100, 702] on li "94632.1904: ENGINE OIL FILTER*" at bounding box center [1270, 707] width 445 height 39
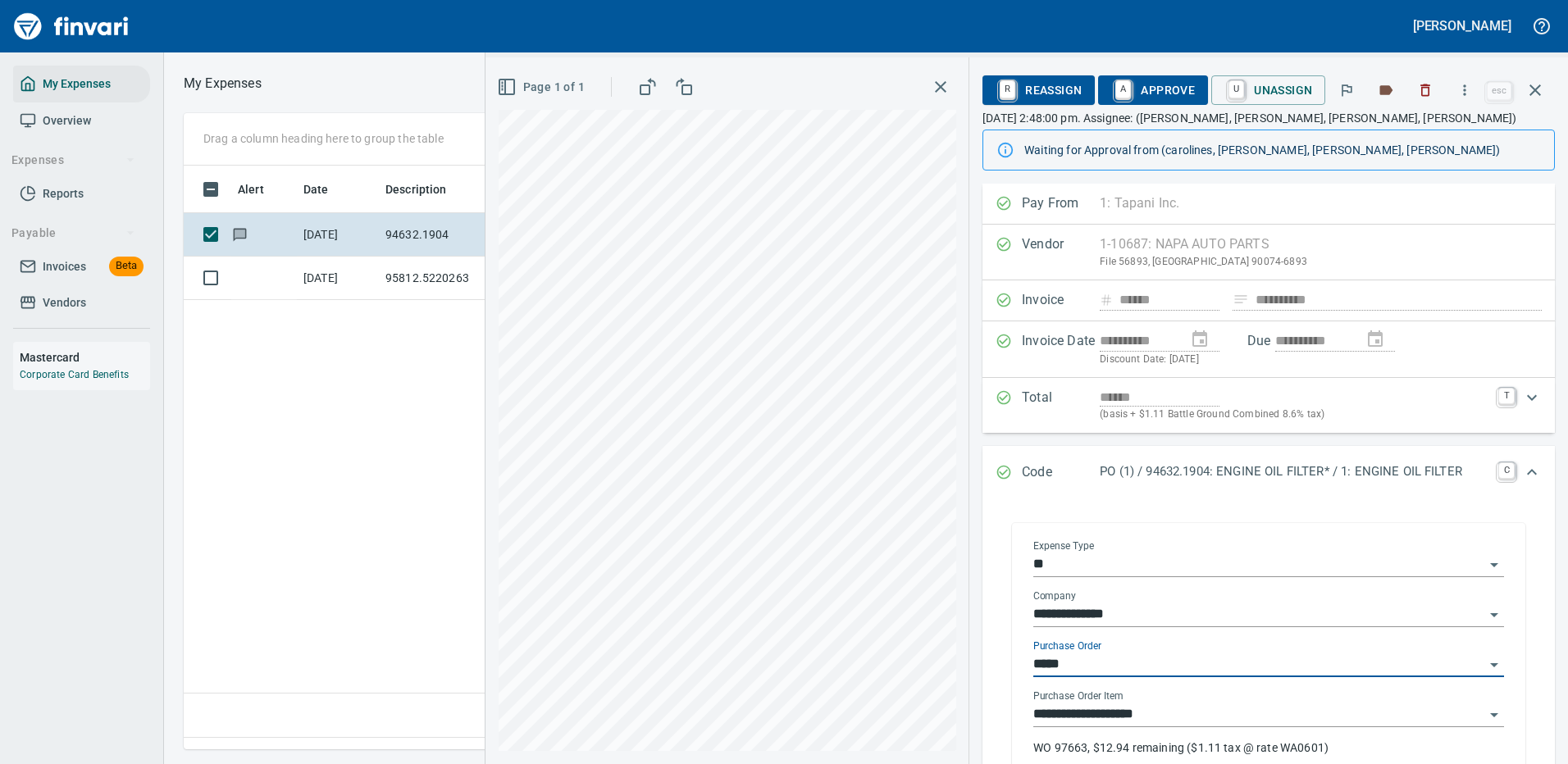
type input "**********"
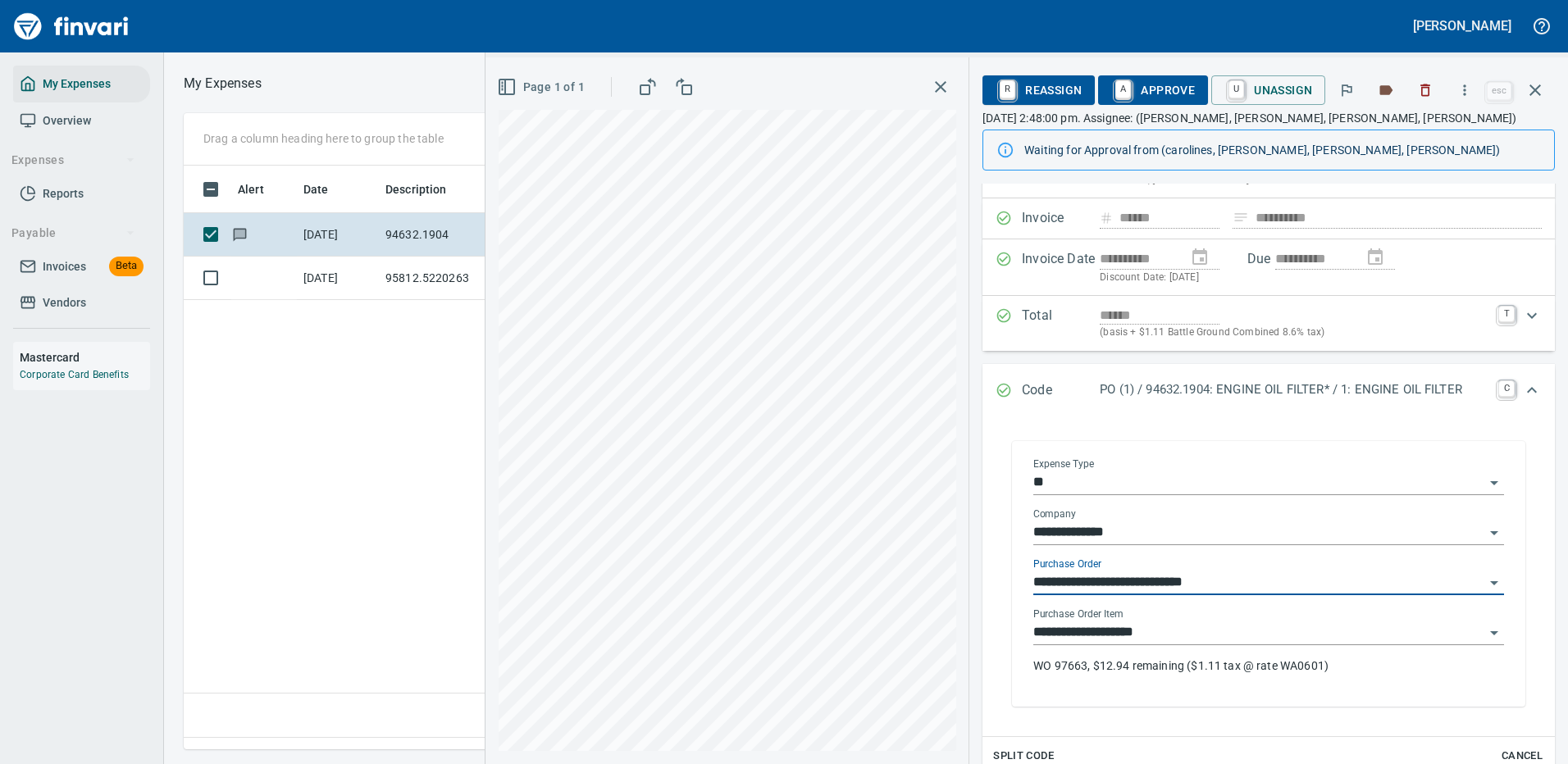
type input "**********"
click at [1113, 672] on p "WO 97663, $12.94 remaining ($1.11 tax @ rate WA0601)" at bounding box center [1269, 666] width 470 height 17
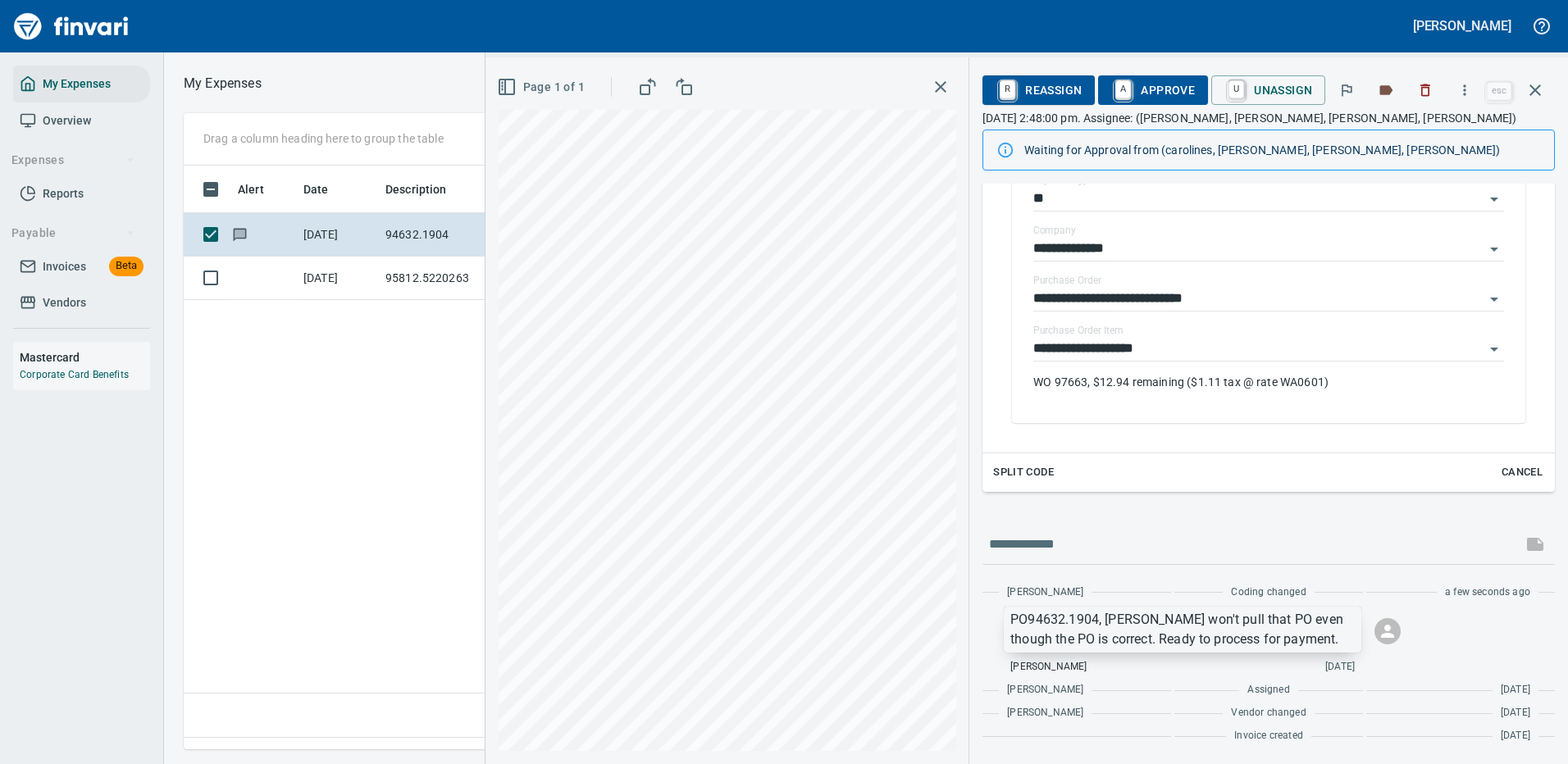
scroll to position [559, 942]
click at [1334, 633] on p "PO94632.1904, [PERSON_NAME] won't pull that PO even though the PO is correct. R…" at bounding box center [1182, 630] width 345 height 39
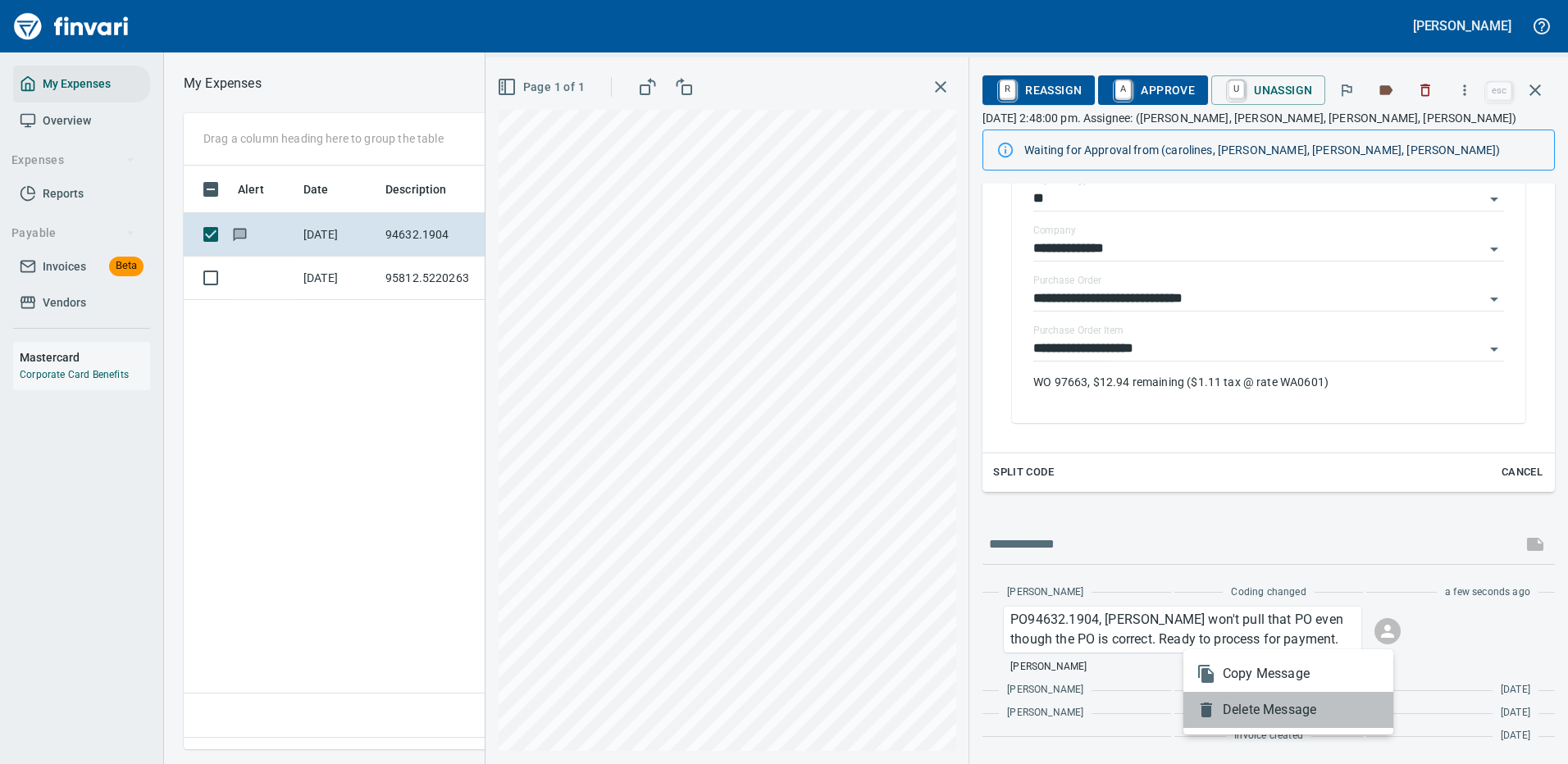
click at [1267, 714] on span "Delete Message" at bounding box center [1301, 710] width 157 height 20
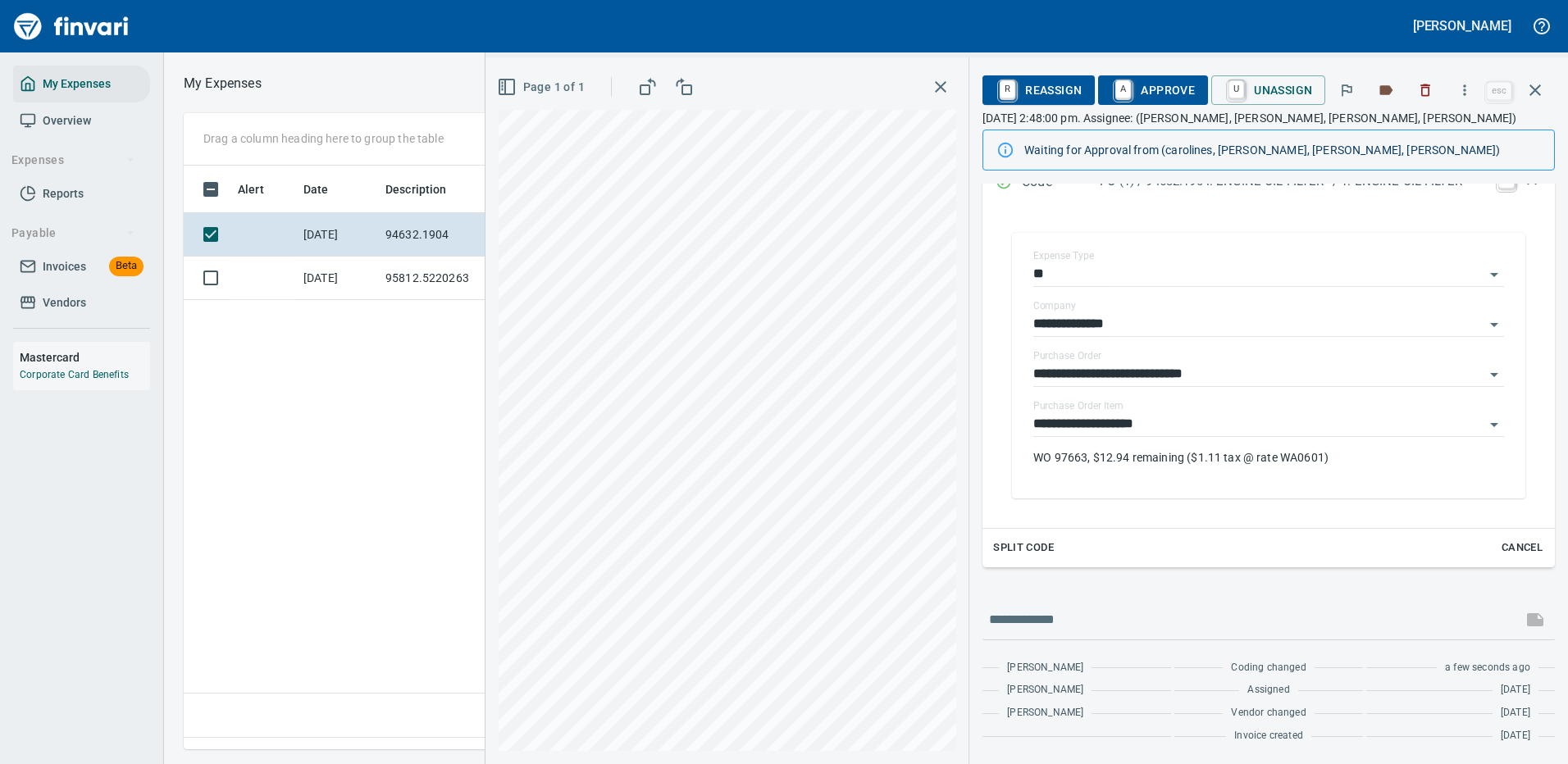
scroll to position [290, 0]
click at [1166, 86] on span "A Approve" at bounding box center [1153, 90] width 84 height 28
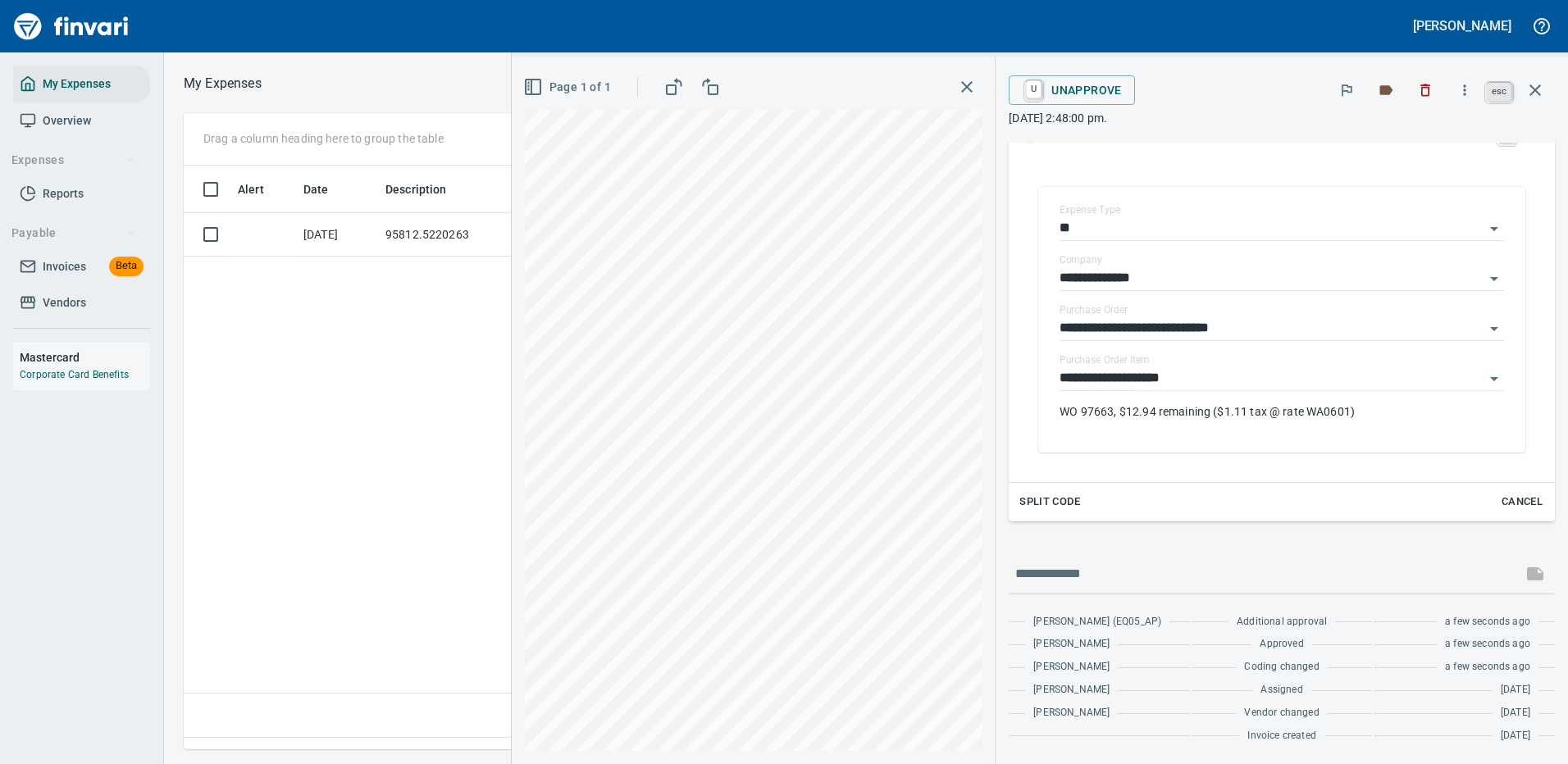
scroll to position [559, 942]
click at [1535, 85] on icon "button" at bounding box center [1536, 91] width 20 height 20
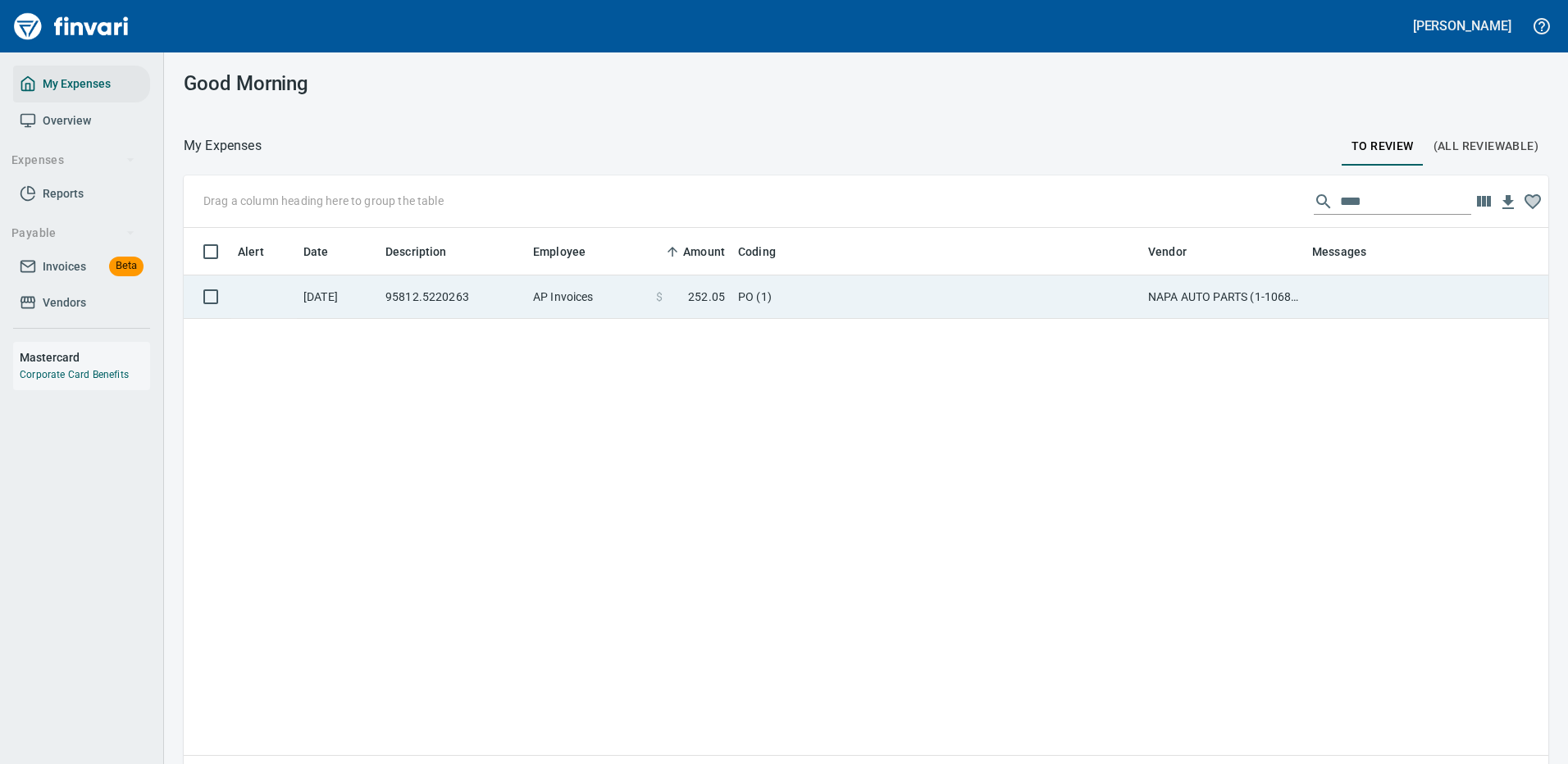
scroll to position [559, 1340]
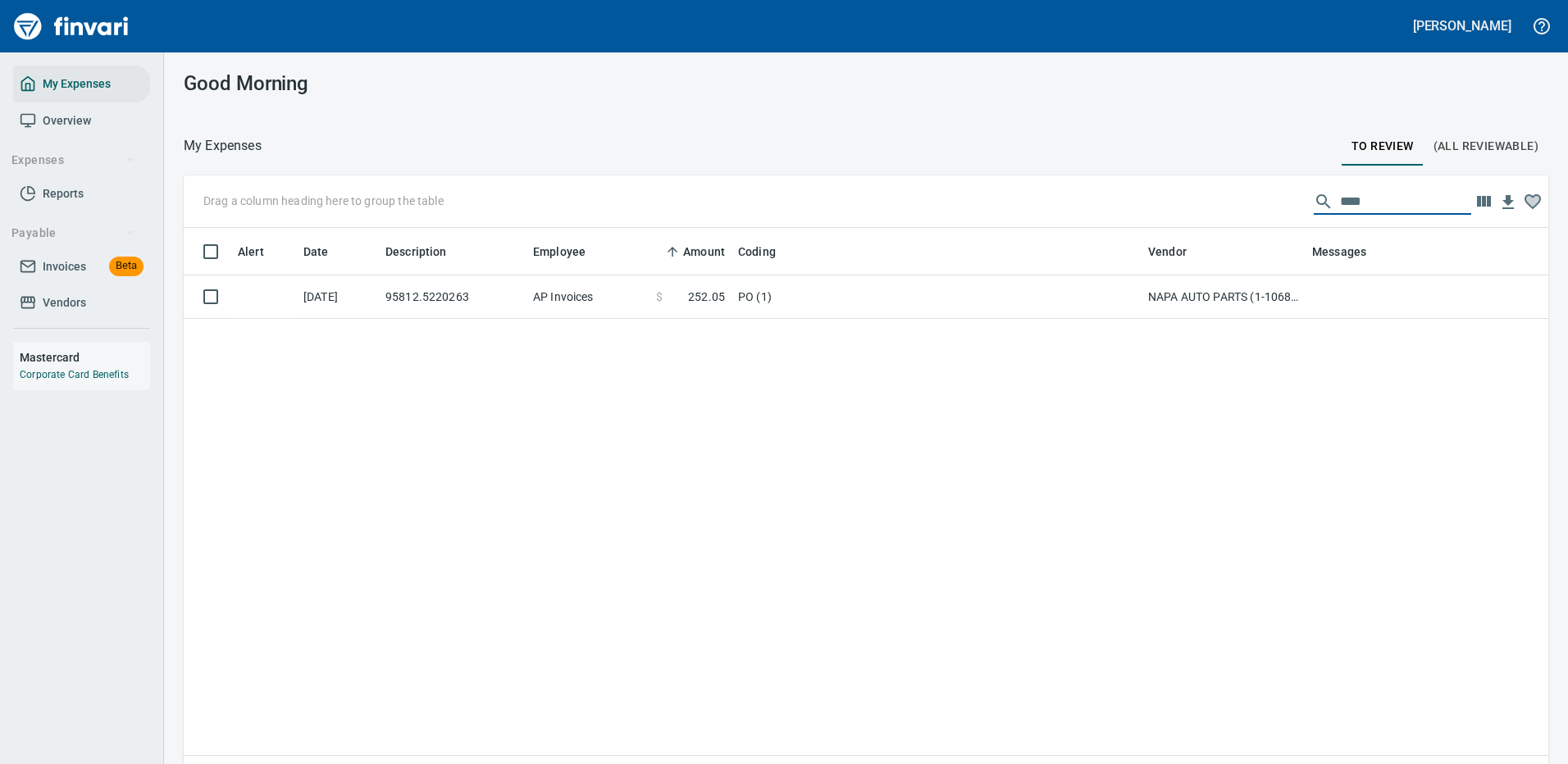
drag, startPoint x: 1360, startPoint y: 199, endPoint x: 1215, endPoint y: 207, distance: 145.2
click at [1221, 205] on div "Drag a column heading here to group the table ****" at bounding box center [866, 201] width 1364 height 52
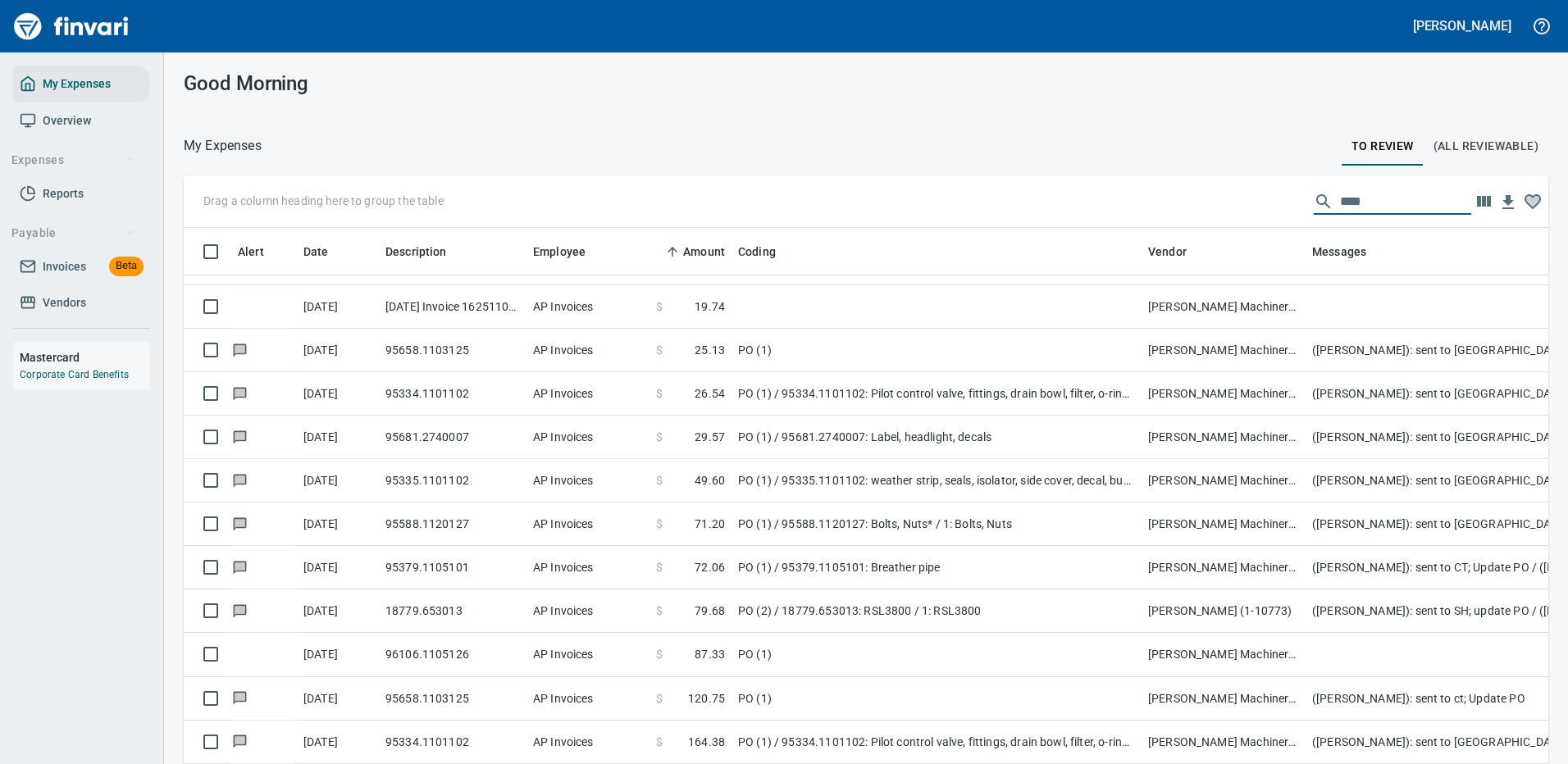
scroll to position [0, 0]
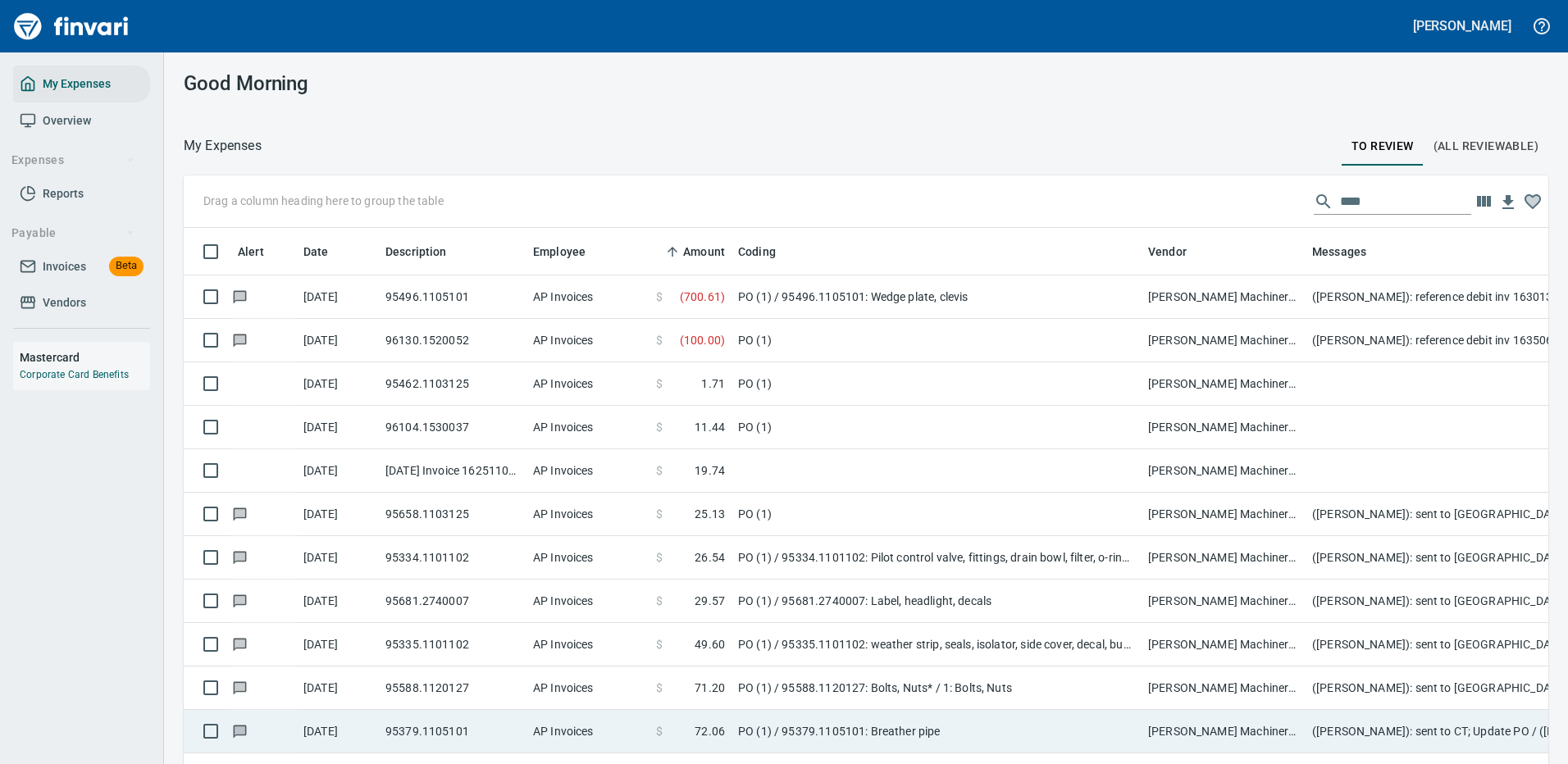
click at [774, 732] on td "PO (1) / 95379.1105101: Breather pipe" at bounding box center [936, 732] width 410 height 43
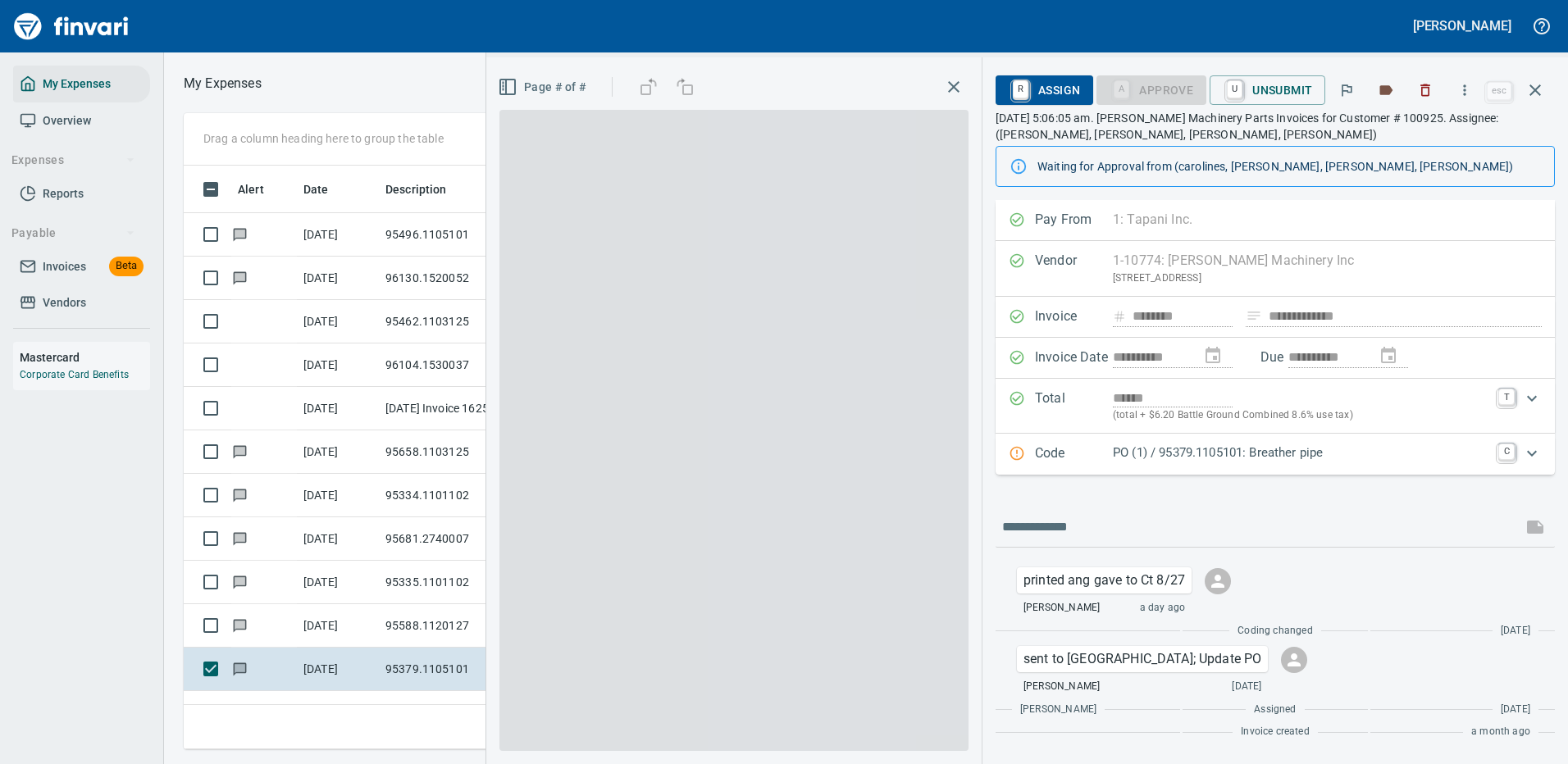
scroll to position [559, 930]
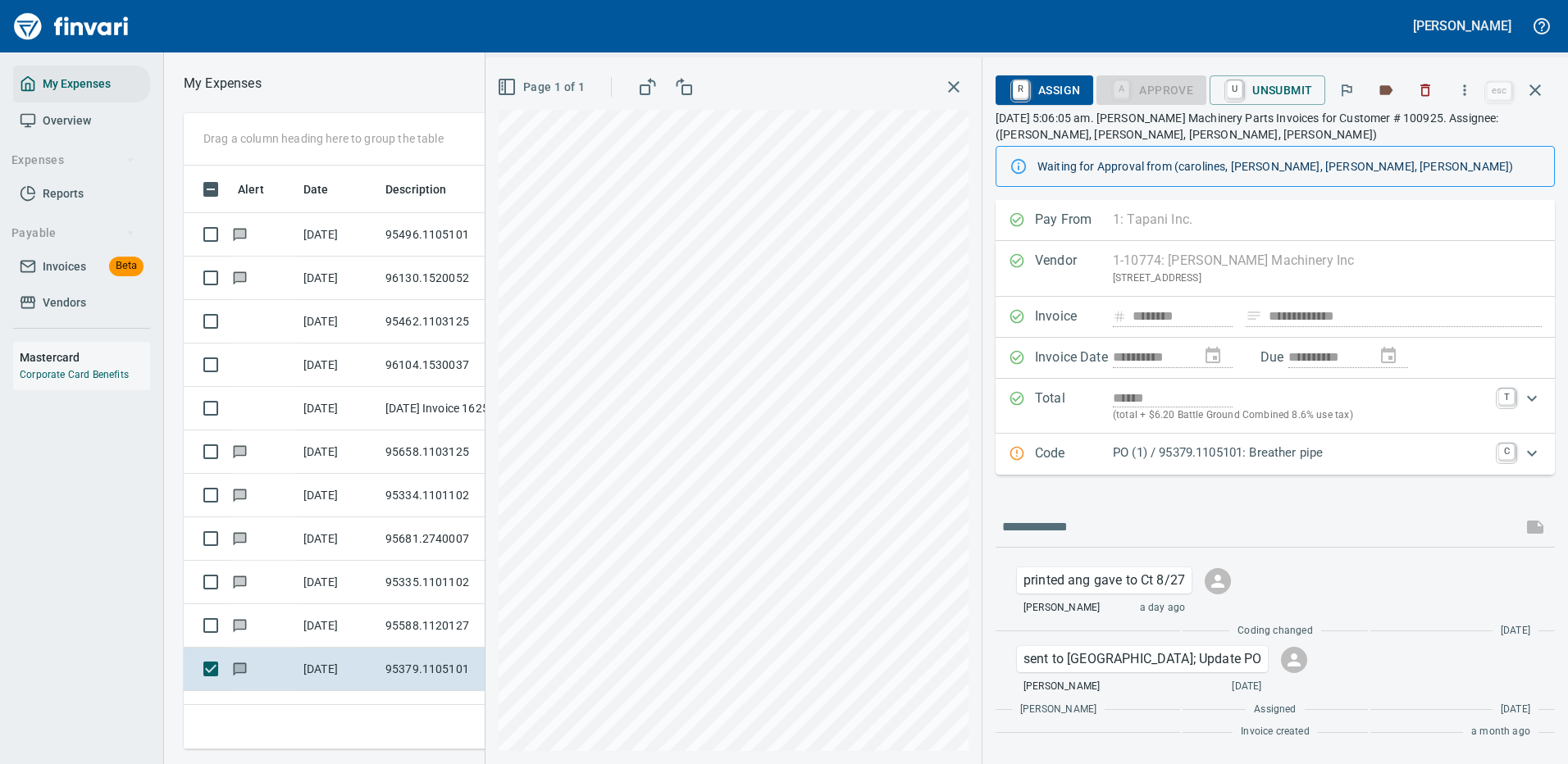
click at [1396, 445] on p "PO (1) / 95379.1105101: Breather pipe" at bounding box center [1301, 453] width 376 height 19
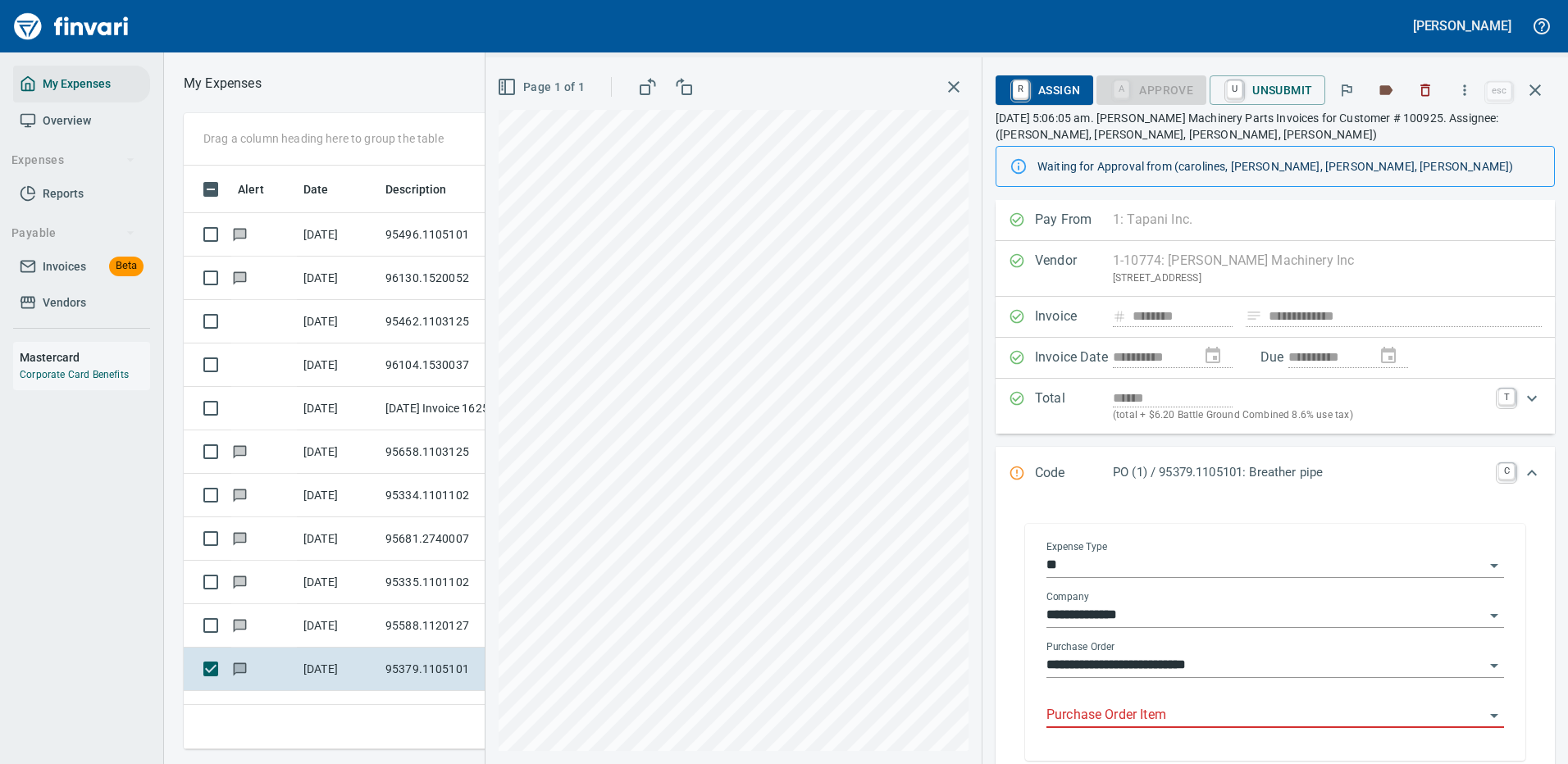
click at [1103, 712] on input "Purchase Order Item" at bounding box center [1265, 716] width 438 height 23
click at [1536, 90] on icon "button" at bounding box center [1536, 91] width 12 height 12
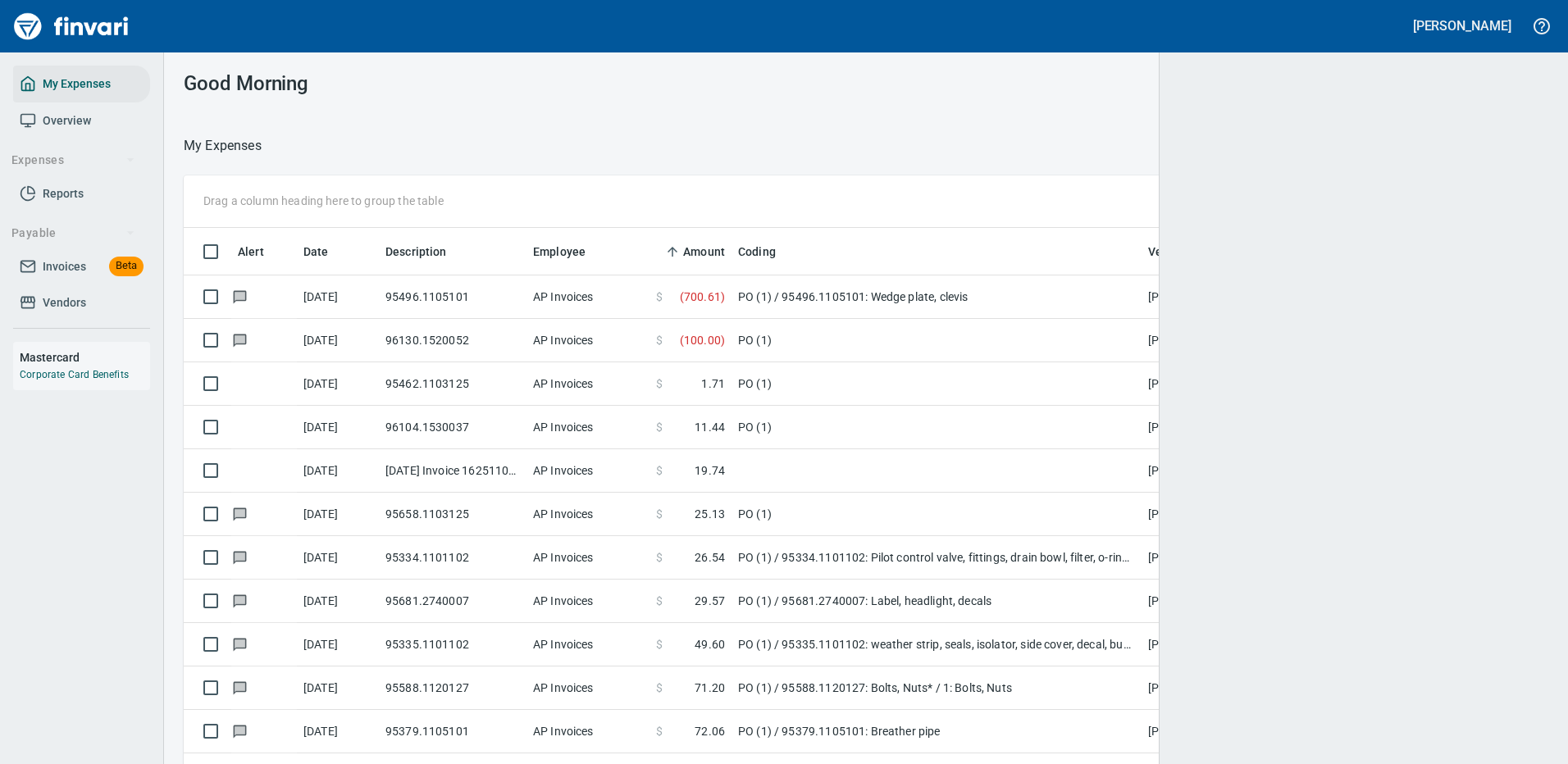
scroll to position [559, 1323]
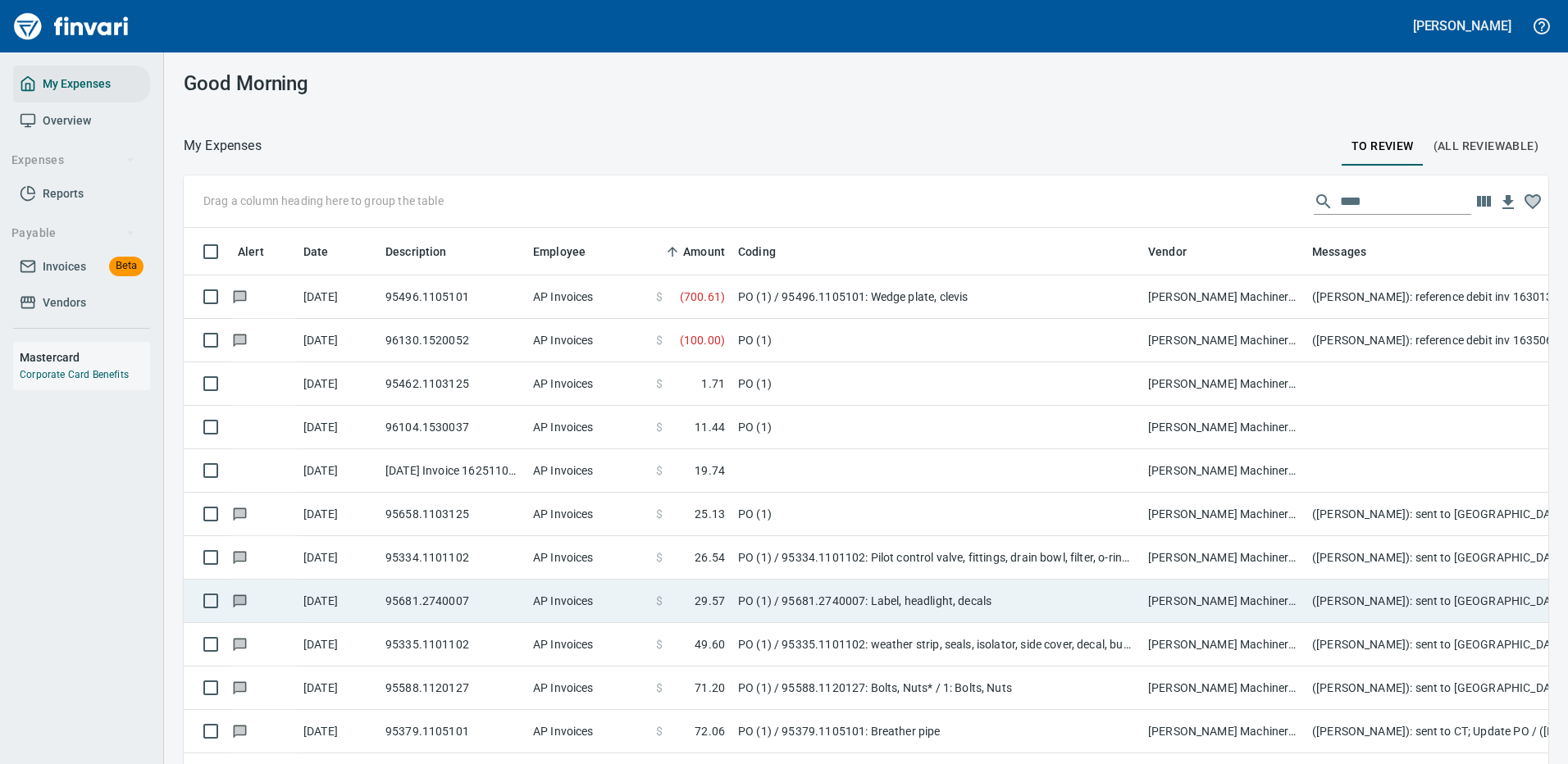
click at [900, 603] on td "PO (1) / 95681.2740007: Label, headlight, decals" at bounding box center [936, 602] width 410 height 43
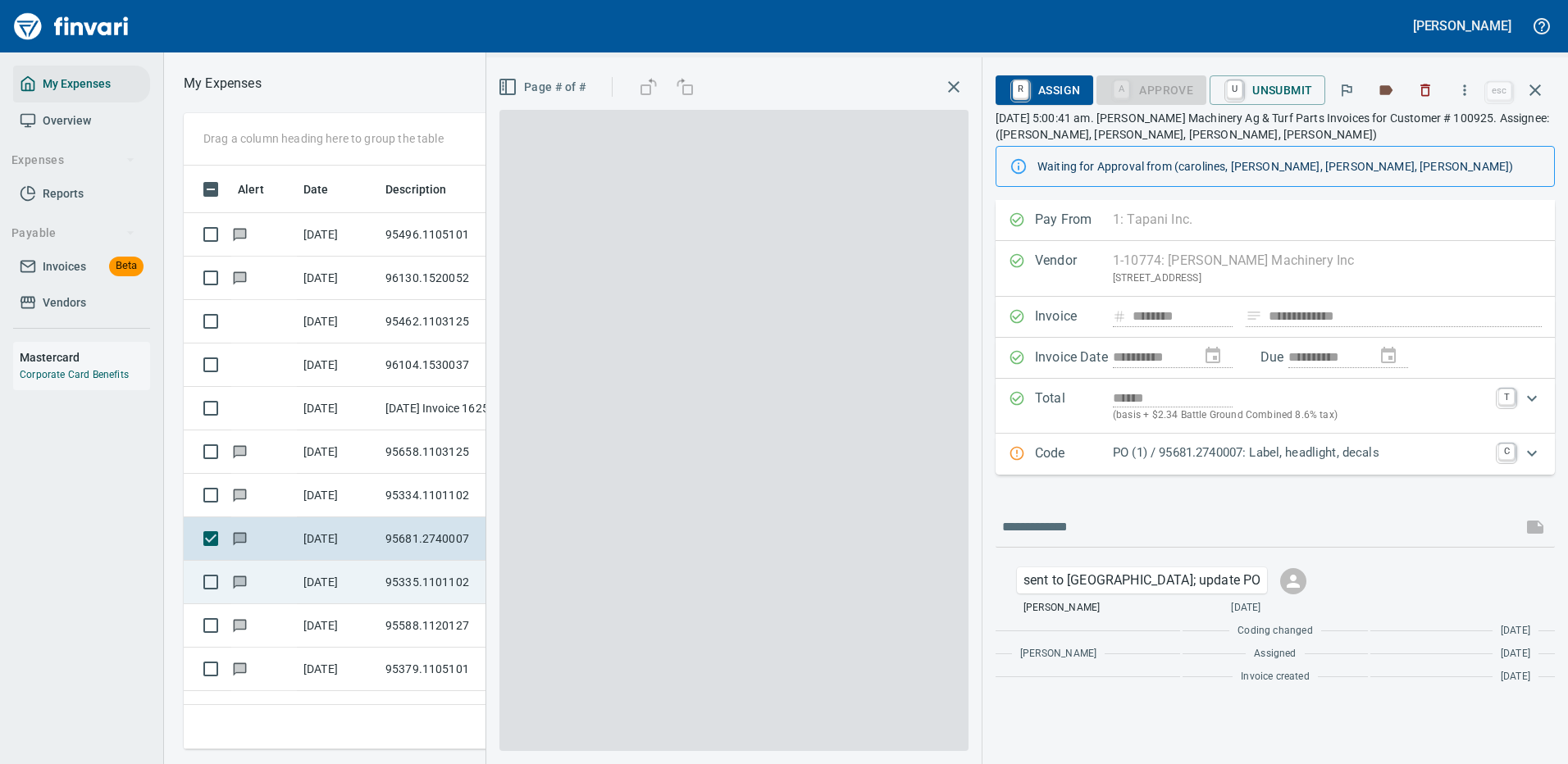
scroll to position [559, 930]
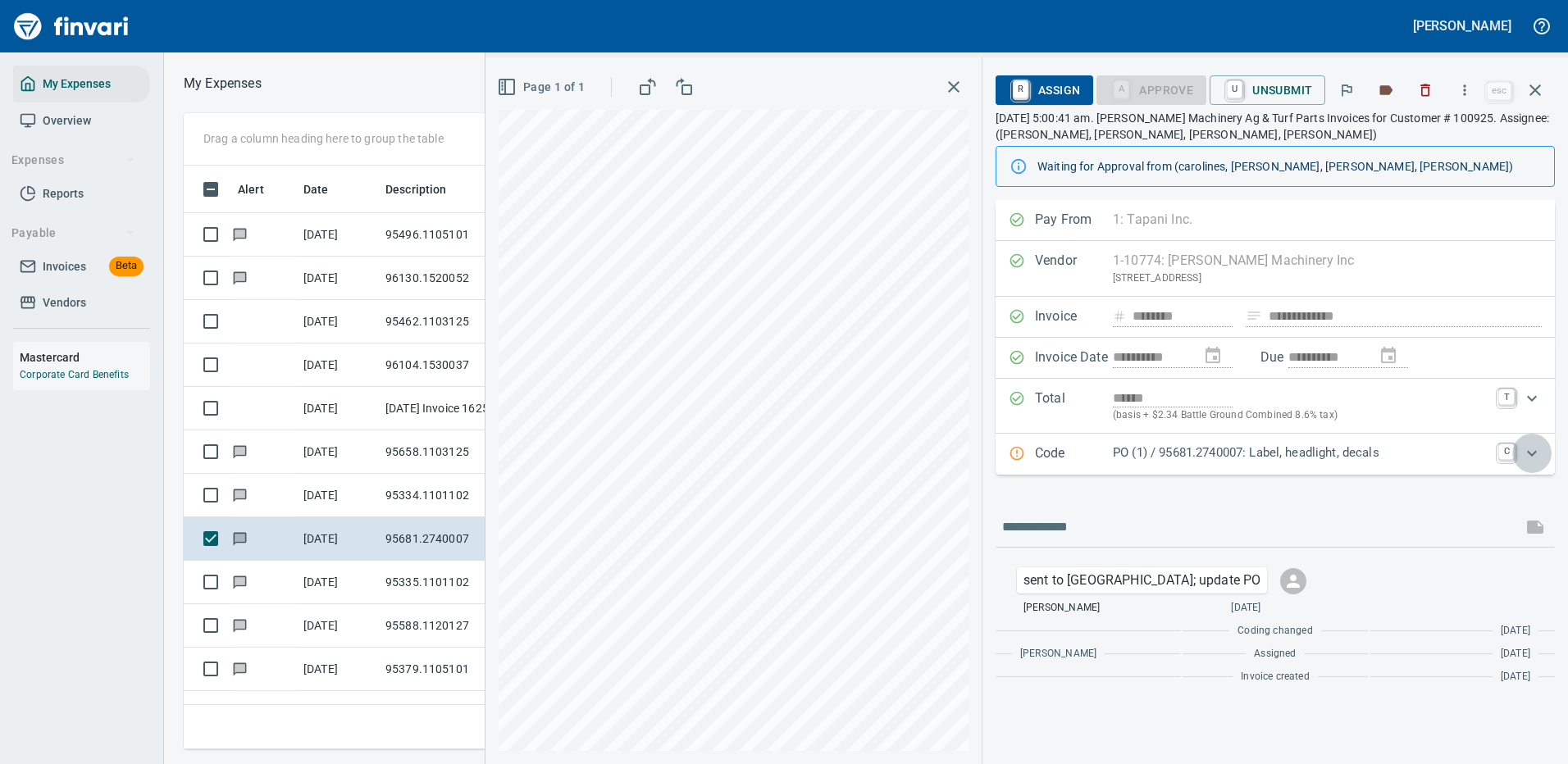
click at [1529, 452] on icon "Expand" at bounding box center [1532, 453] width 10 height 6
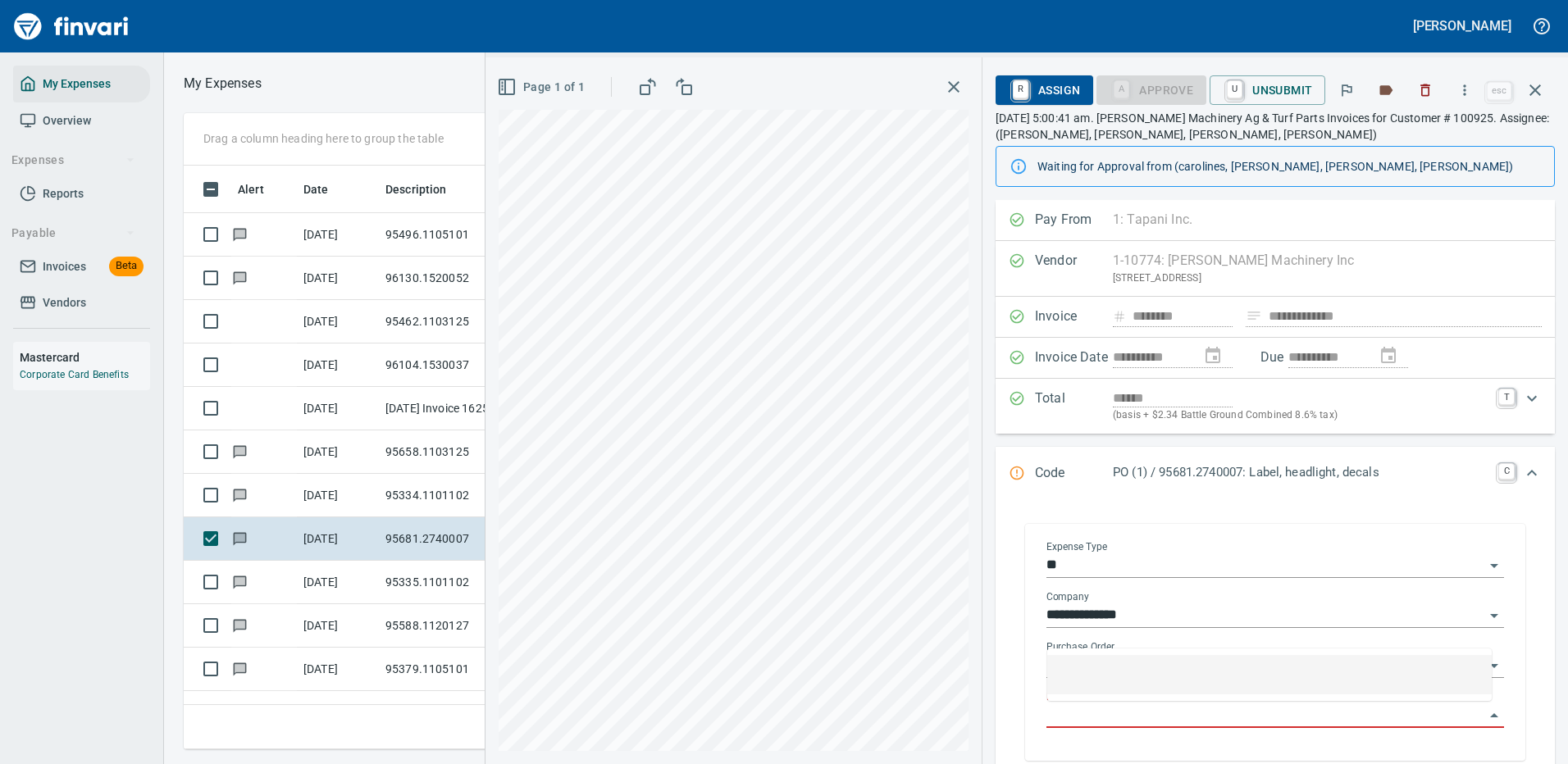
click at [1132, 710] on input "Purchase Order Item" at bounding box center [1265, 716] width 438 height 23
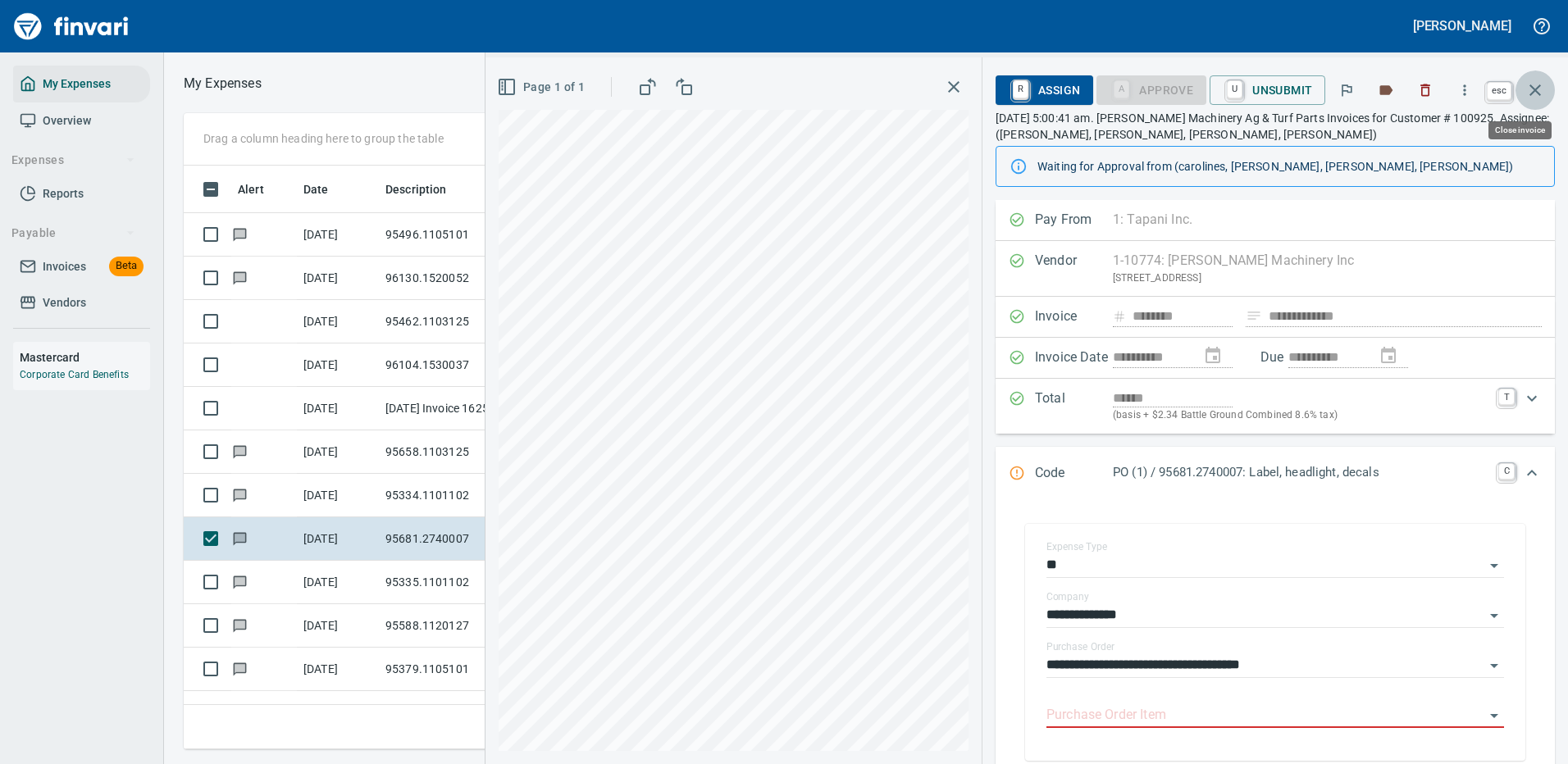
click at [1538, 86] on icon "button" at bounding box center [1536, 91] width 20 height 20
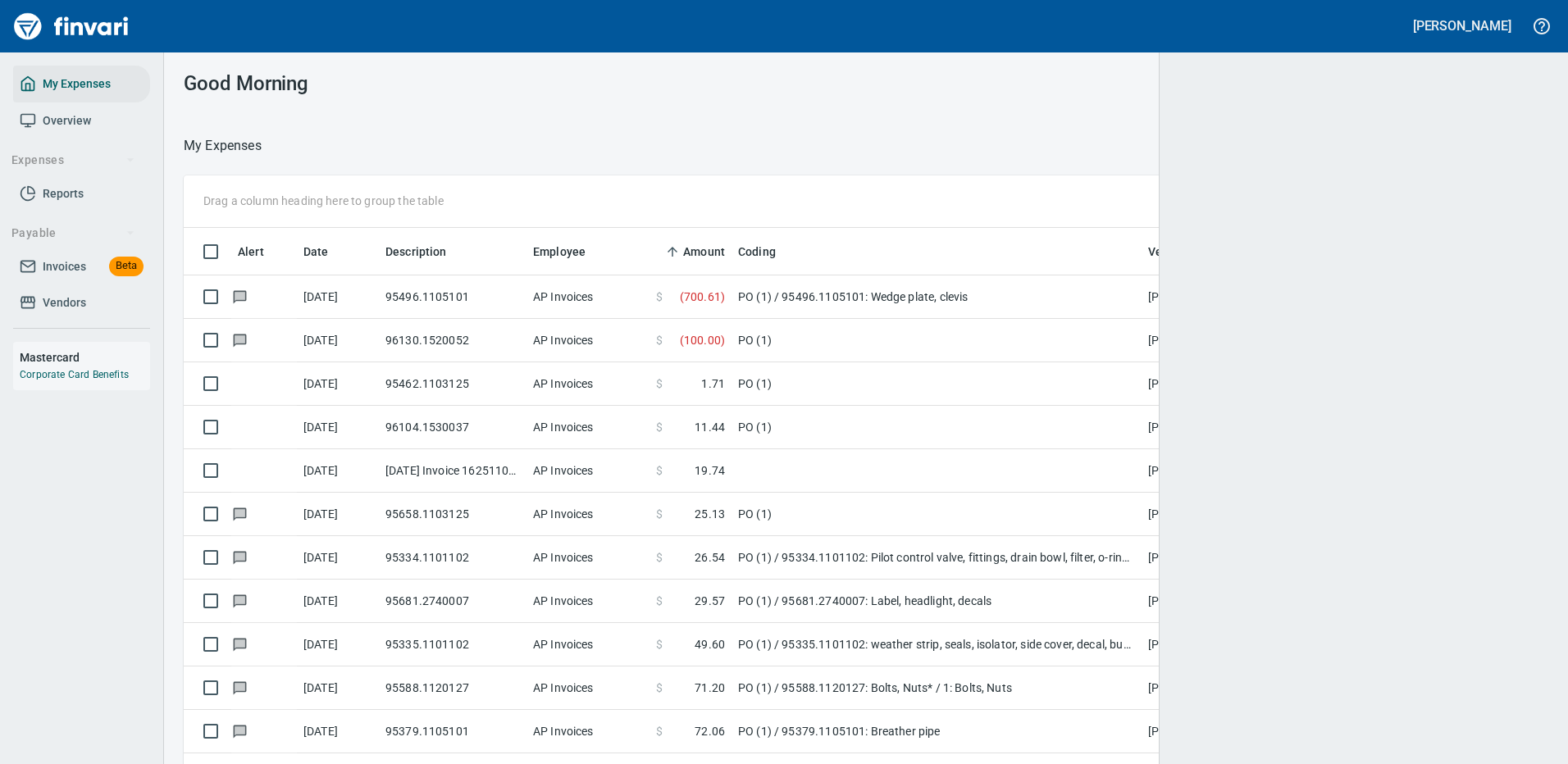
scroll to position [559, 1323]
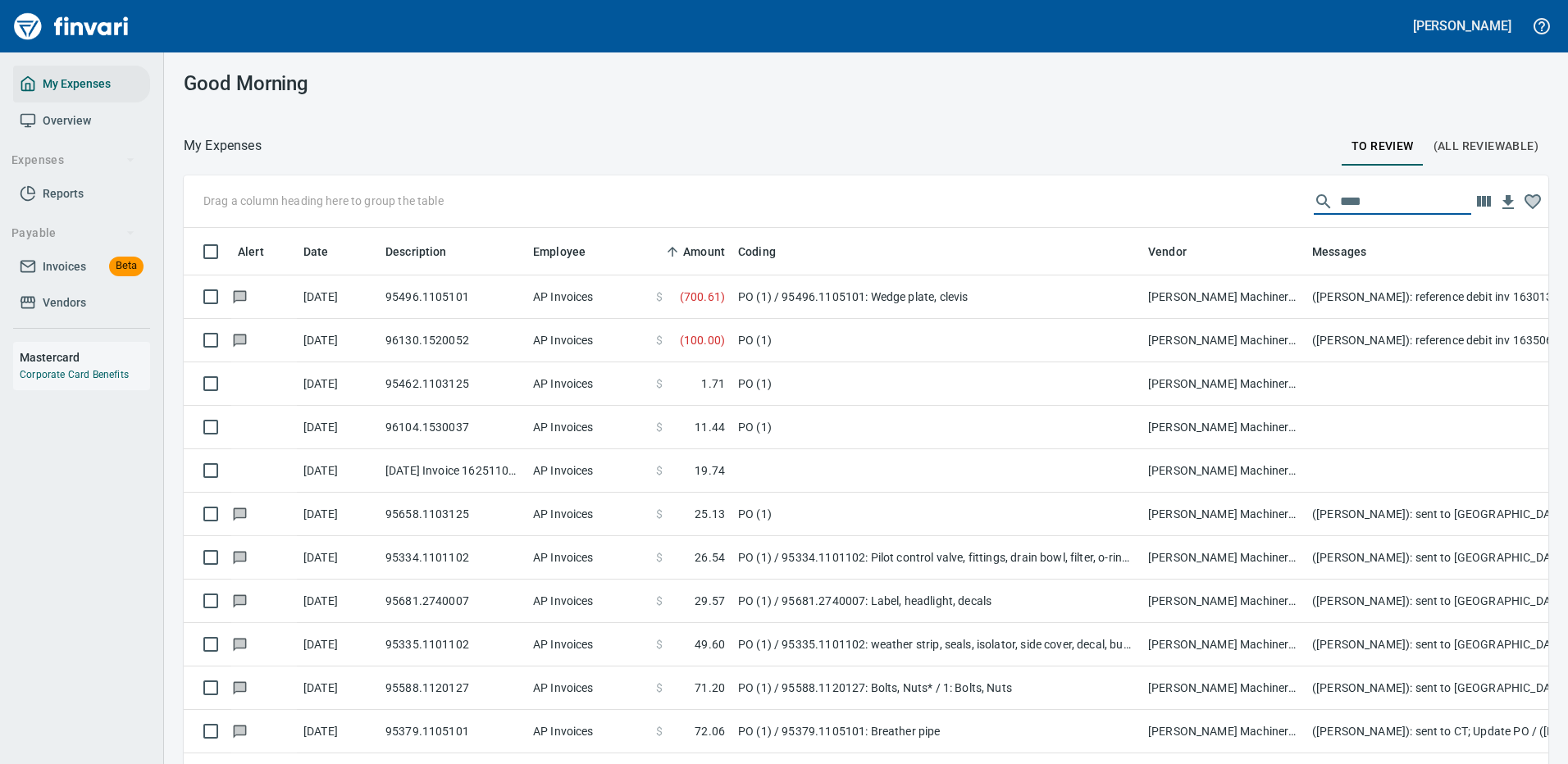
drag, startPoint x: 1358, startPoint y: 194, endPoint x: 1296, endPoint y: 203, distance: 62.6
click at [1314, 203] on div "****" at bounding box center [1393, 202] width 157 height 27
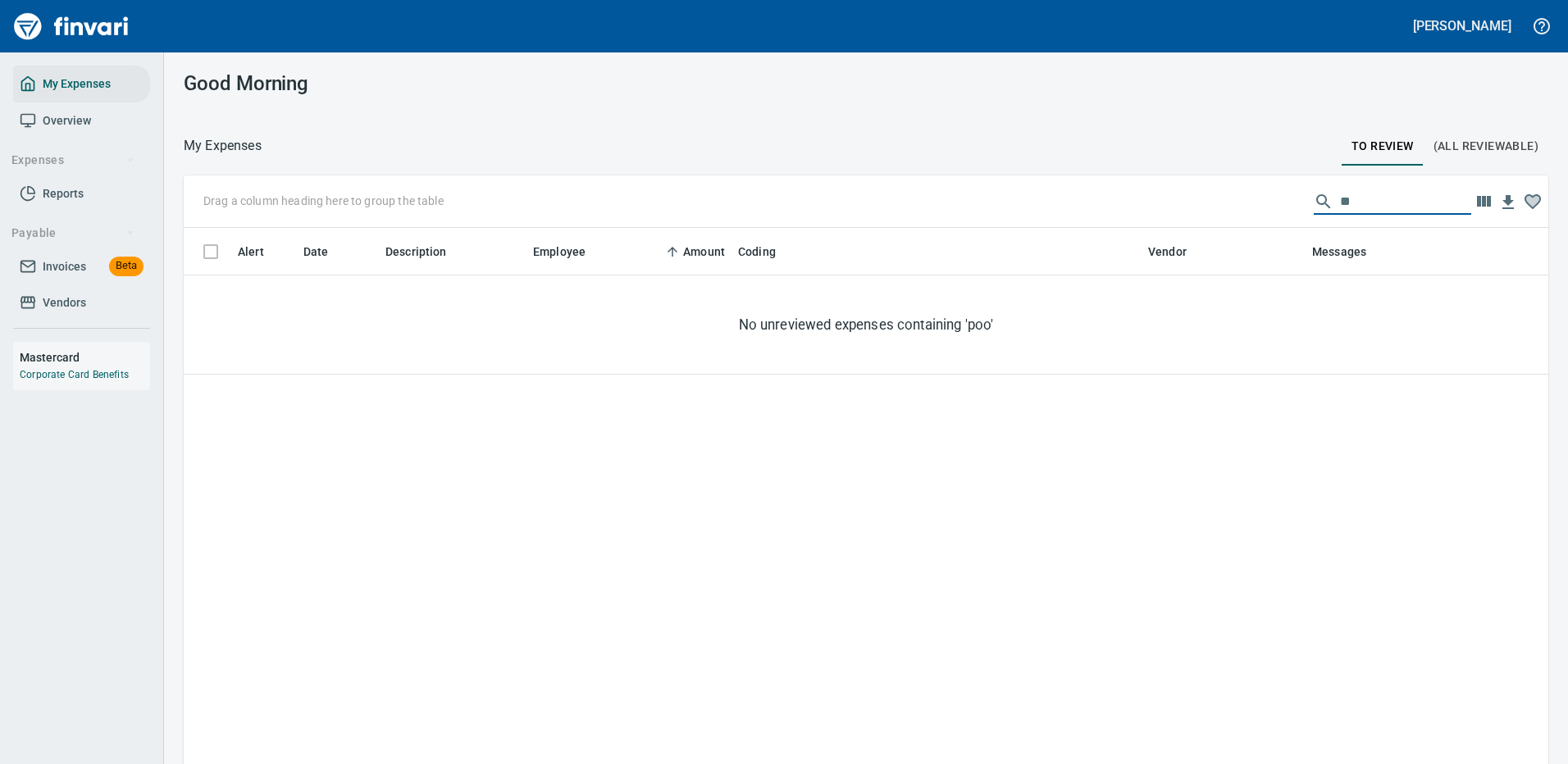
scroll to position [559, 1328]
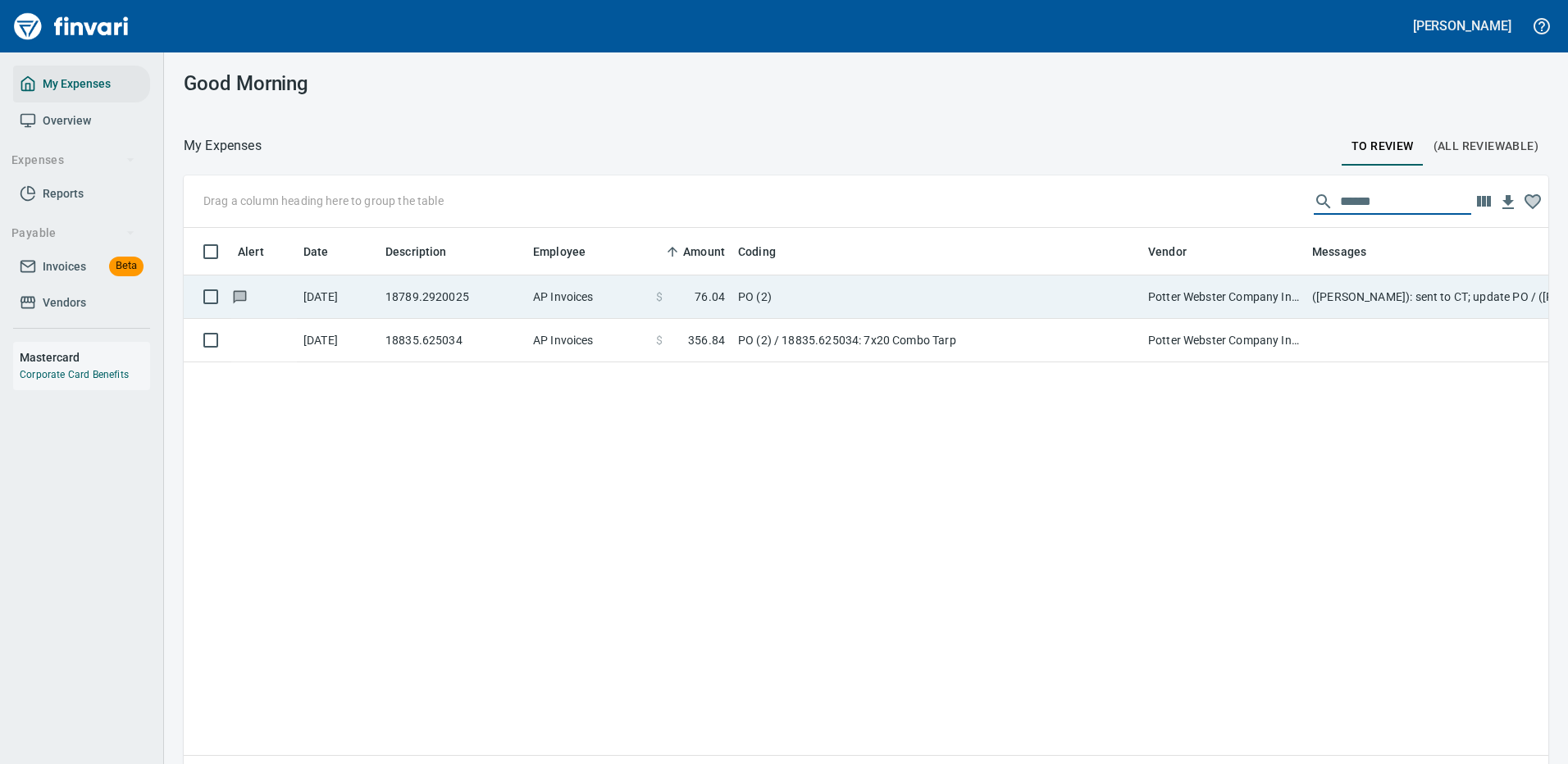
type input "******"
click at [800, 300] on td "PO (2)" at bounding box center [936, 297] width 410 height 43
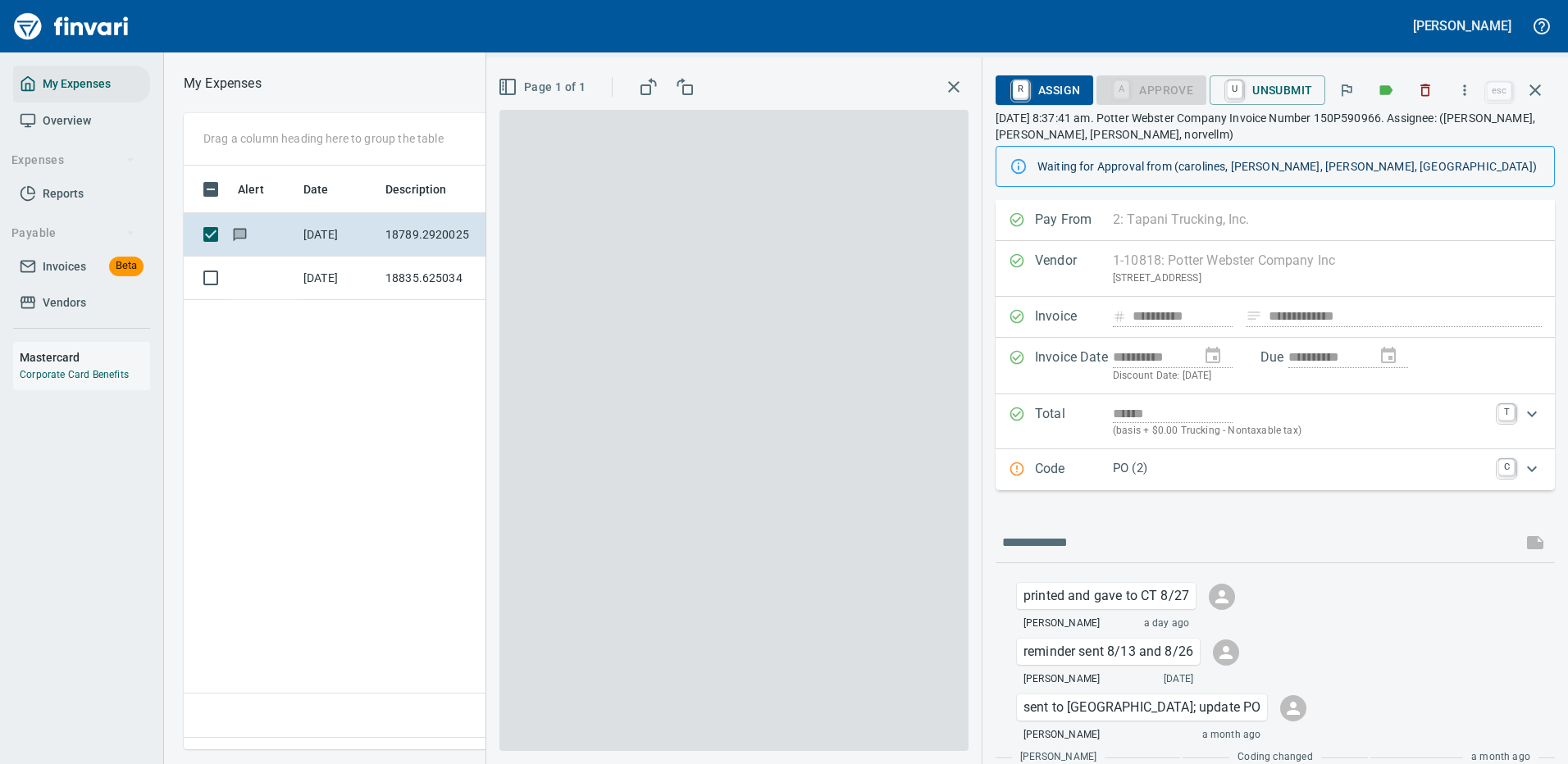
scroll to position [559, 942]
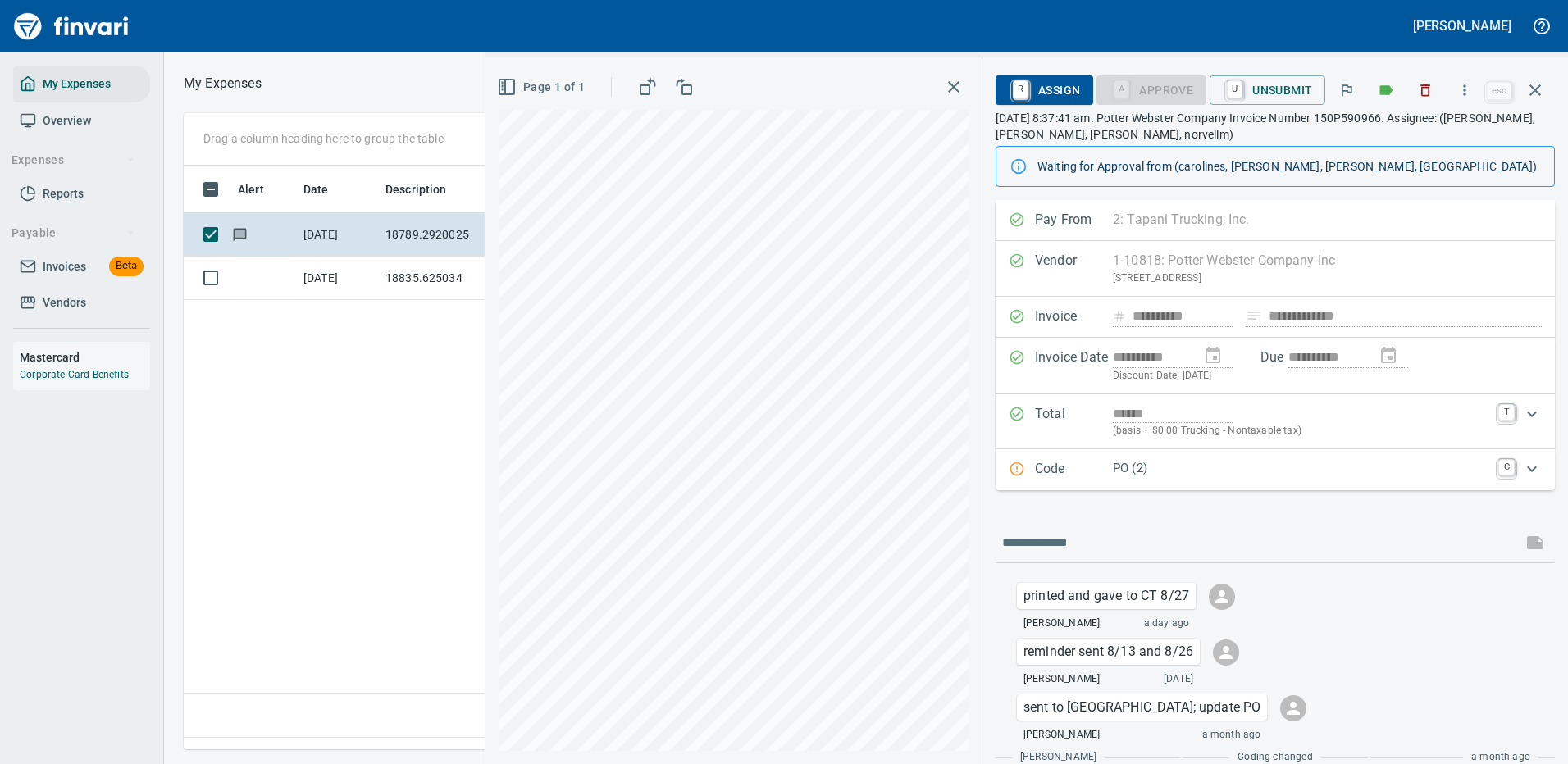
click at [1527, 469] on icon "Expand" at bounding box center [1532, 469] width 10 height 6
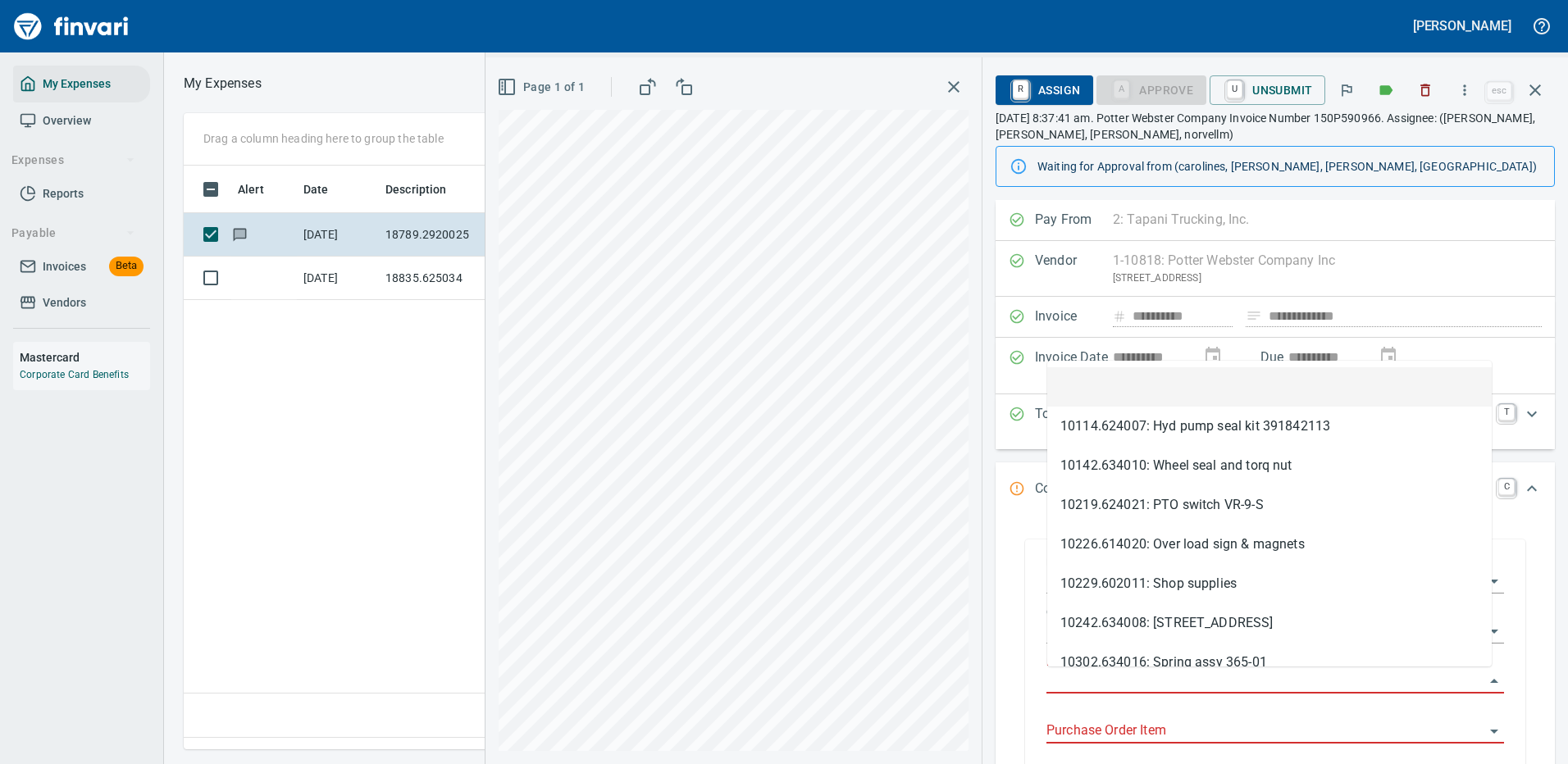
click at [1088, 680] on input "Purchase Order" at bounding box center [1265, 681] width 438 height 23
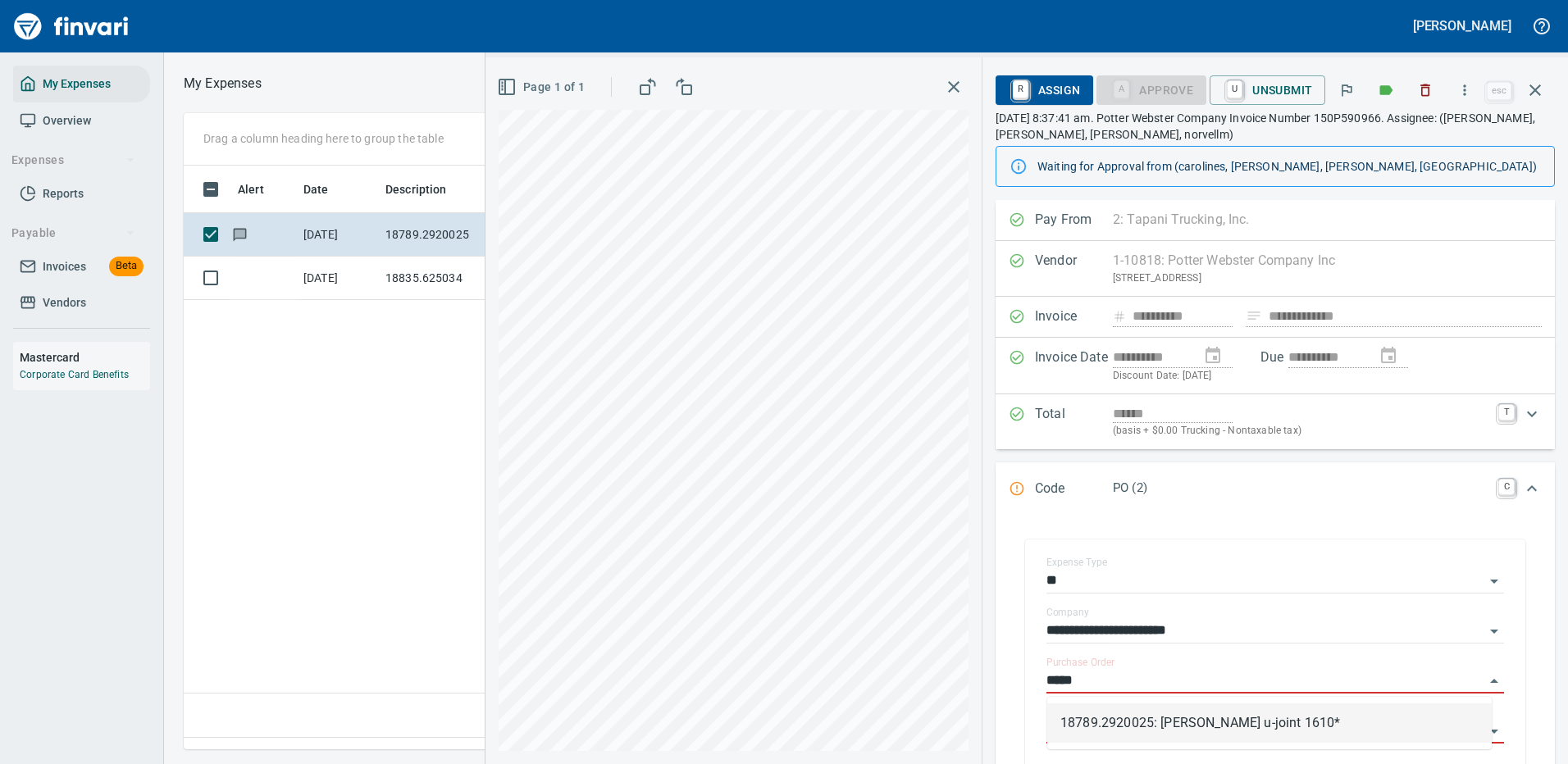
click at [1205, 722] on li "18789.2920025: [PERSON_NAME] u-joint 1610*" at bounding box center [1270, 724] width 445 height 39
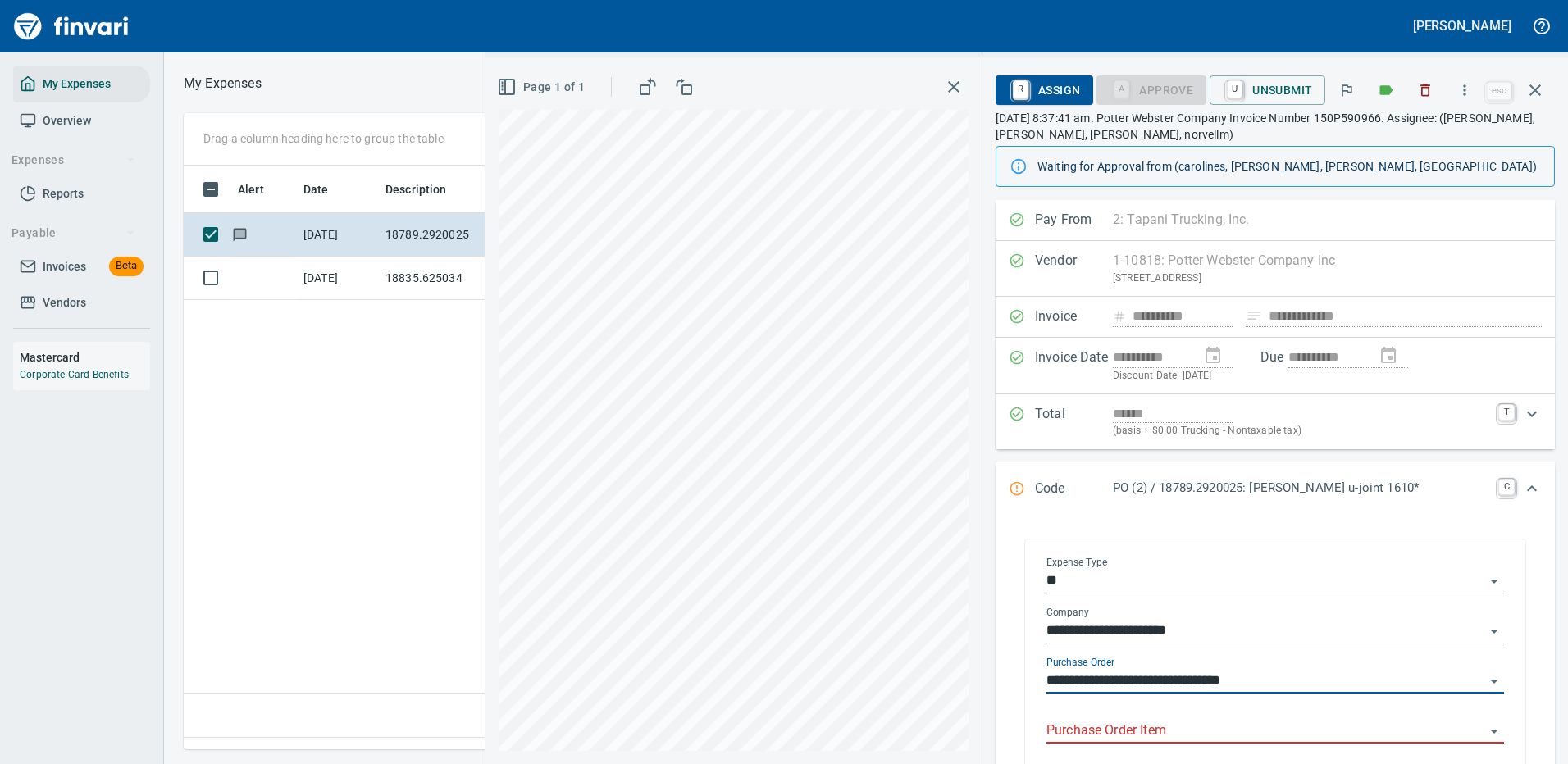
type input "**********"
click at [1133, 728] on input "Purchase Order Item" at bounding box center [1265, 731] width 438 height 23
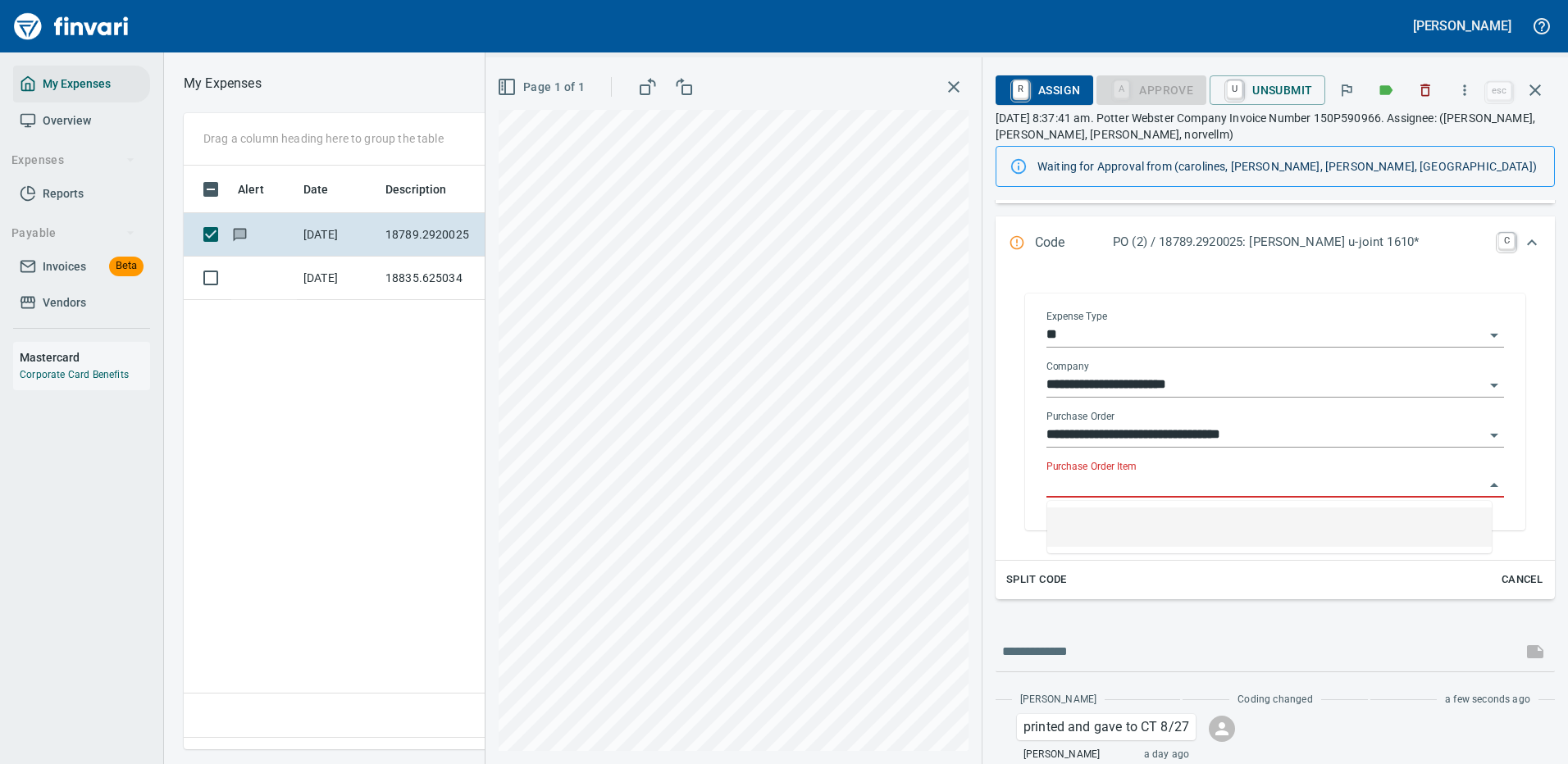
click at [1078, 485] on input "Purchase Order Item" at bounding box center [1265, 485] width 438 height 23
click at [1531, 89] on icon "button" at bounding box center [1536, 91] width 20 height 20
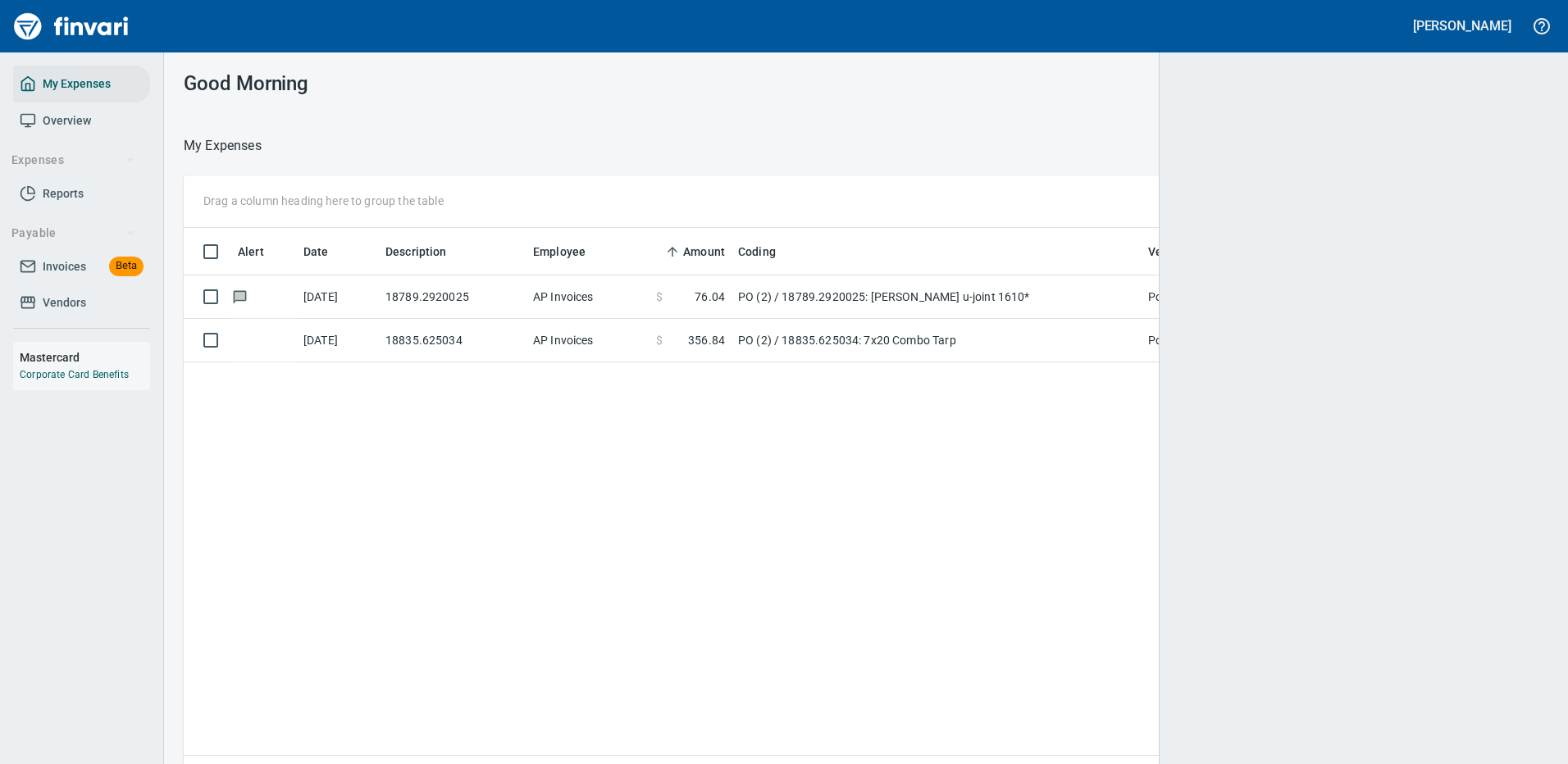
scroll to position [2, 2]
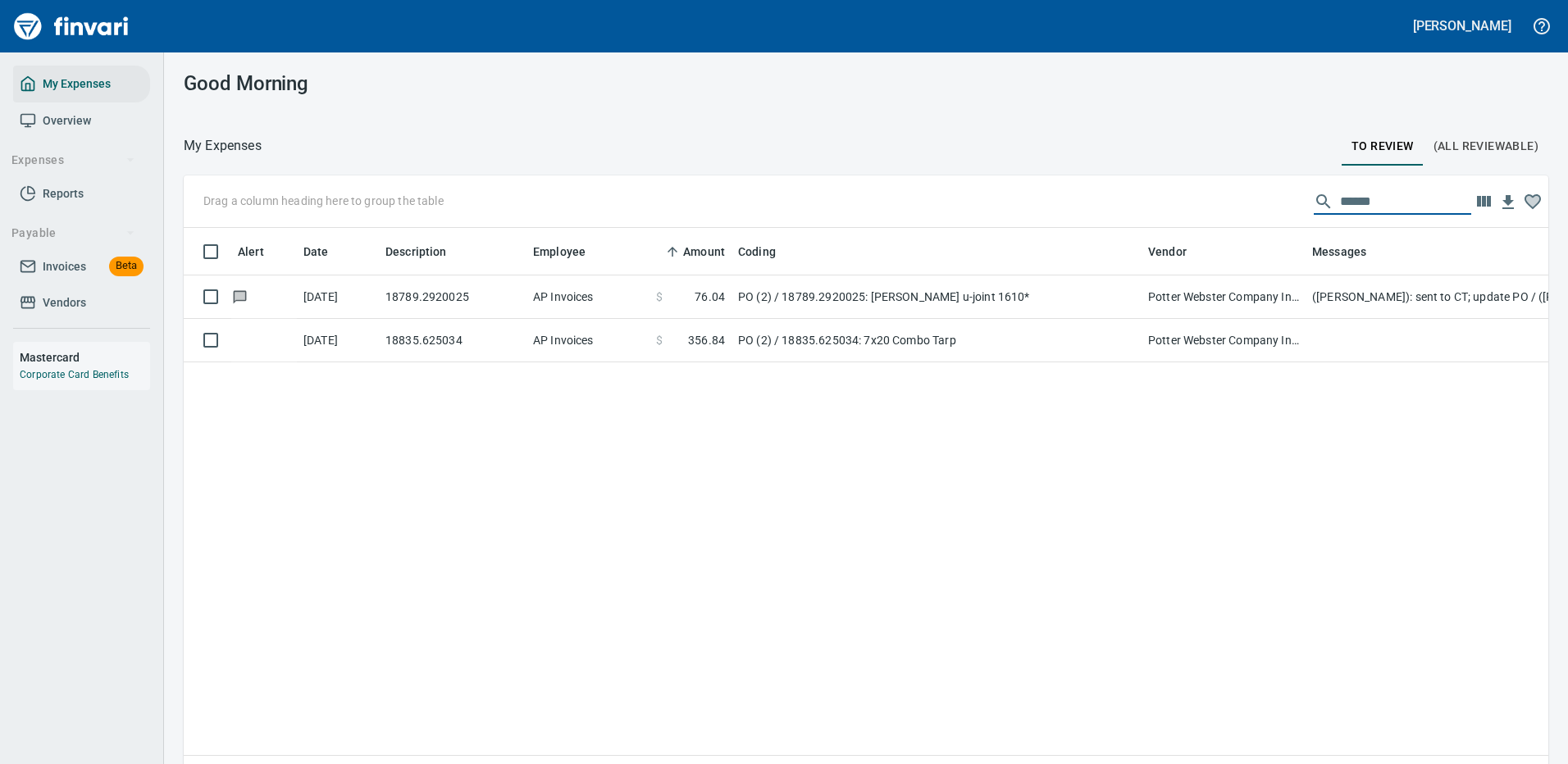
drag, startPoint x: 1370, startPoint y: 204, endPoint x: 1239, endPoint y: 211, distance: 131.2
click at [1252, 211] on div "Drag a column heading here to group the table ******" at bounding box center [866, 201] width 1364 height 52
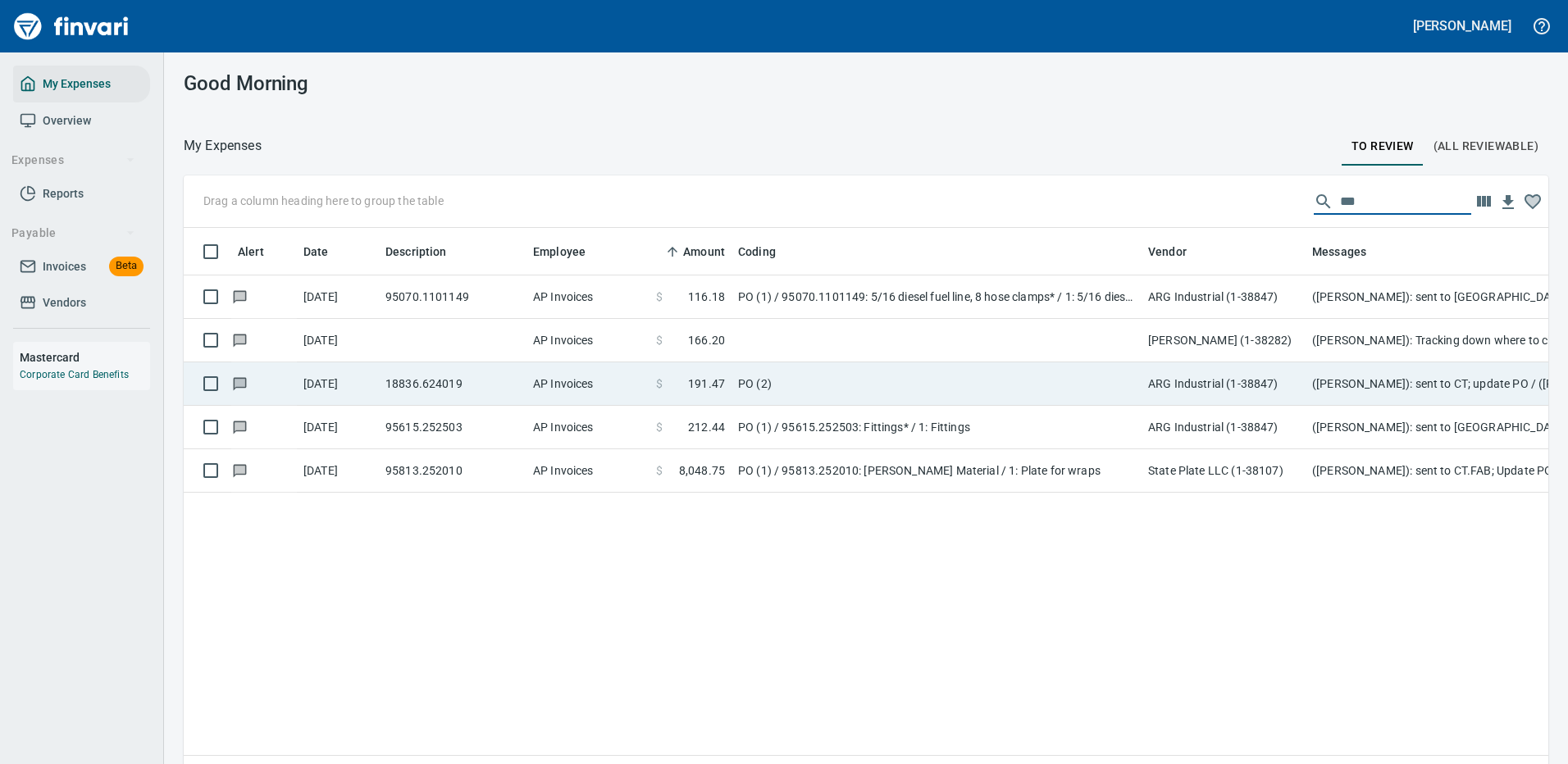
type input "***"
click at [806, 391] on td "PO (2)" at bounding box center [936, 384] width 410 height 43
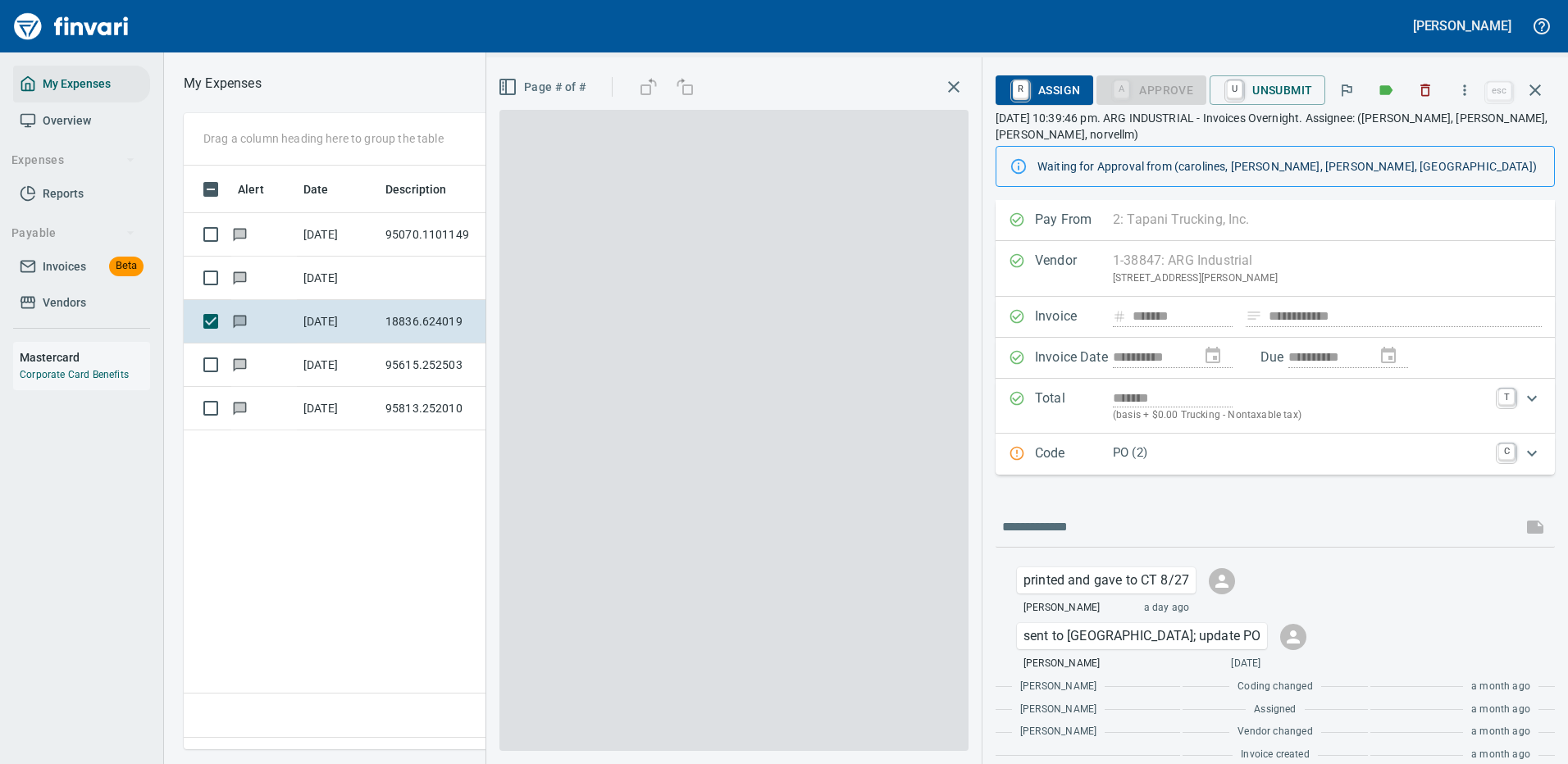
scroll to position [559, 942]
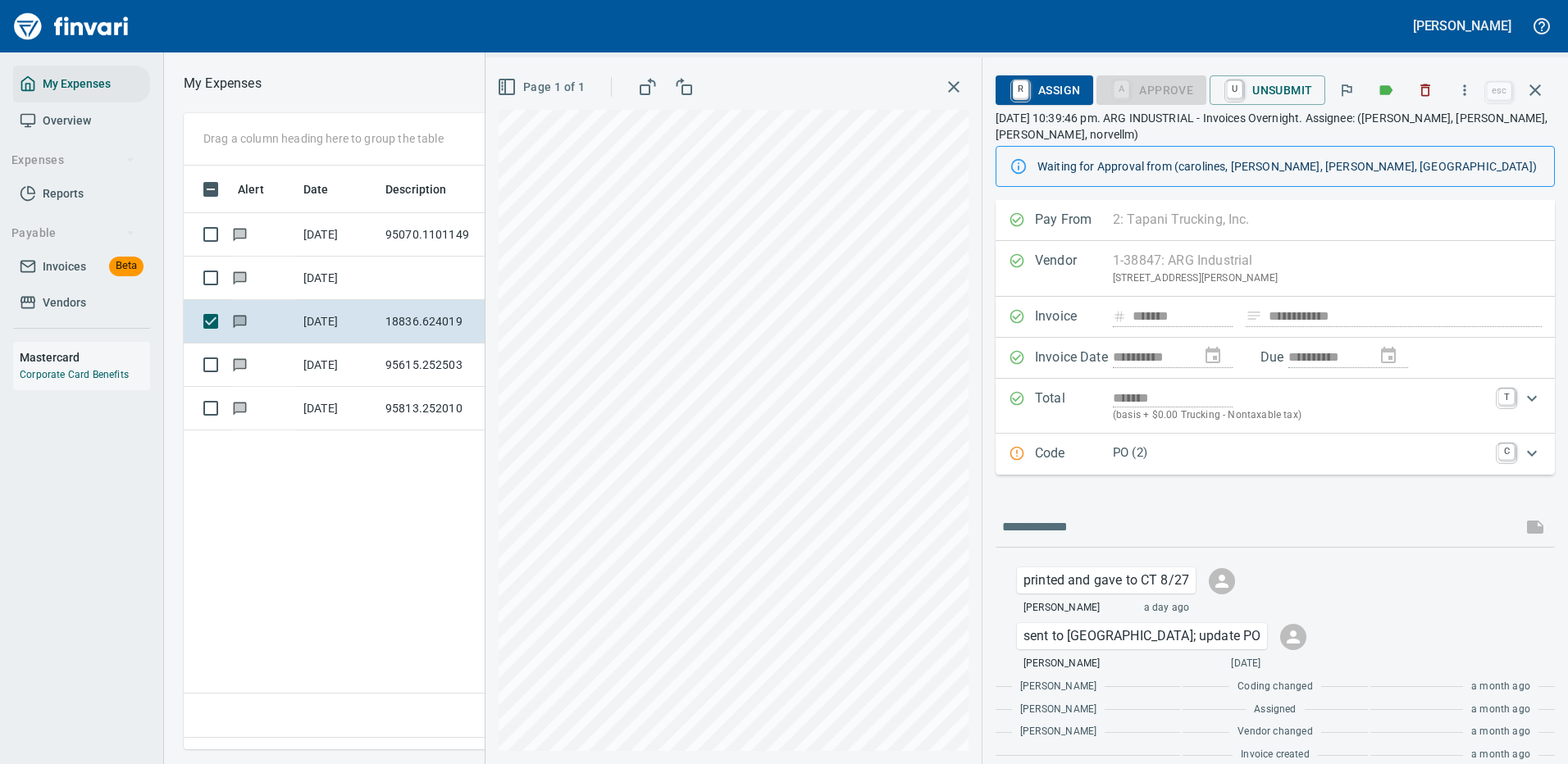
click at [1526, 455] on icon "Expand" at bounding box center [1532, 454] width 20 height 20
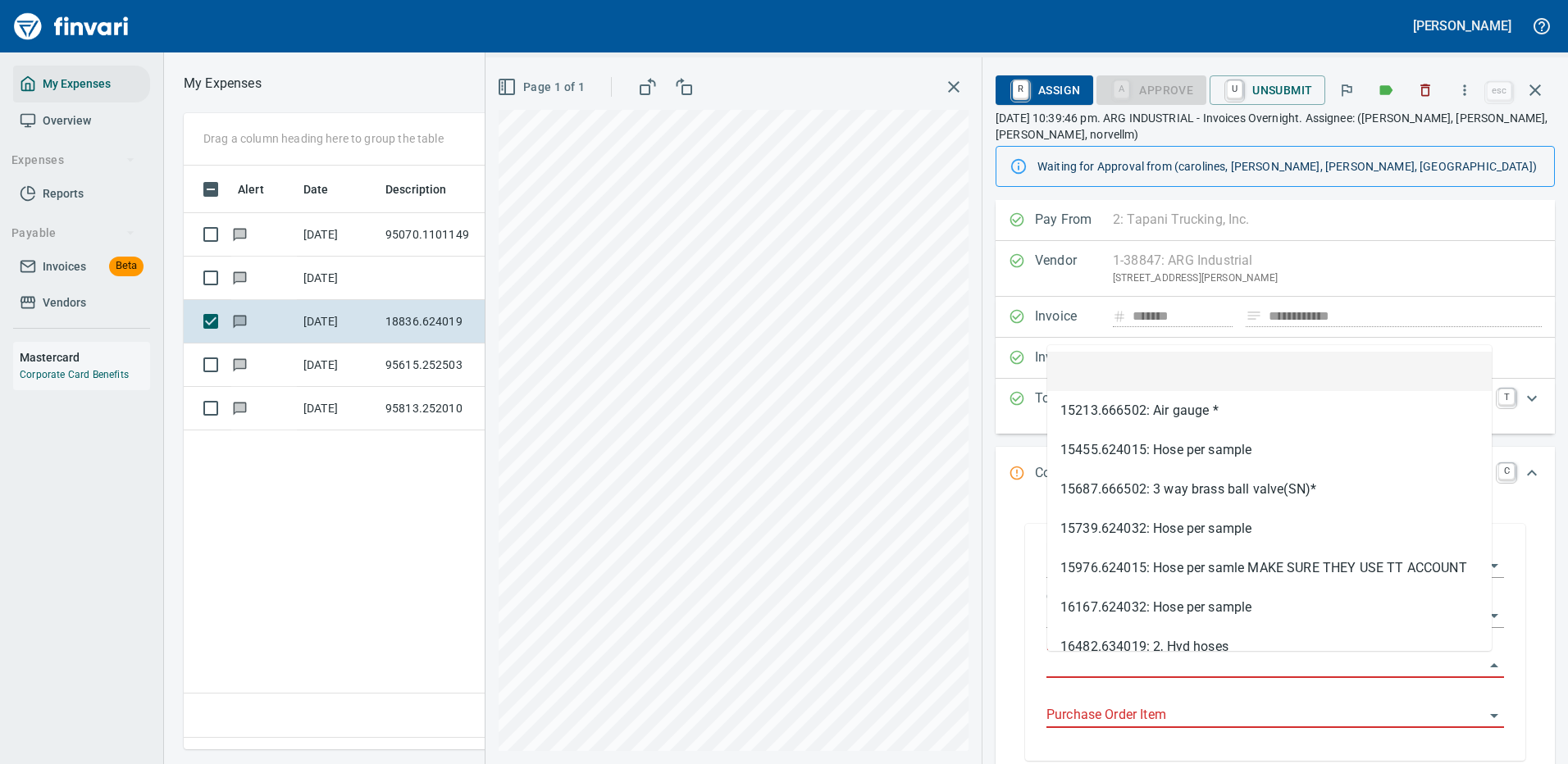
click at [1106, 660] on input "Purchase Order" at bounding box center [1265, 666] width 438 height 23
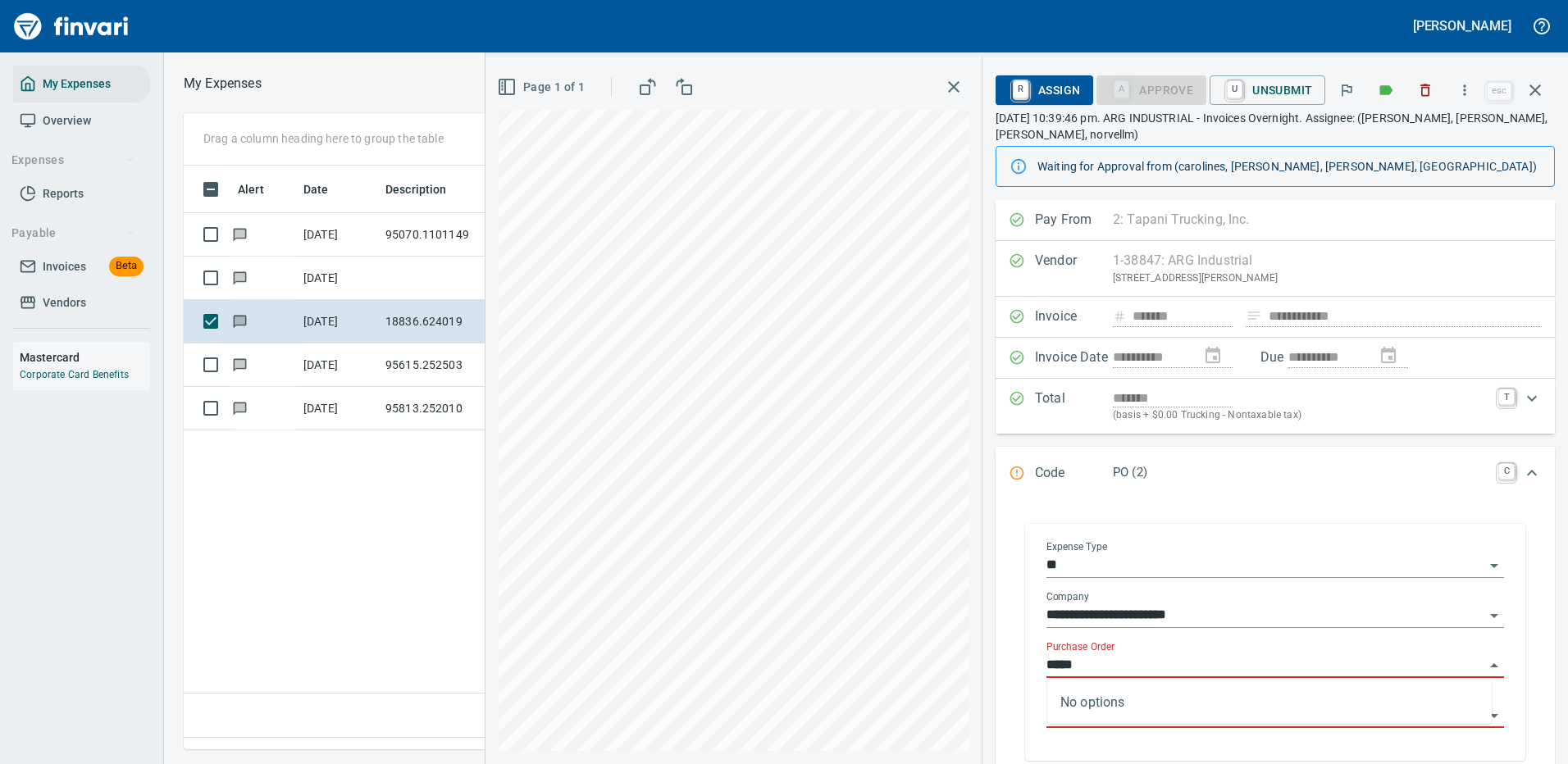
click at [1122, 665] on input "*****" at bounding box center [1265, 666] width 438 height 23
type input "*****"
click at [1531, 86] on icon "button" at bounding box center [1536, 91] width 20 height 20
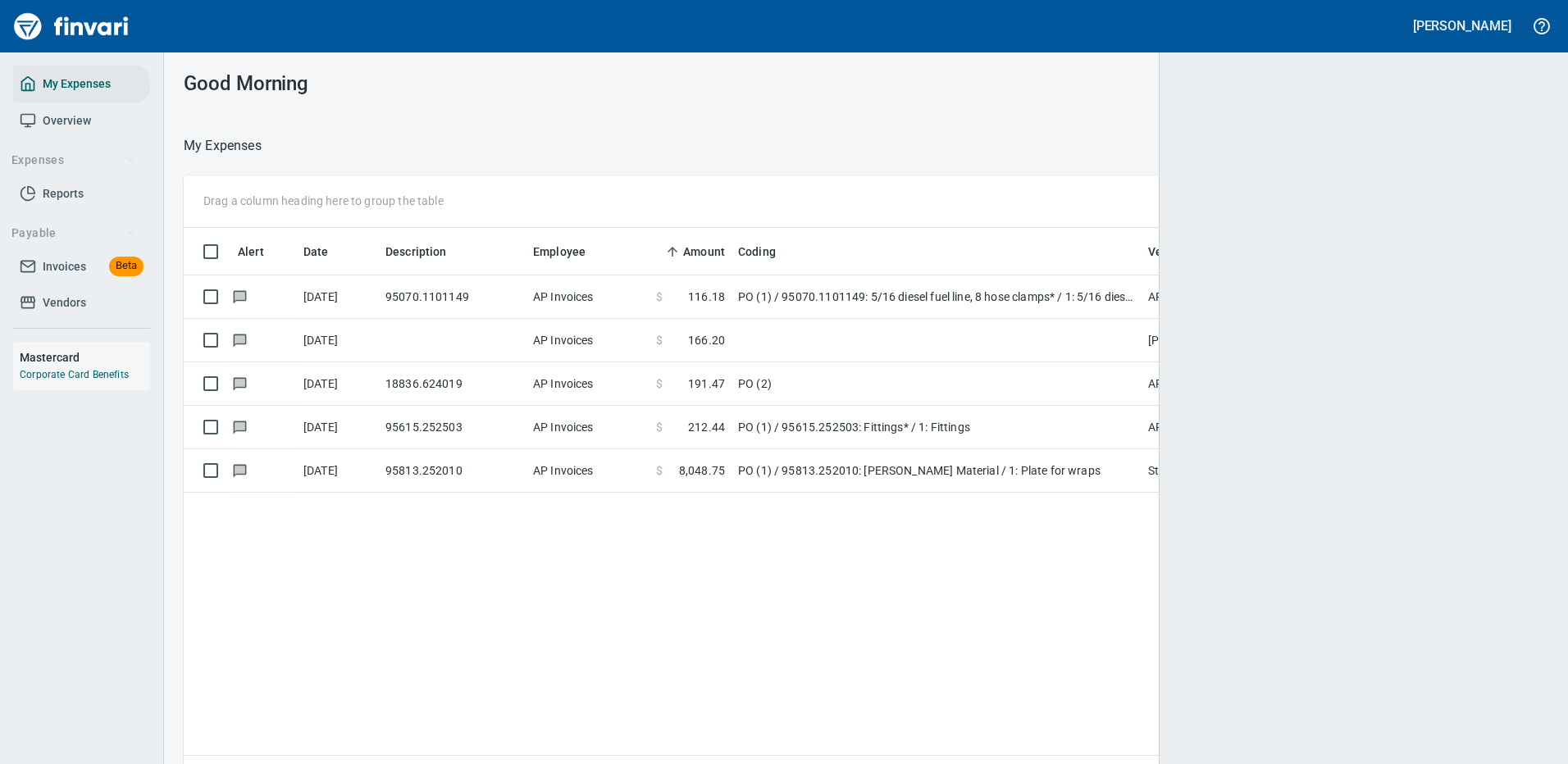
scroll to position [559, 1340]
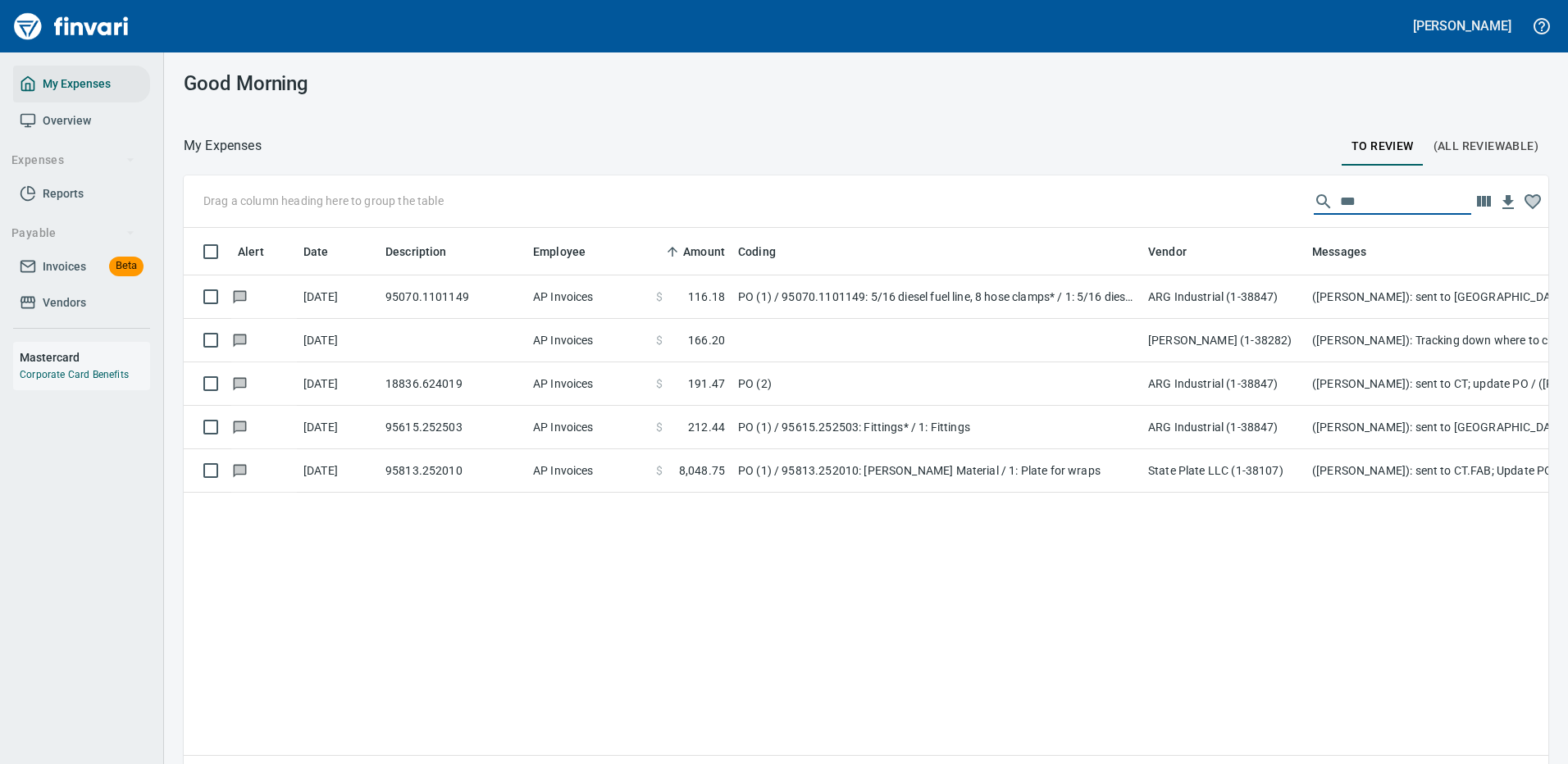
drag, startPoint x: 1344, startPoint y: 199, endPoint x: 1303, endPoint y: 189, distance: 42.2
click at [1314, 189] on div "***" at bounding box center [1393, 202] width 157 height 27
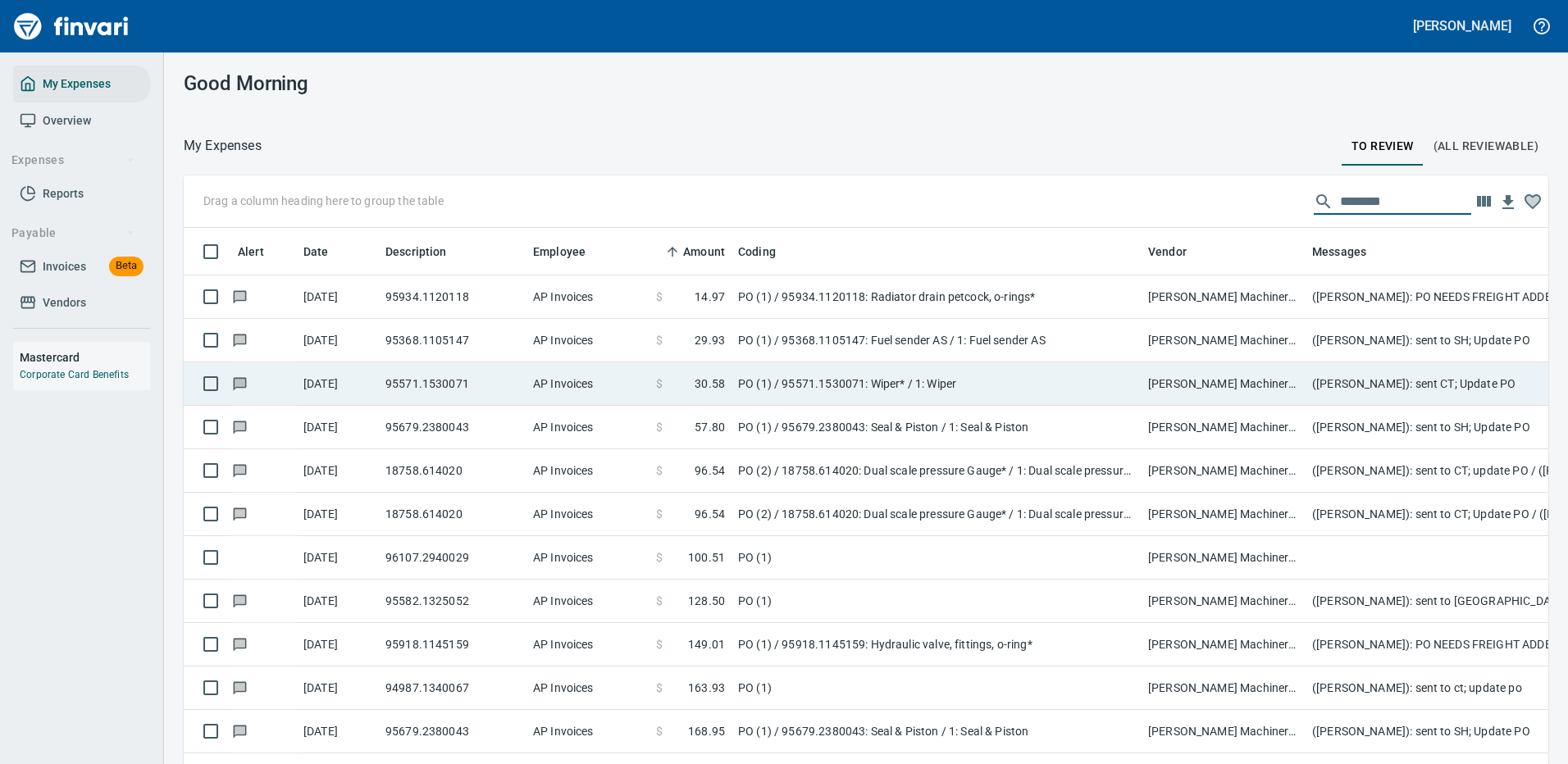
scroll to position [559, 1328]
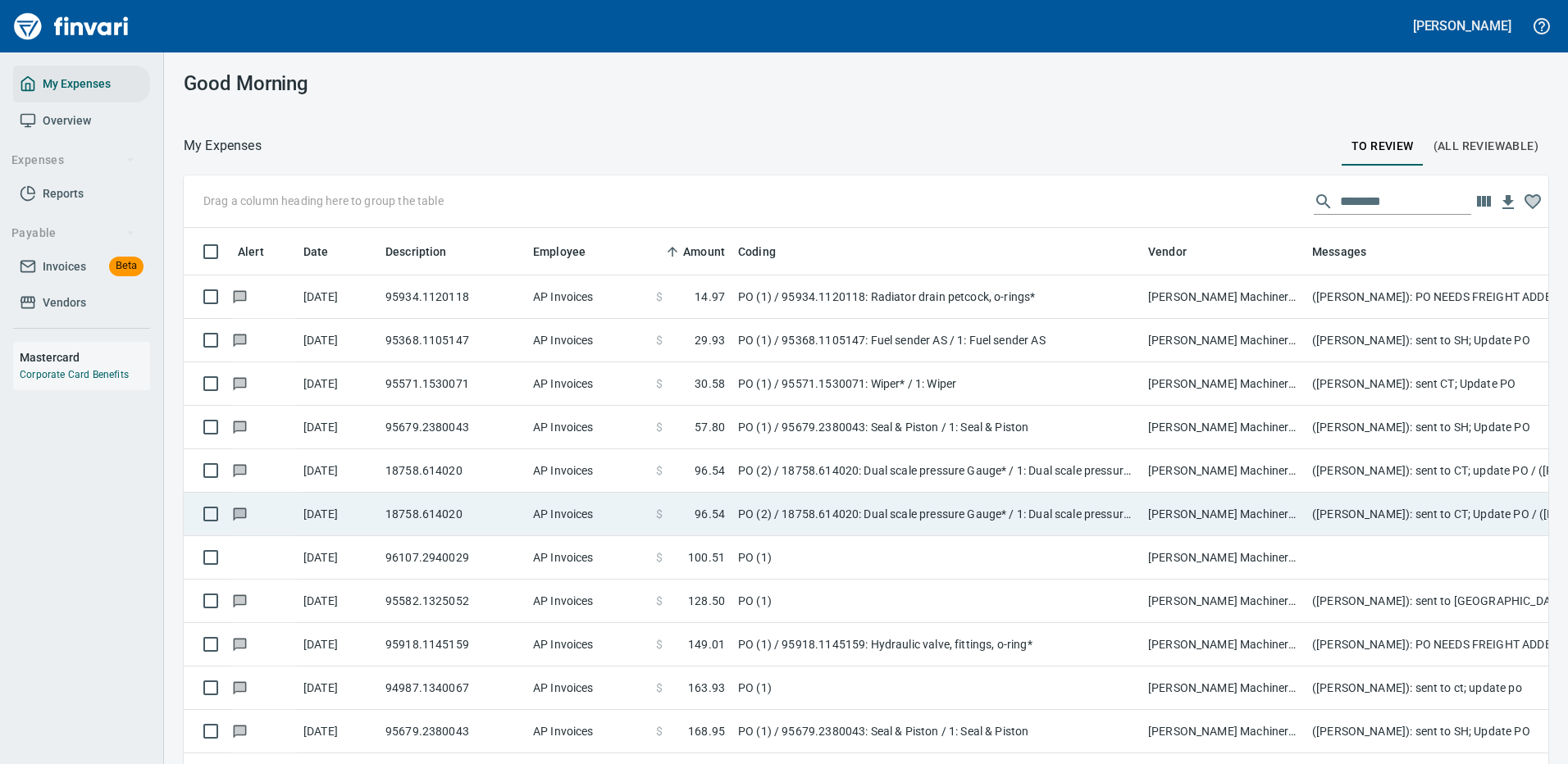
click at [772, 514] on td "PO (2) / 18758.614020: Dual scale pressure Gauge* / 1: Dual scale pressure Gauge" at bounding box center [936, 515] width 410 height 43
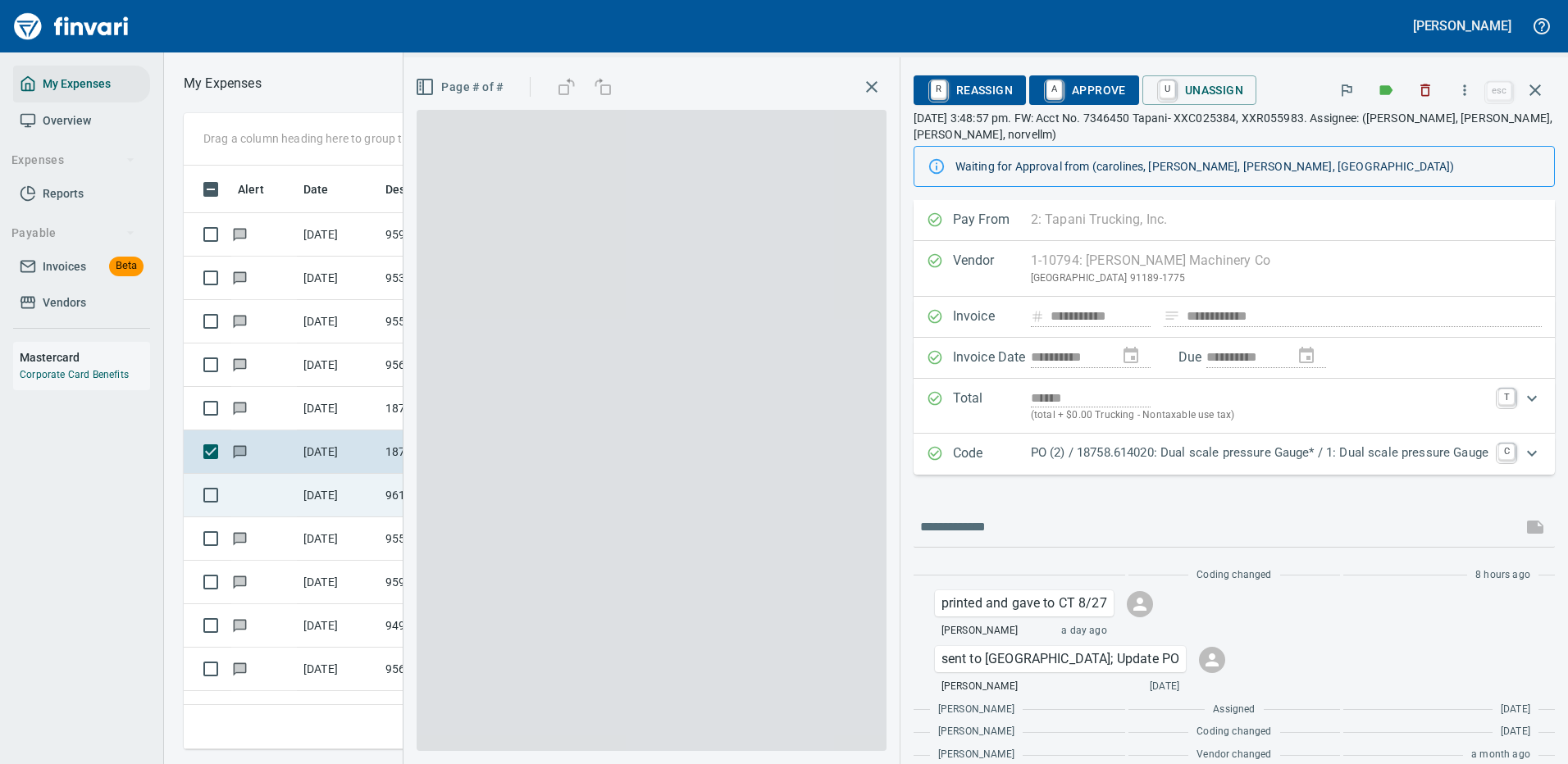
scroll to position [559, 930]
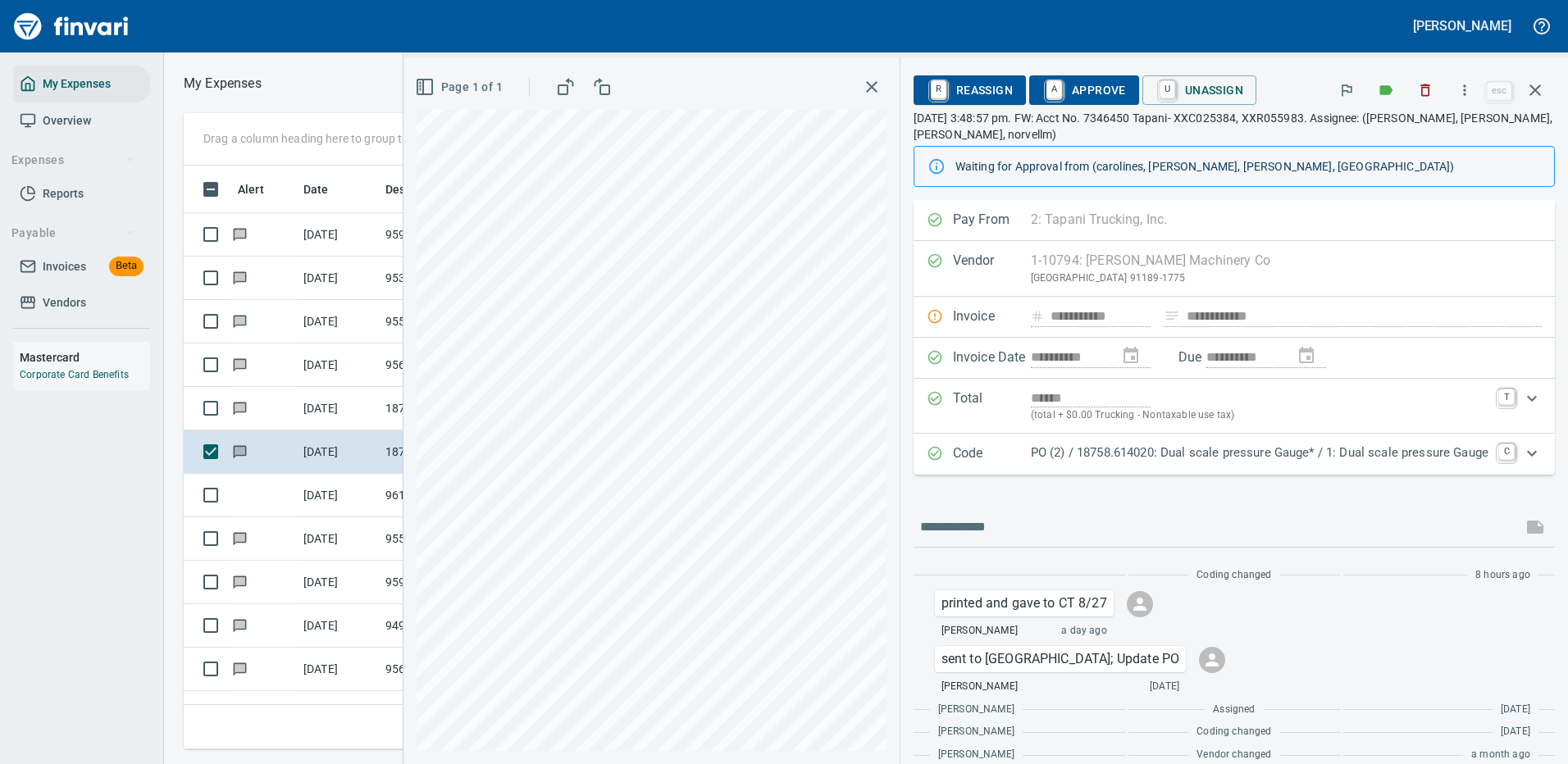
click at [1527, 453] on icon "Expand" at bounding box center [1532, 453] width 10 height 6
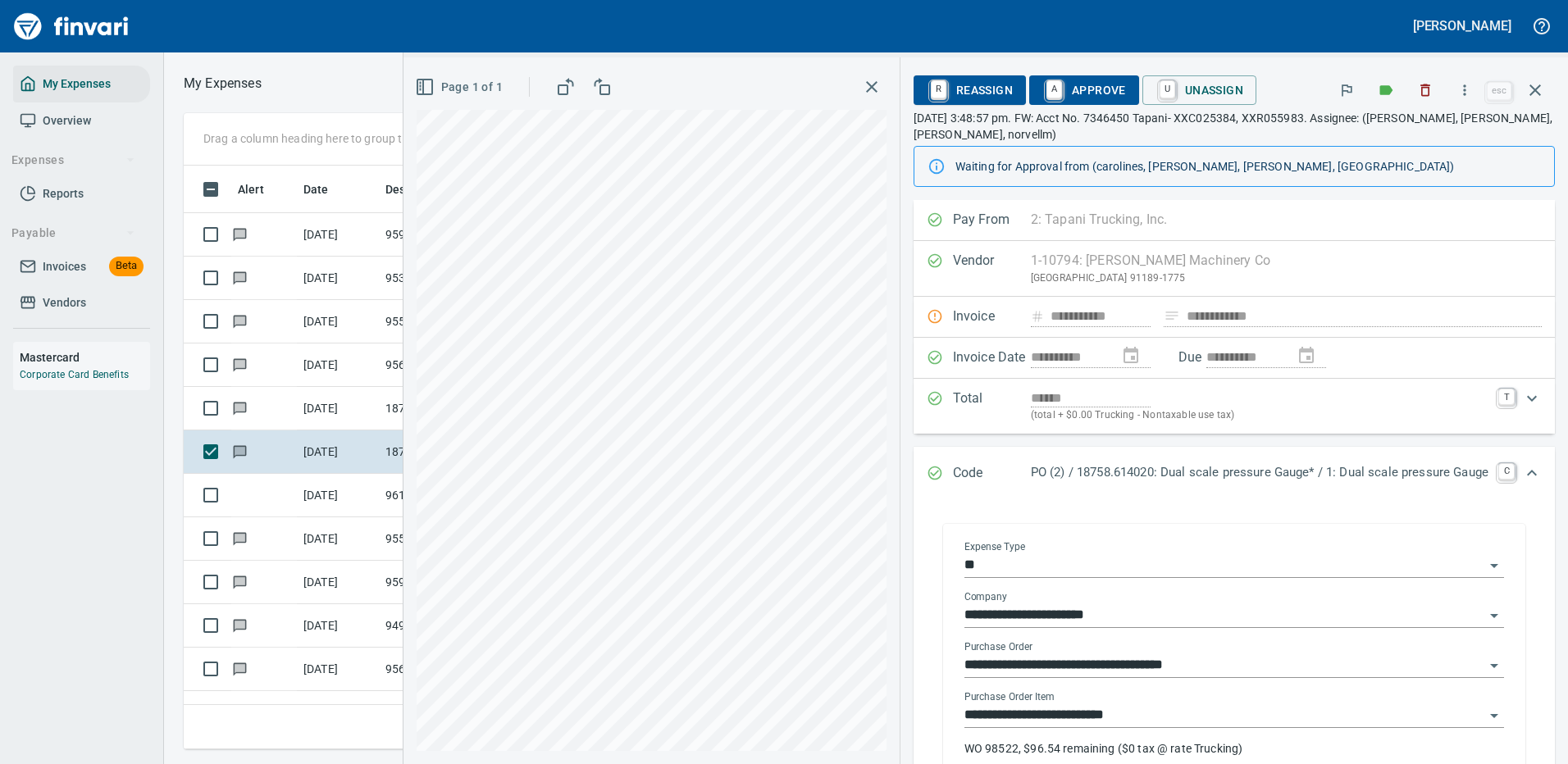
scroll to position [82, 0]
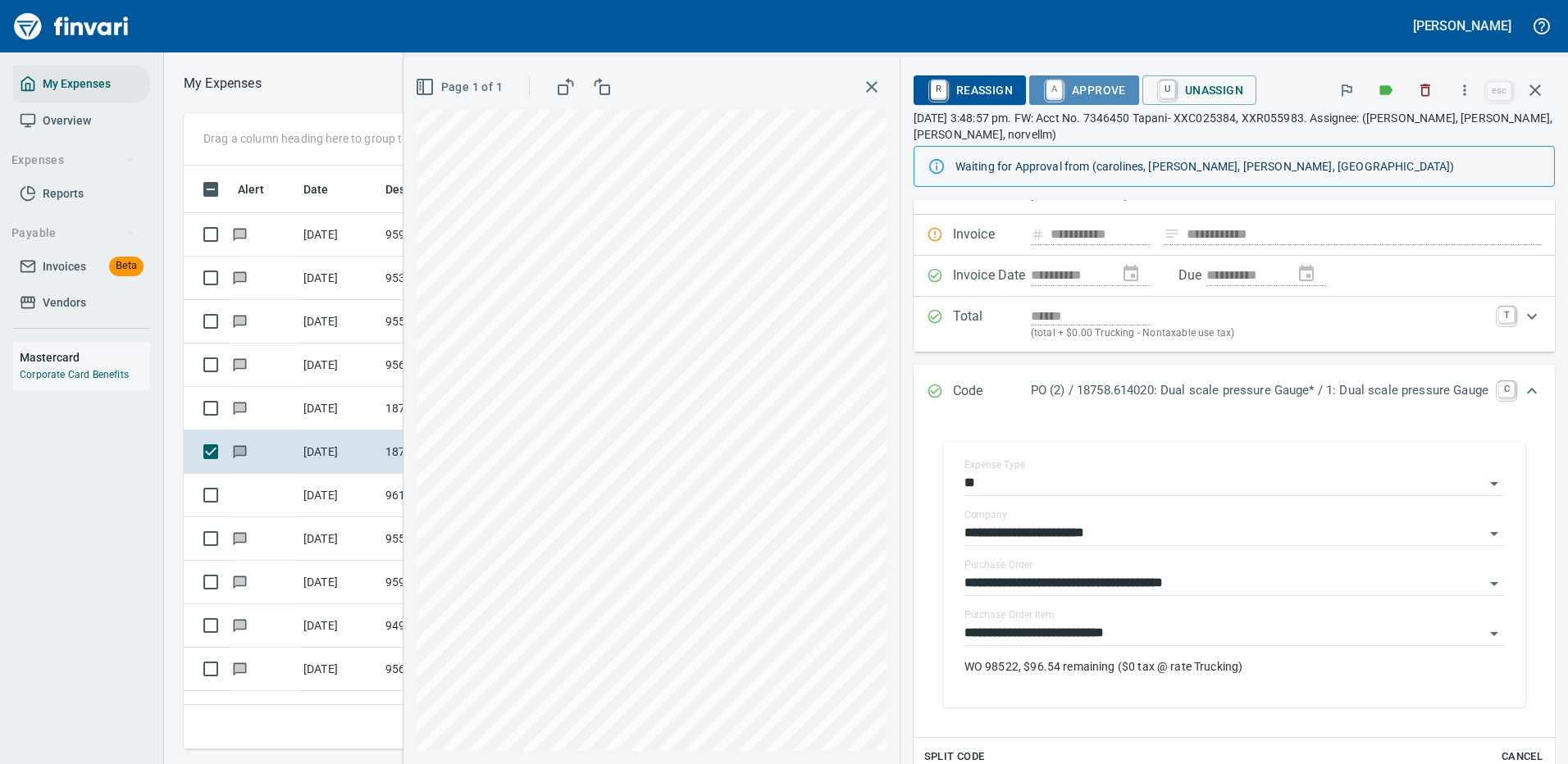
click at [1077, 84] on span "A Approve" at bounding box center [1084, 90] width 84 height 28
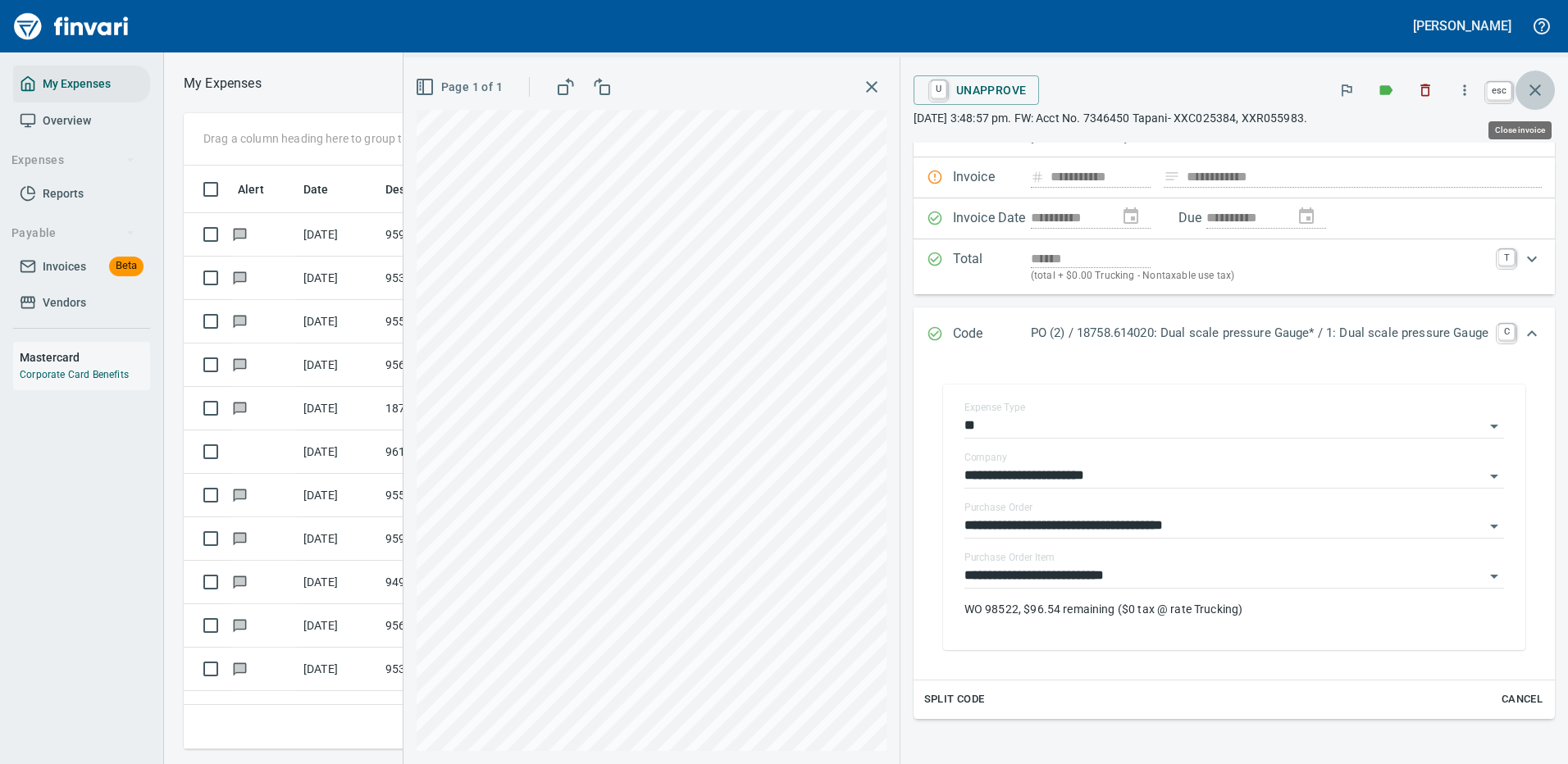
click at [1539, 89] on icon "button" at bounding box center [1536, 91] width 20 height 20
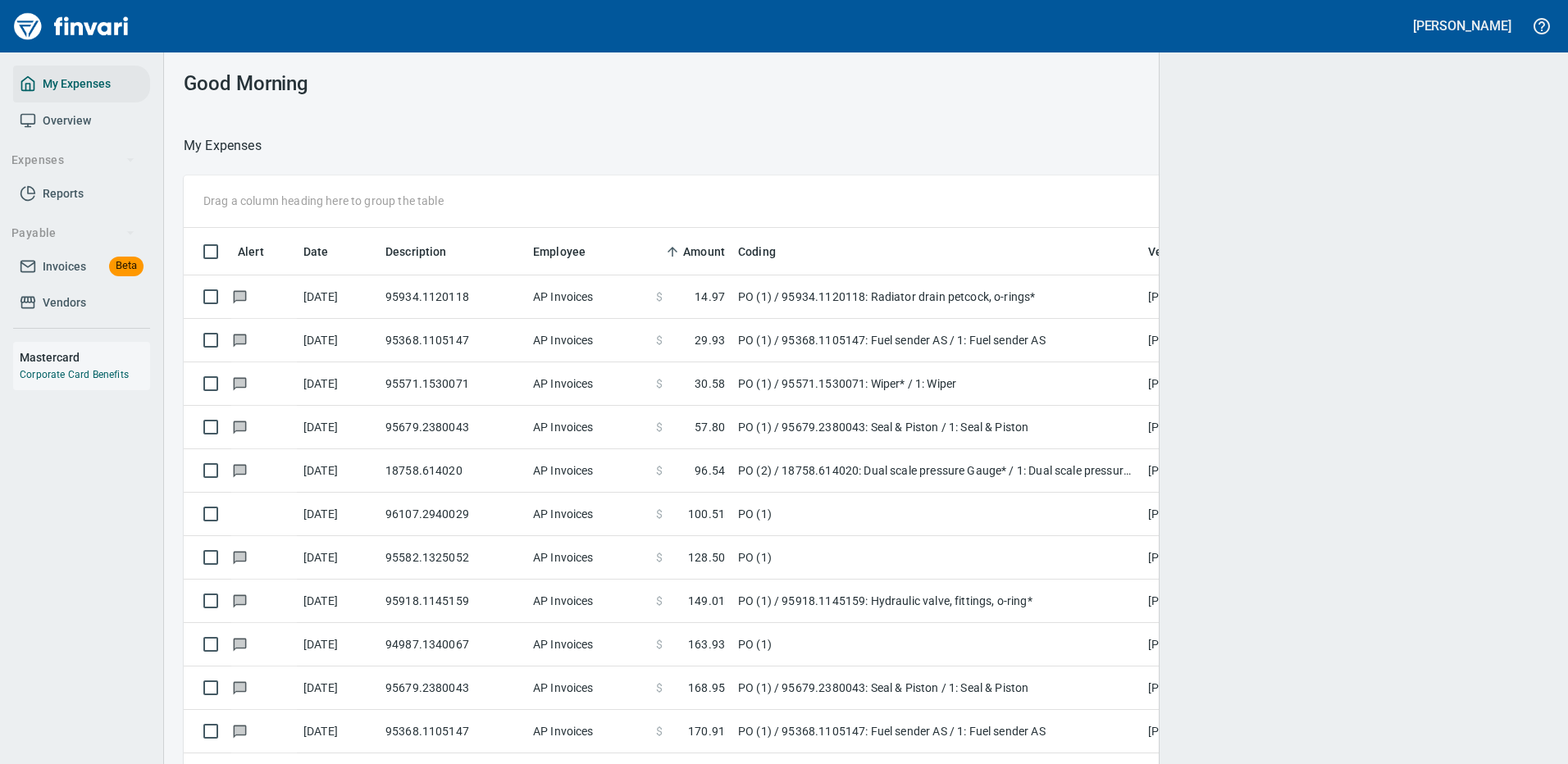
scroll to position [559, 1328]
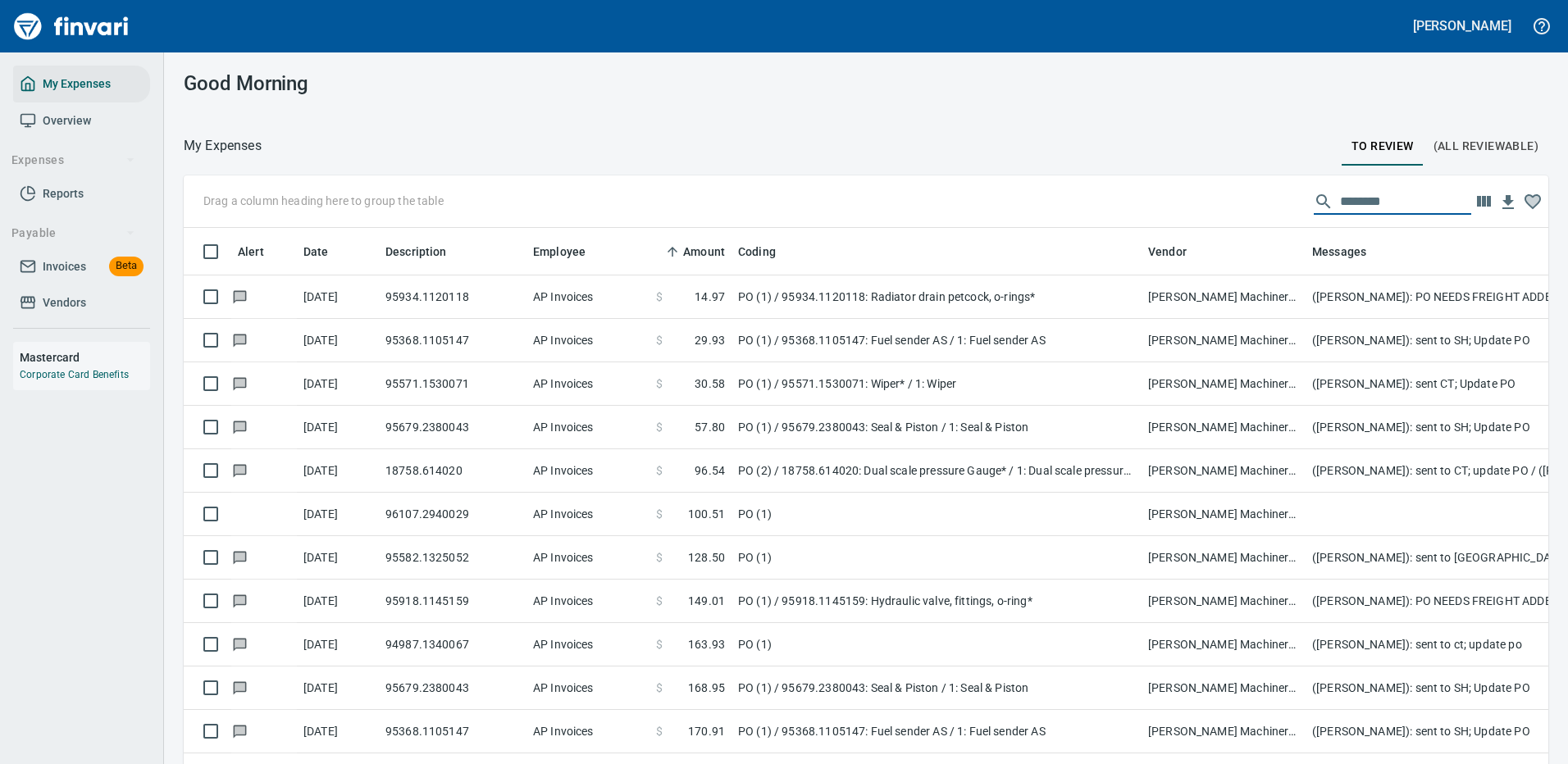
drag, startPoint x: 1383, startPoint y: 201, endPoint x: 1284, endPoint y: 203, distance: 99.0
click at [1284, 203] on div "Drag a column heading here to group the table ********" at bounding box center [866, 201] width 1364 height 52
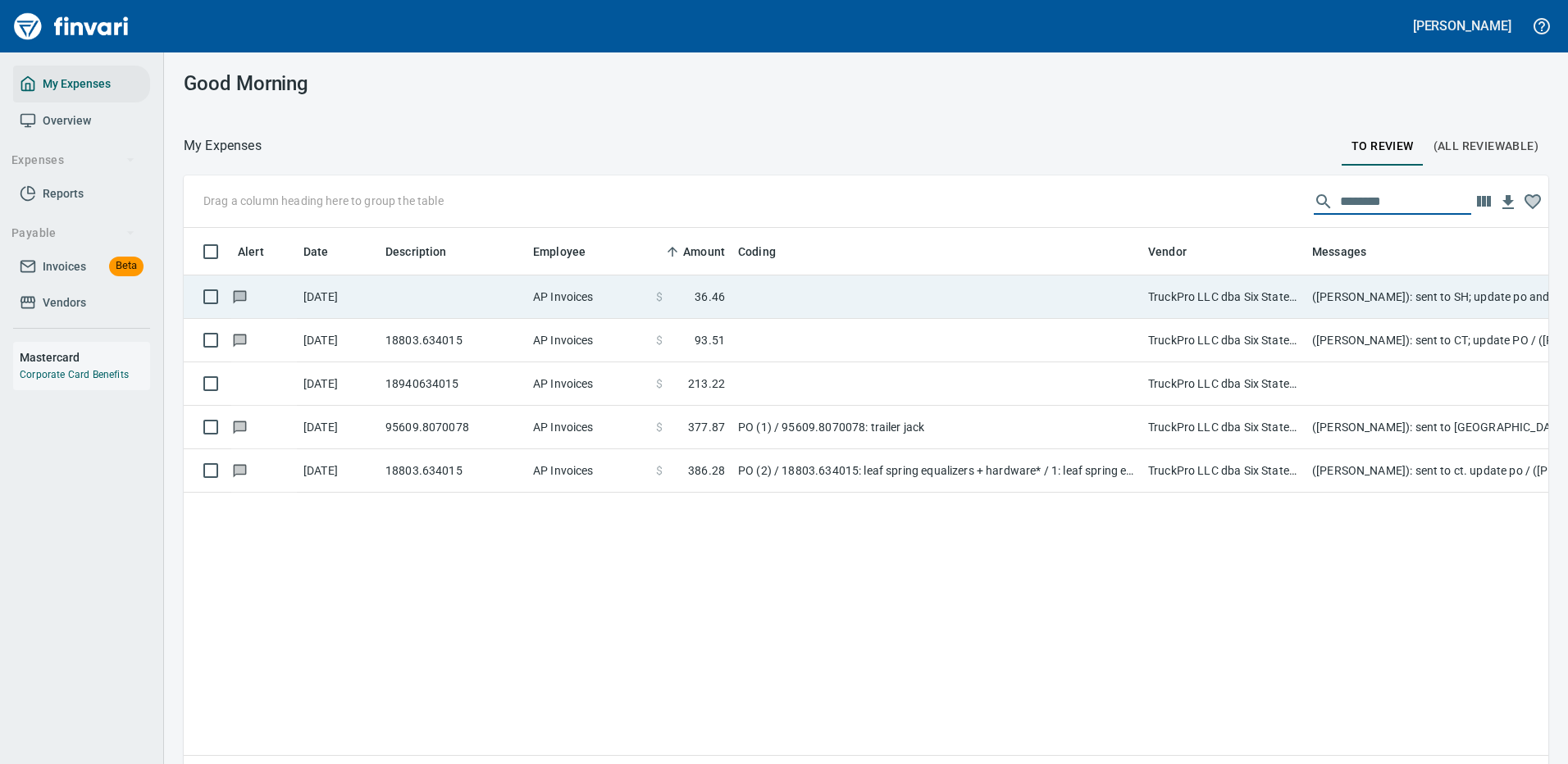
scroll to position [559, 1340]
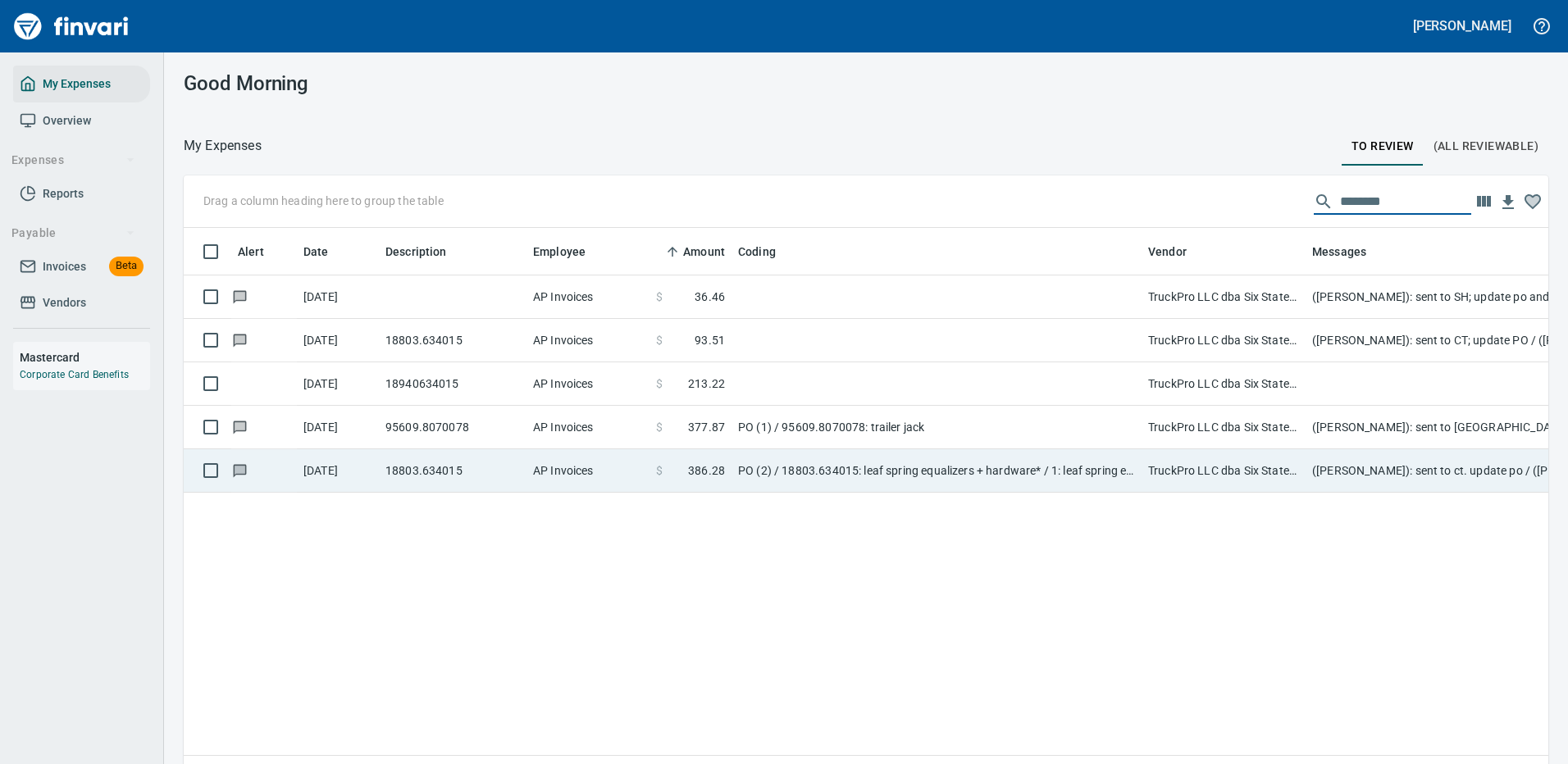
click at [769, 467] on td "PO (2) / 18803.634015: leaf spring equalizers + hardware* / 1: leaf spring equa…" at bounding box center [936, 472] width 410 height 43
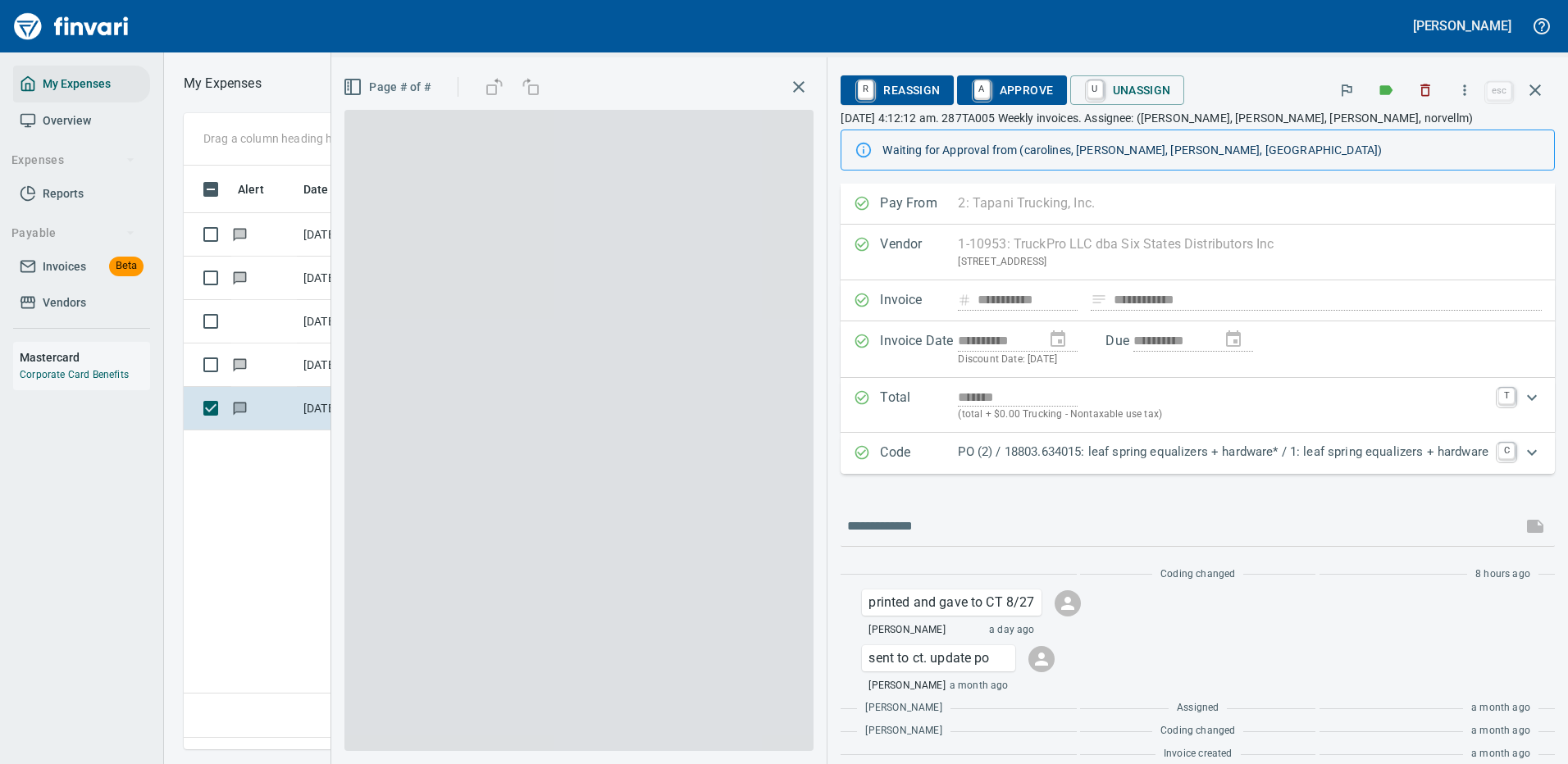
scroll to position [559, 942]
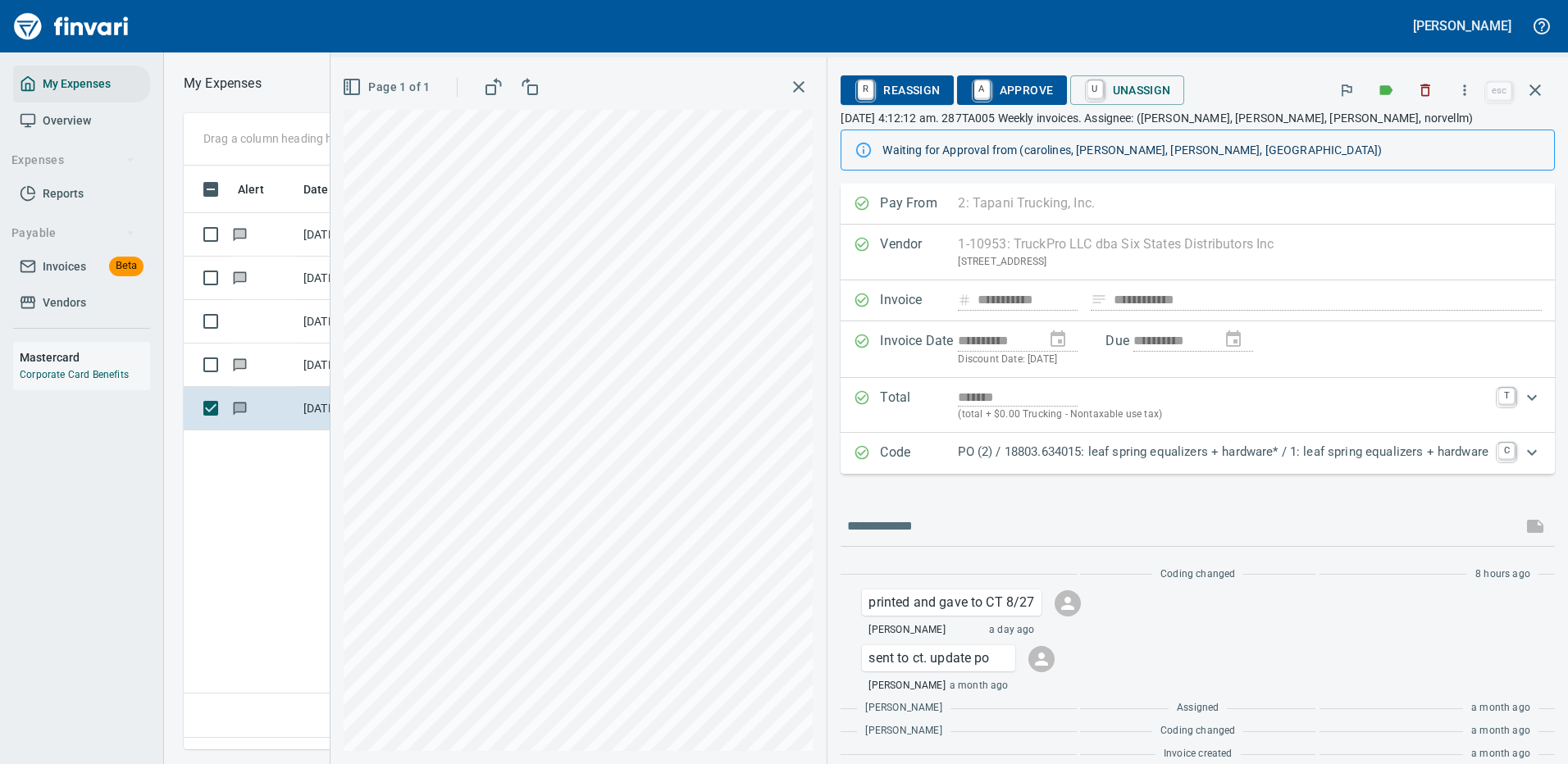
click at [1527, 452] on icon "Expand" at bounding box center [1532, 453] width 10 height 6
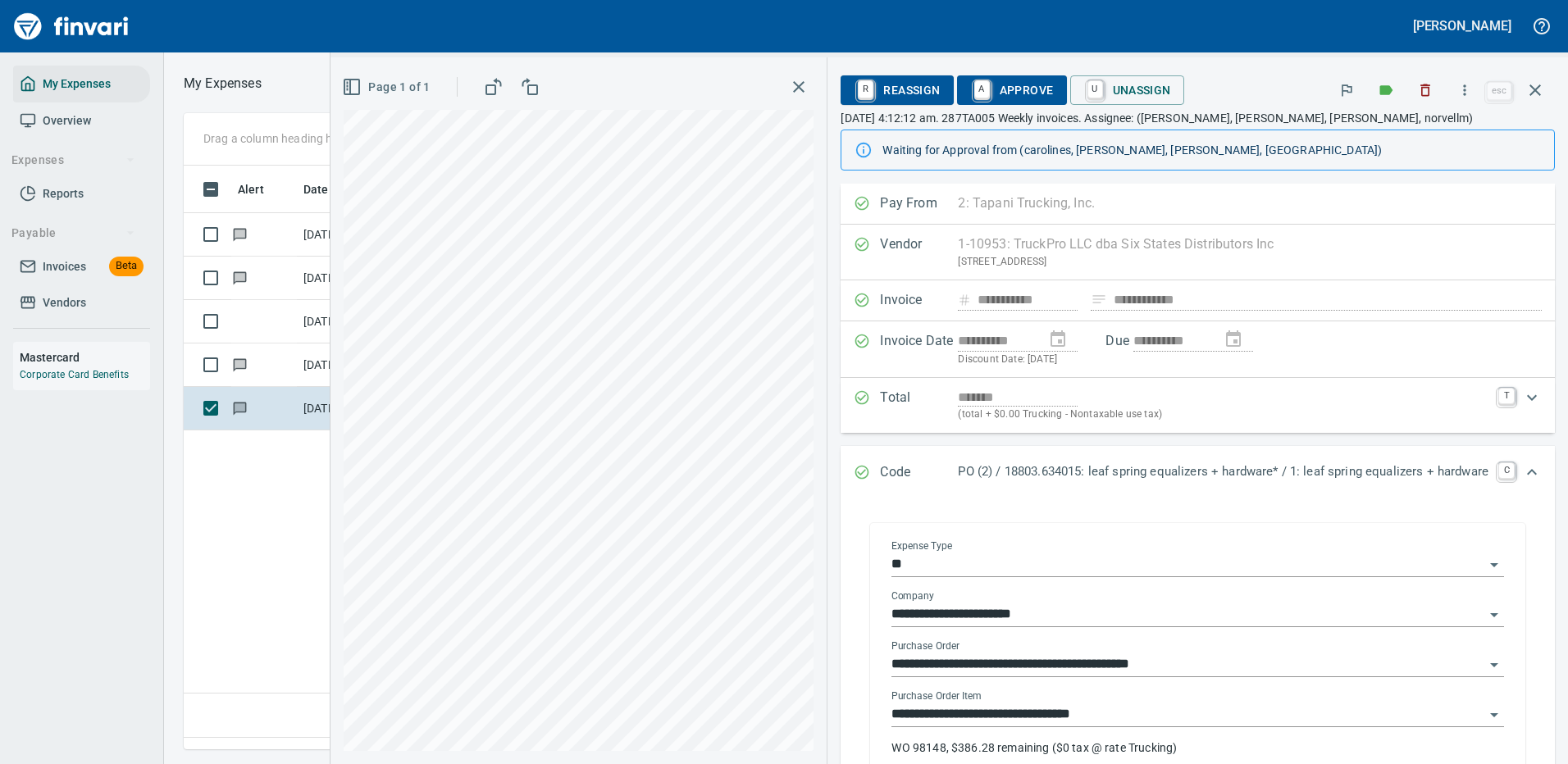
scroll to position [82, 0]
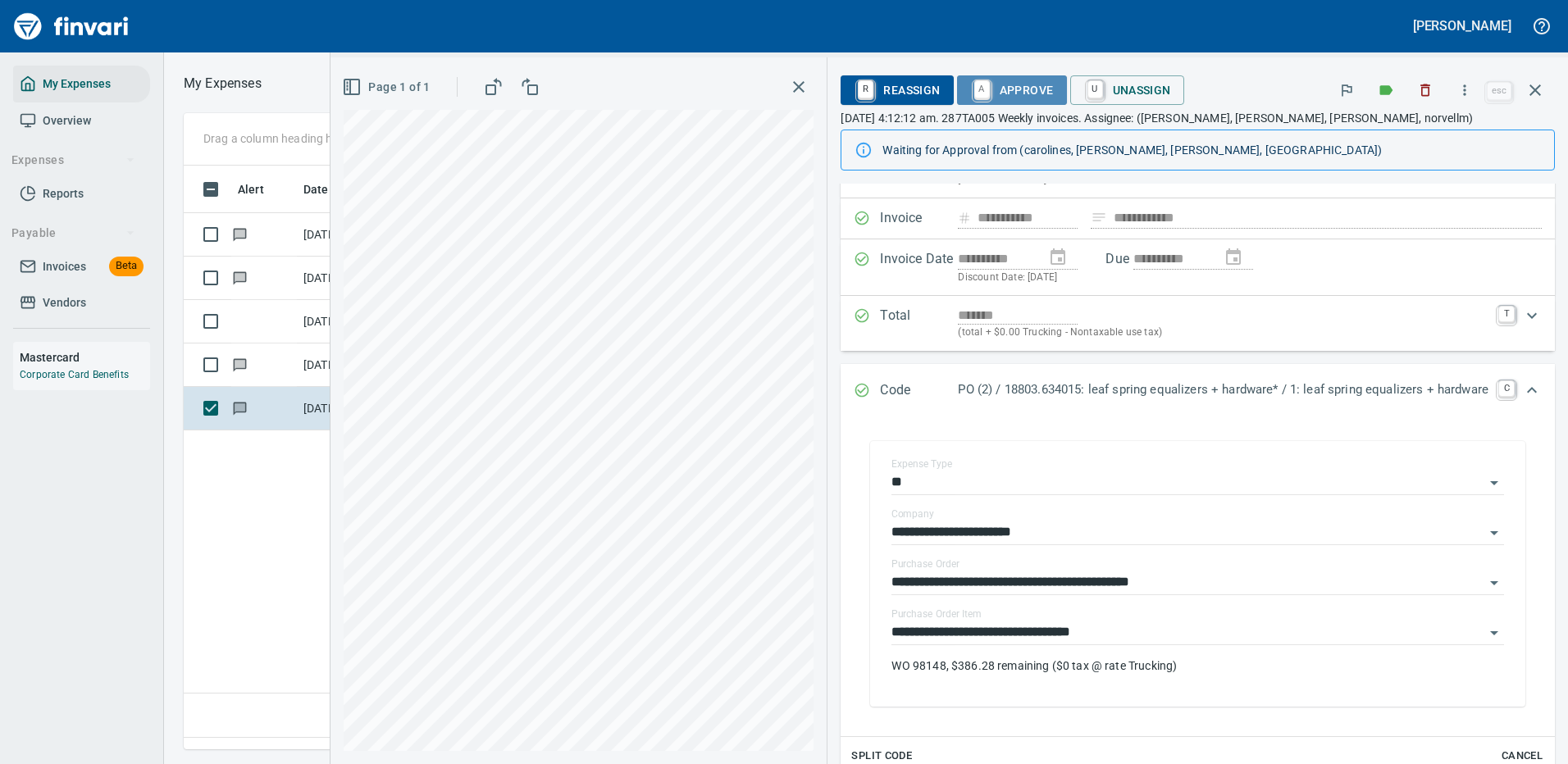
click at [1011, 89] on span "A Approve" at bounding box center [1012, 90] width 84 height 28
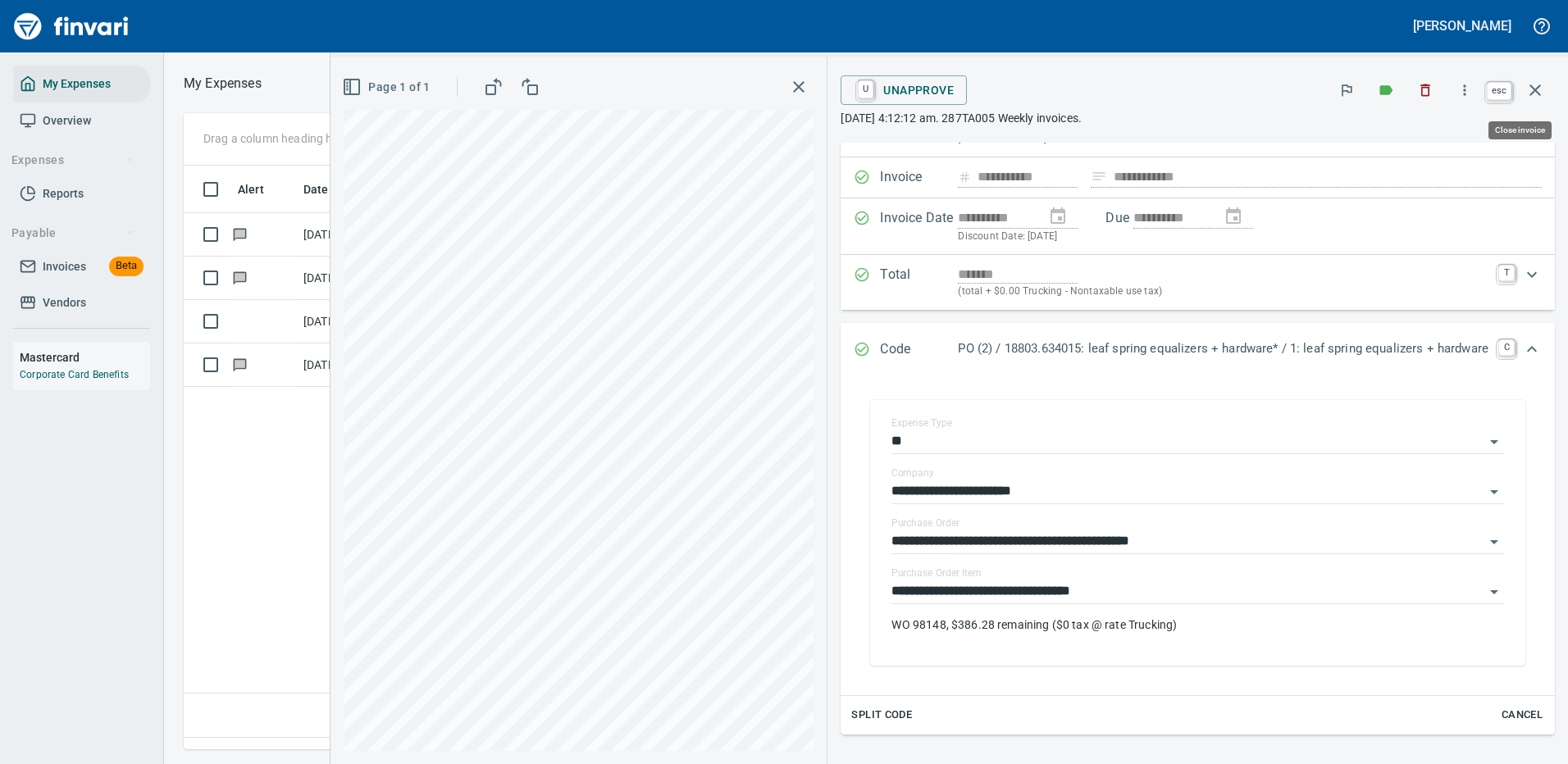
click at [1539, 88] on icon "button" at bounding box center [1536, 91] width 20 height 20
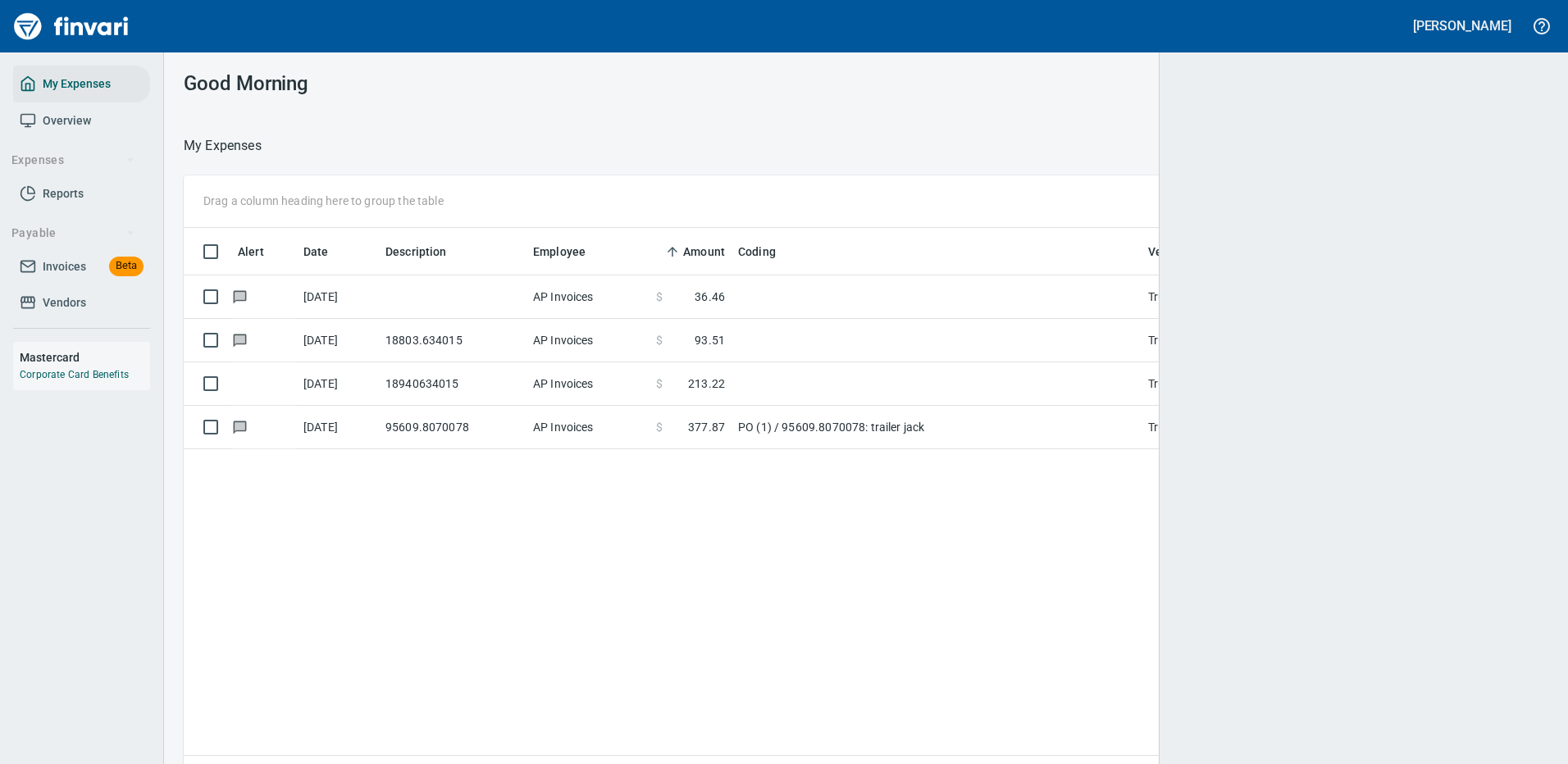
scroll to position [559, 1339]
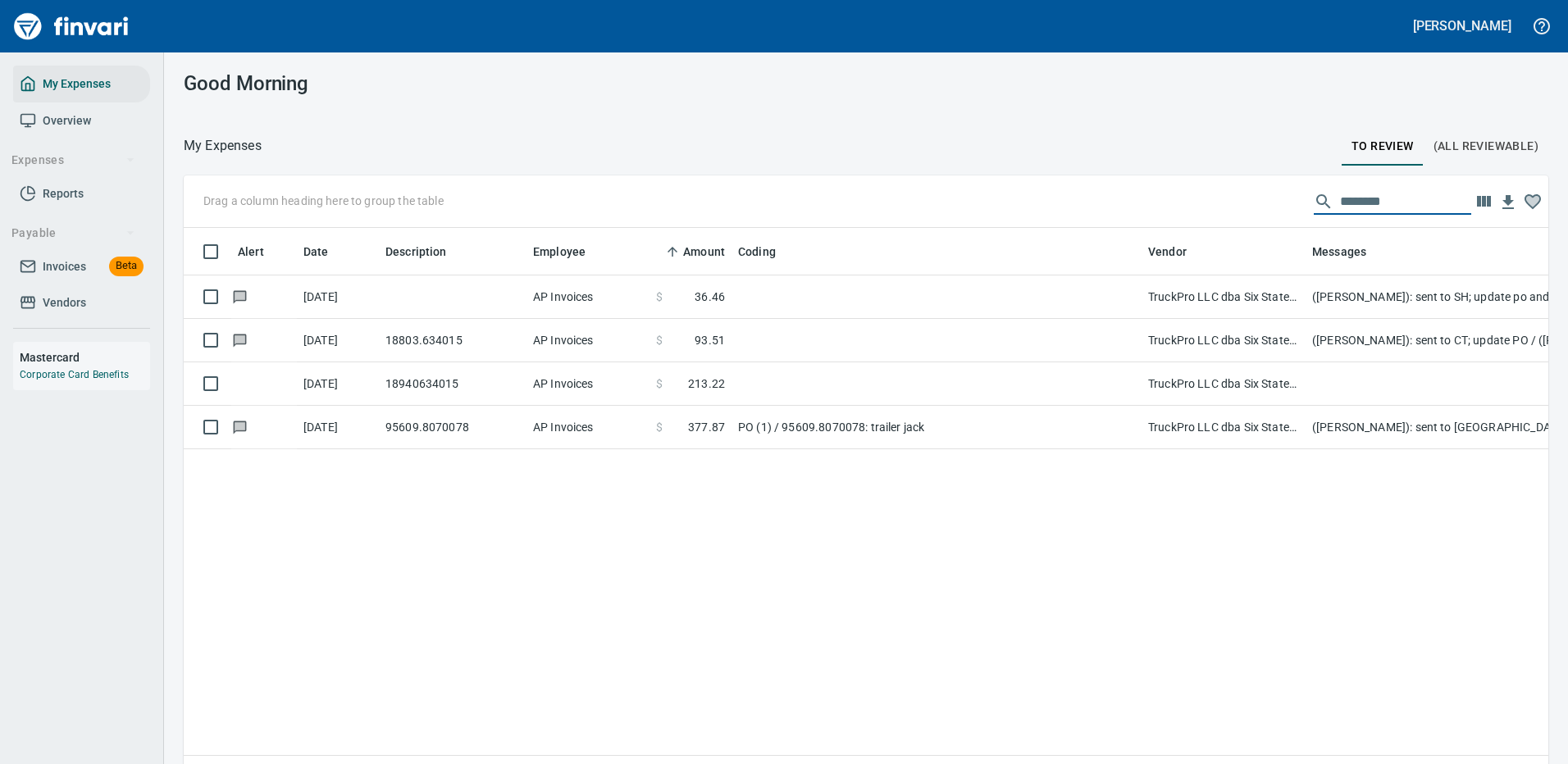
drag, startPoint x: 1368, startPoint y: 199, endPoint x: 1222, endPoint y: 211, distance: 146.5
click at [1240, 211] on div "Drag a column heading here to group the table ********" at bounding box center [866, 201] width 1364 height 52
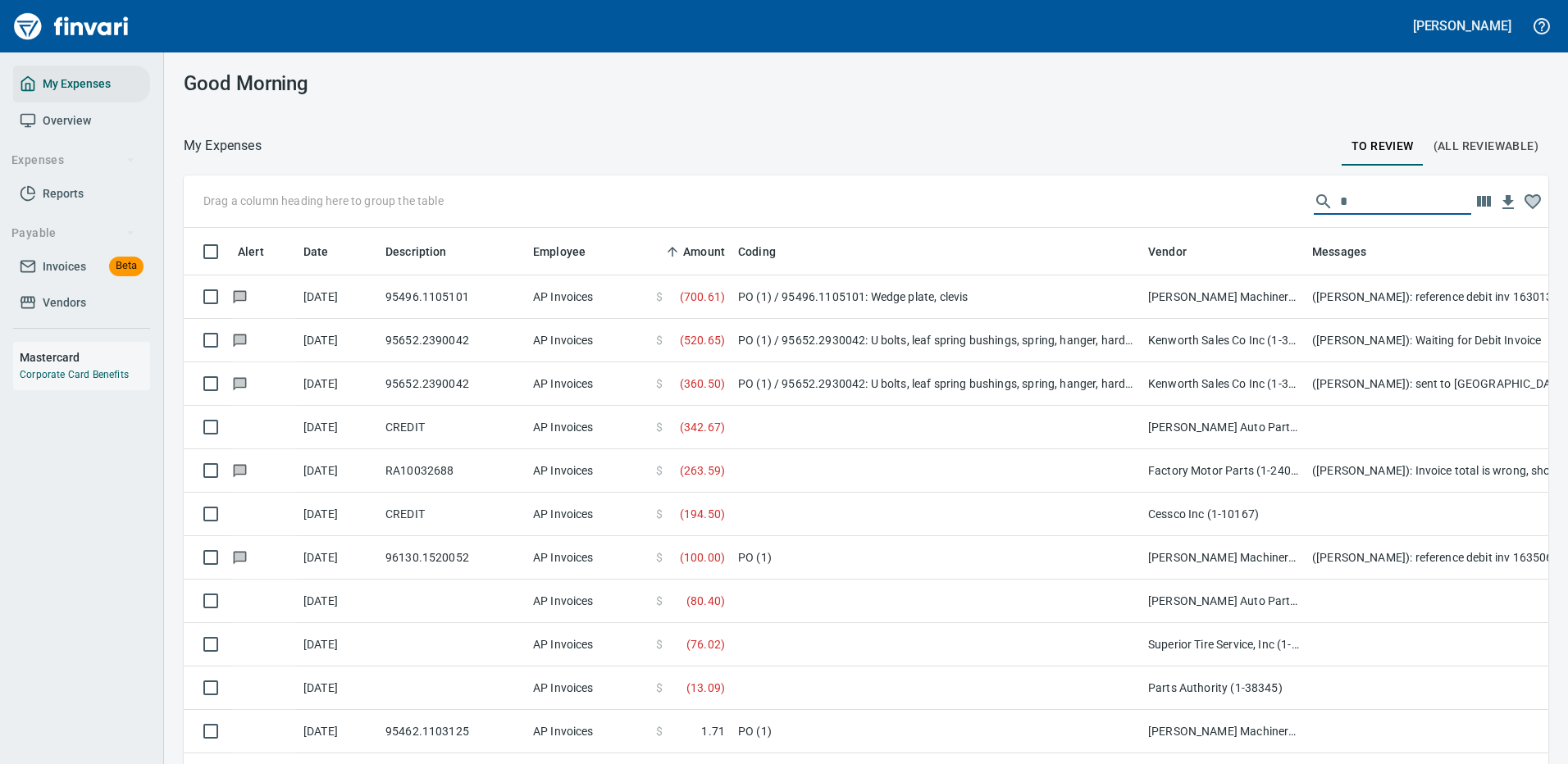
scroll to position [559, 1328]
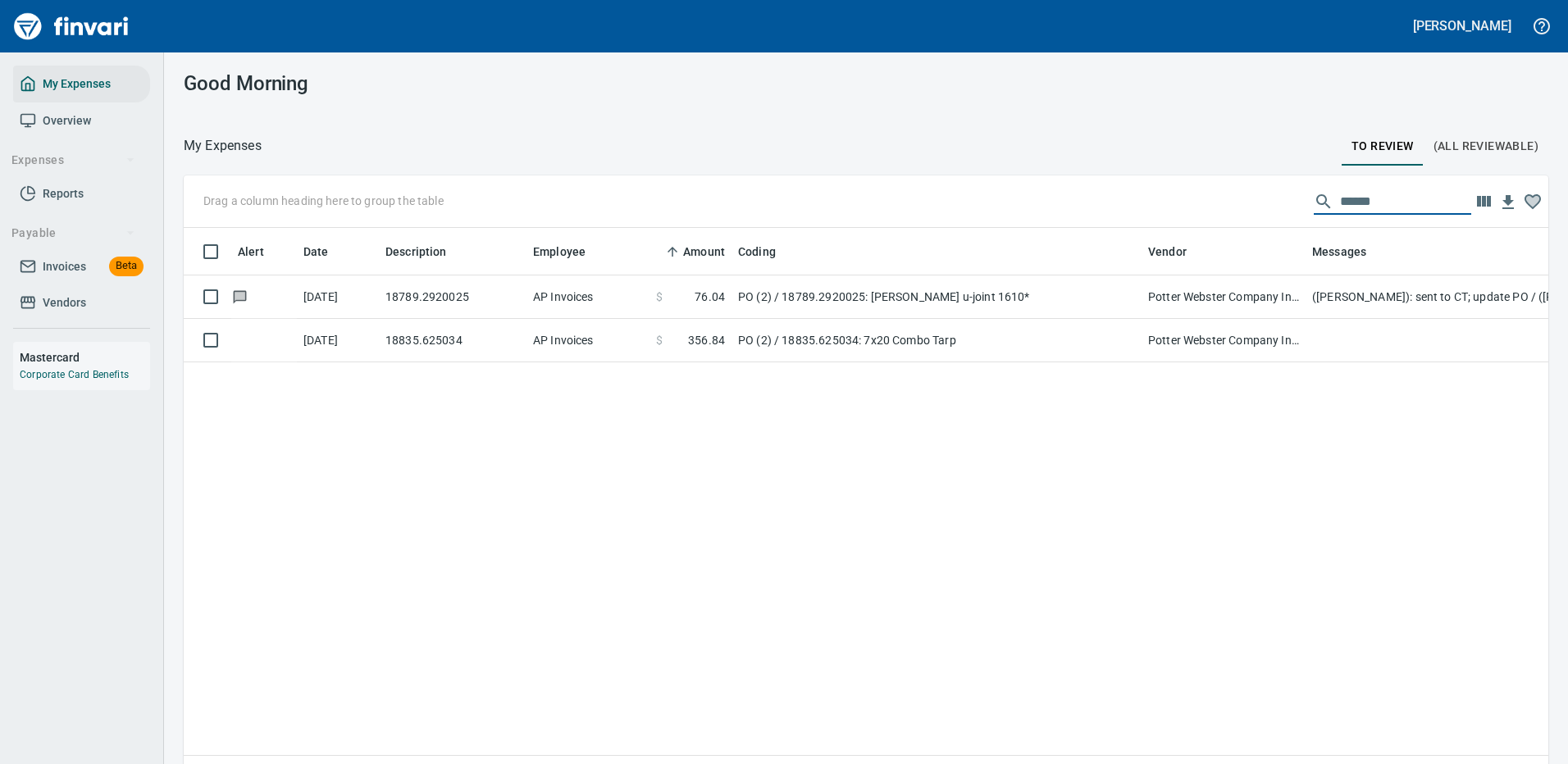
type input "******"
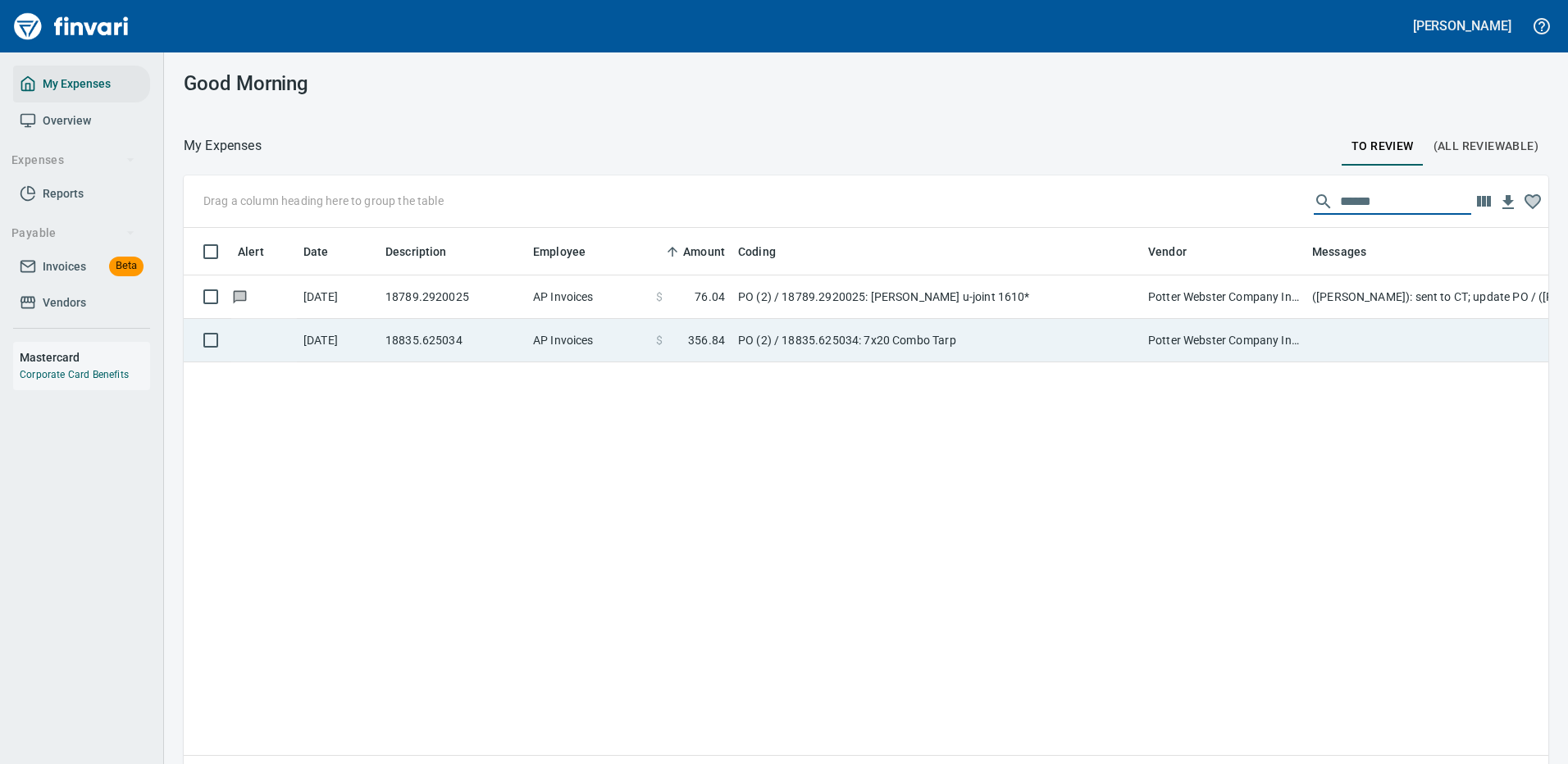
click at [890, 297] on td "PO (2) / 18789.2920025: [PERSON_NAME] u-joint 1610*" at bounding box center [936, 297] width 410 height 43
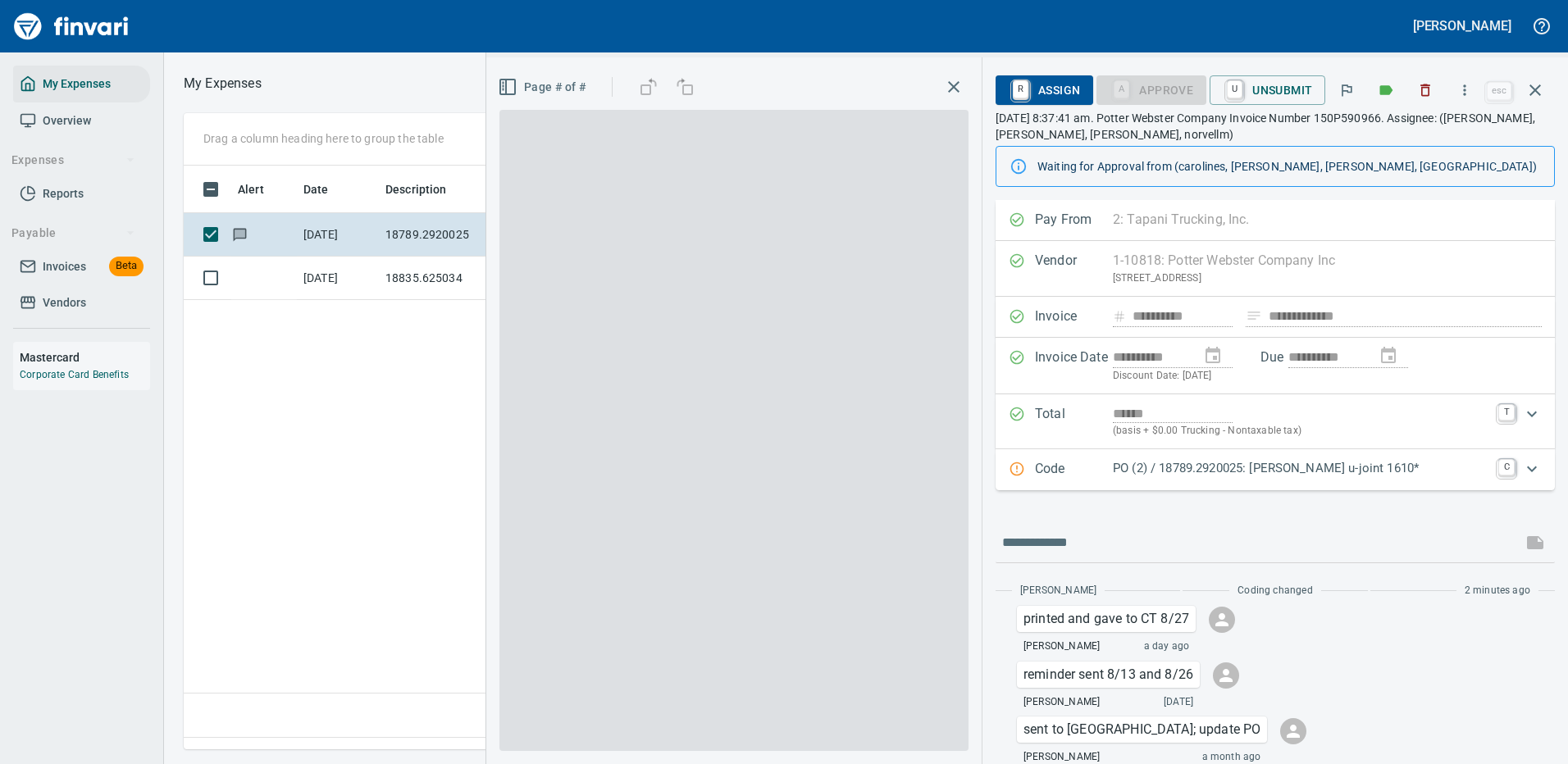
scroll to position [559, 942]
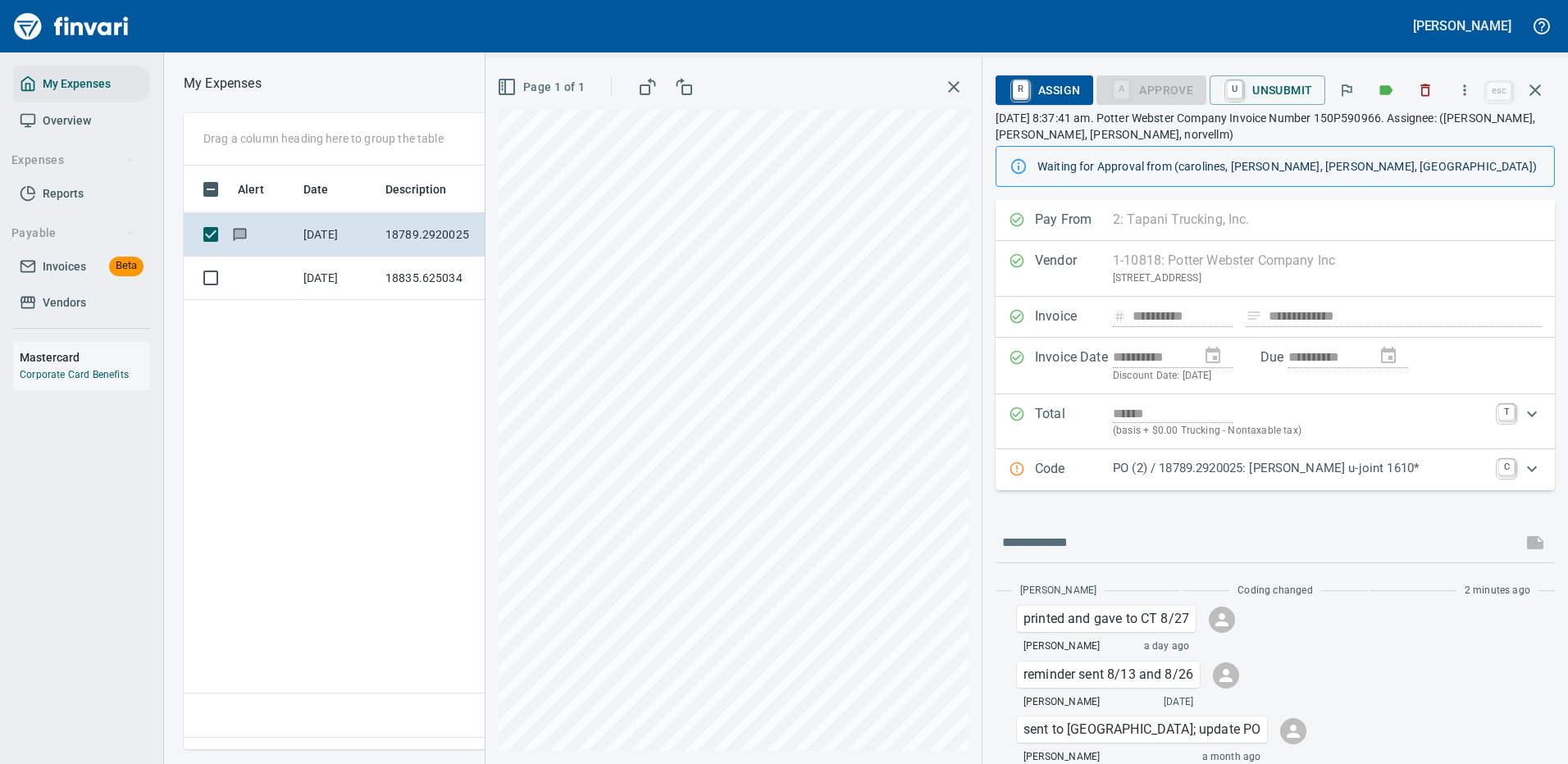
scroll to position [559, 942]
drag, startPoint x: 0, startPoint y: 0, endPoint x: 1521, endPoint y: 466, distance: 1590.8
click at [1522, 466] on icon "Expand" at bounding box center [1532, 470] width 20 height 20
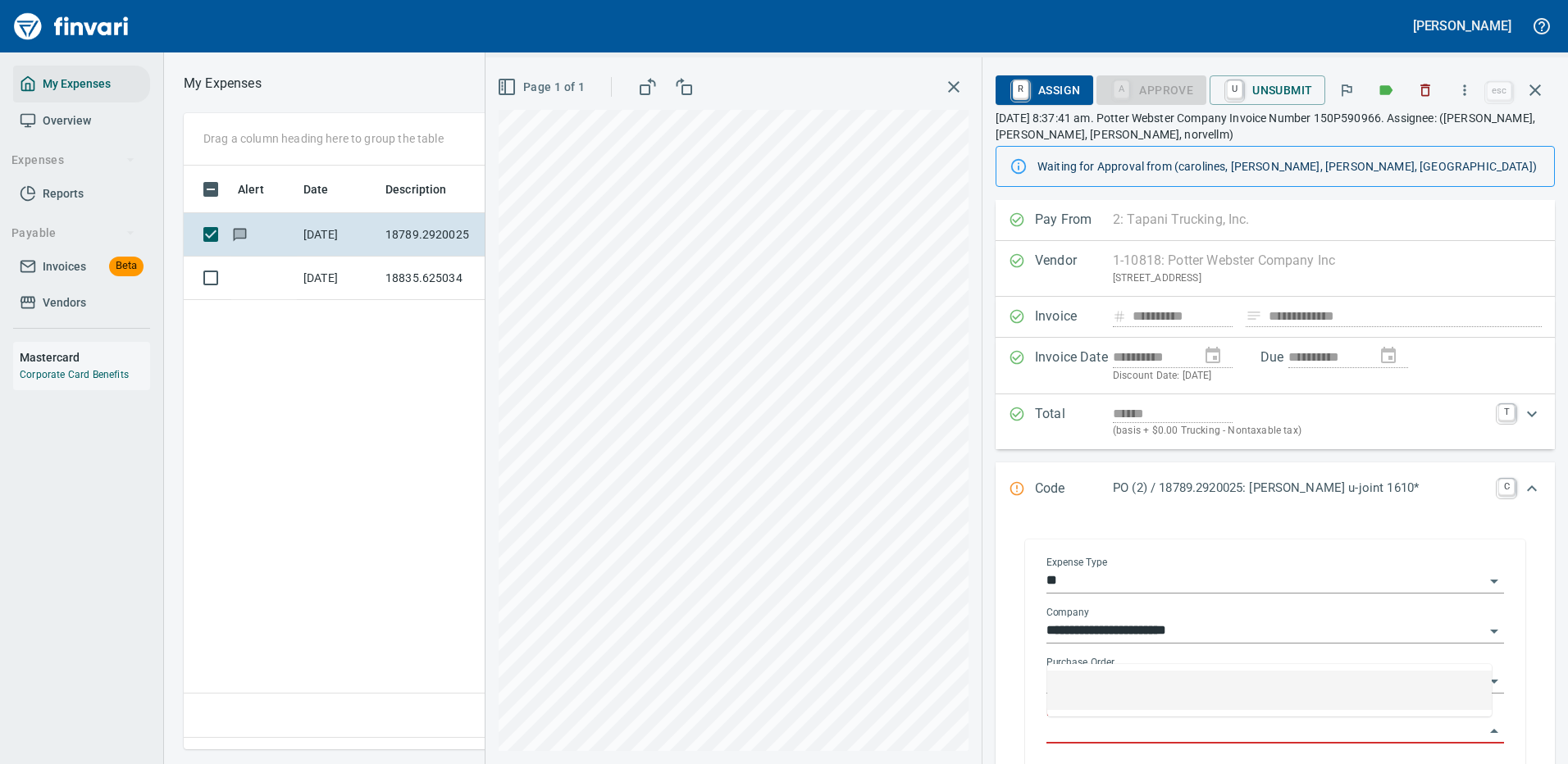
click at [1210, 725] on input "Purchase Order Item" at bounding box center [1265, 731] width 438 height 23
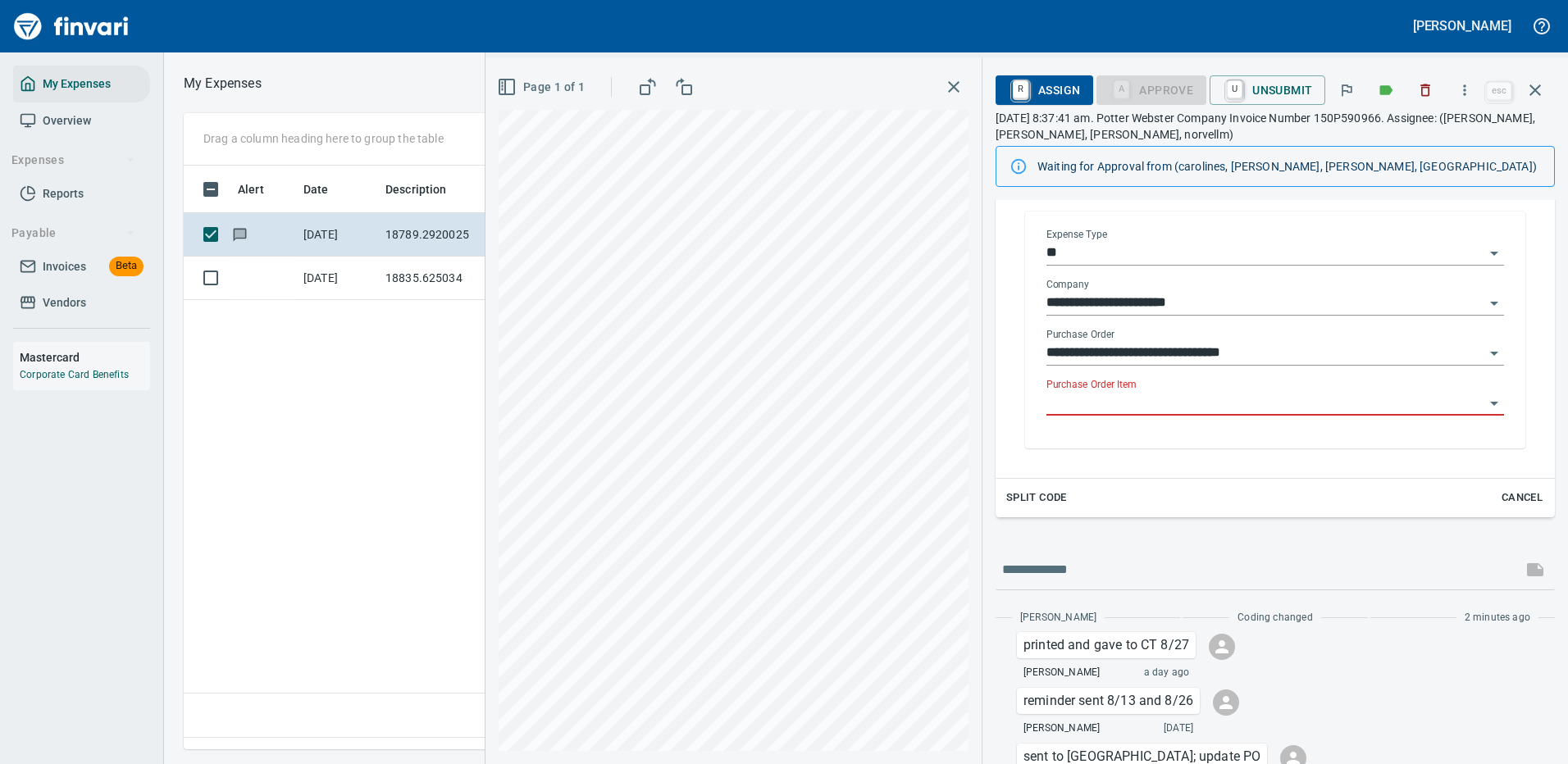
click at [1090, 400] on input "Purchase Order Item" at bounding box center [1265, 403] width 438 height 23
click at [1538, 86] on icon "button" at bounding box center [1536, 91] width 20 height 20
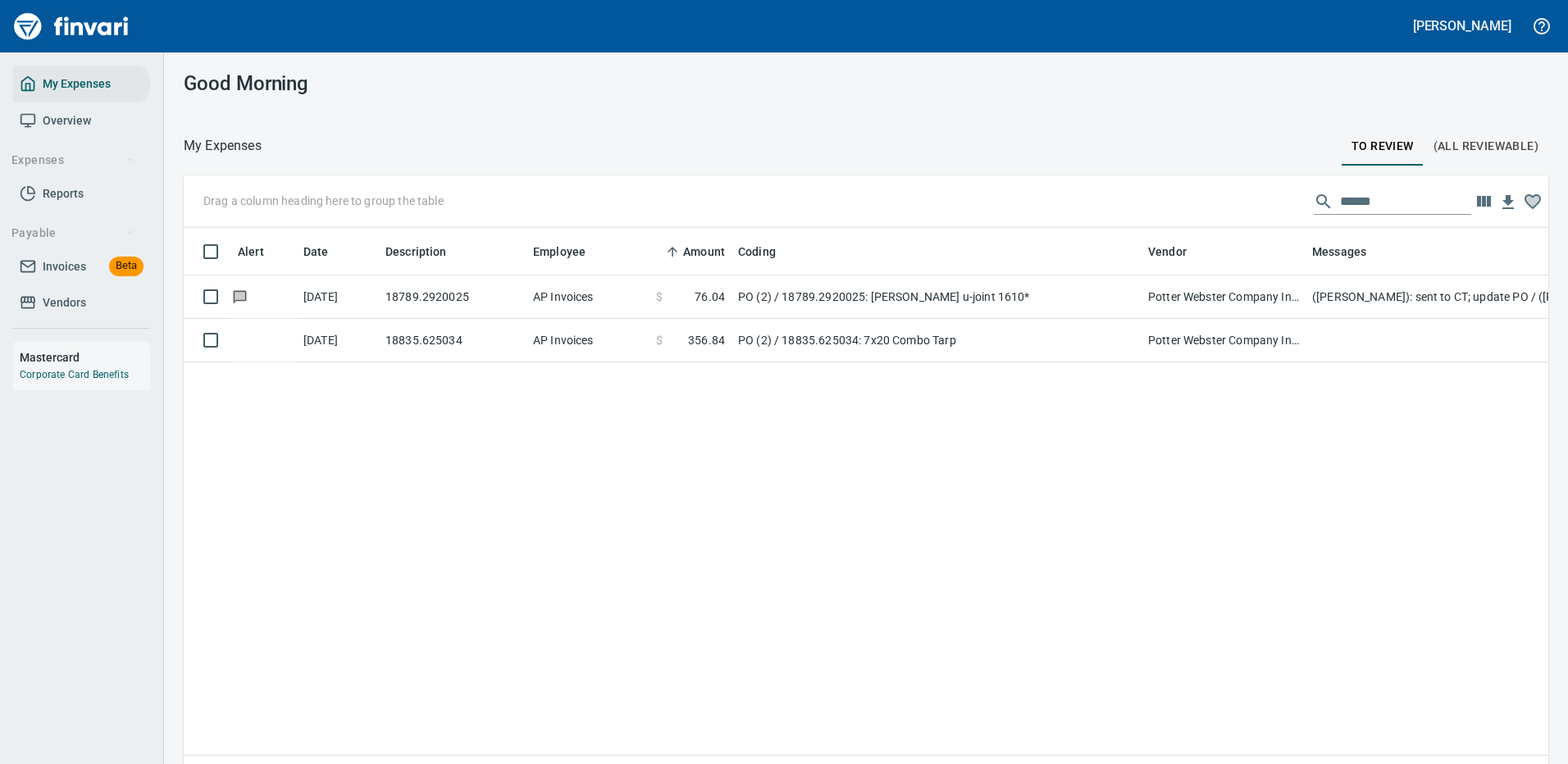
scroll to position [559, 1340]
